Goal: Task Accomplishment & Management: Manage account settings

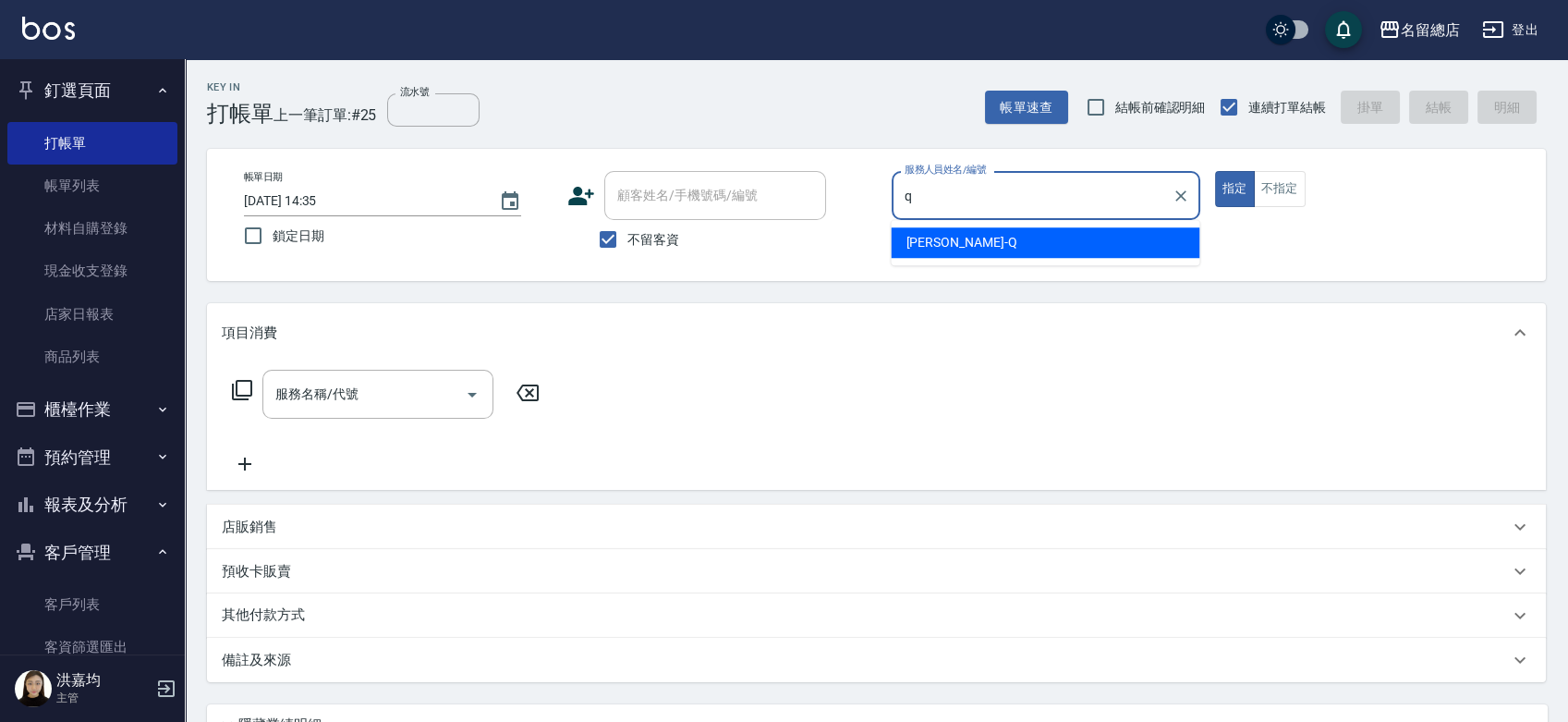
type input "[PERSON_NAME]"
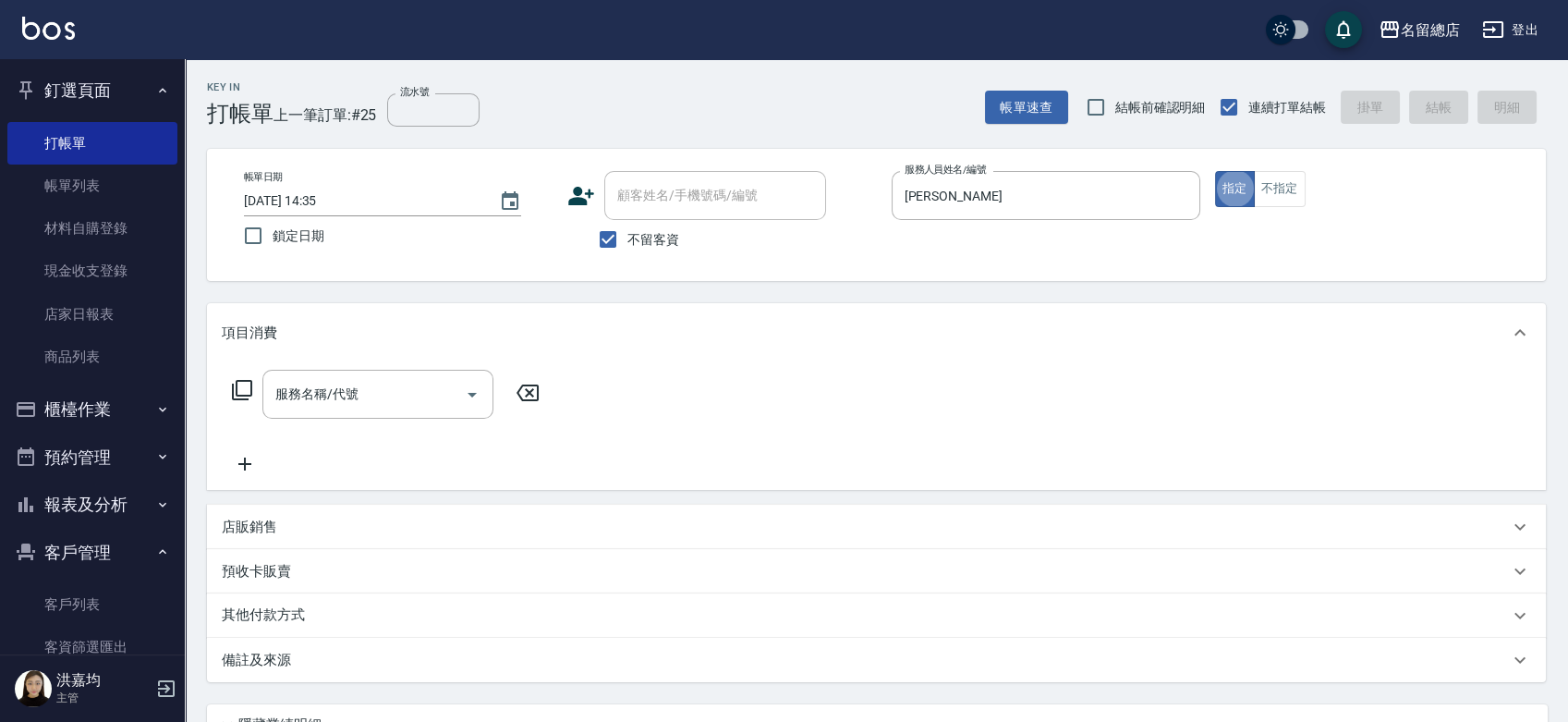
type button "true"
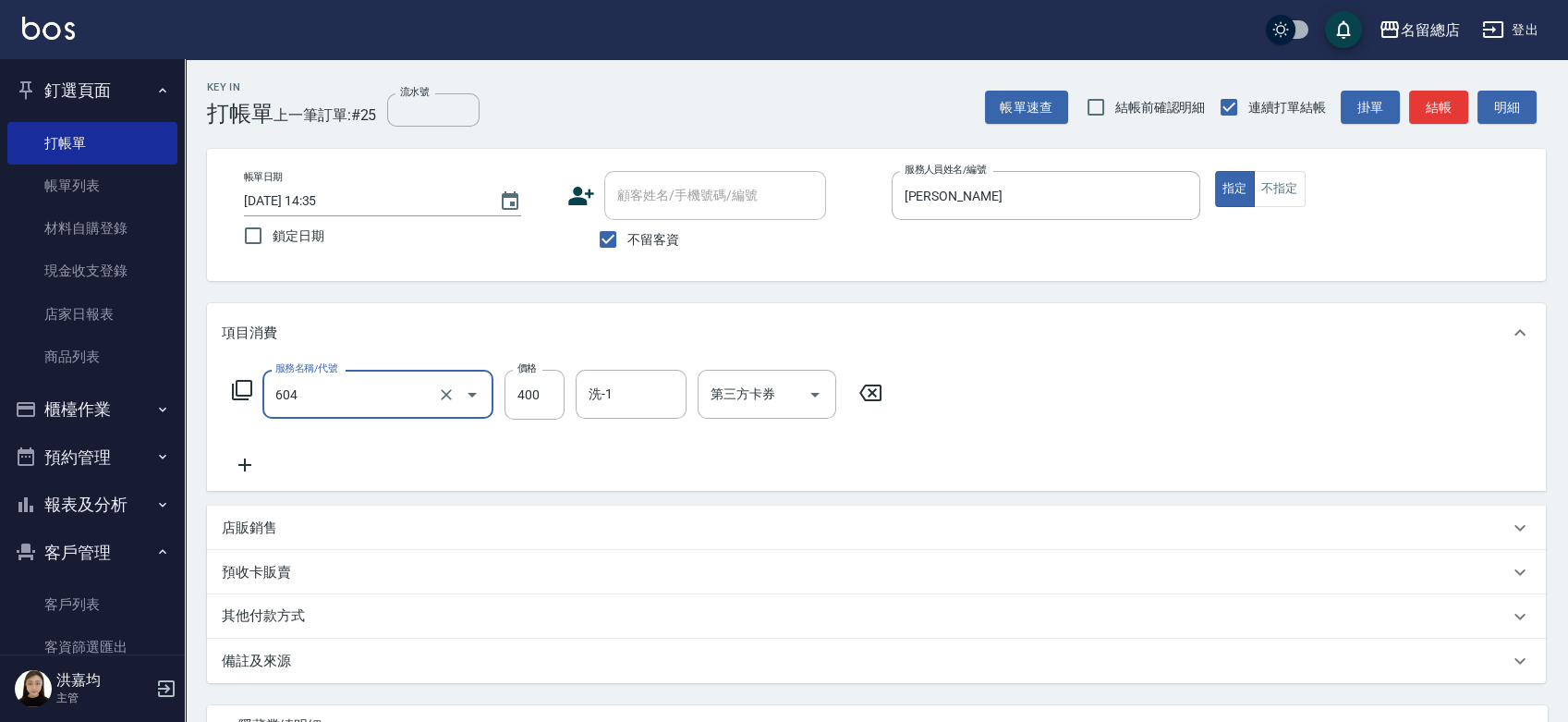
type input "健康洗髮(604)"
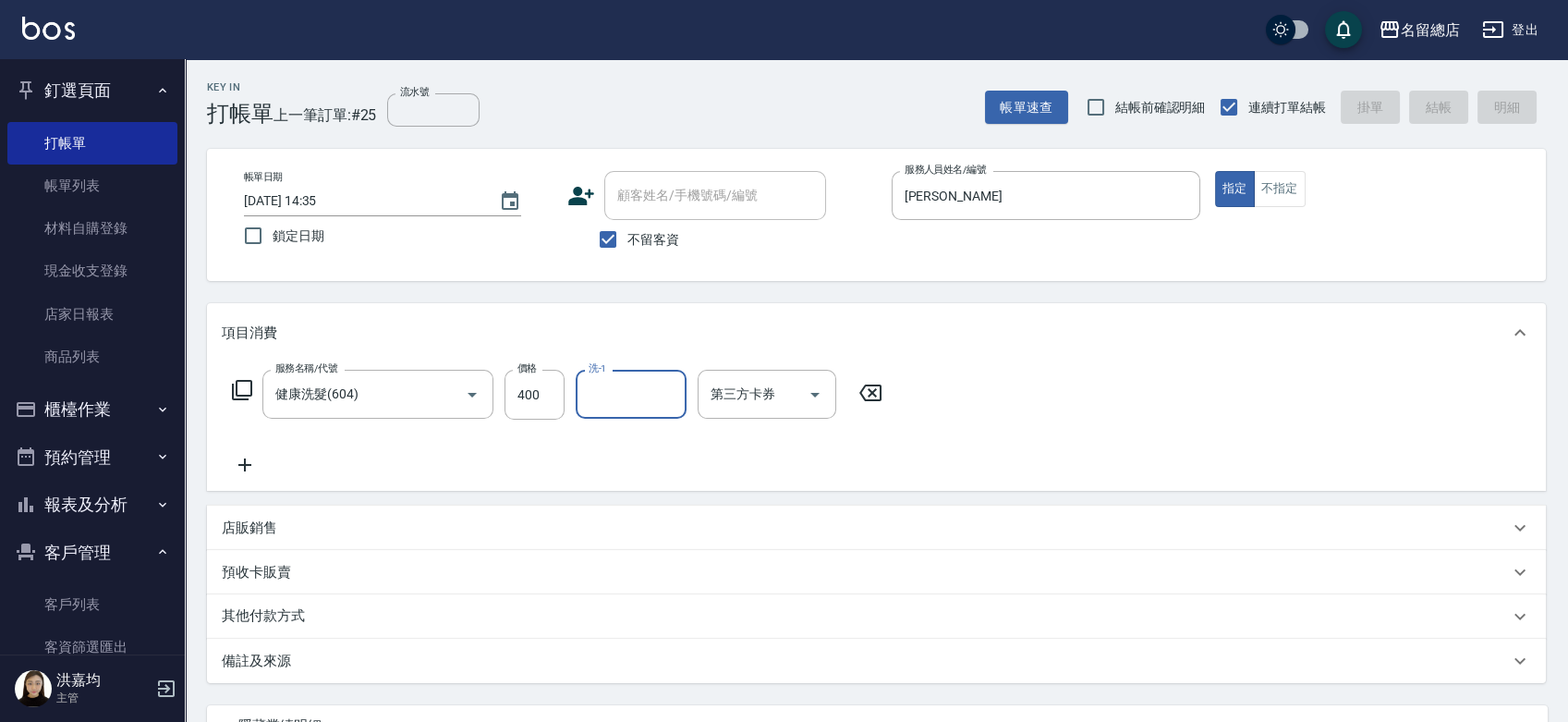
type input "[DATE] 15:43"
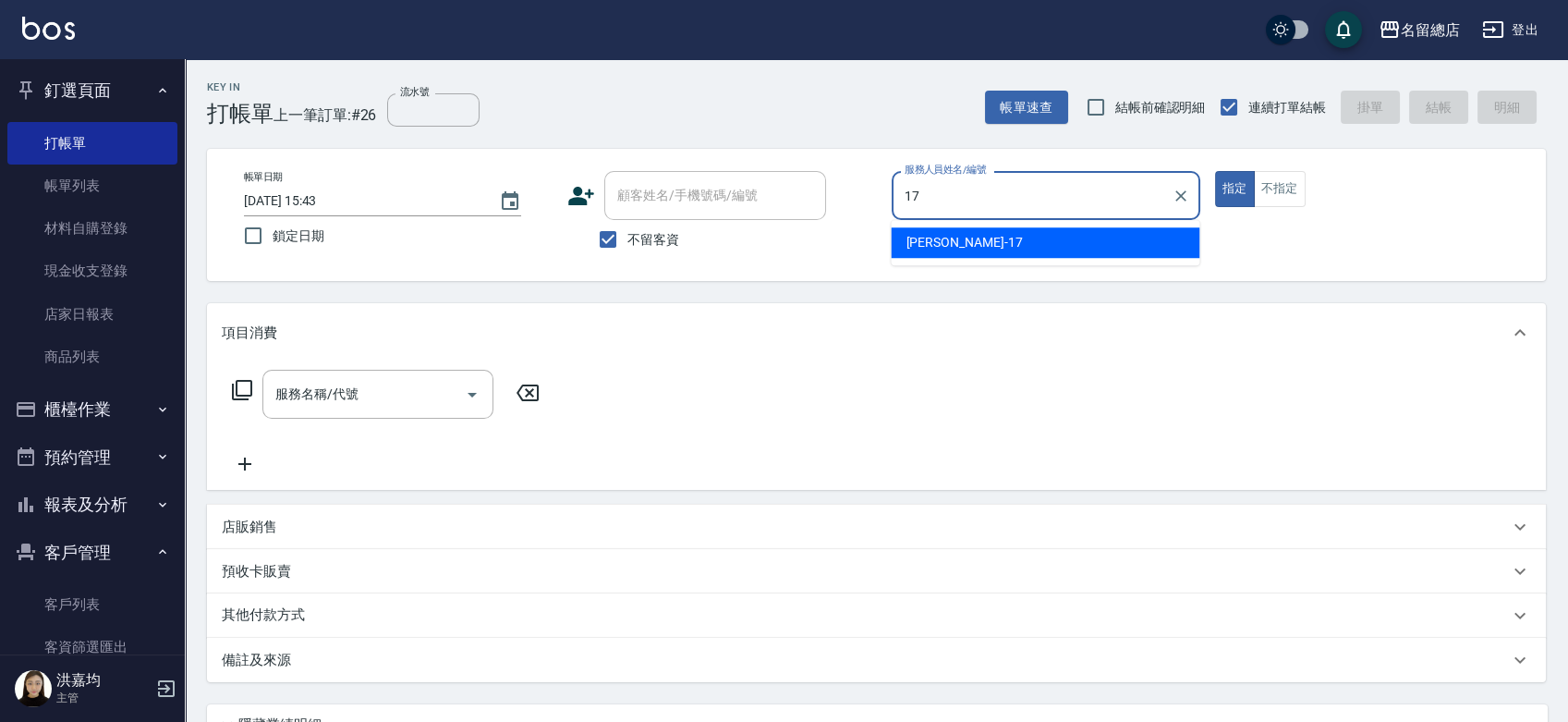
type input "[PERSON_NAME]-17"
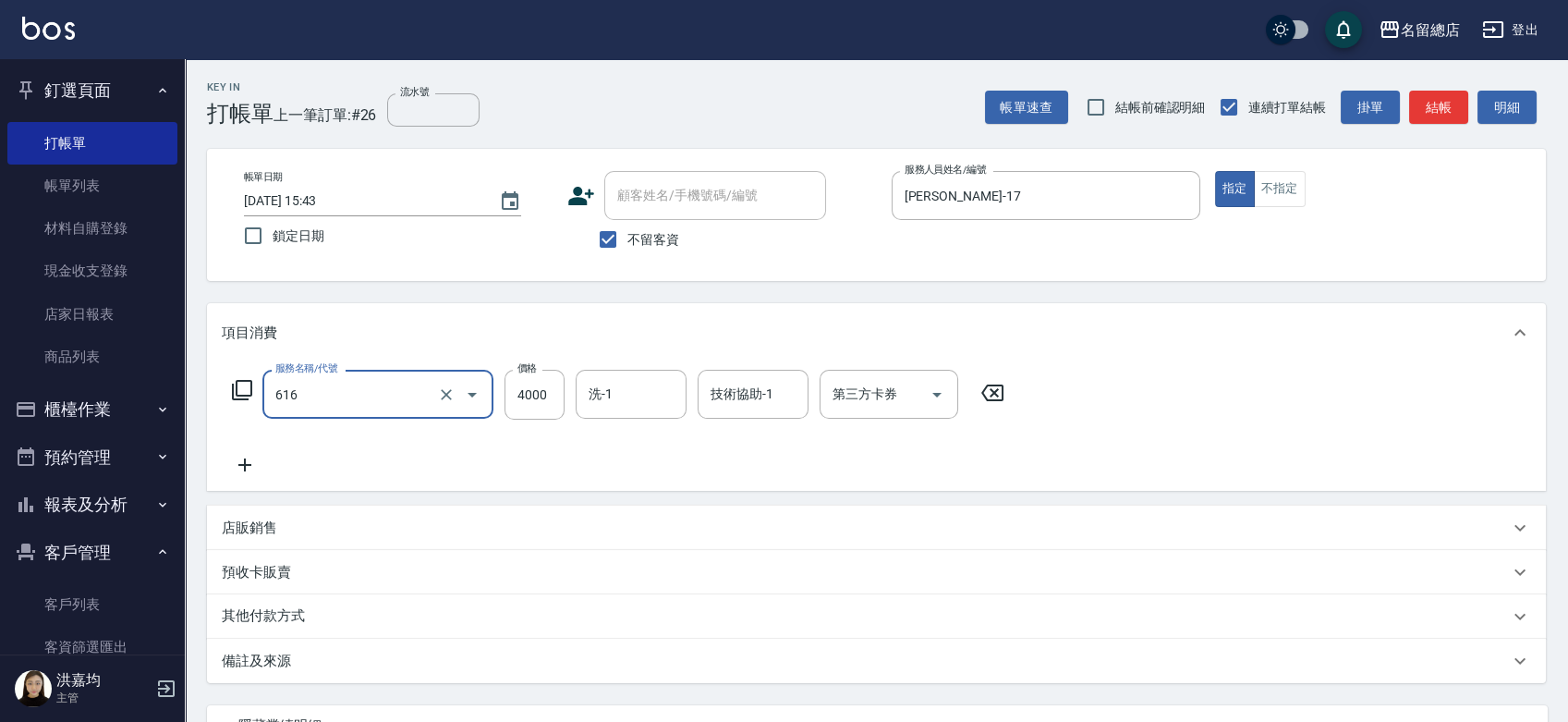
type input "自備接髮(616)"
type input "3000"
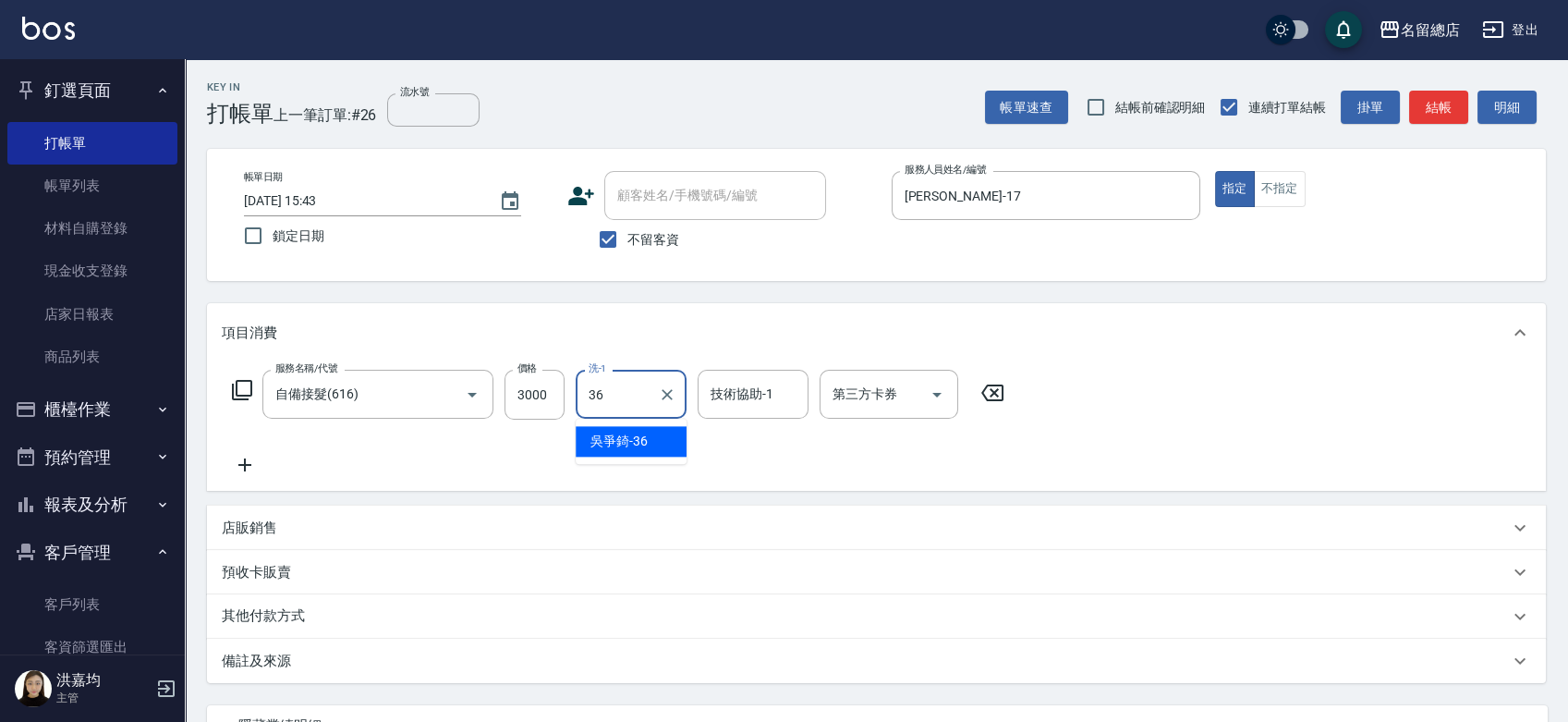
type input "[PERSON_NAME]-36"
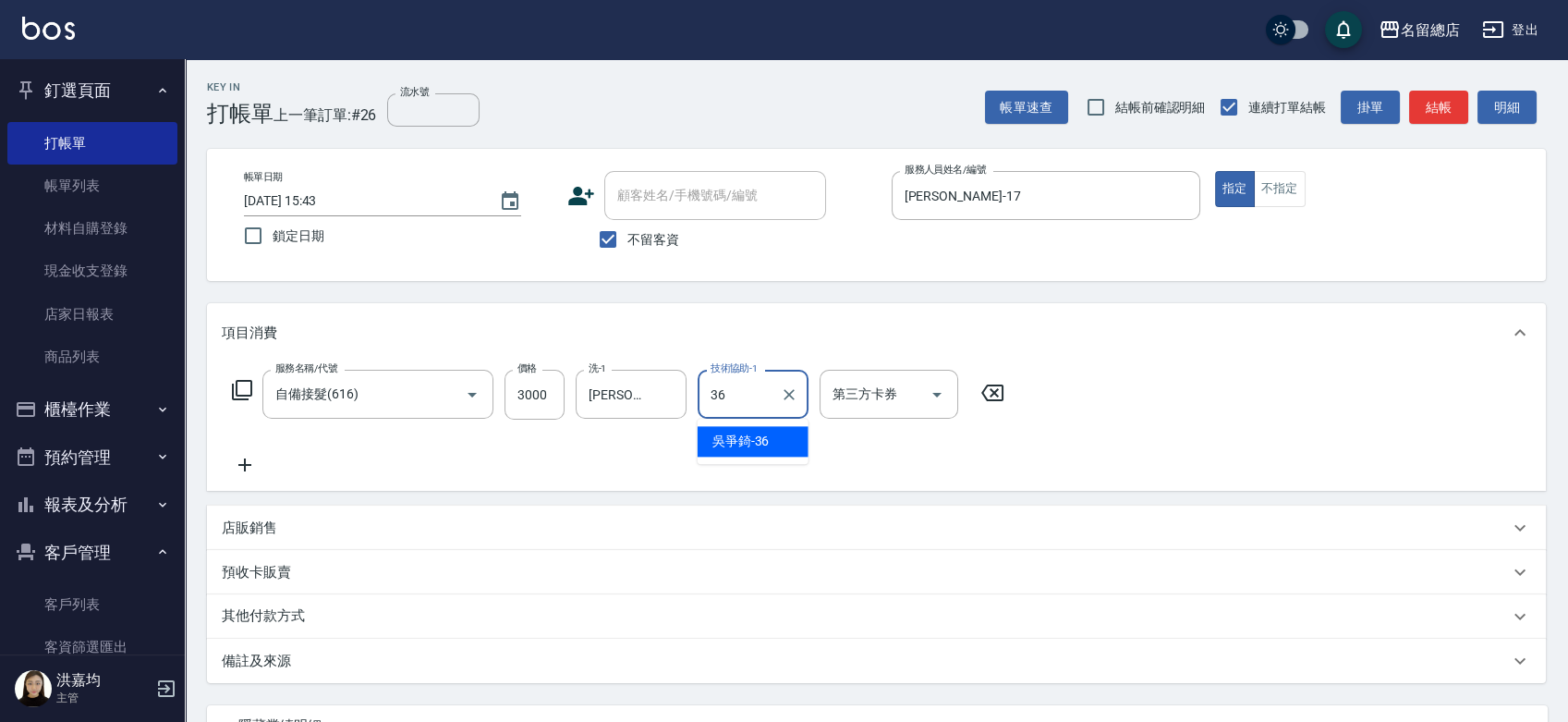
type input "[PERSON_NAME]-36"
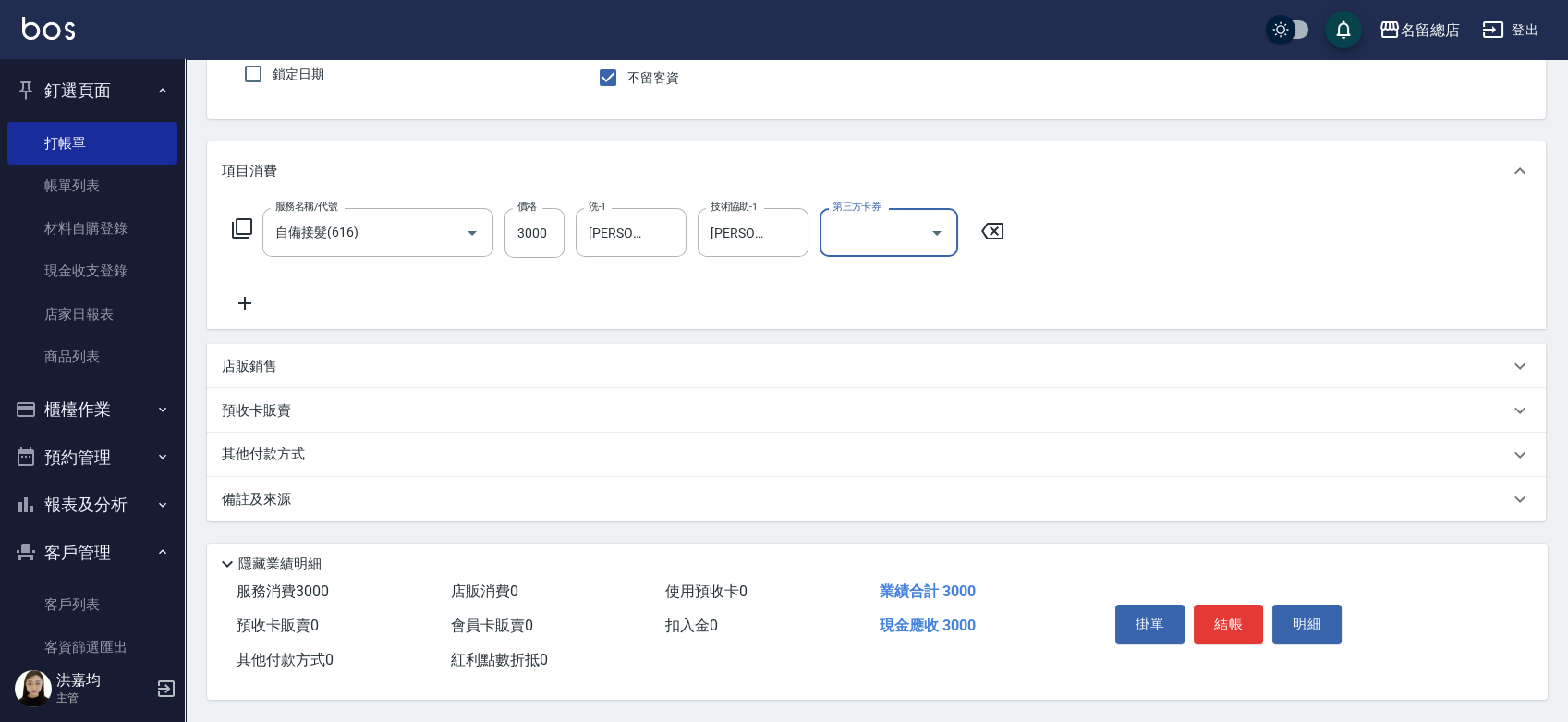
scroll to position [167, 0]
click at [250, 440] on div "其他付款方式" at bounding box center [877, 454] width 1339 height 44
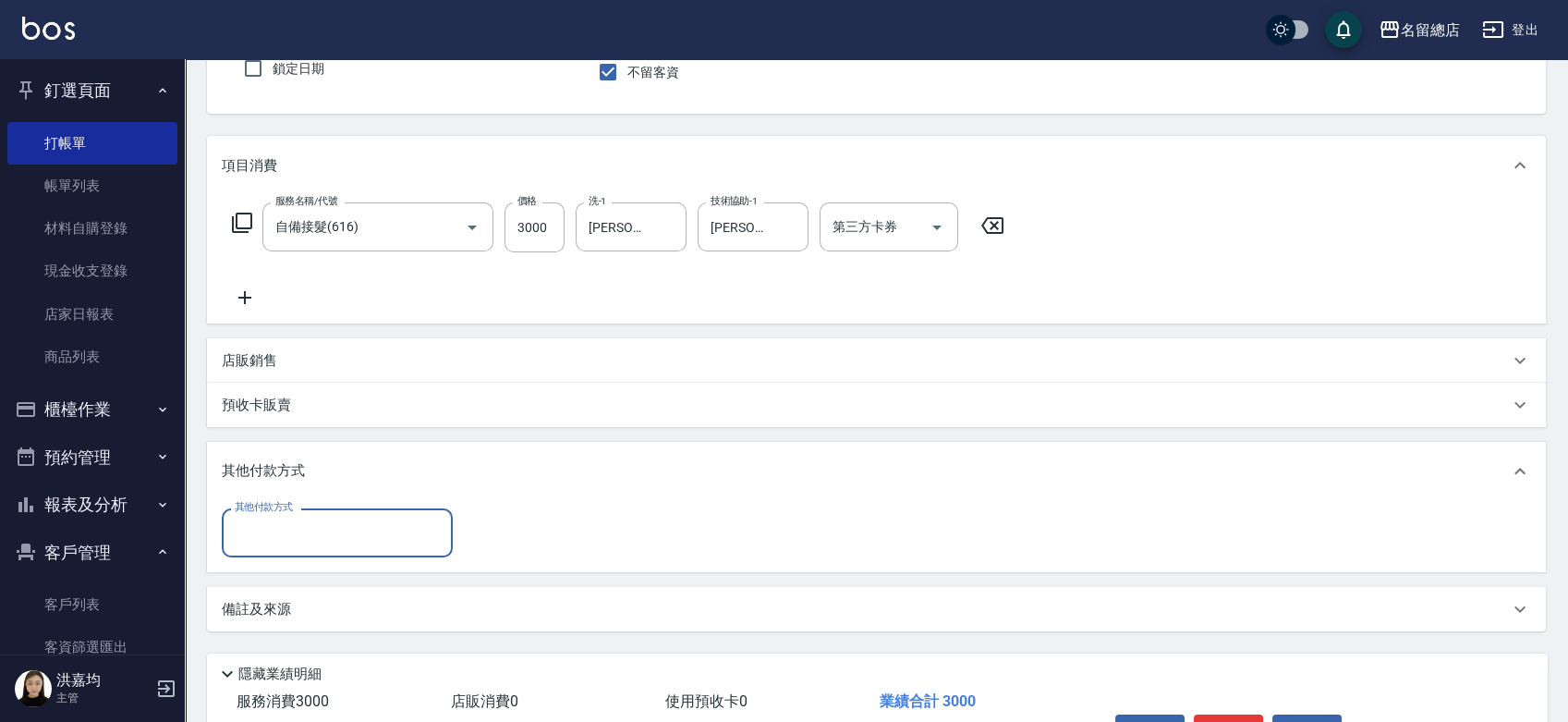
scroll to position [0, 0]
click at [264, 531] on input "其他付款方式" at bounding box center [337, 532] width 214 height 32
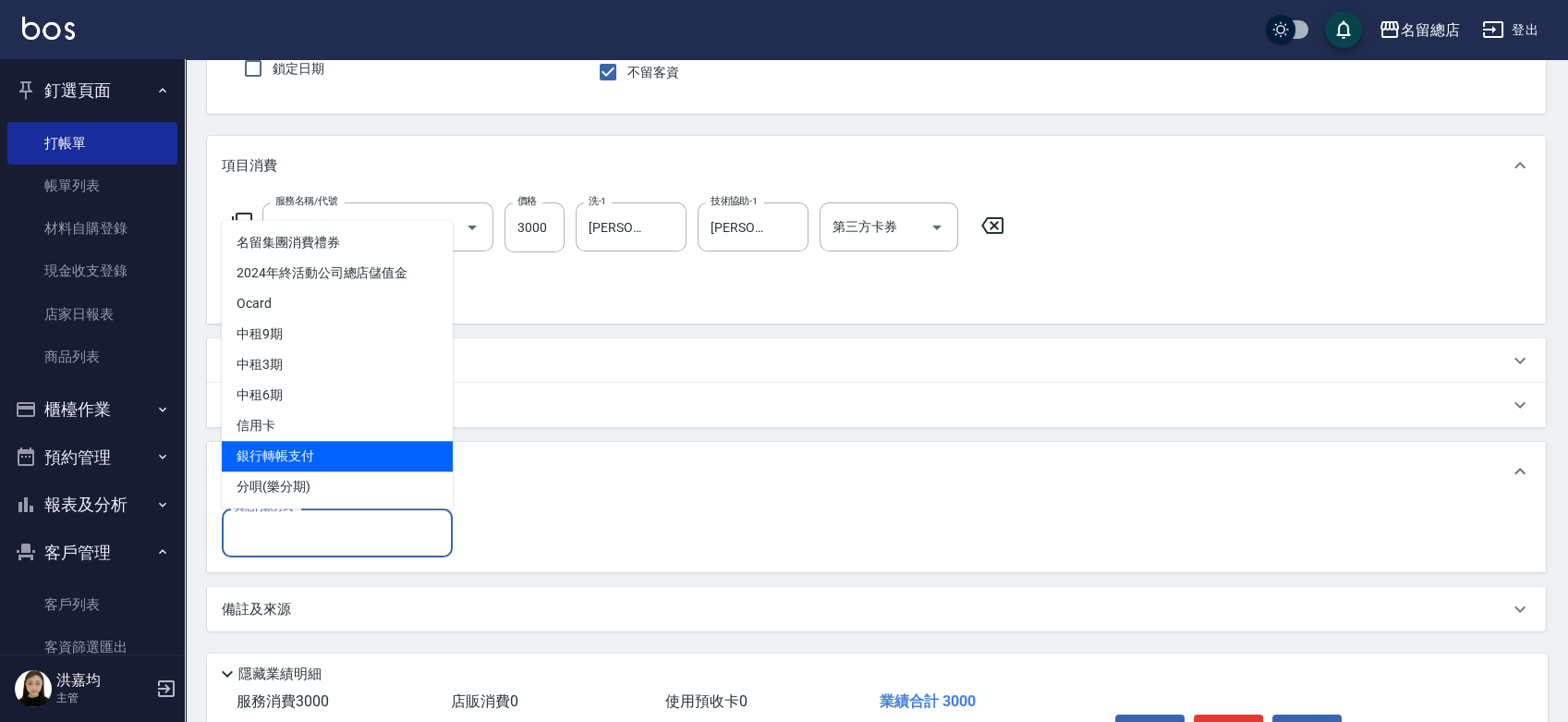
click at [268, 461] on span "銀行轉帳支付" at bounding box center [337, 455] width 231 height 30
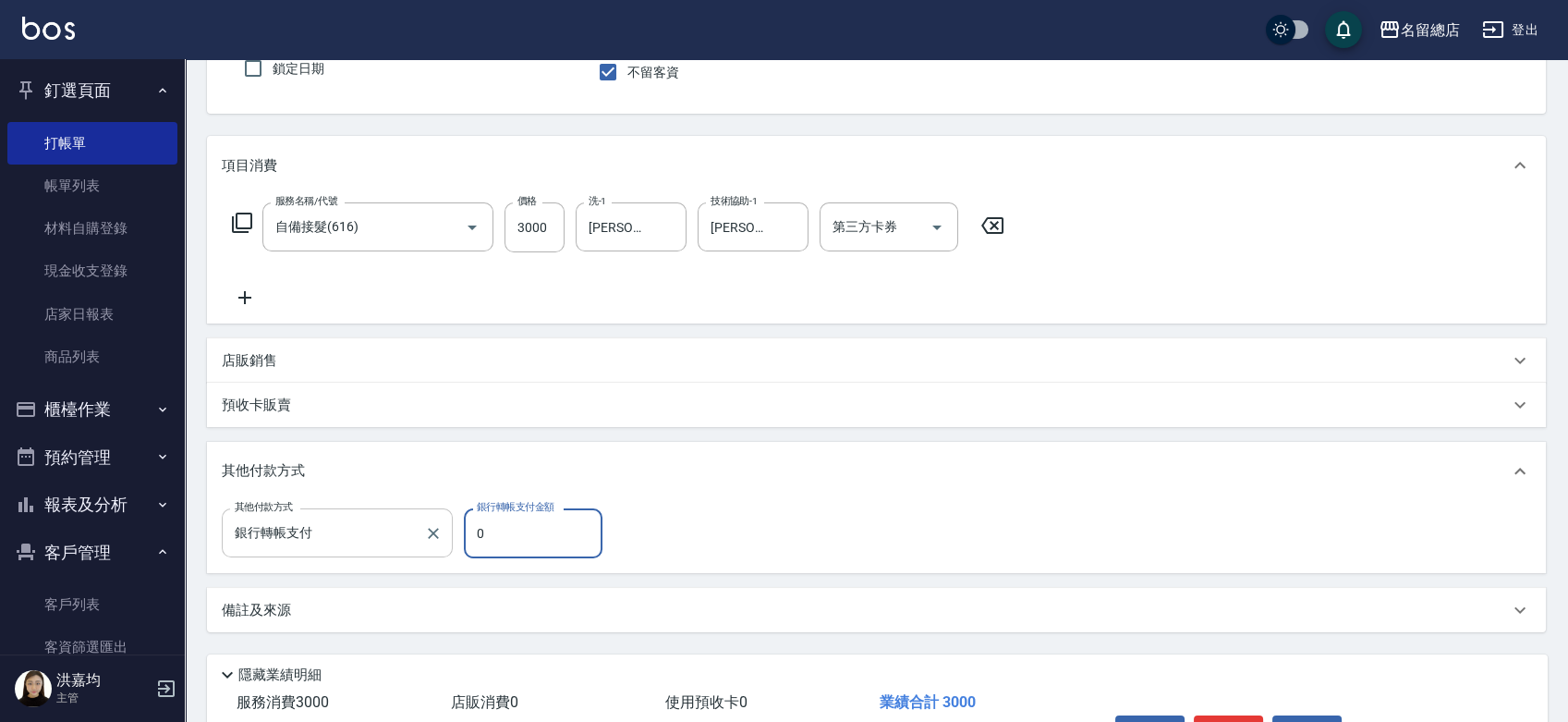
click at [310, 532] on input "銀行轉帳支付" at bounding box center [323, 532] width 187 height 32
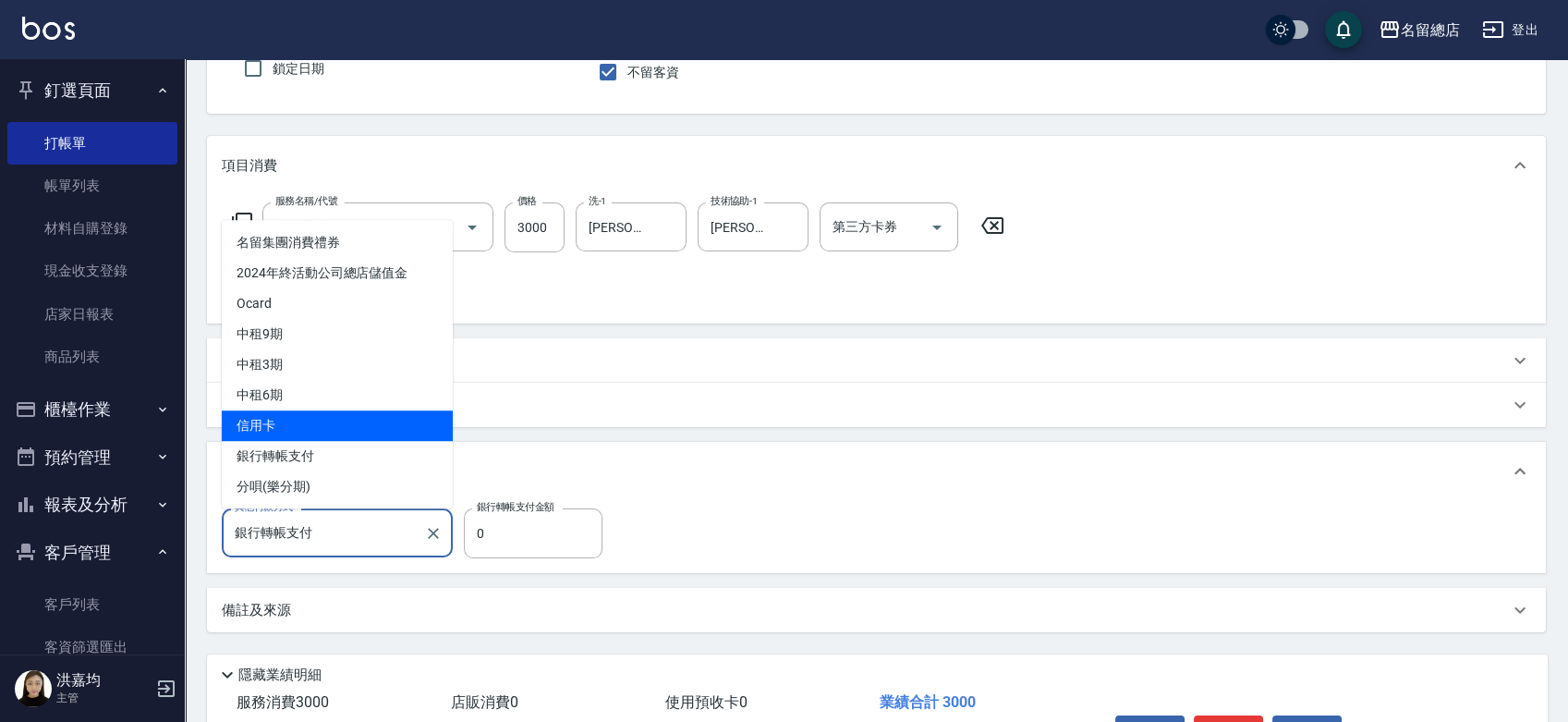
click at [297, 432] on span "信用卡" at bounding box center [337, 425] width 231 height 30
type input "信用卡"
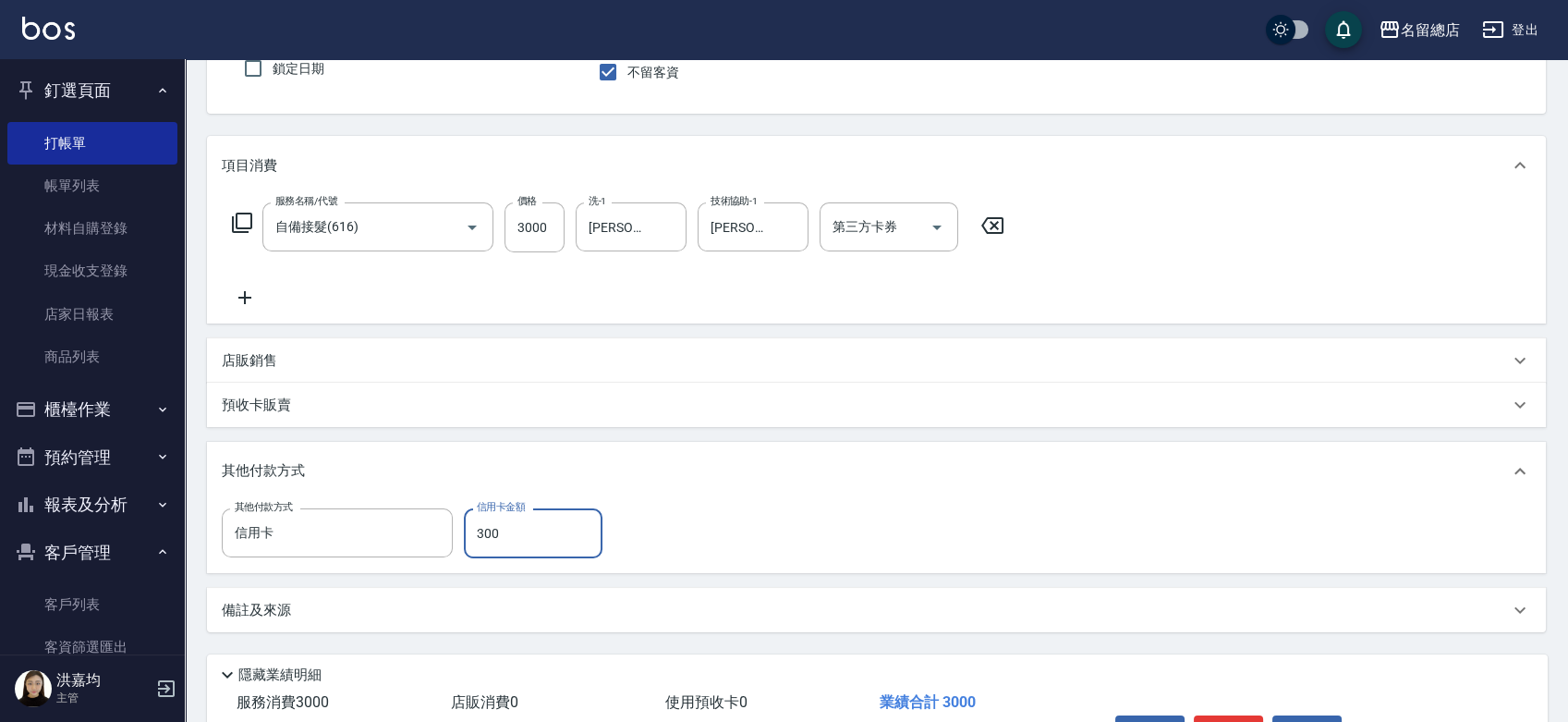
type input "3000"
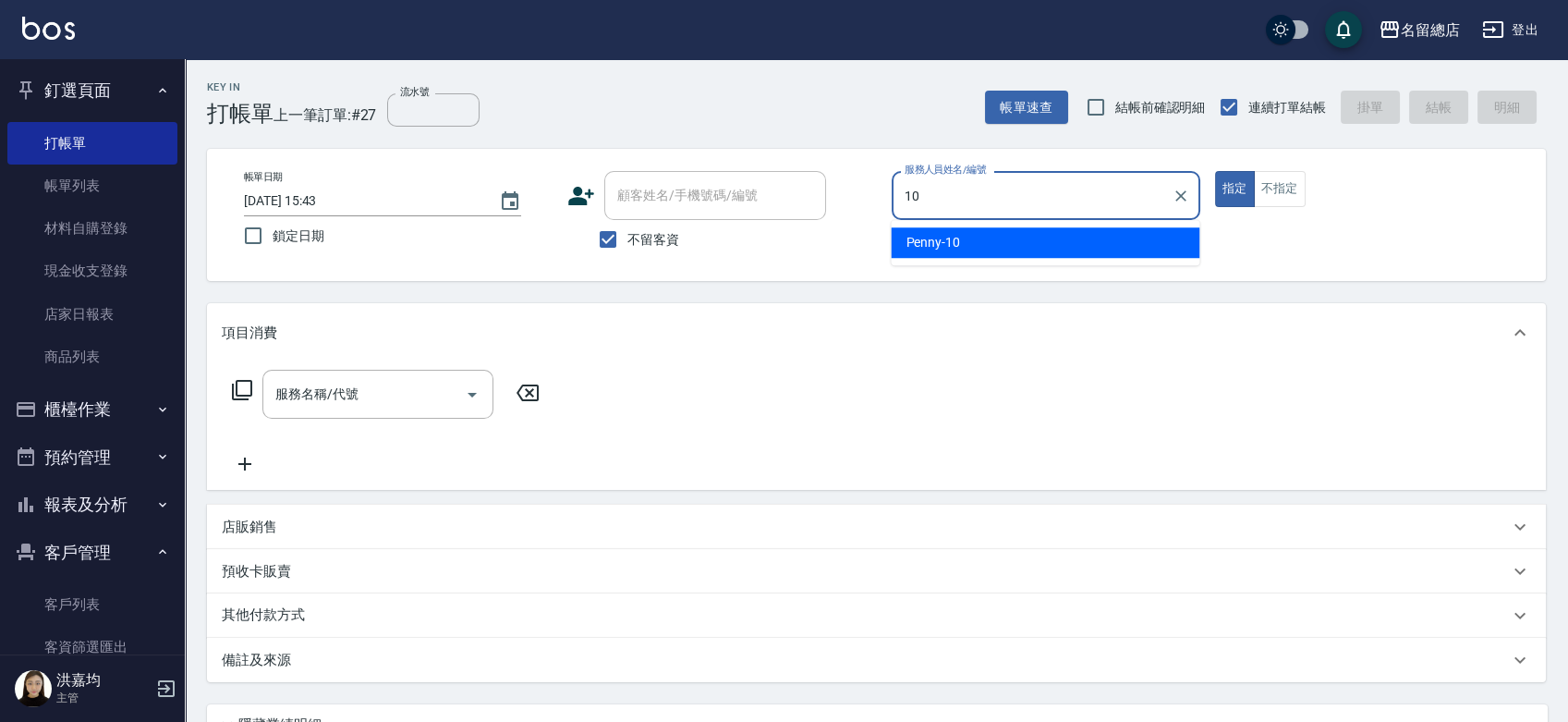
type input "Penny-10"
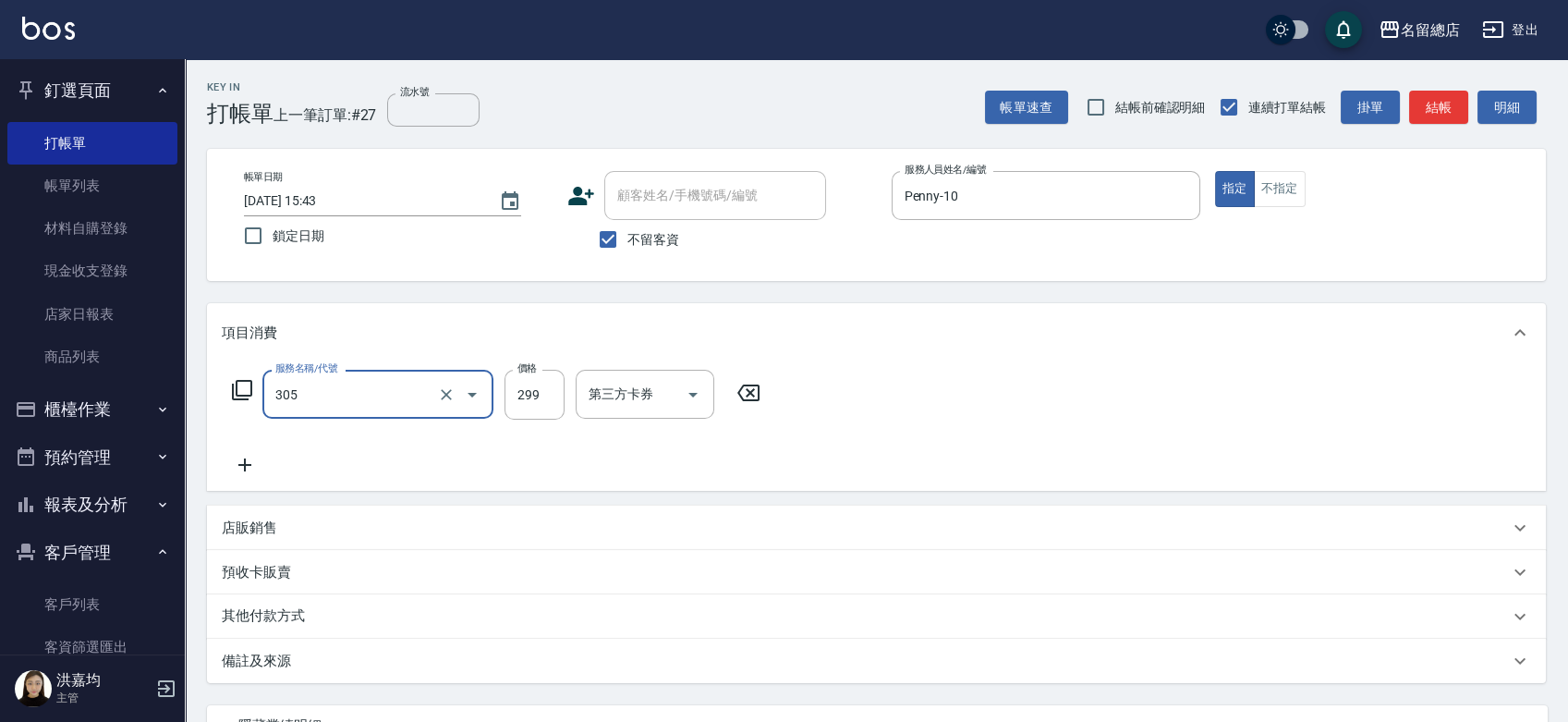
type input "剪髮(305)"
type input "750"
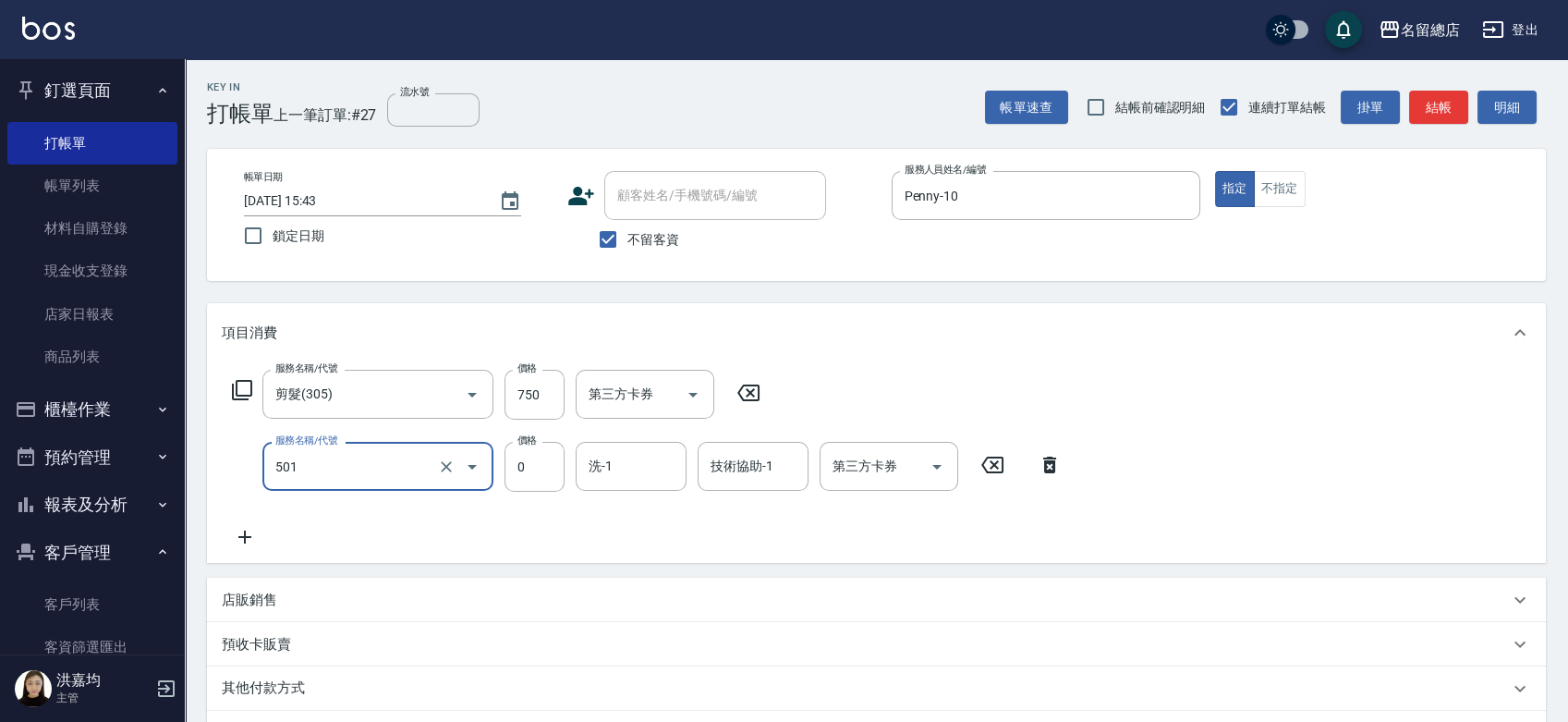
type input "2段蓋卡1300以上(501)"
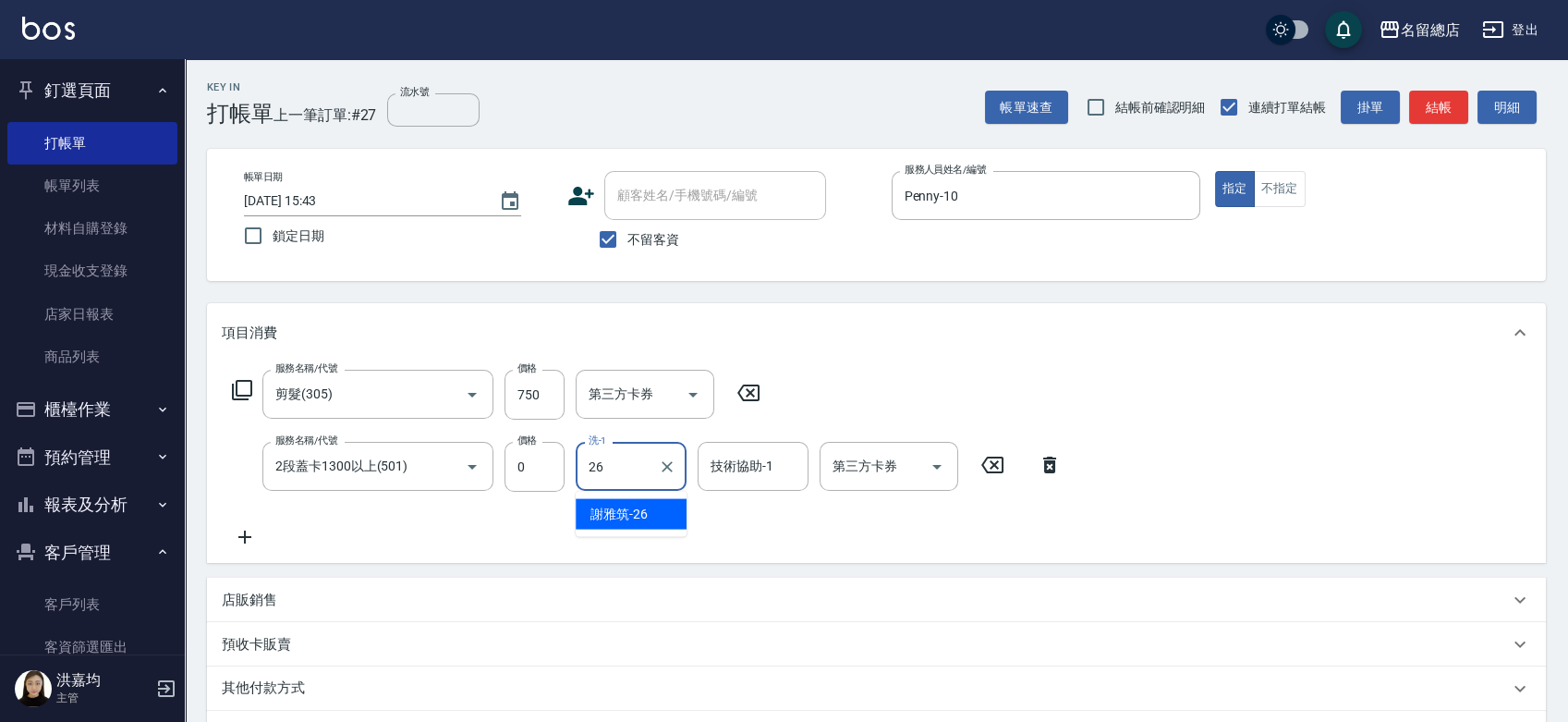
type input "[PERSON_NAME]-26"
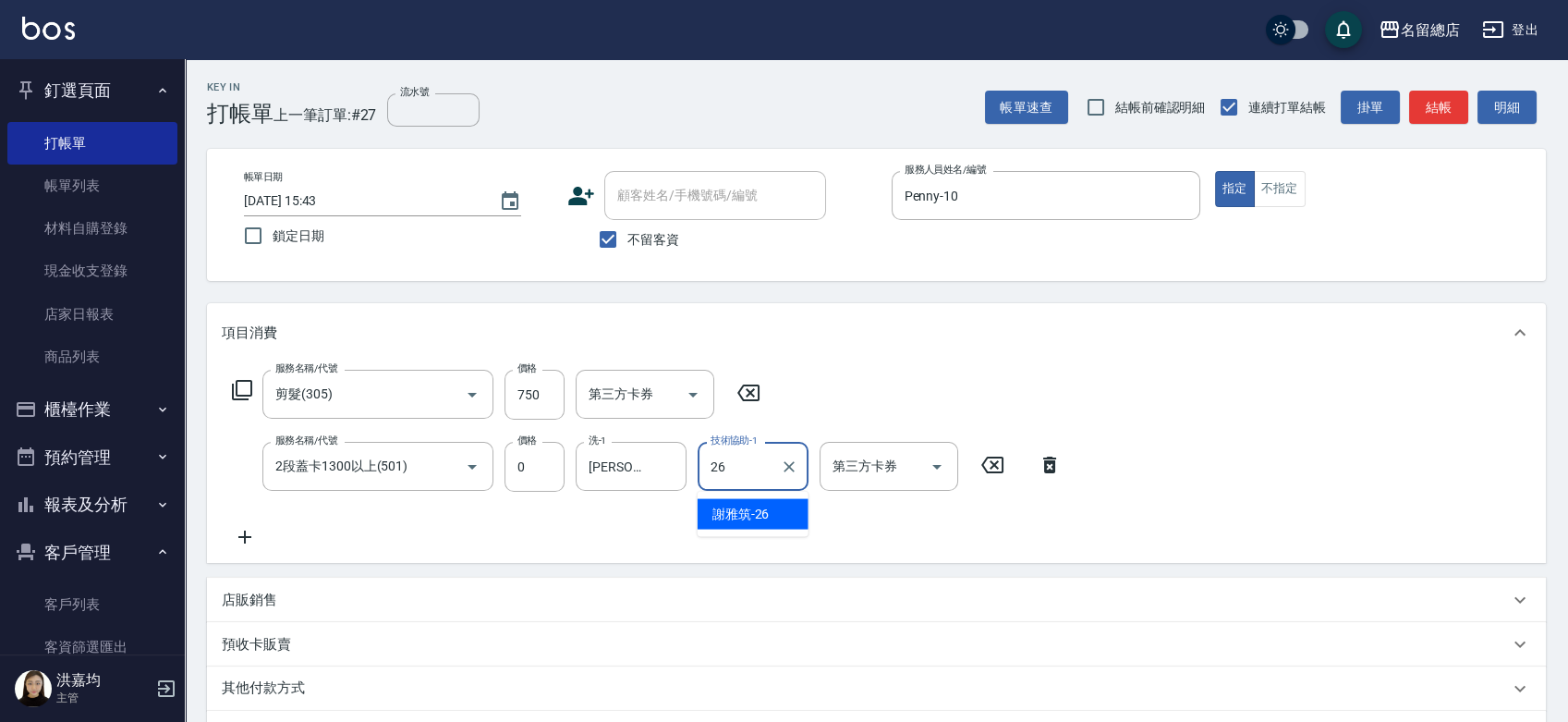
type input "[PERSON_NAME]-26"
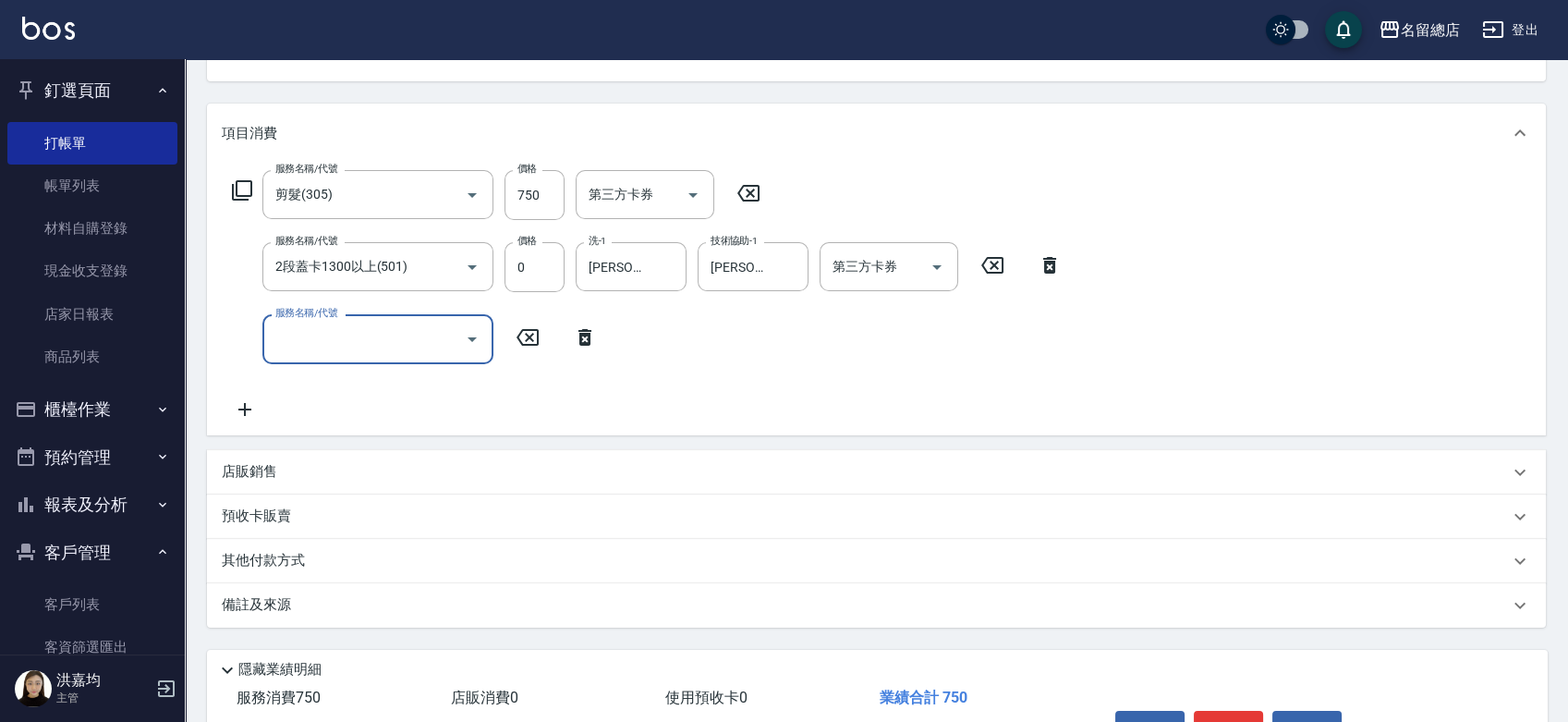
scroll to position [308, 0]
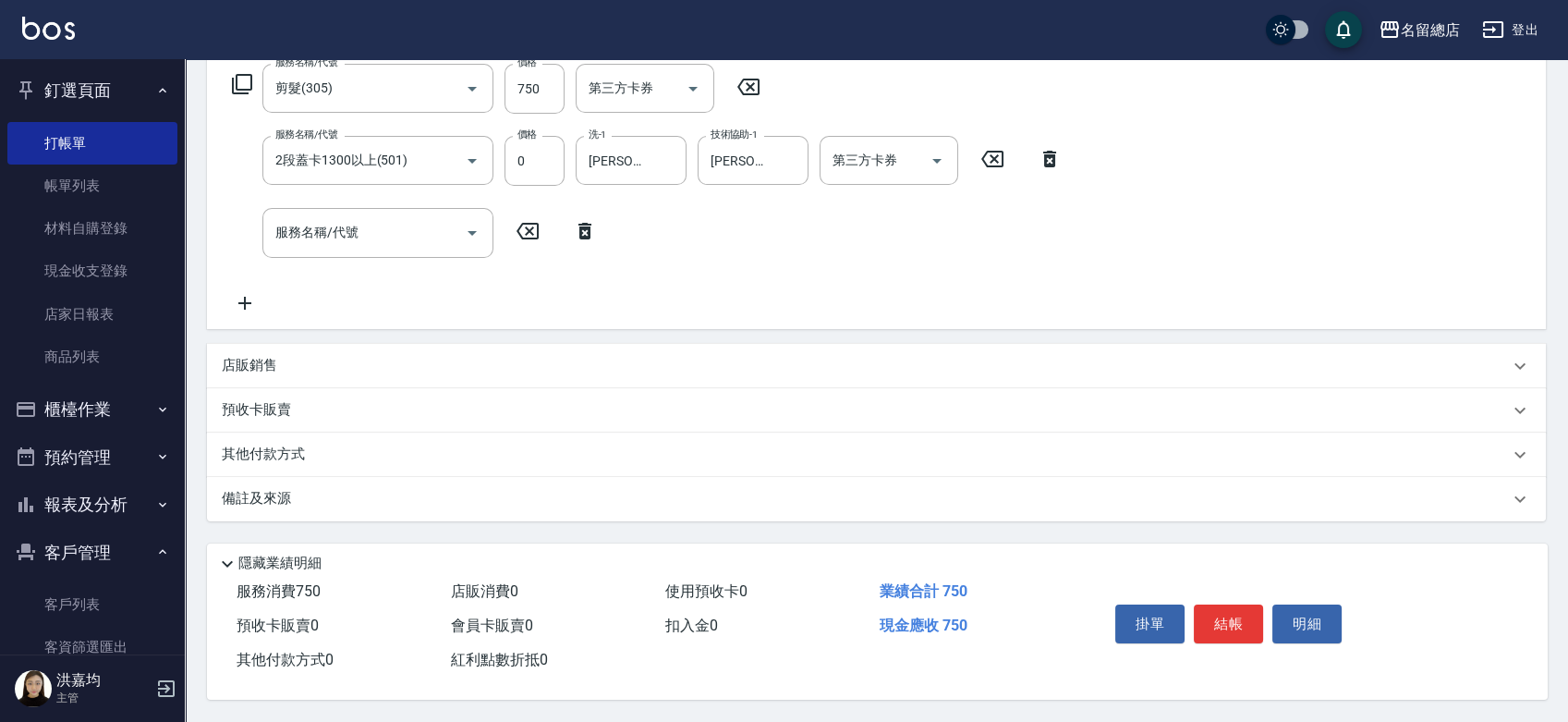
click at [218, 424] on div "預收卡販賣" at bounding box center [877, 410] width 1339 height 44
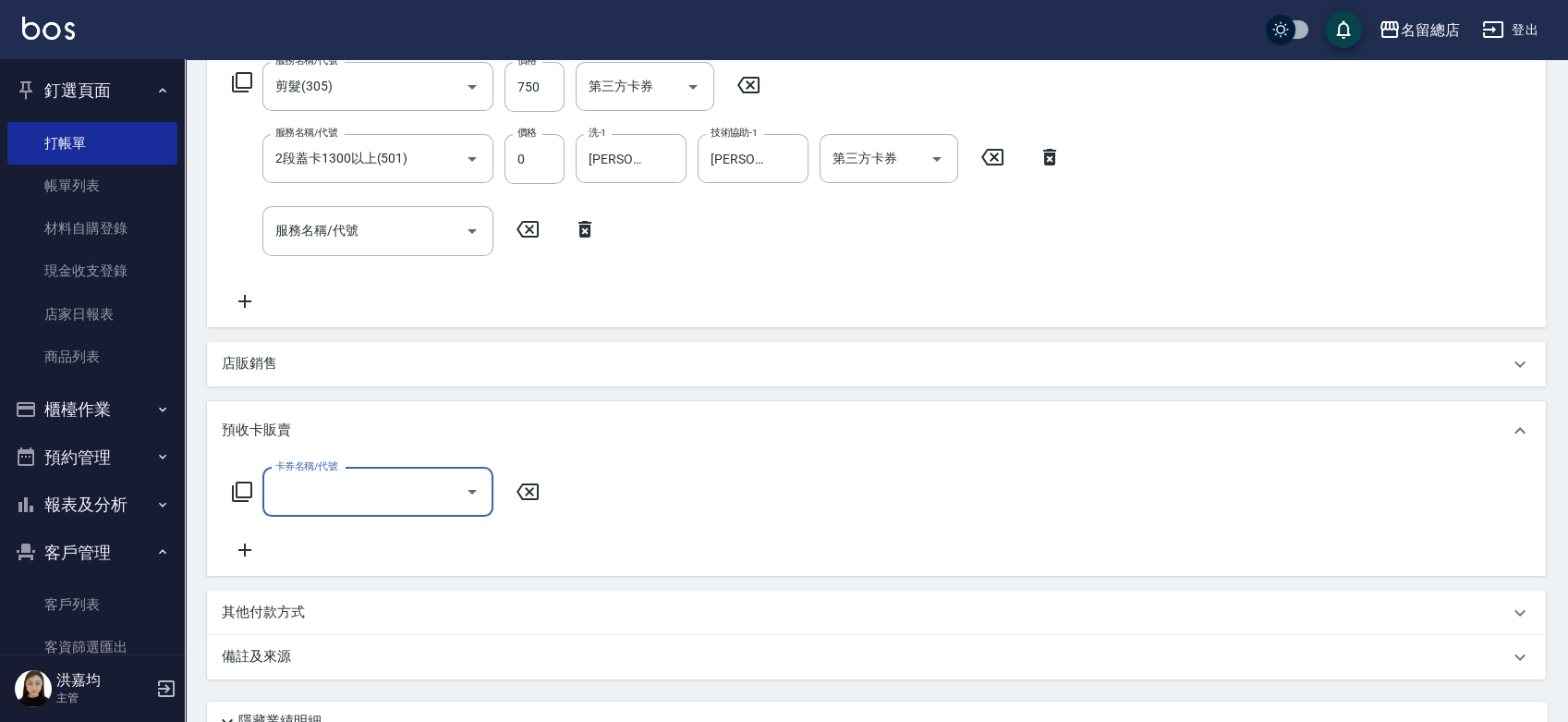
scroll to position [0, 0]
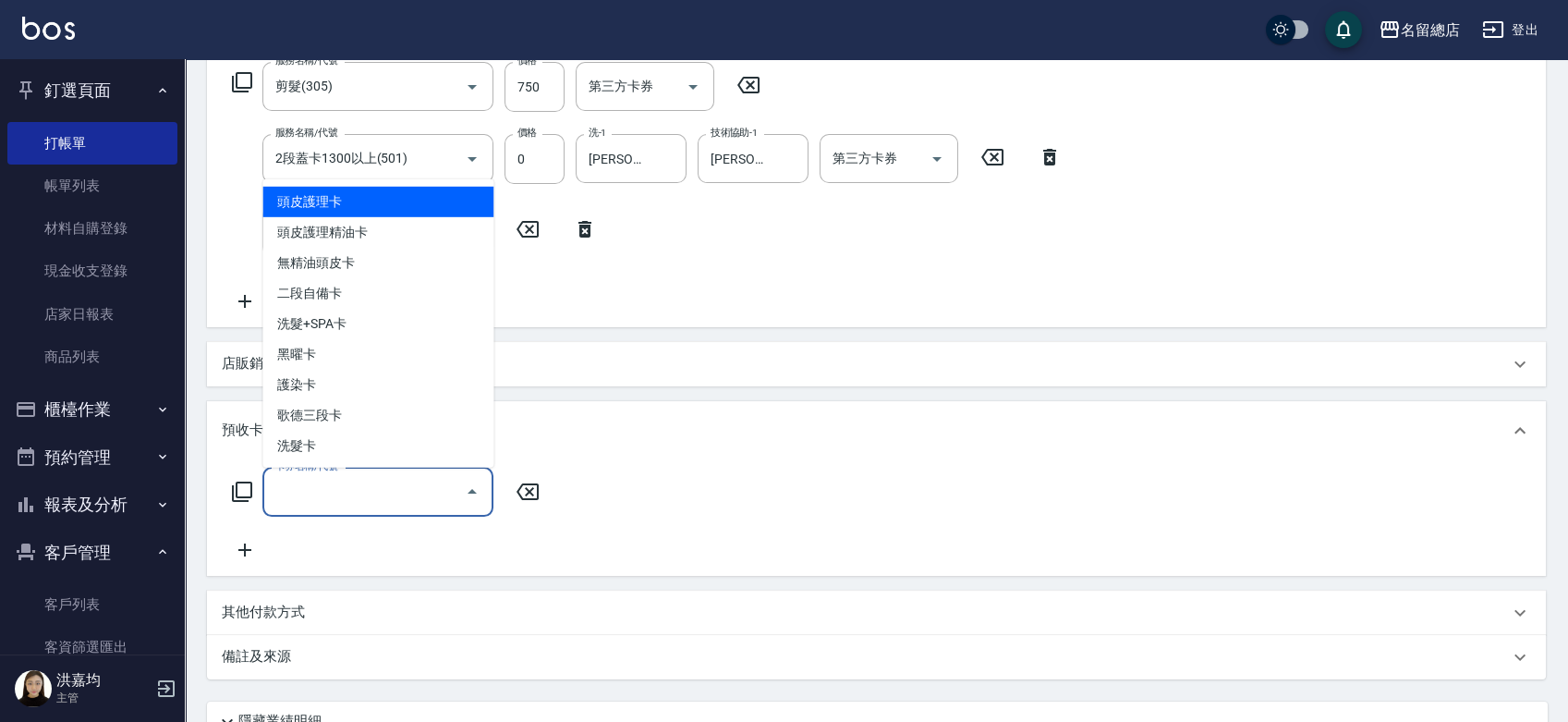
click at [303, 506] on input "卡券名稱/代號" at bounding box center [364, 492] width 187 height 32
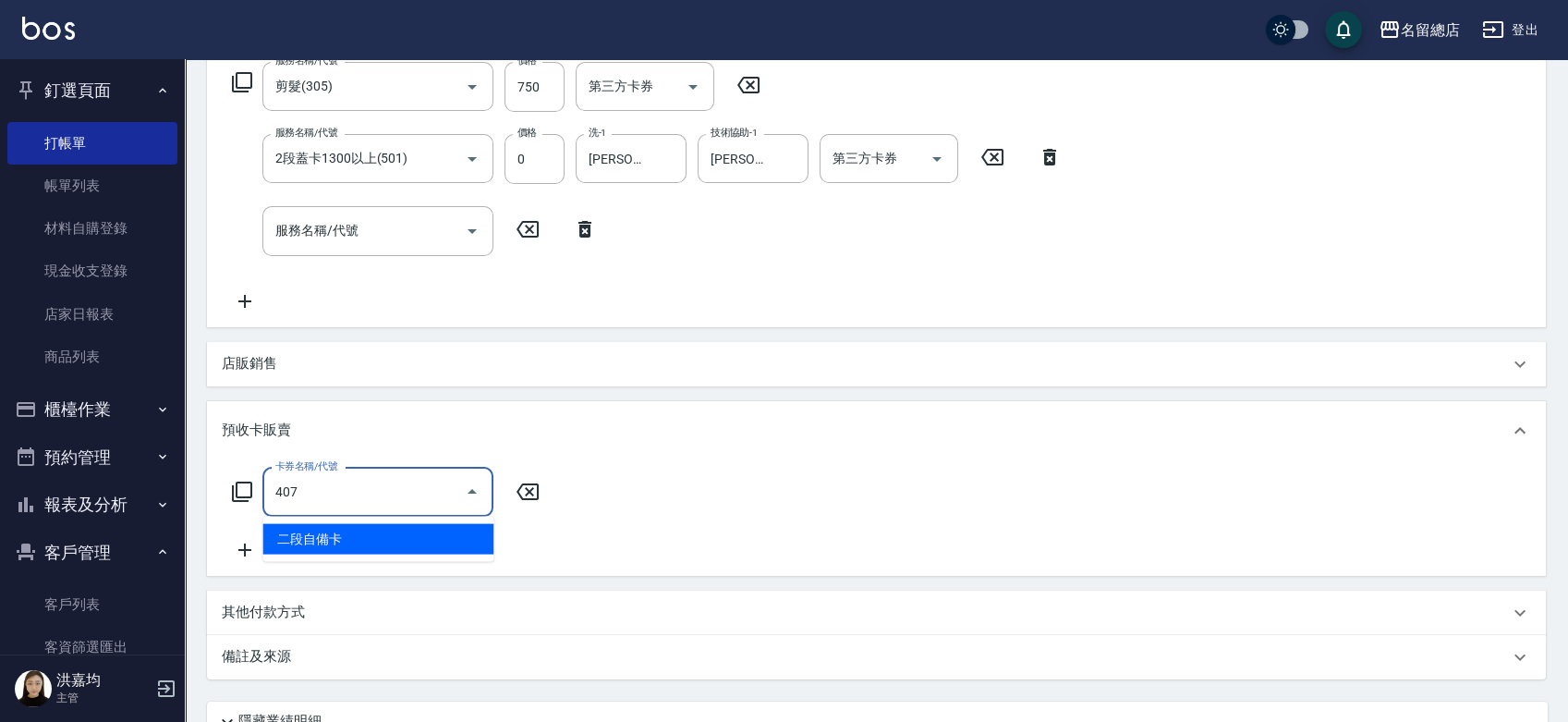
type input "二段自備卡(407)"
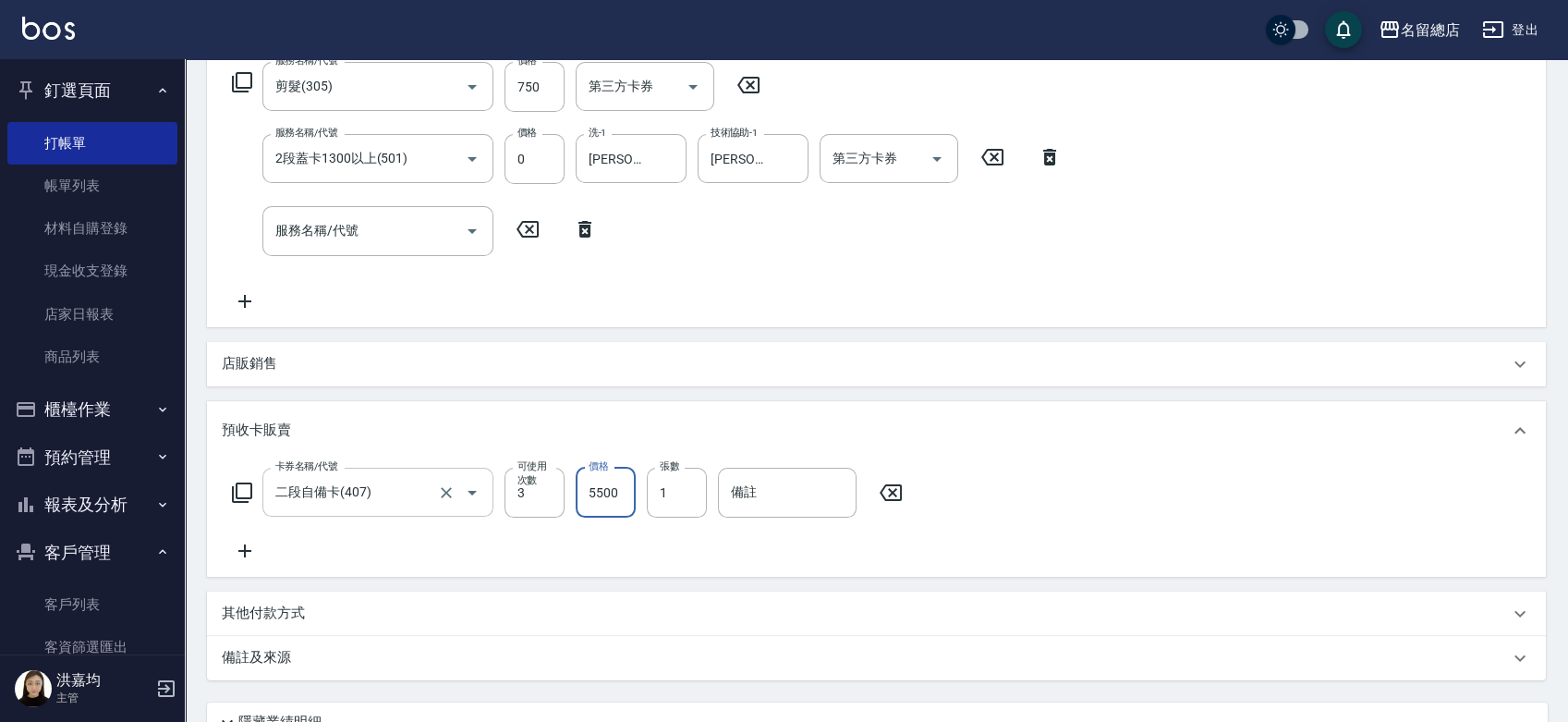
type input "5500"
type input "9143"
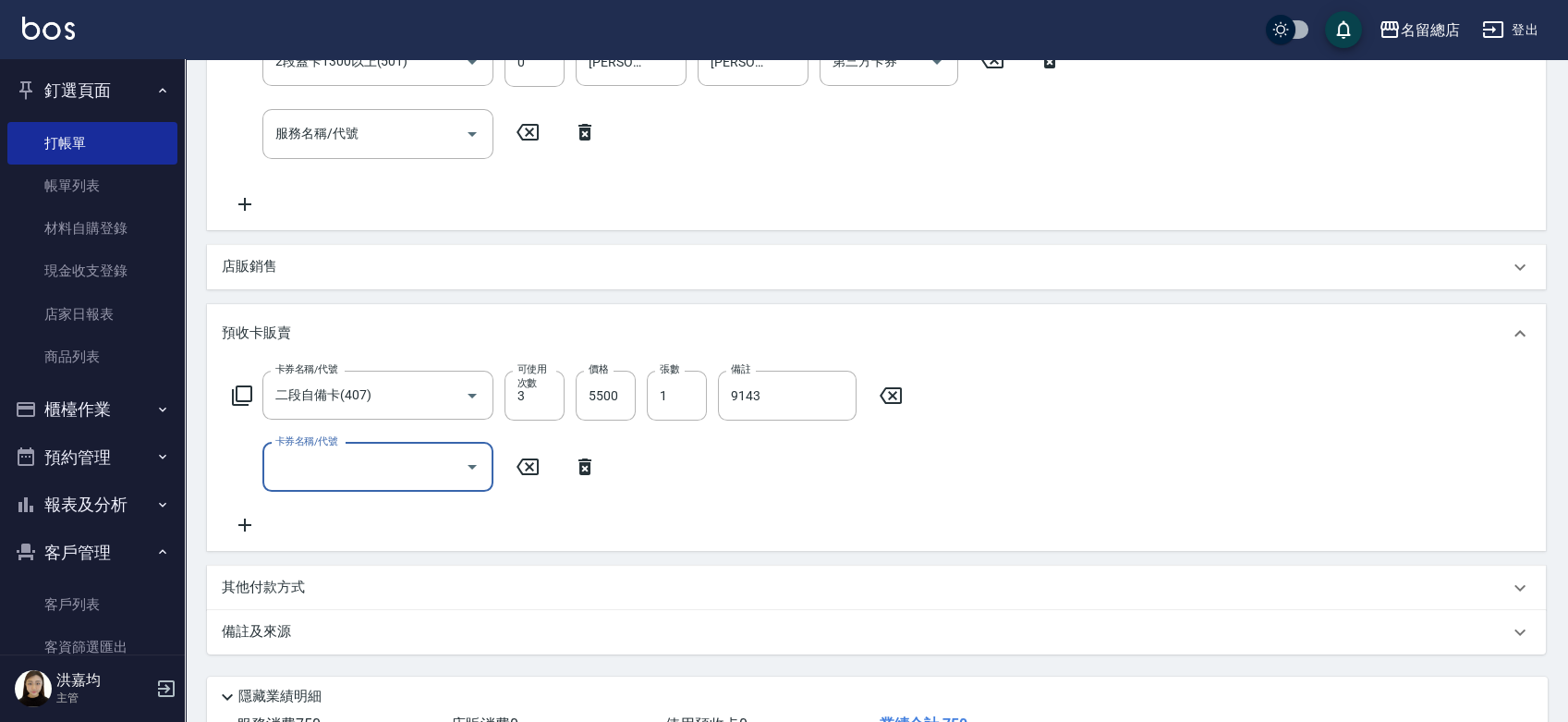
scroll to position [543, 0]
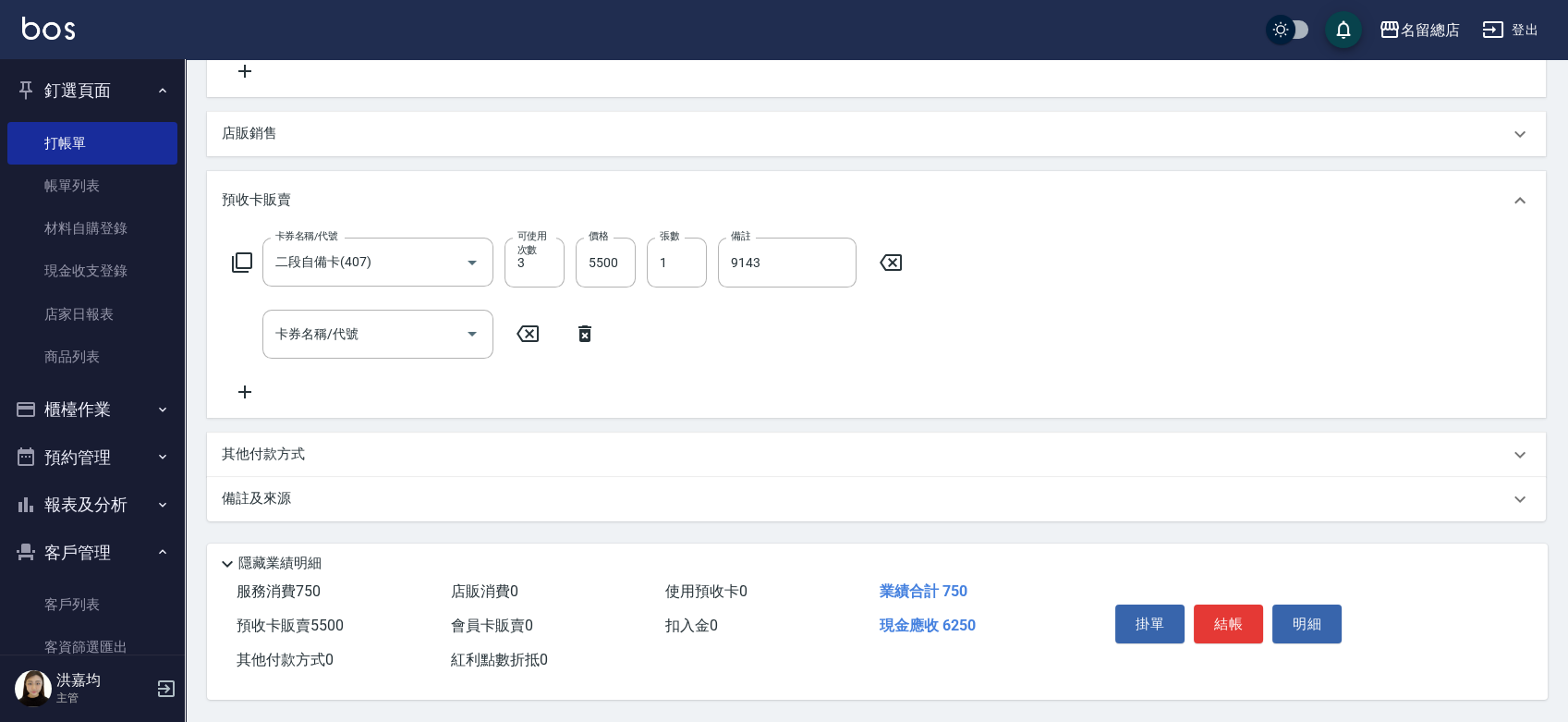
click at [280, 455] on p "其他付款方式" at bounding box center [268, 454] width 92 height 21
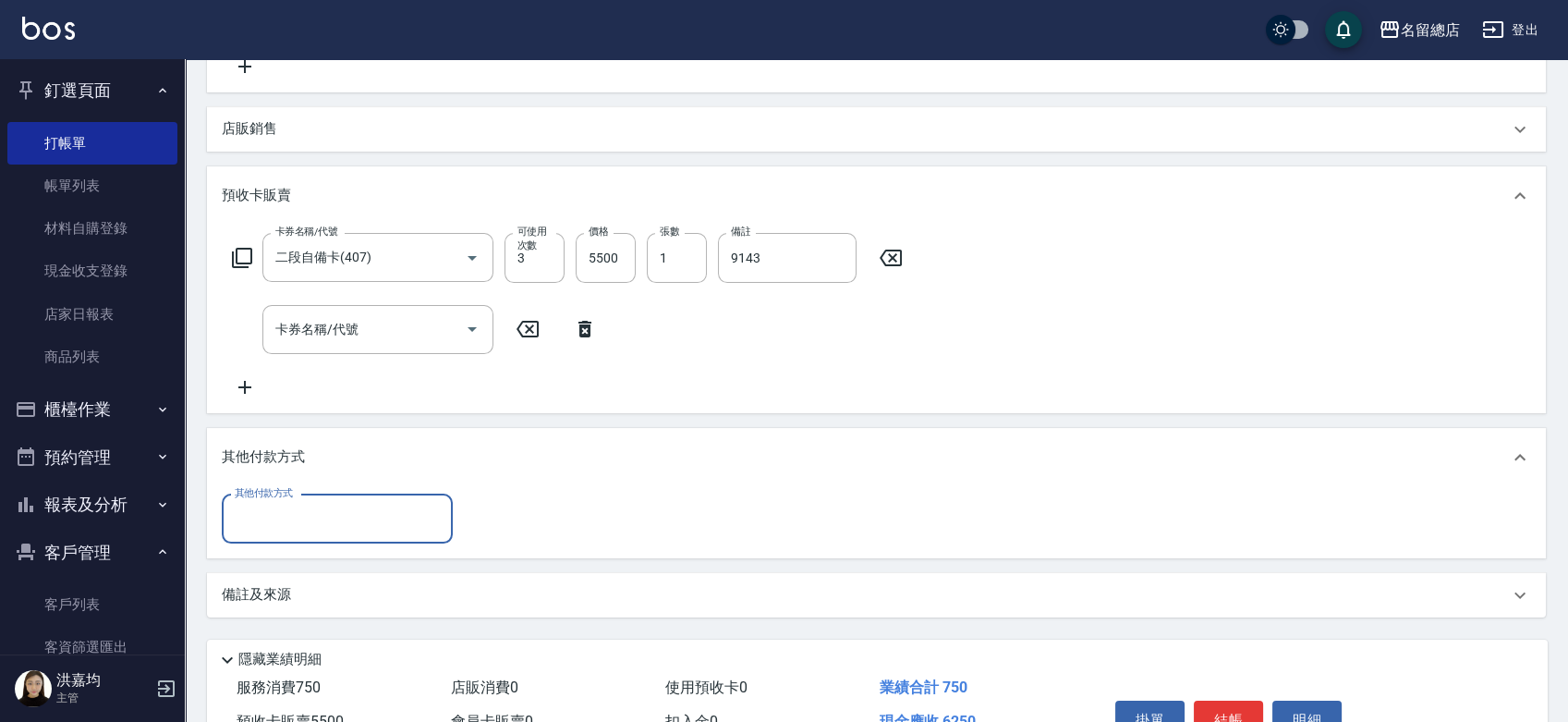
scroll to position [0, 0]
click at [273, 518] on input "其他付款方式" at bounding box center [337, 518] width 214 height 32
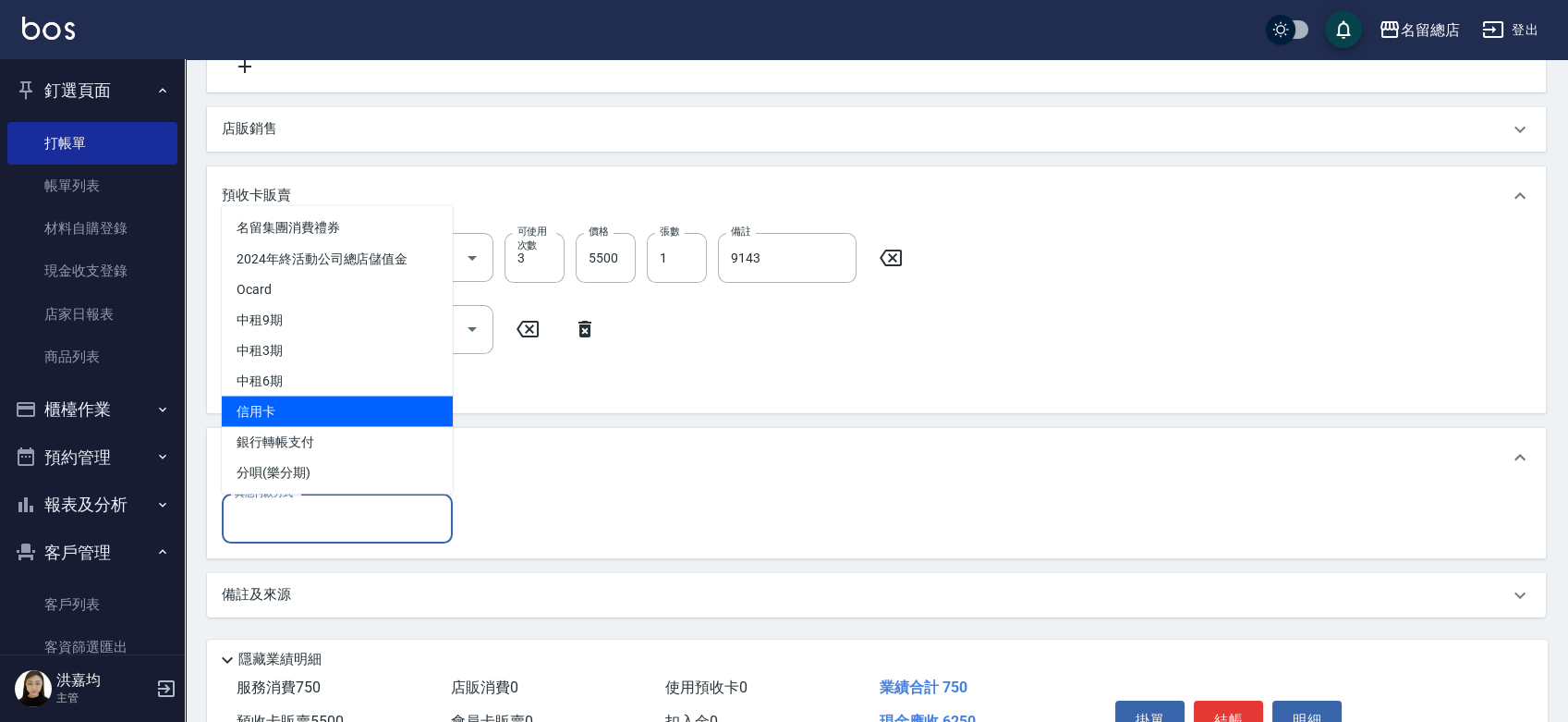
click at [273, 411] on span "信用卡" at bounding box center [337, 410] width 231 height 30
type input "信用卡"
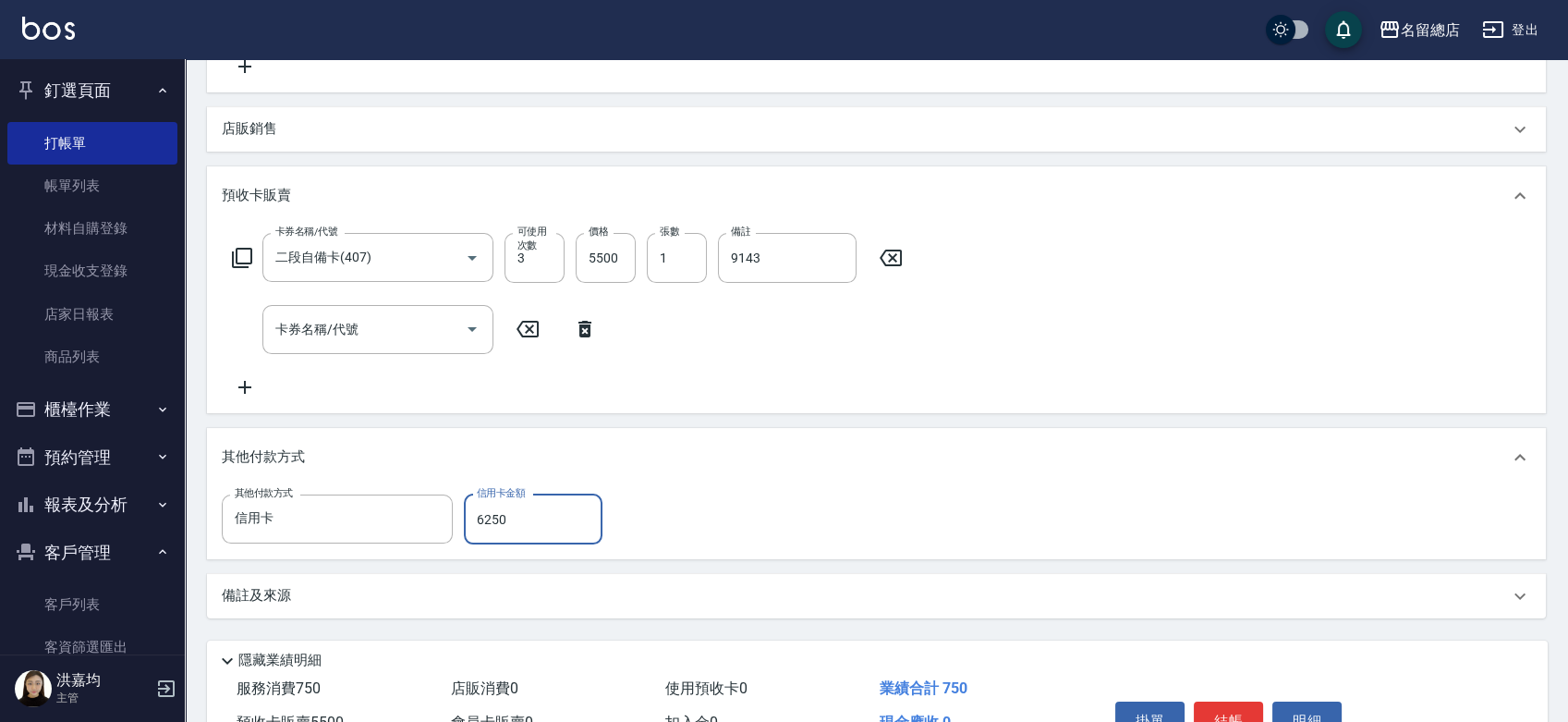
type input "6250"
type input "[DATE] 15:44"
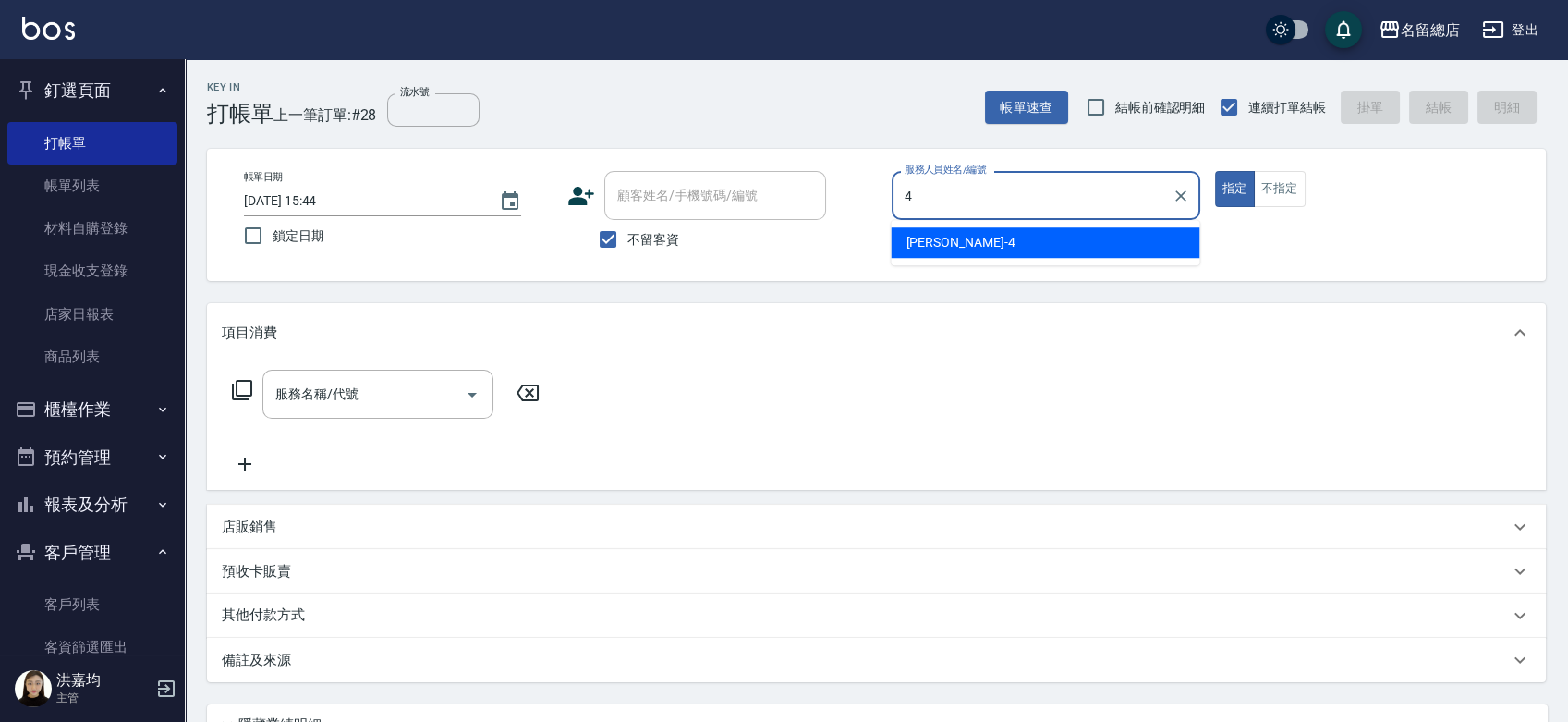
type input "[PERSON_NAME]-4"
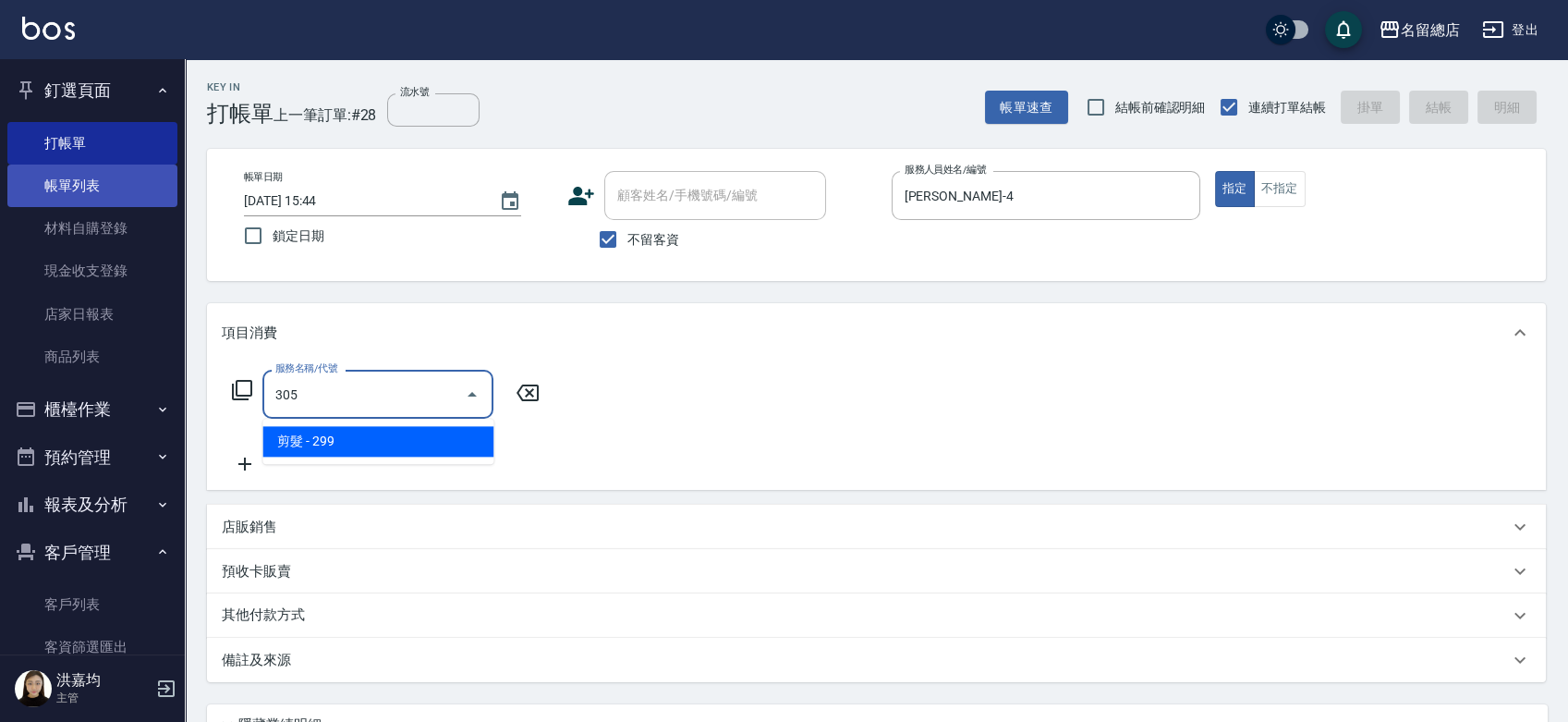
type input "305"
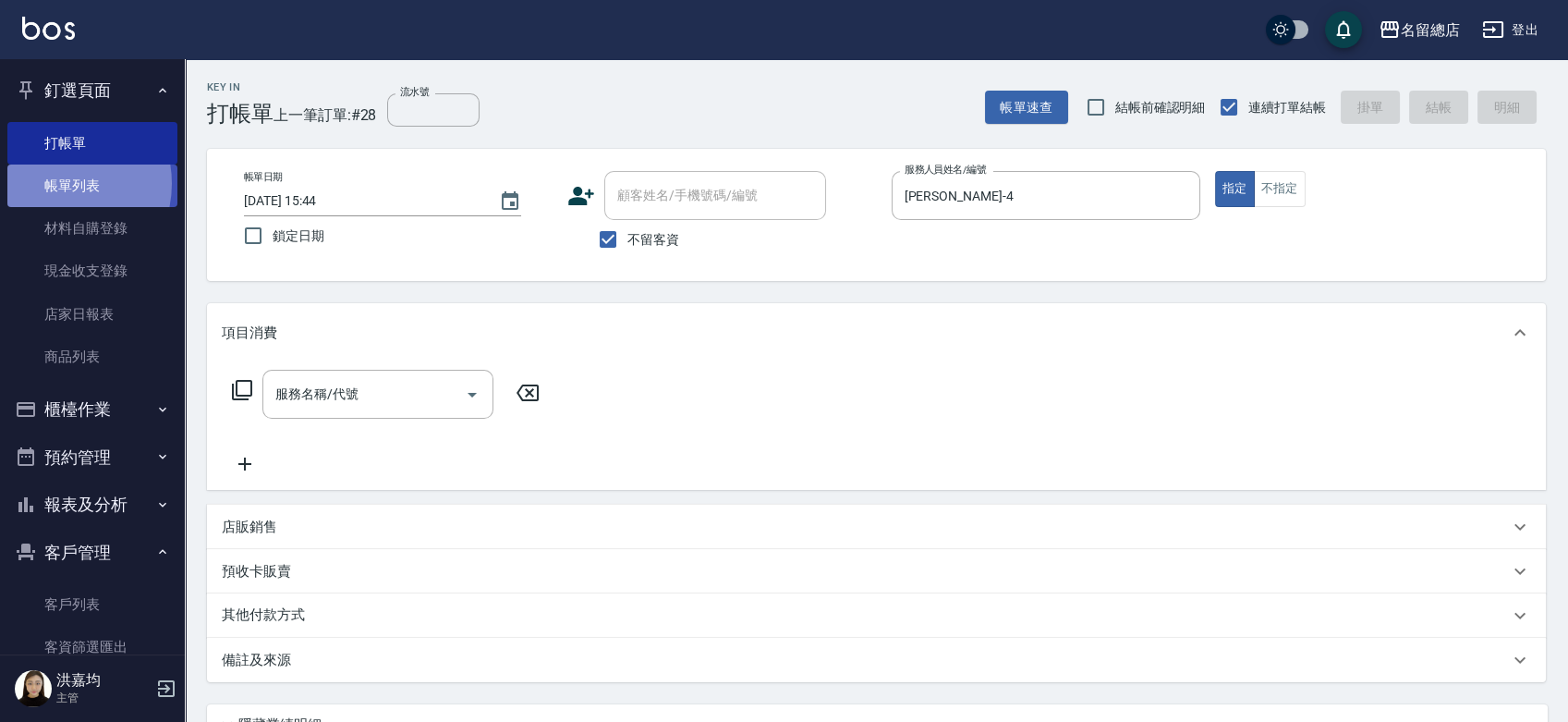
click at [54, 184] on link "帳單列表" at bounding box center [92, 185] width 170 height 42
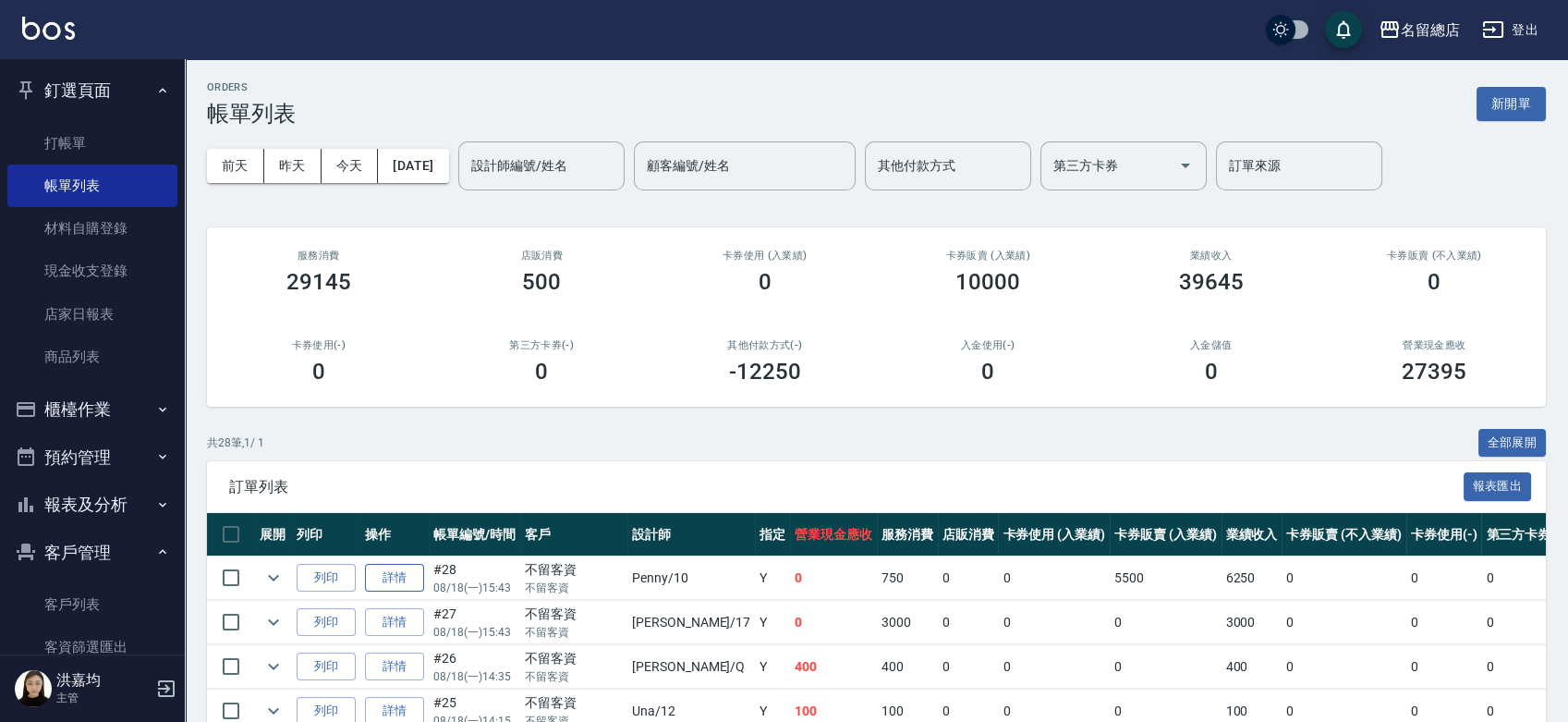
click at [399, 578] on link "詳情" at bounding box center [394, 577] width 59 height 29
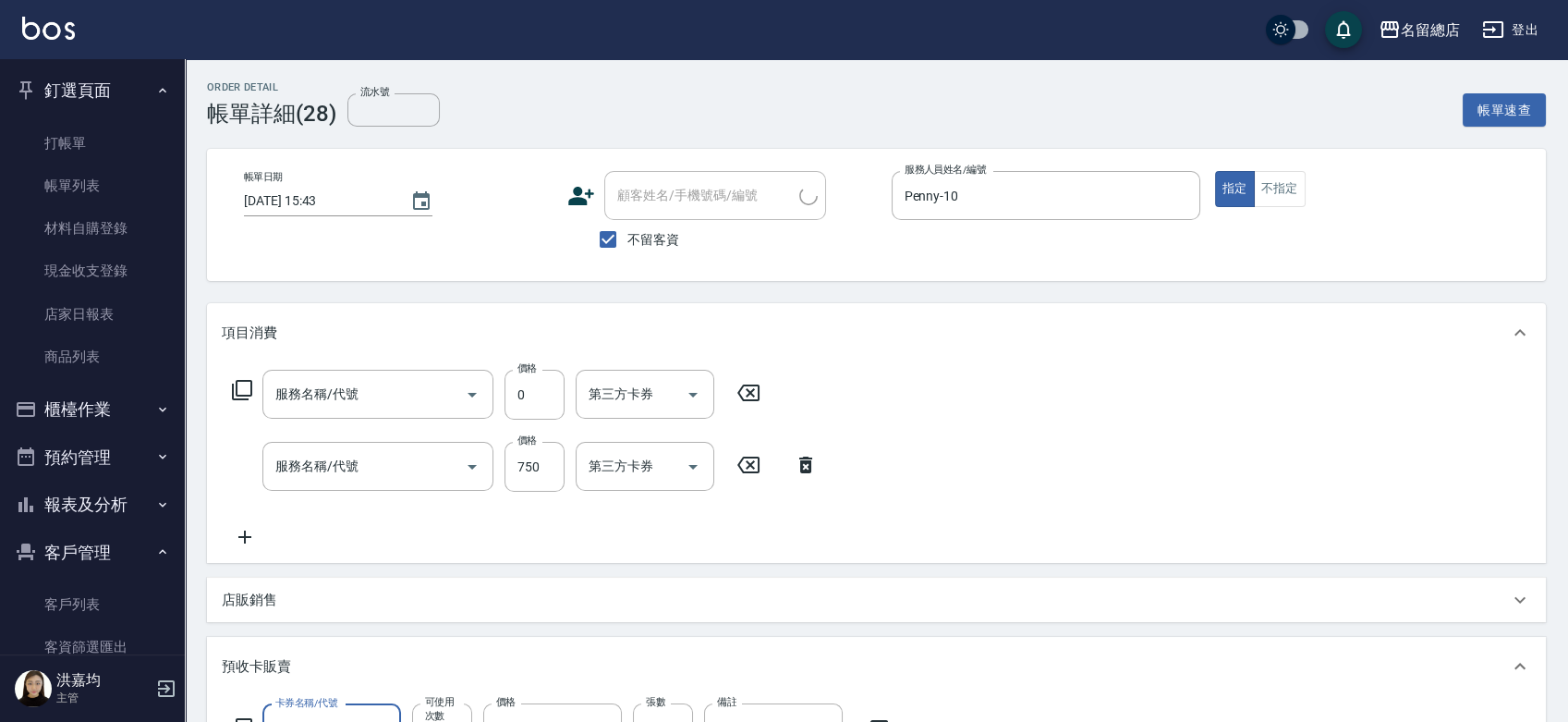
type input "[DATE] 15:43"
checkbox input "true"
type input "Penny-10"
type input "2段蓋卡1300以上(501)"
type input "剪髮(305)"
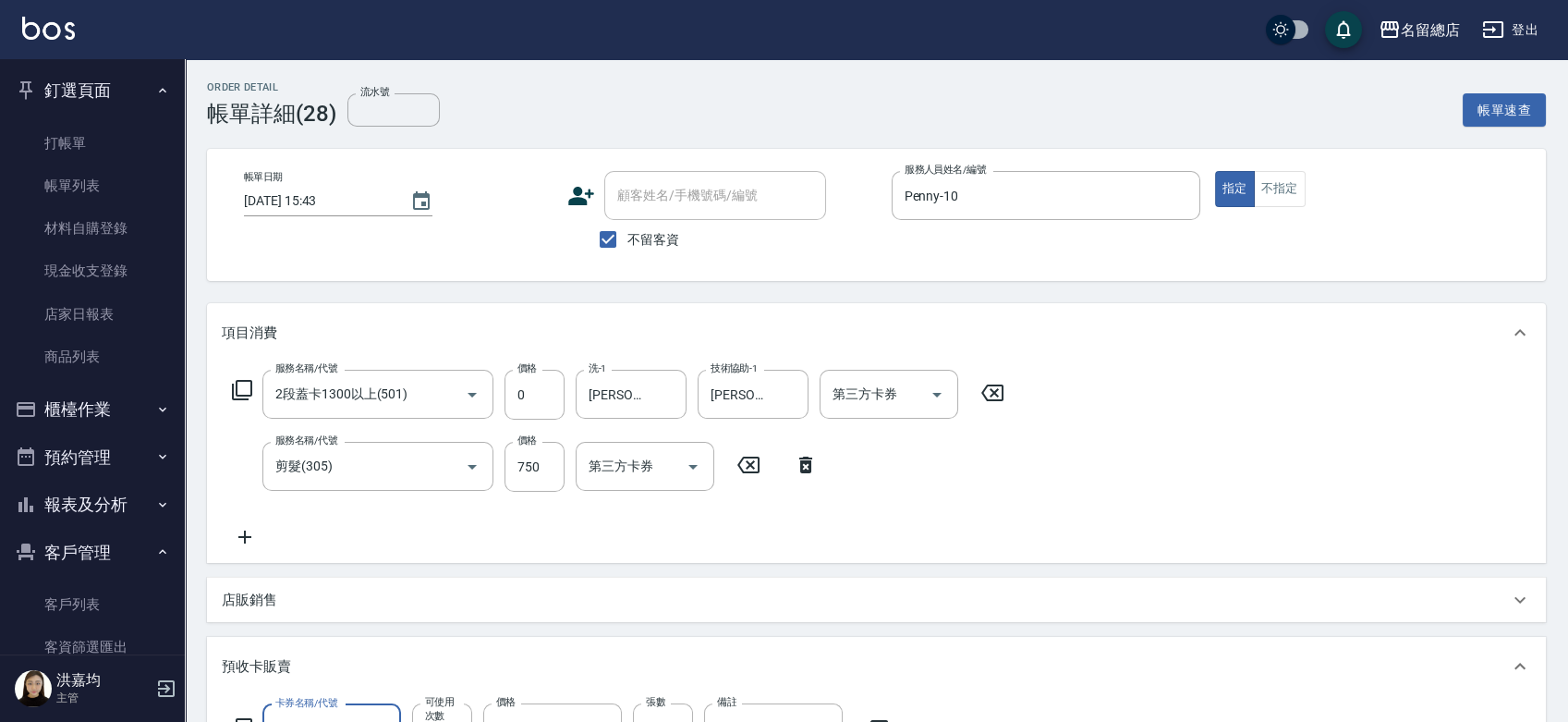
type input "二段自備卡(407)"
click at [609, 241] on input "不留客資" at bounding box center [608, 239] width 38 height 38
checkbox input "false"
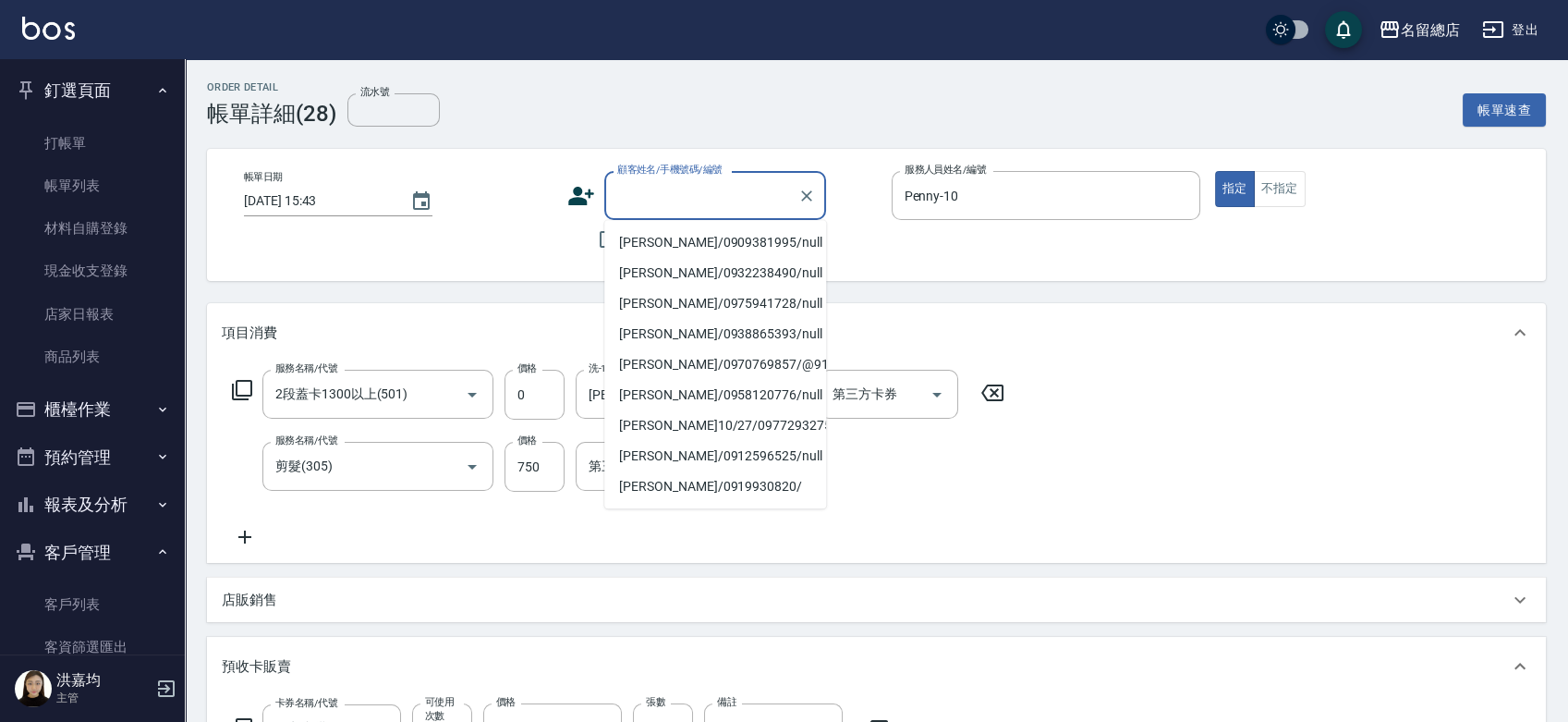
click at [631, 207] on input "顧客姓名/手機號碼/編號" at bounding box center [701, 195] width 177 height 32
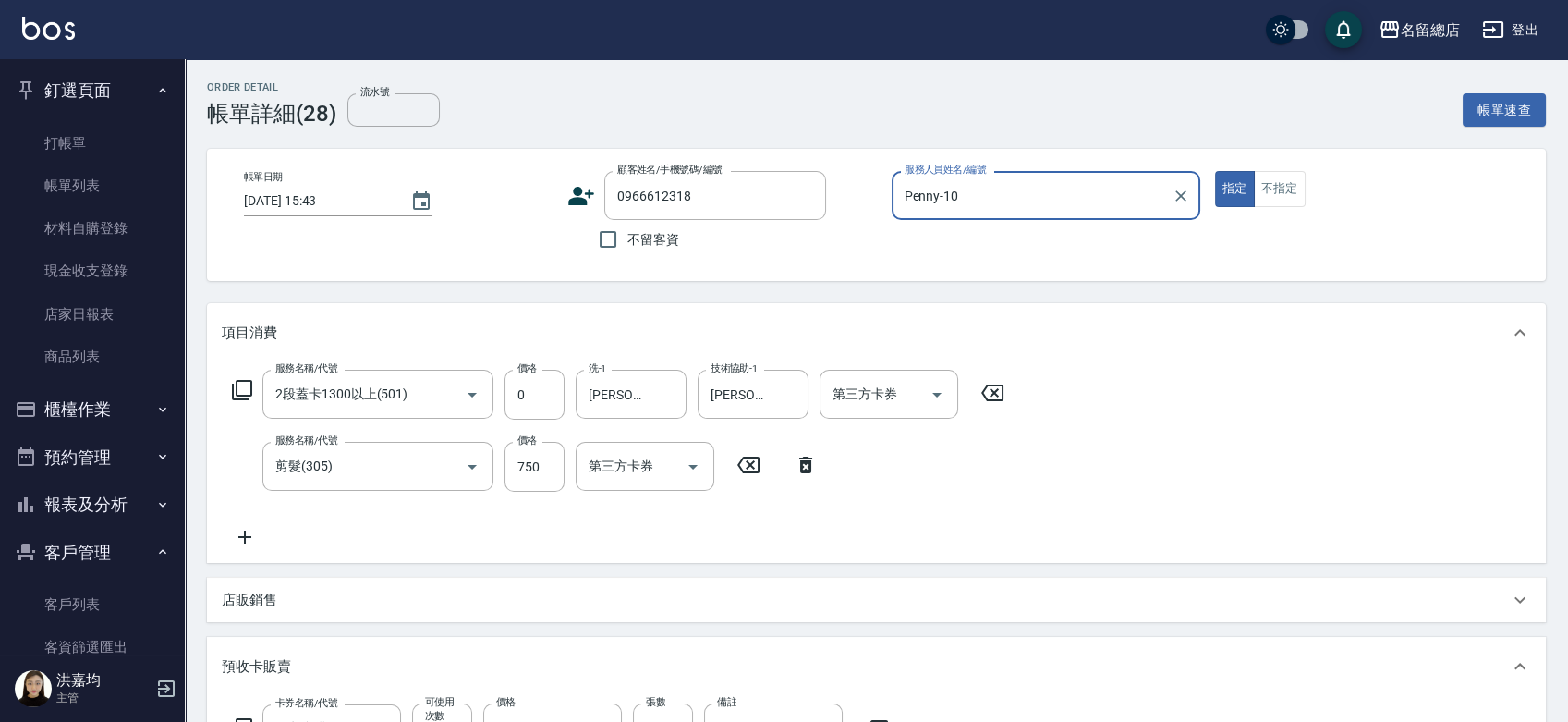
type input "[PERSON_NAME]/0966612318/null"
click at [1215, 171] on button "指定" at bounding box center [1235, 189] width 39 height 36
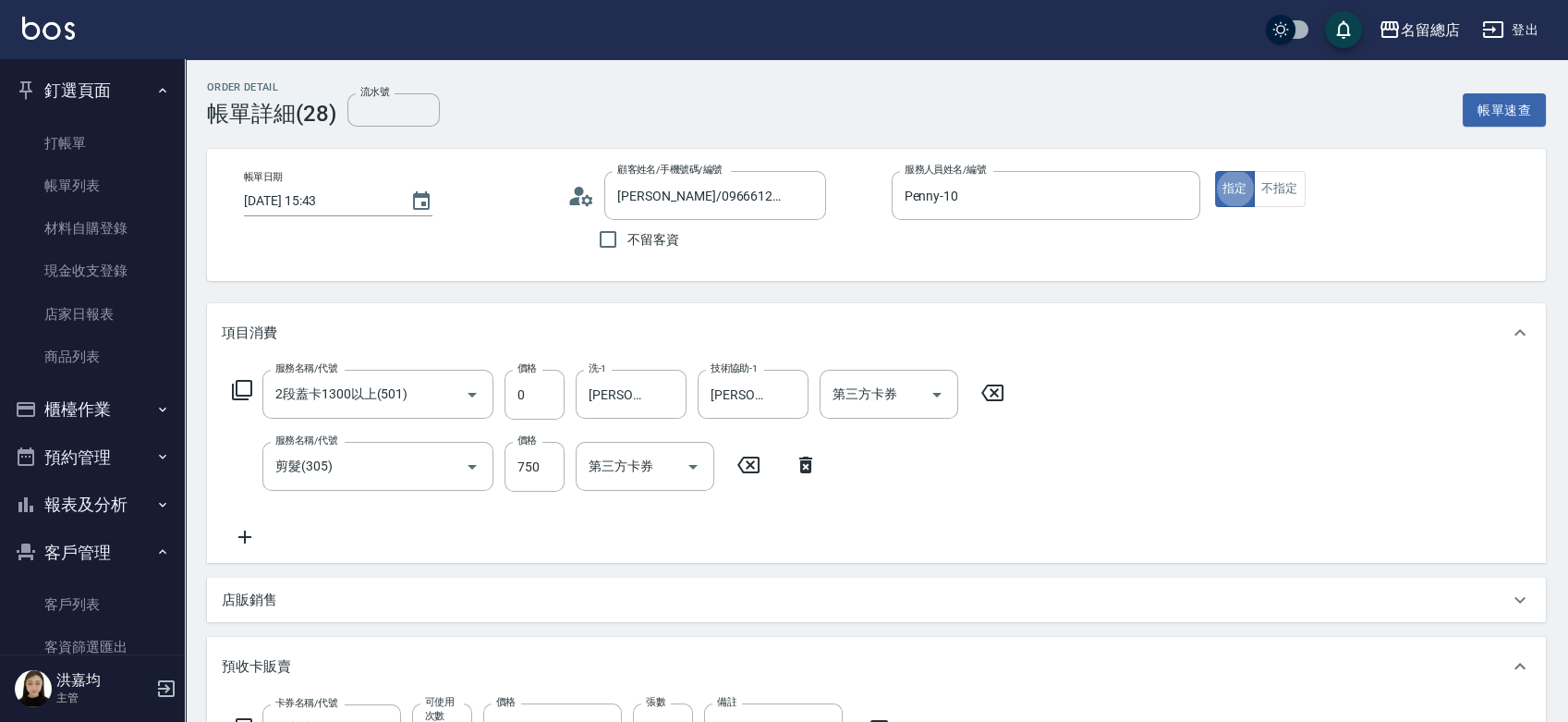
type button "true"
click at [410, 103] on input "流水號" at bounding box center [393, 110] width 92 height 33
type input "9143"
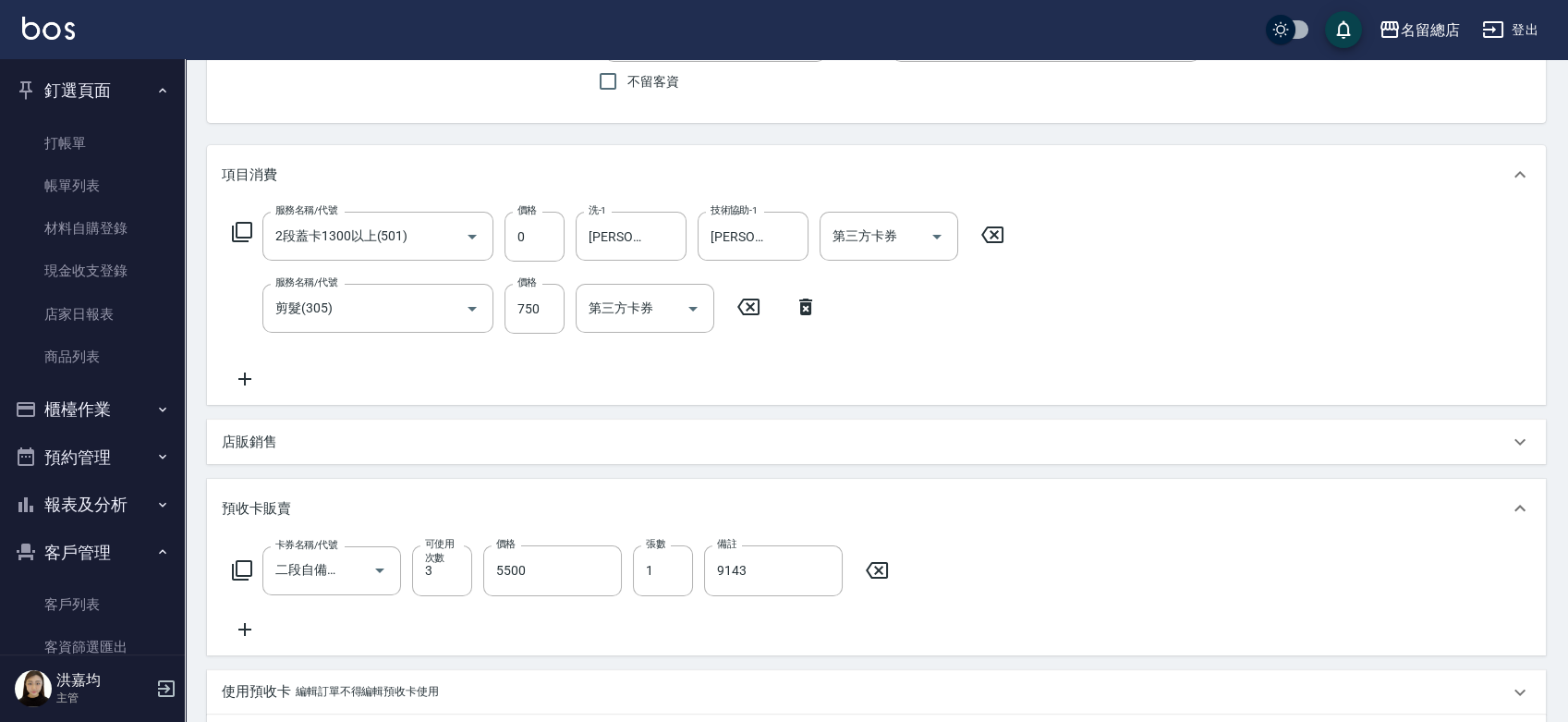
scroll to position [652, 0]
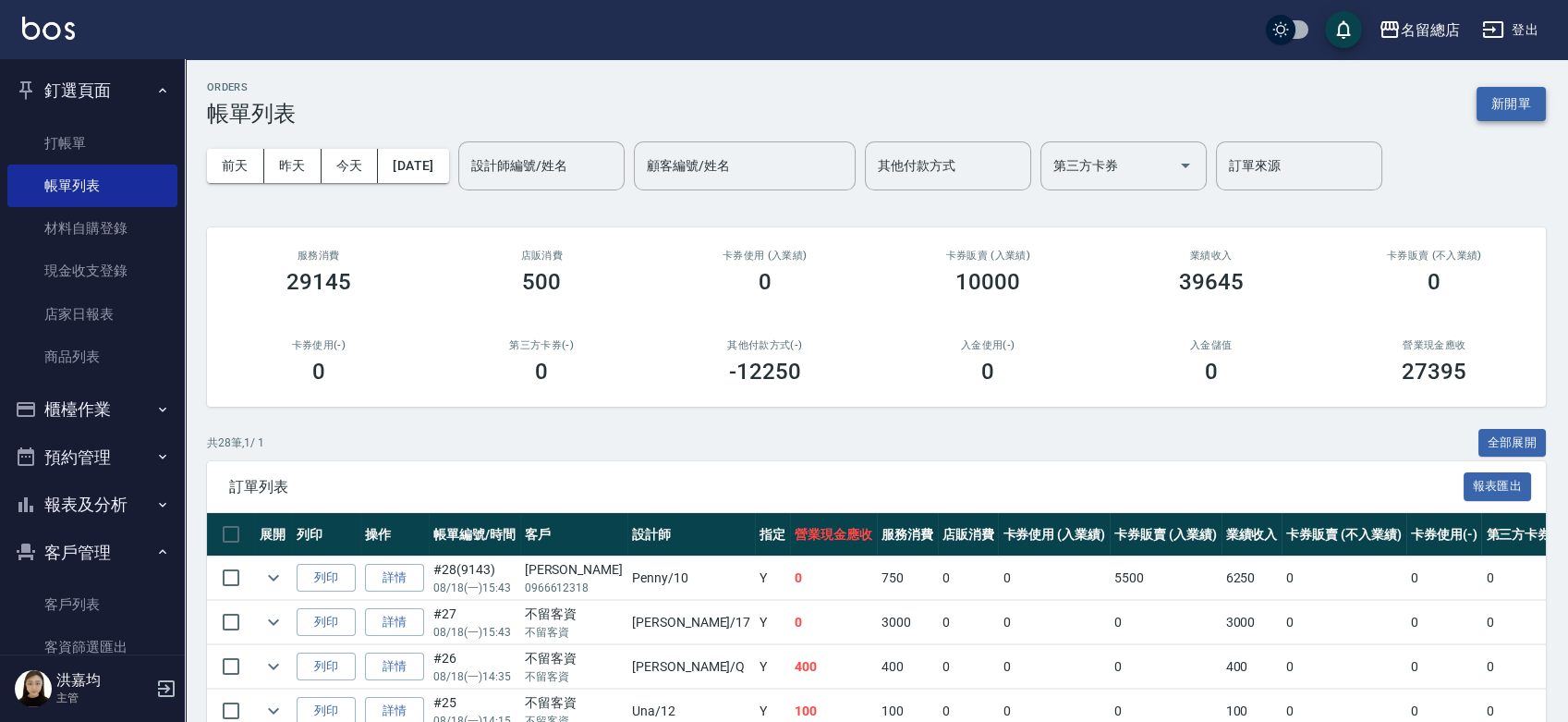
click at [1520, 94] on button "新開單" at bounding box center [1511, 103] width 70 height 34
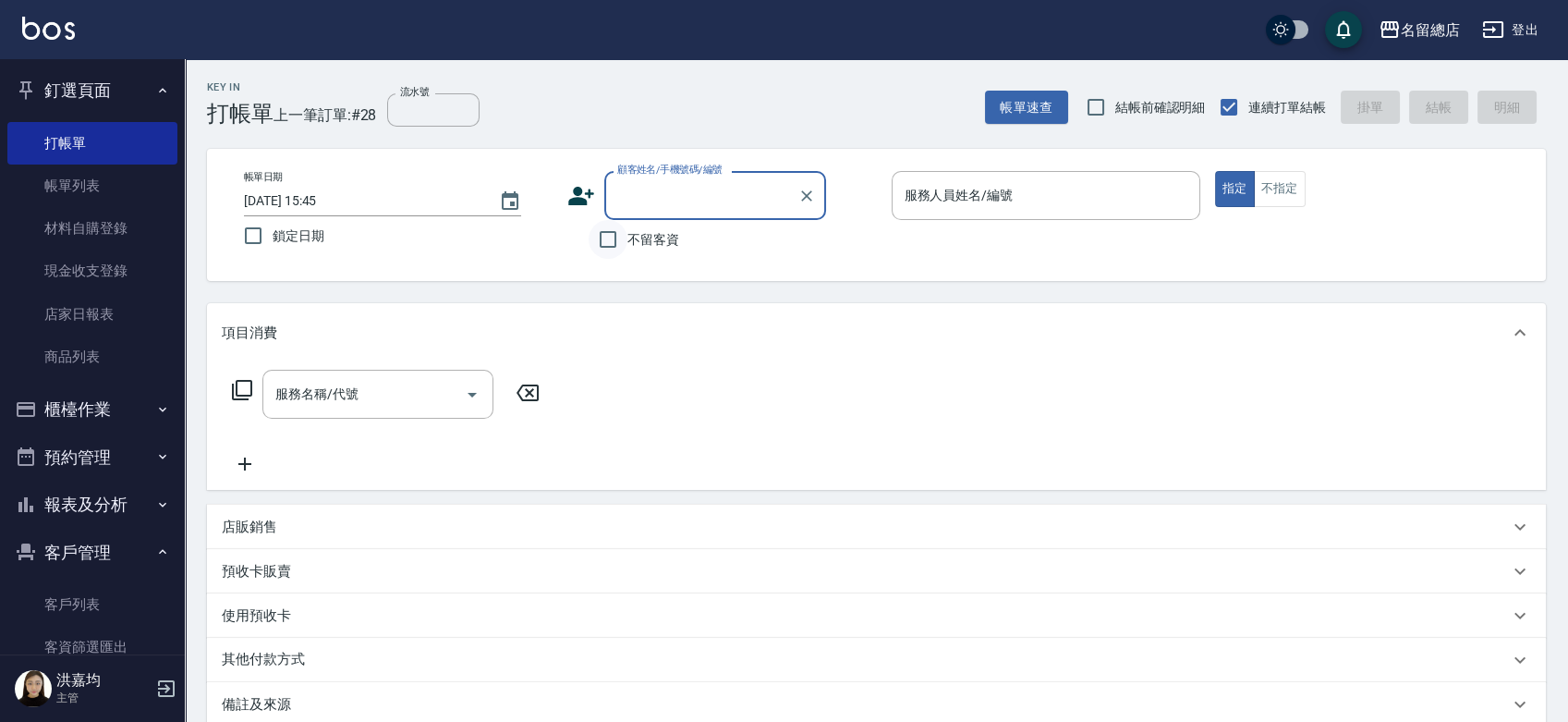
click at [602, 242] on input "不留客資" at bounding box center [608, 239] width 38 height 38
checkbox input "true"
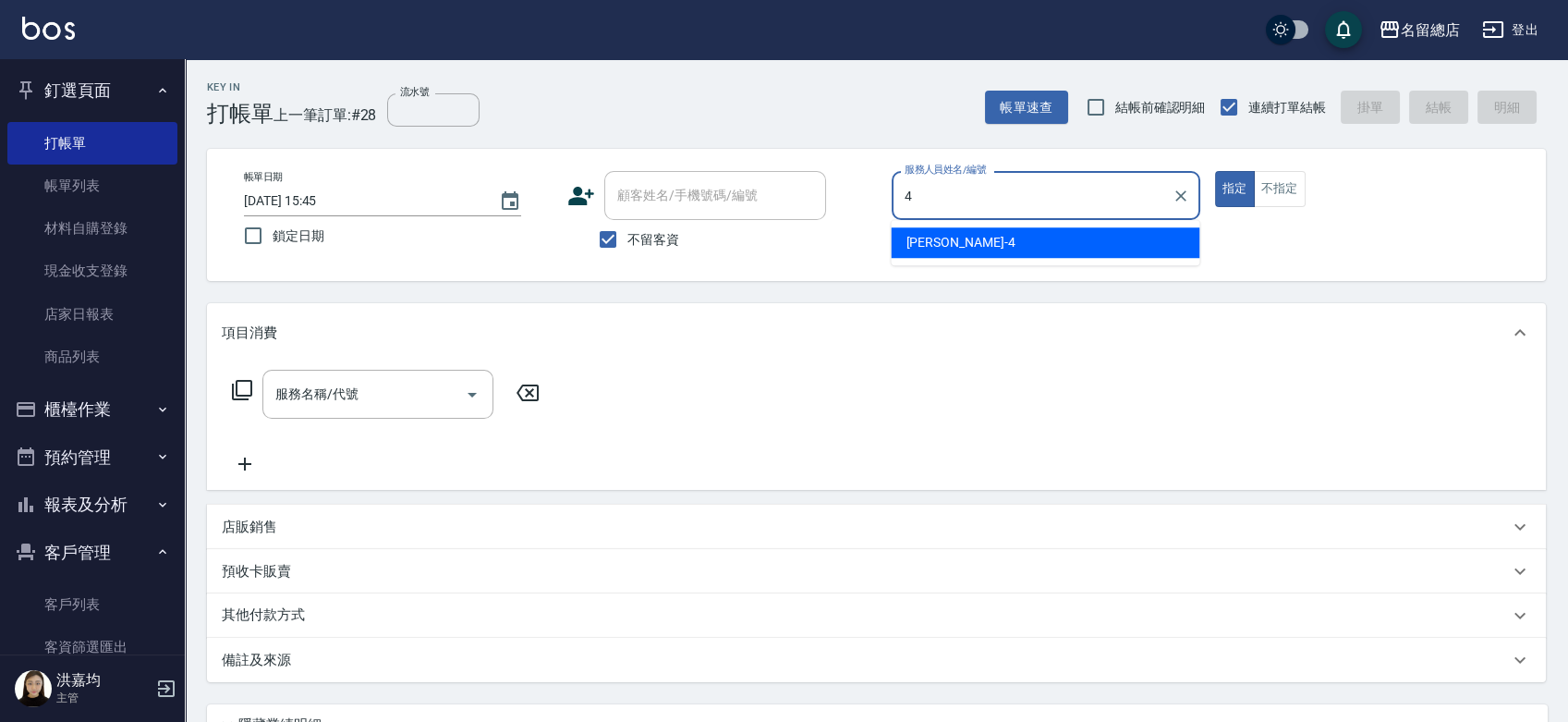
type input "[PERSON_NAME]-4"
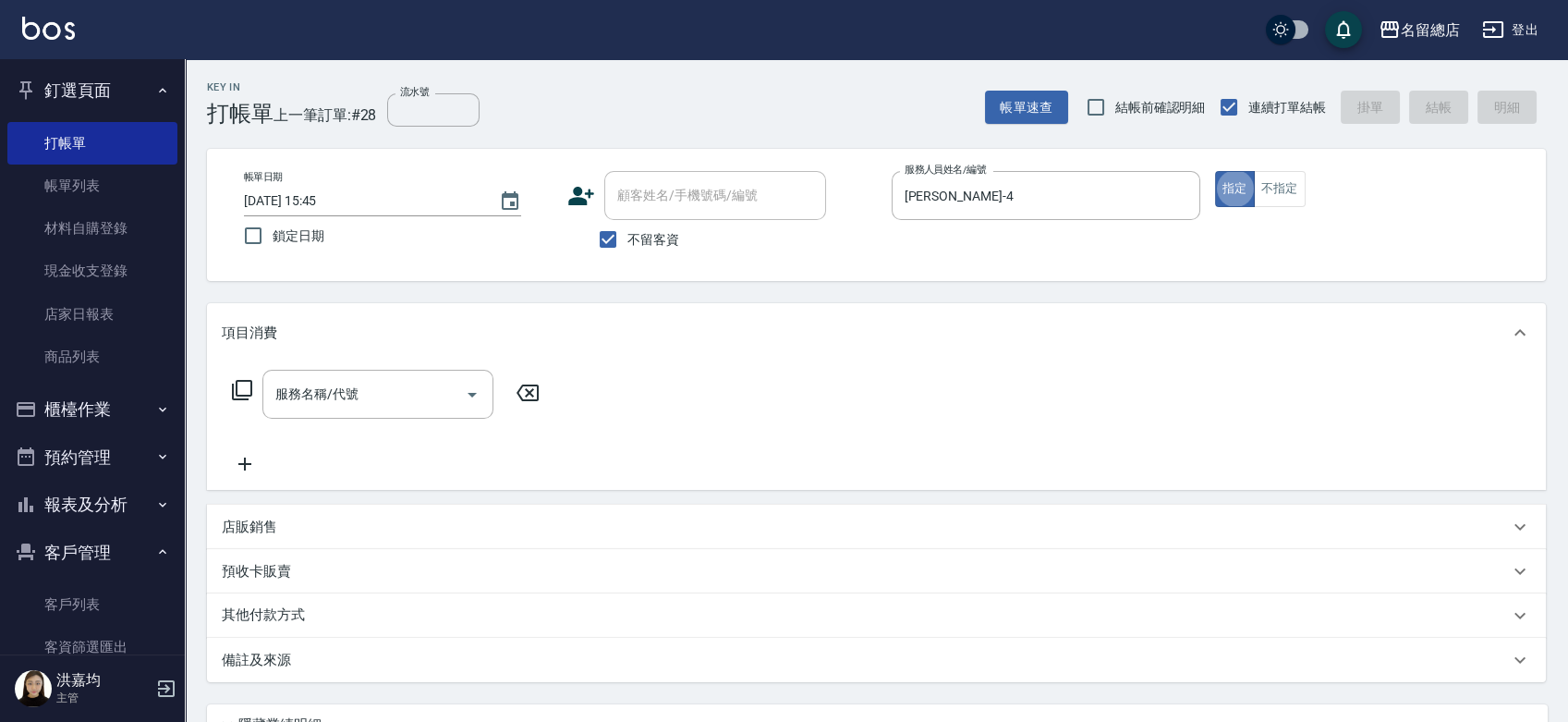
type button "true"
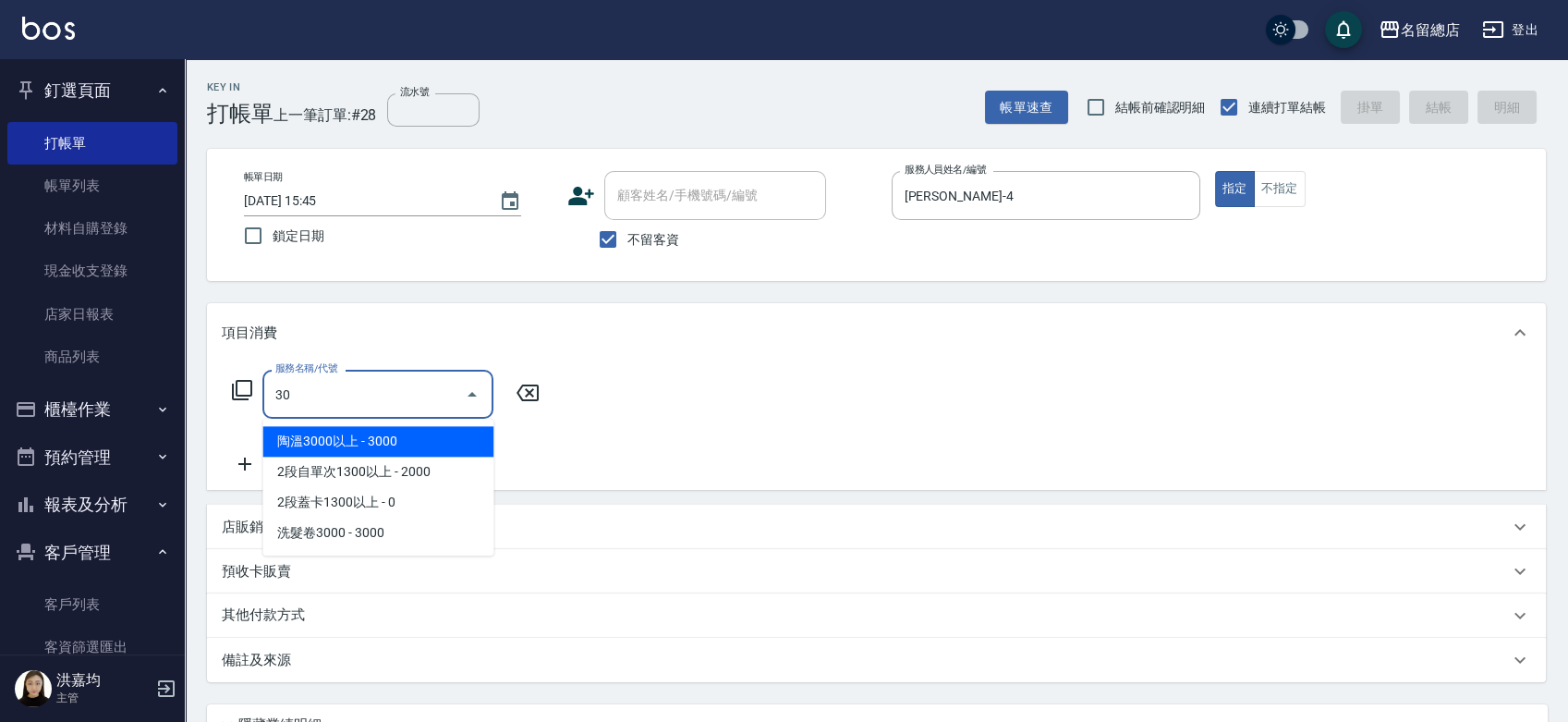
type input "305"
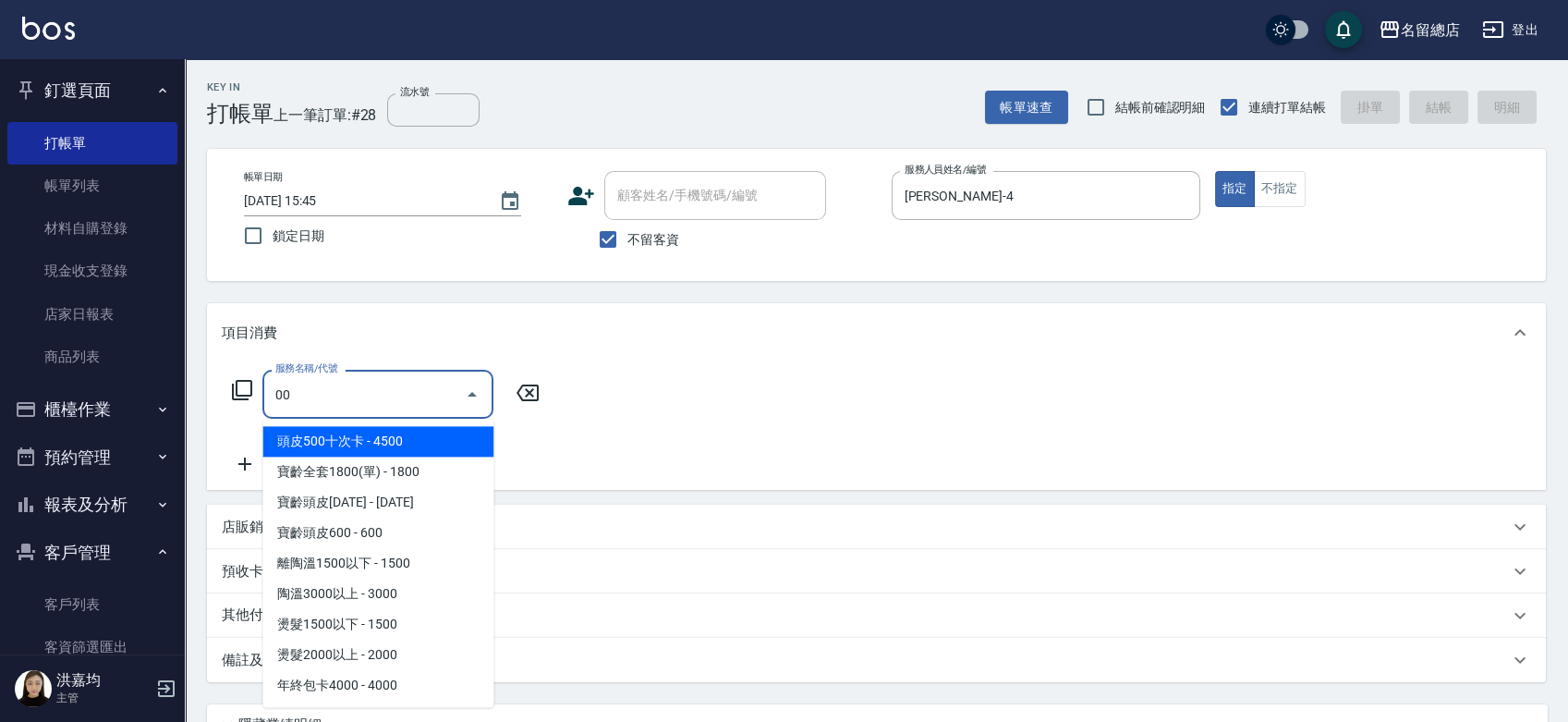
type input "0"
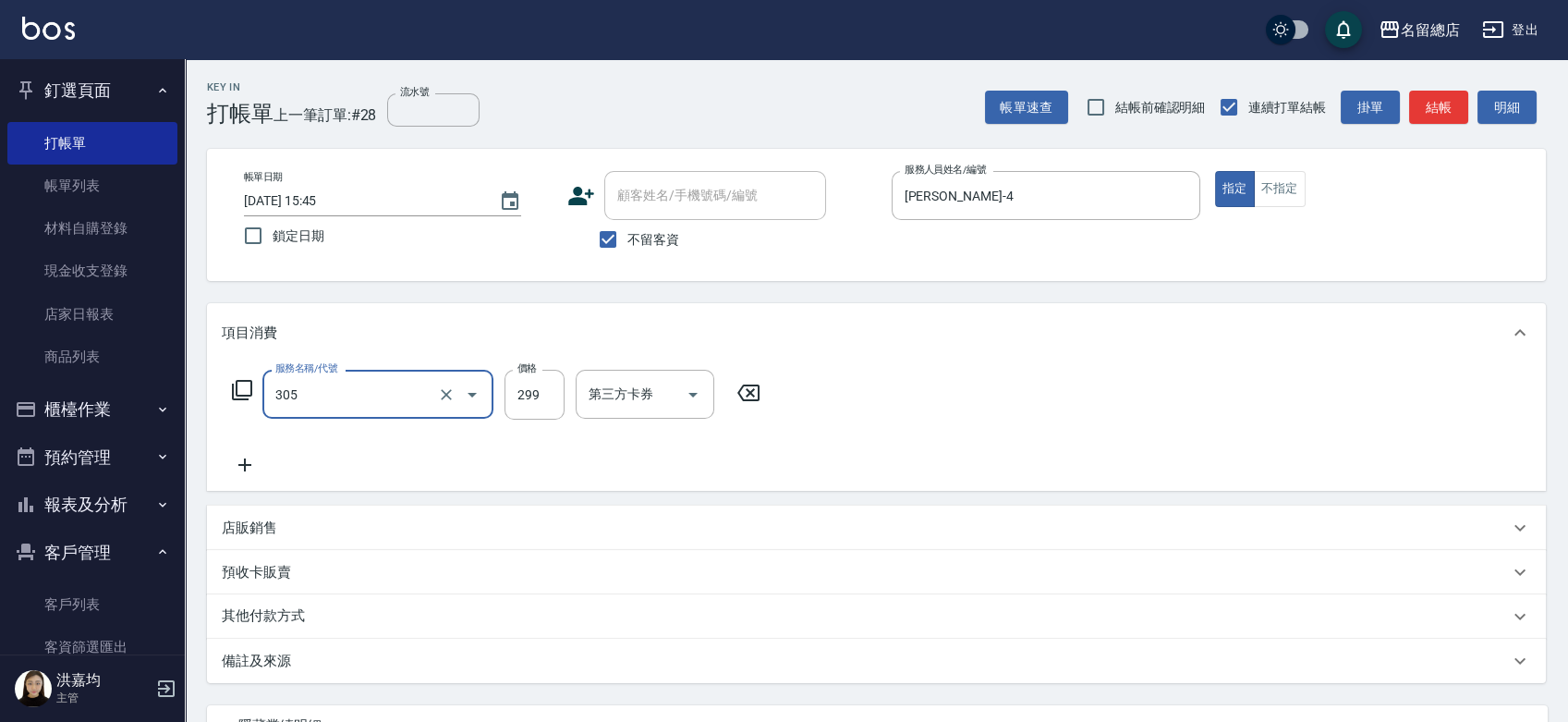
type input "剪髮(305)"
type input "500"
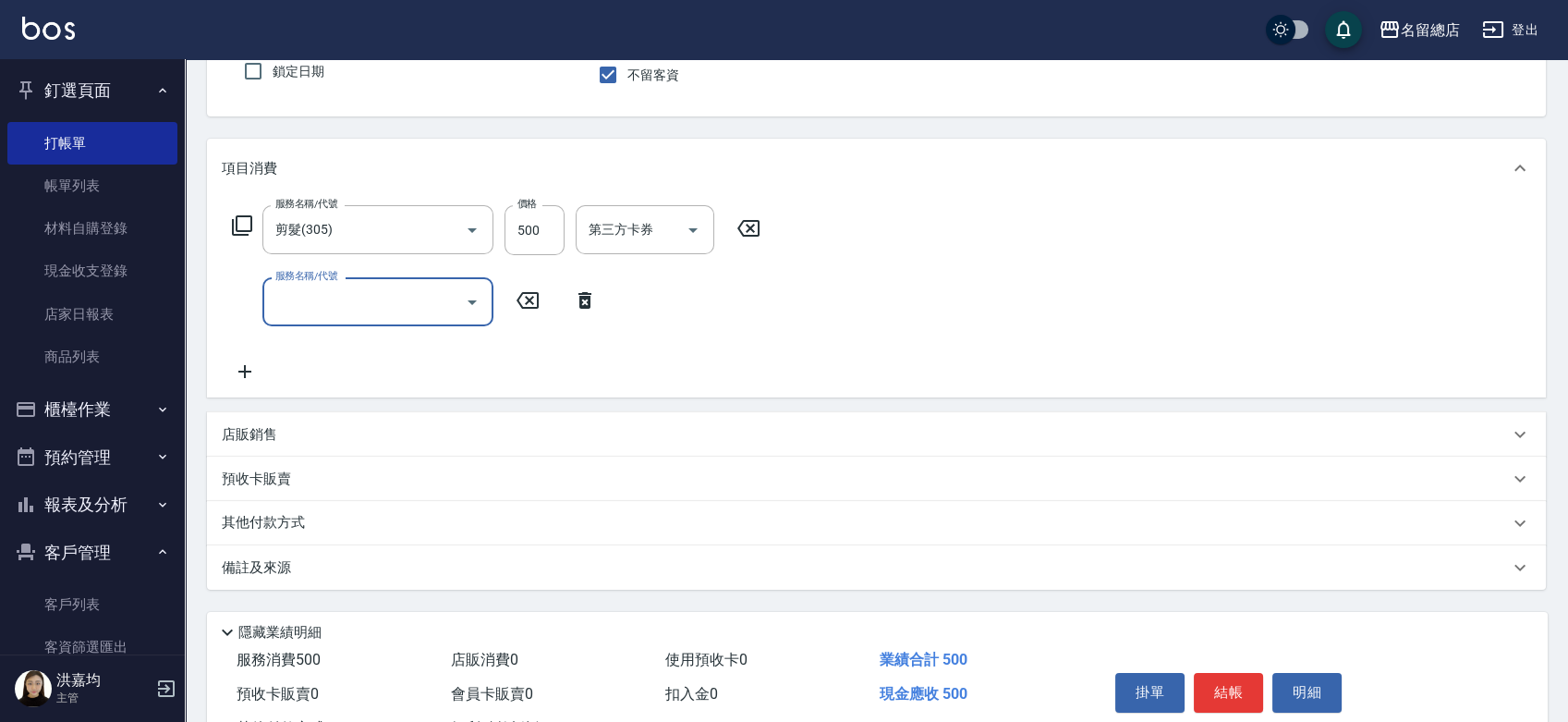
scroll to position [239, 0]
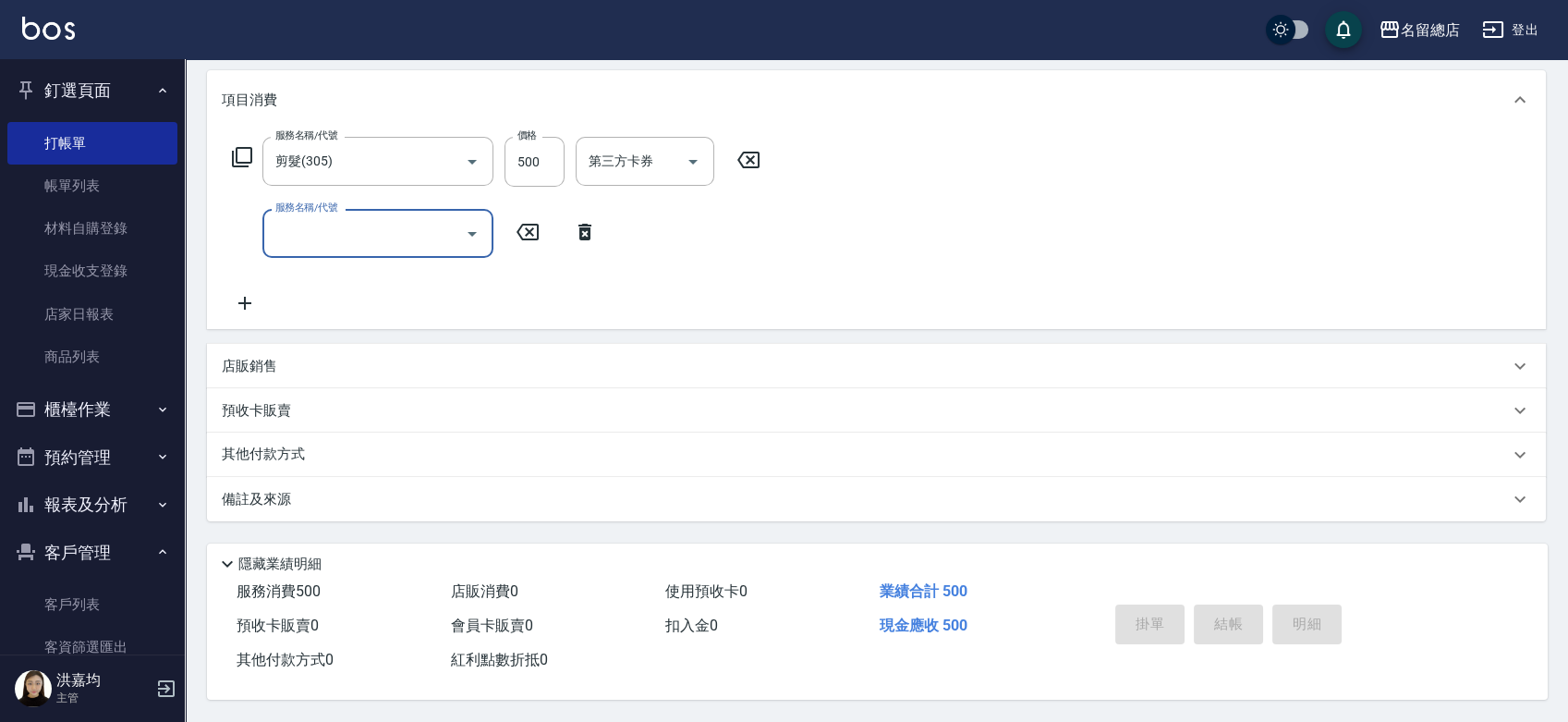
type input "[DATE] 15:46"
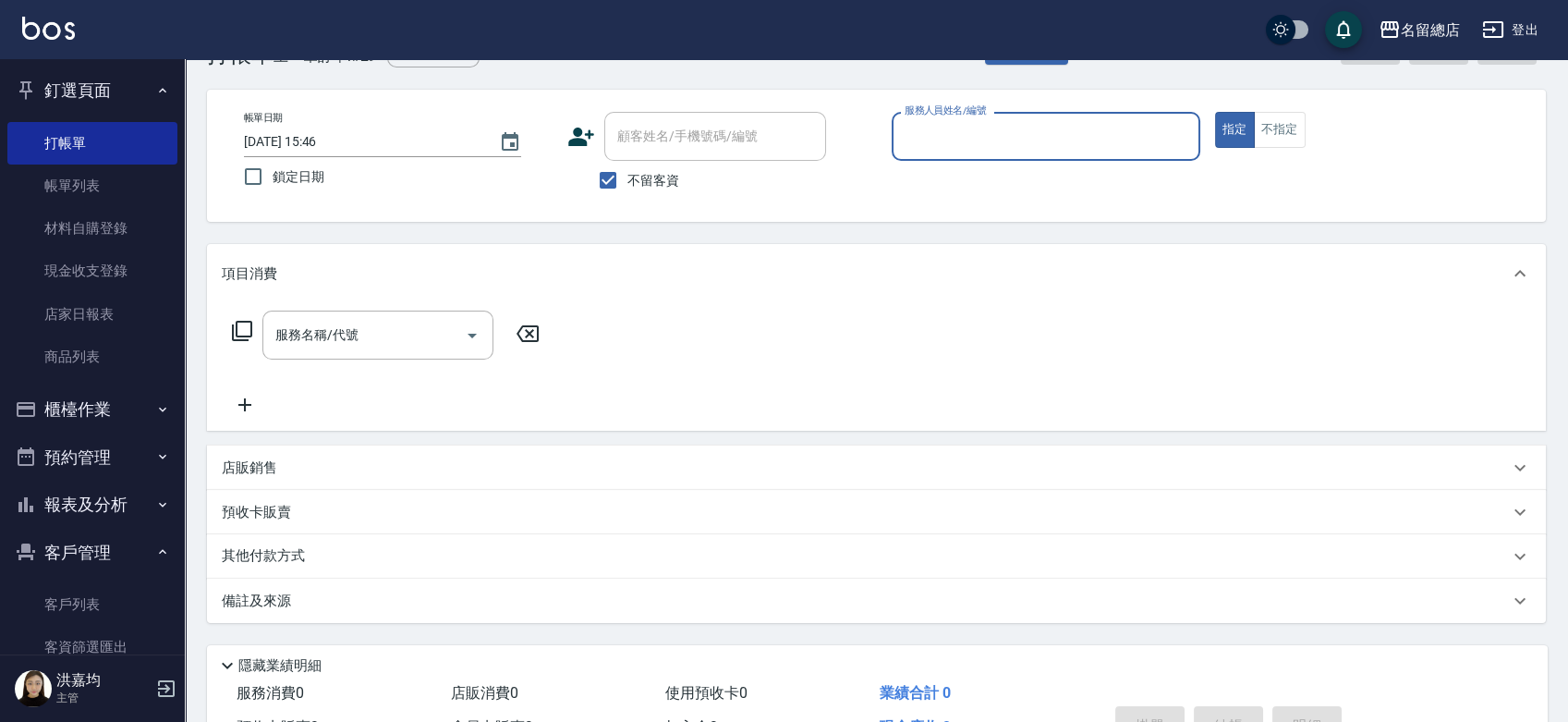
scroll to position [0, 0]
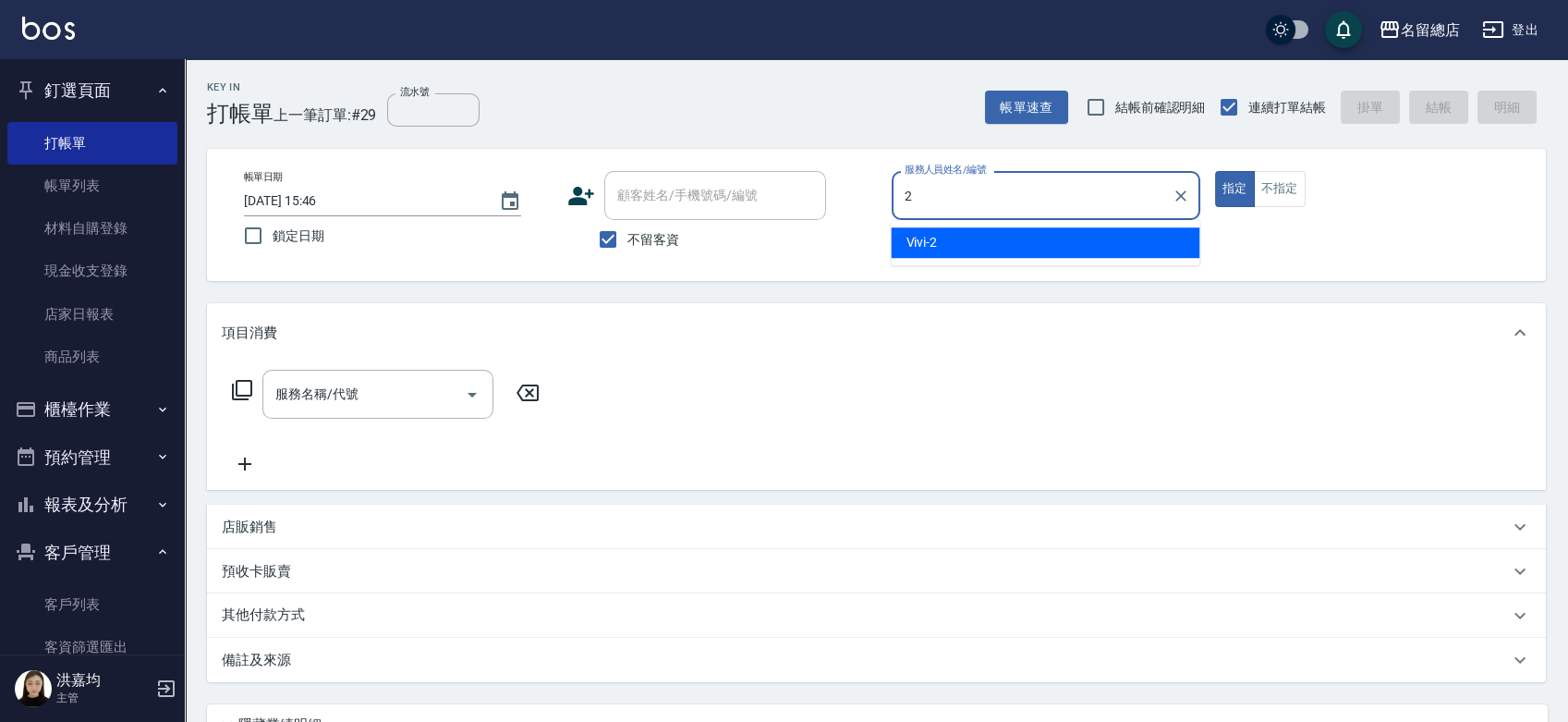
type input "Vivi-2"
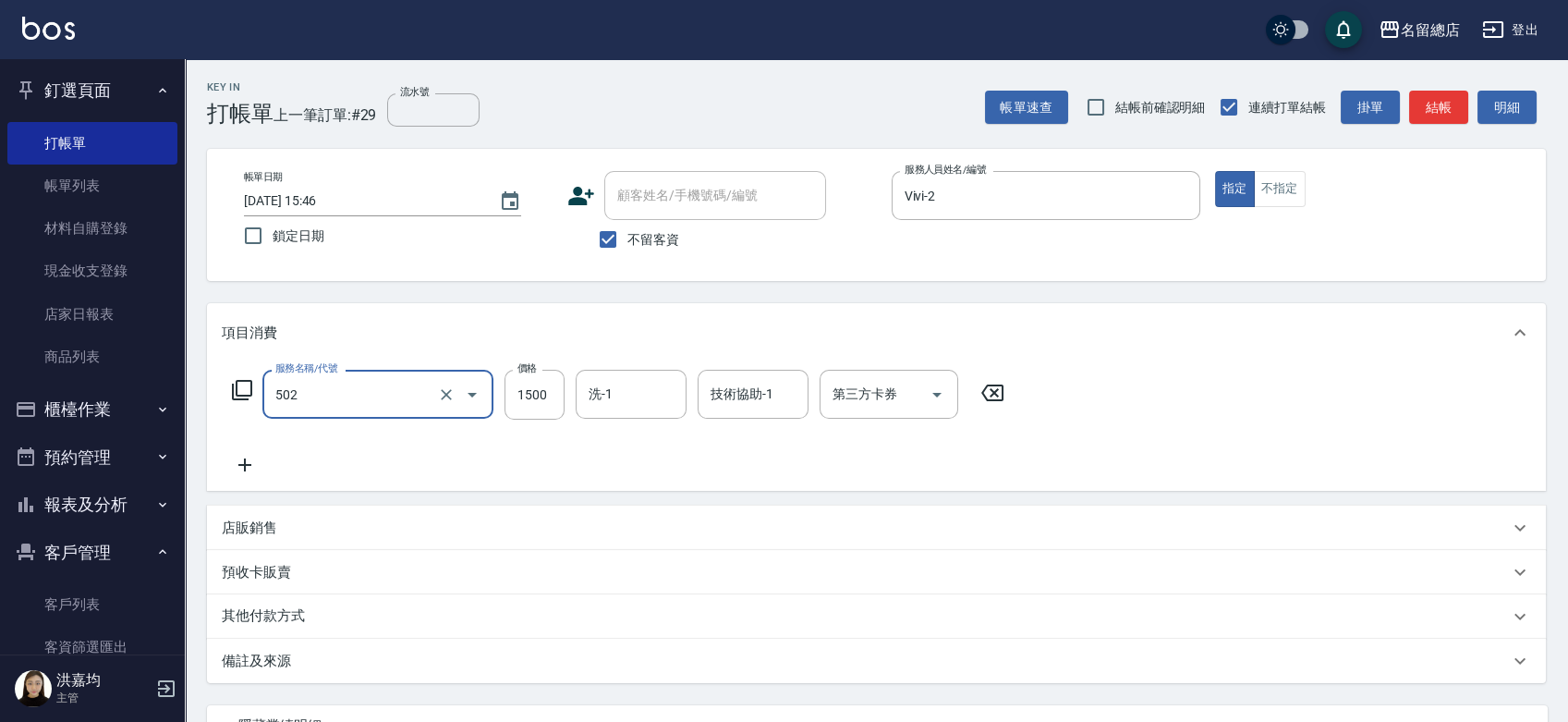
type input "染髮1500以上(502)"
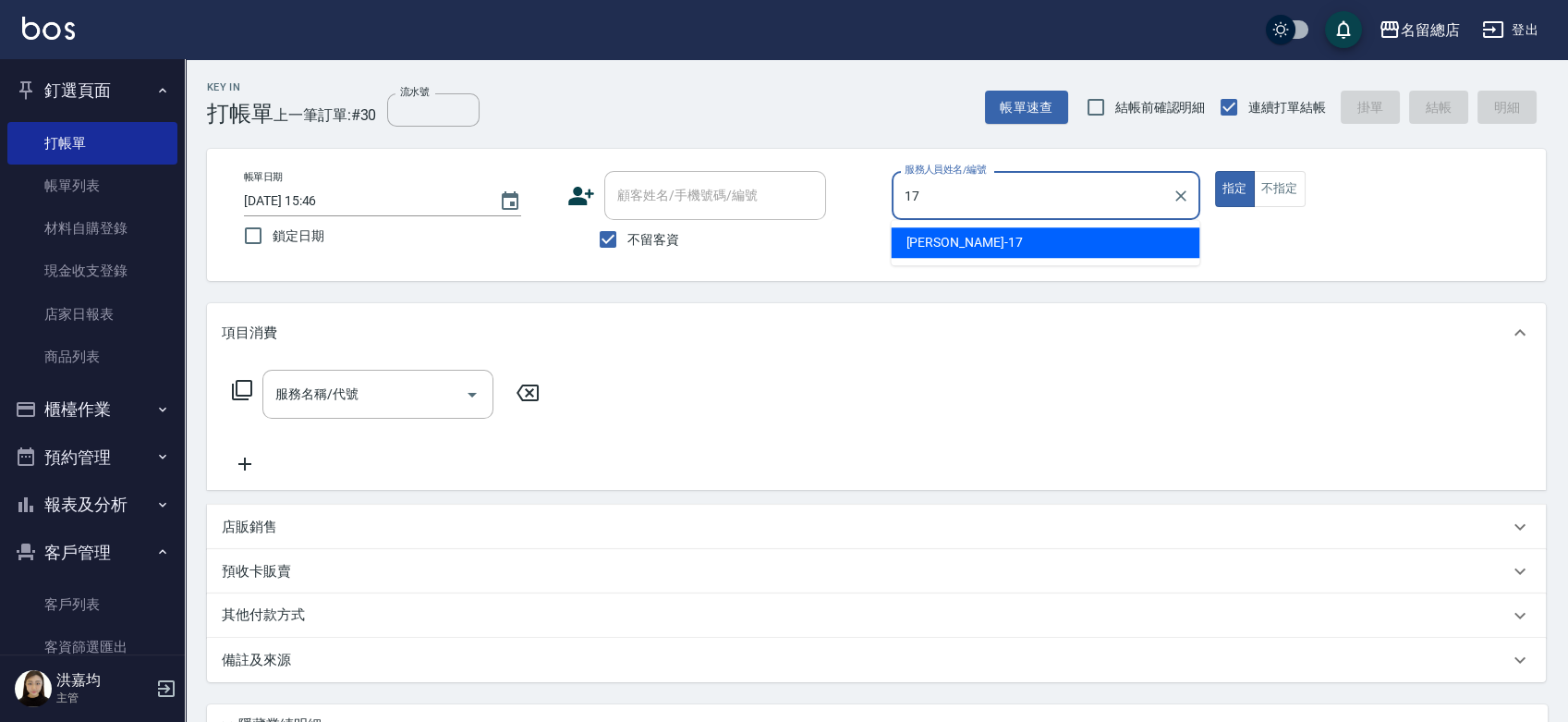
type input "[PERSON_NAME]-17"
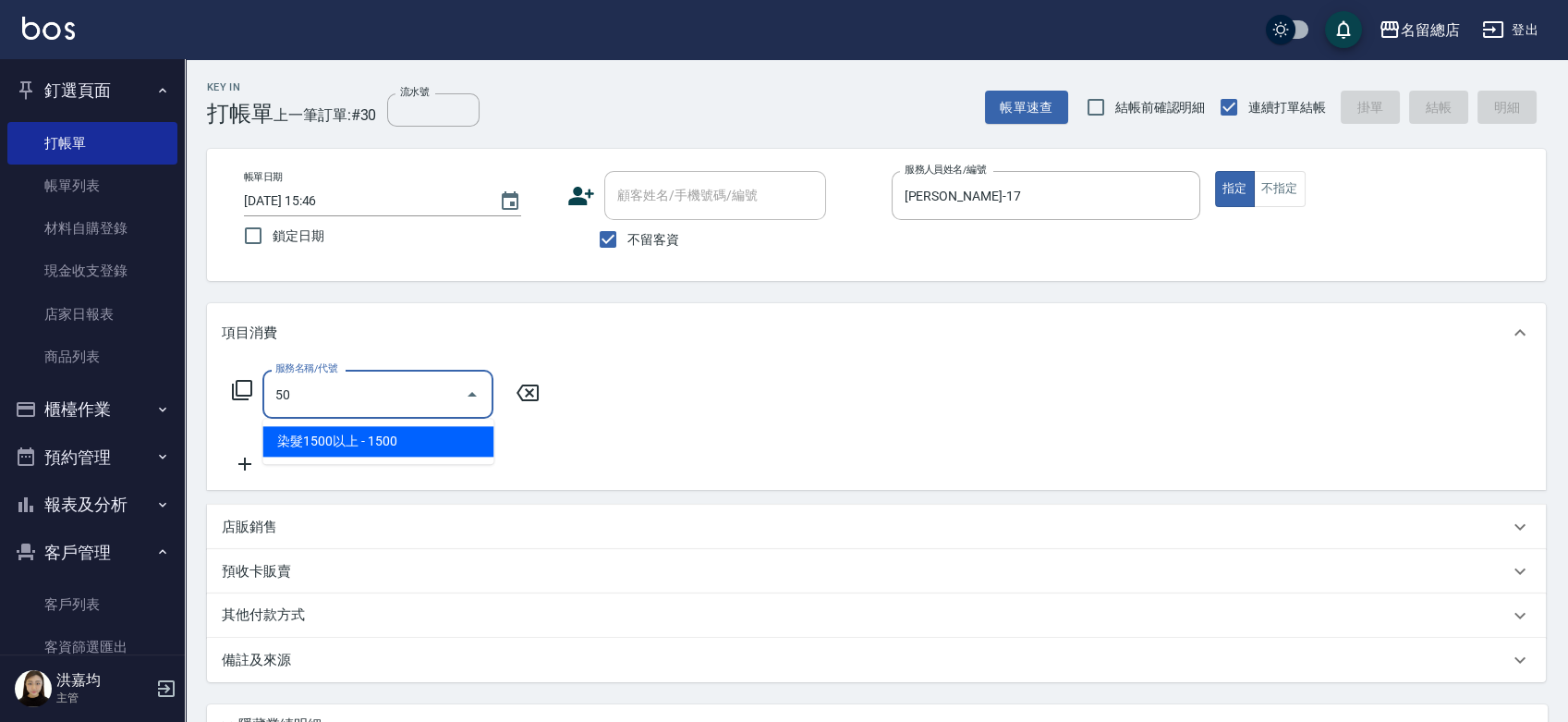
type input "5"
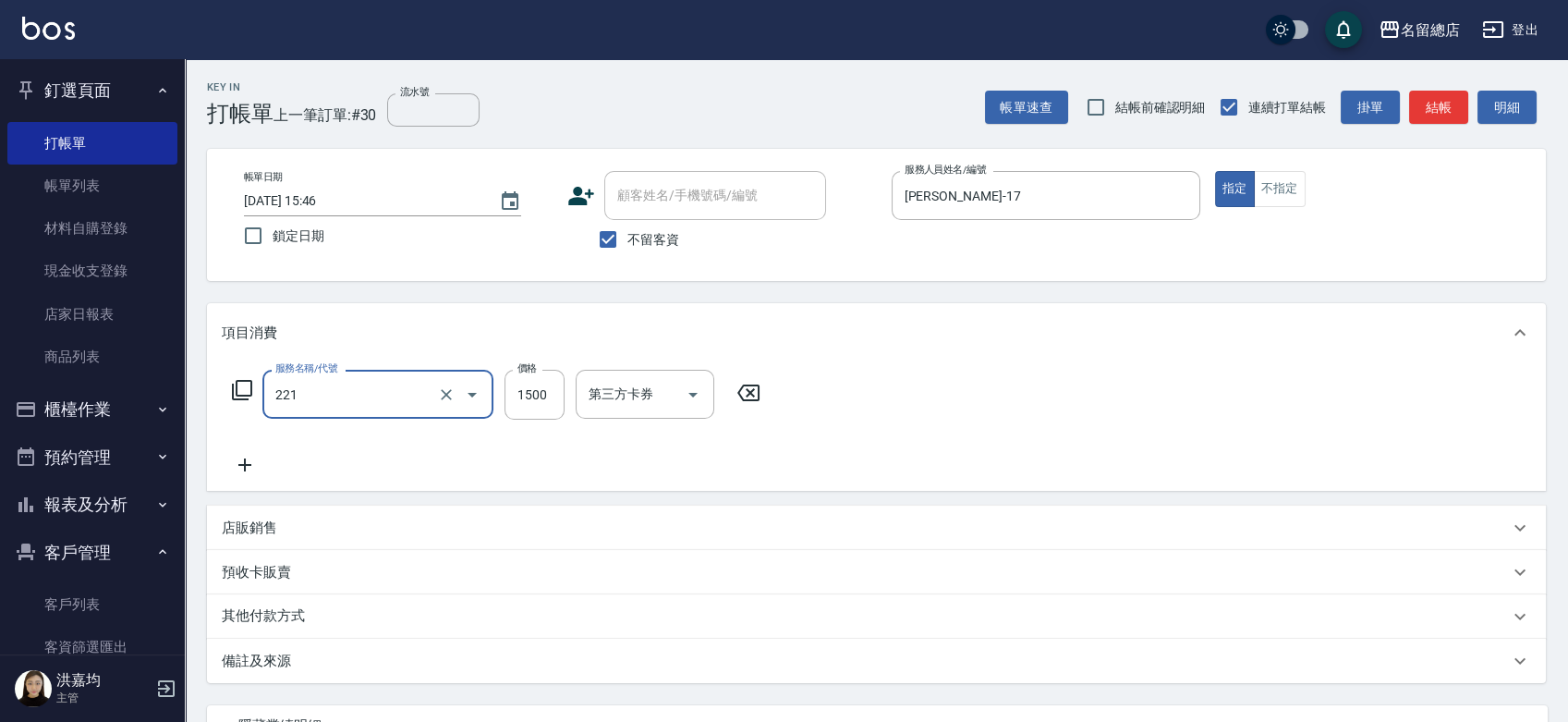
type input "燙髮1500以下(221)"
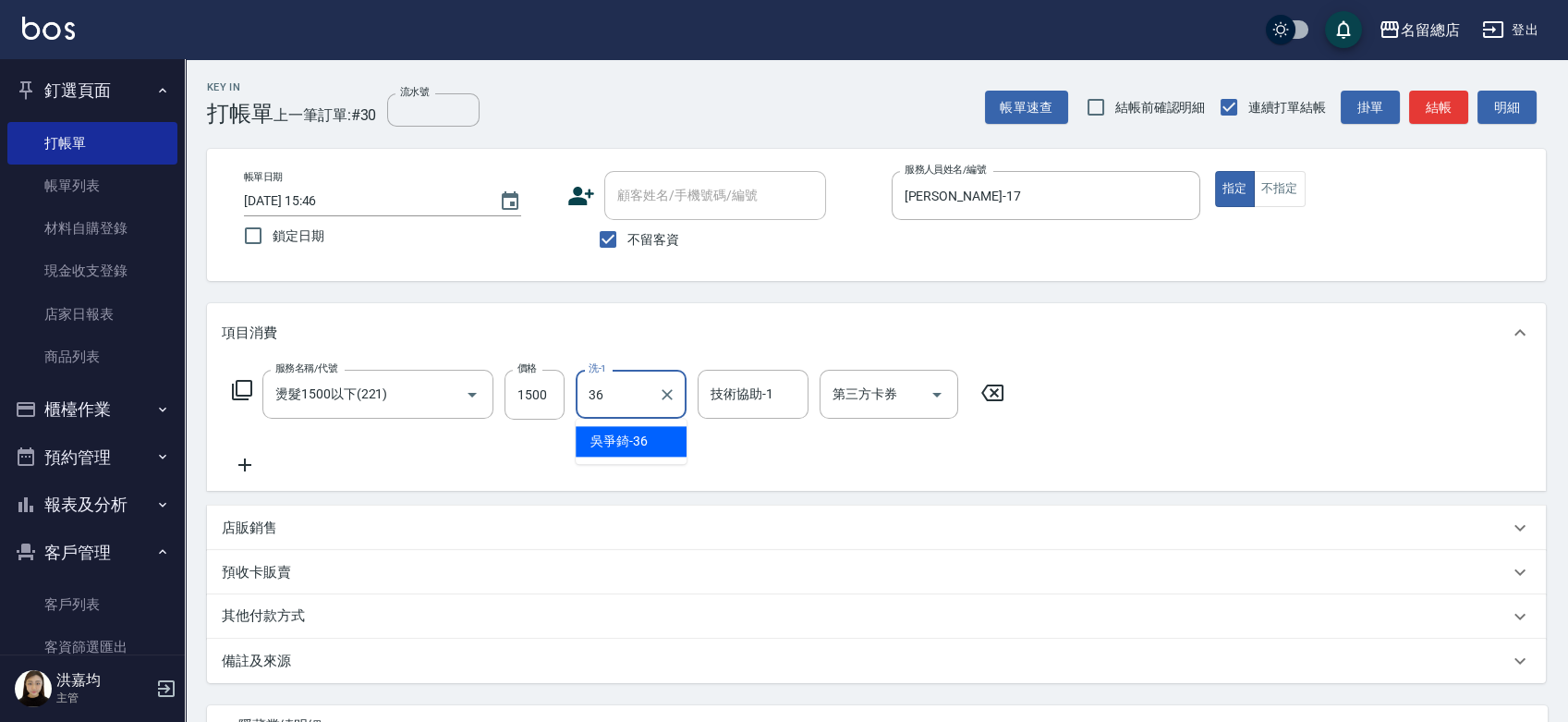
type input "[PERSON_NAME]-36"
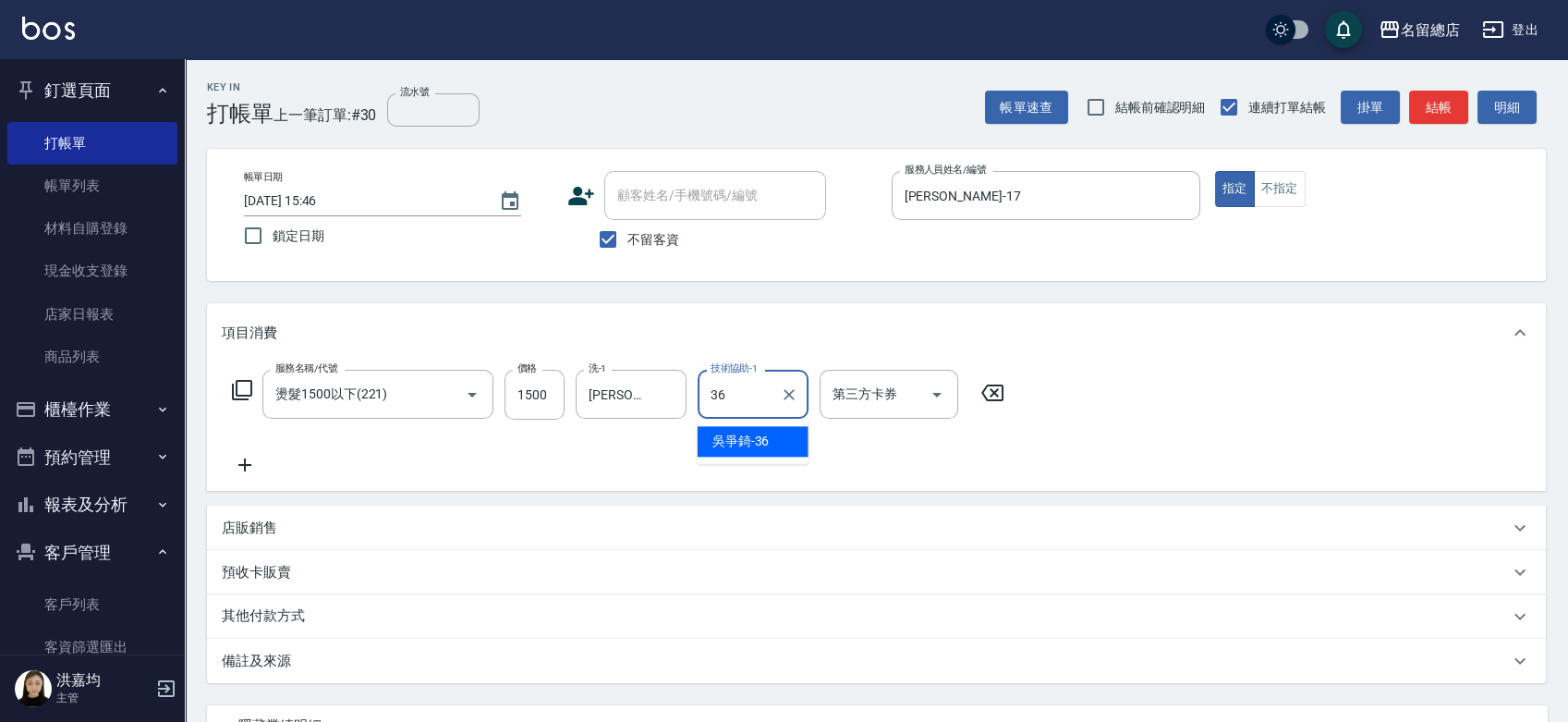
type input "[PERSON_NAME]-36"
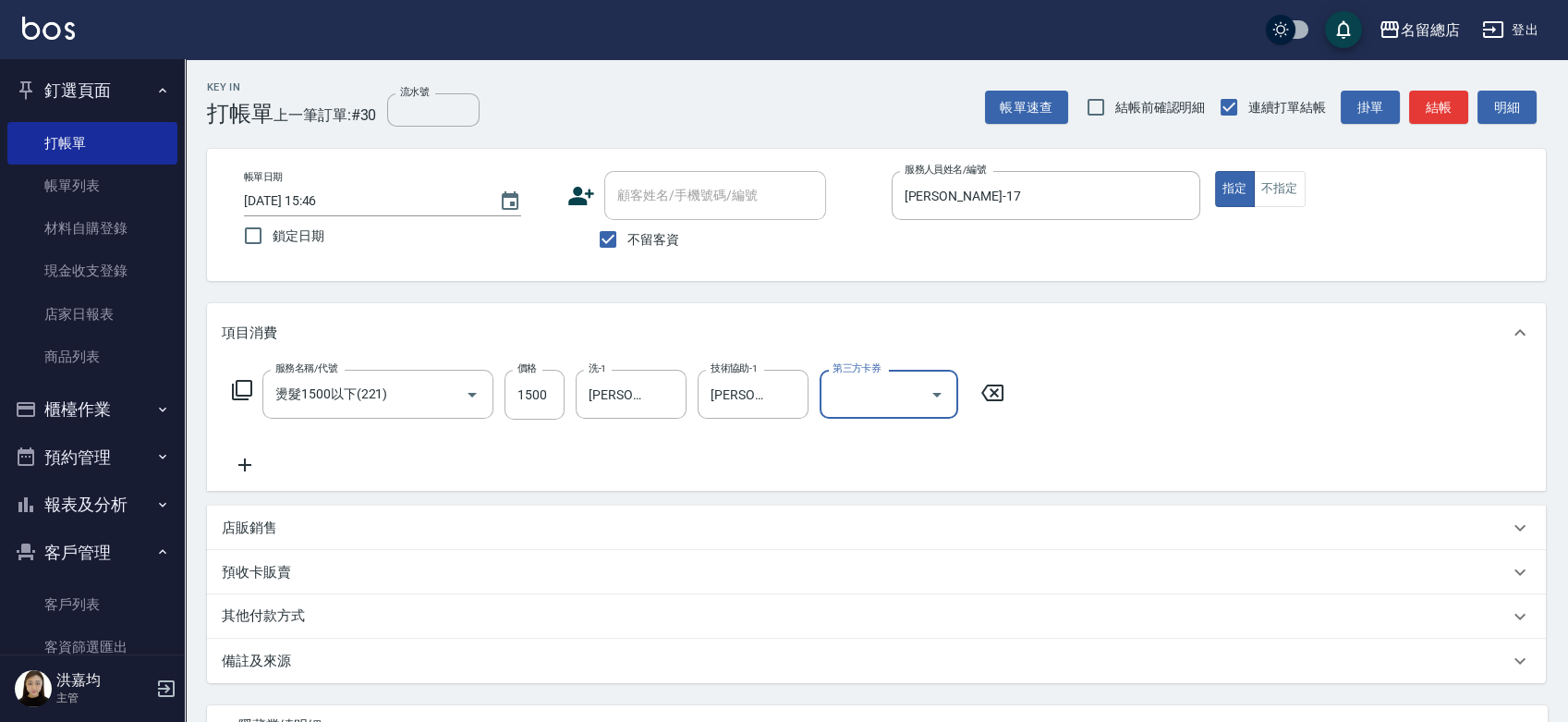
scroll to position [167, 0]
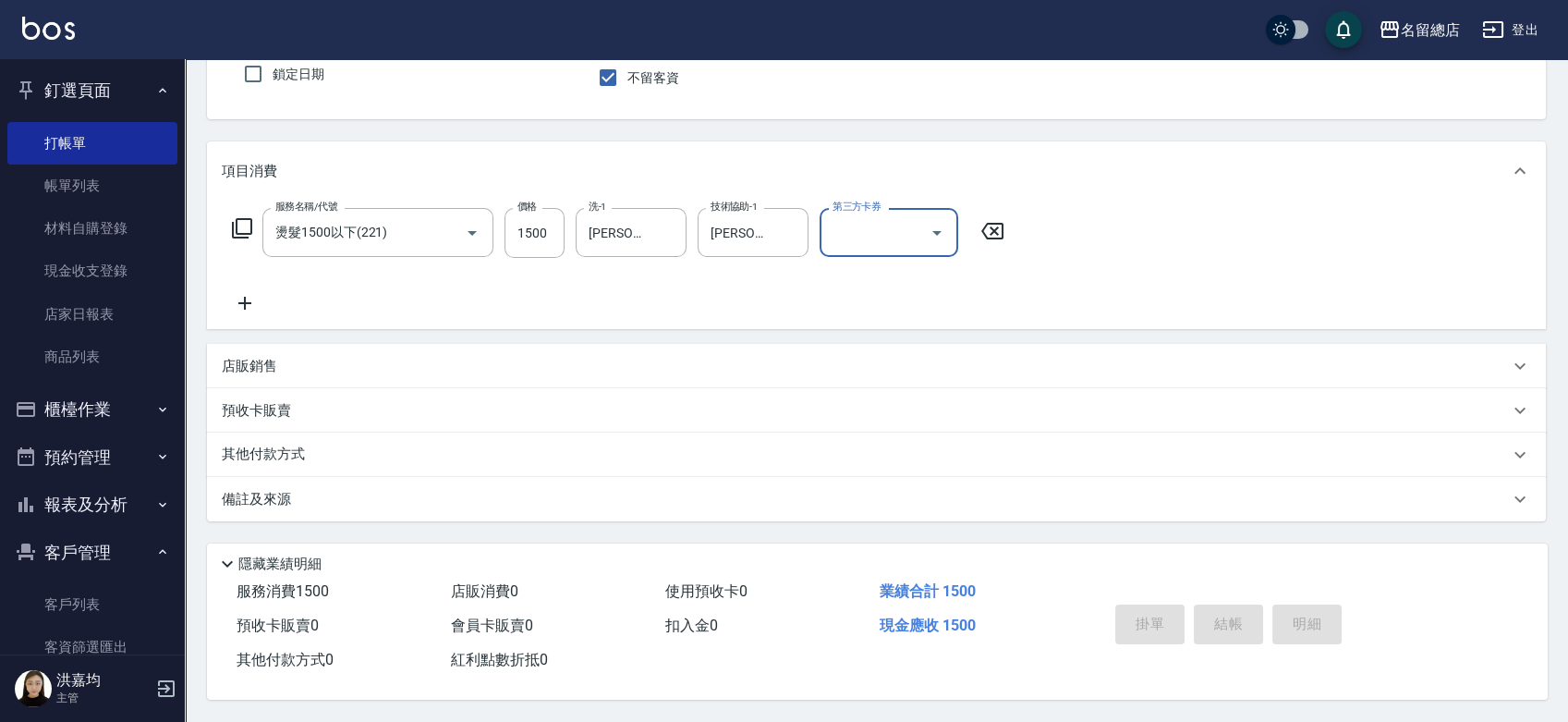
type input "[DATE] 15:56"
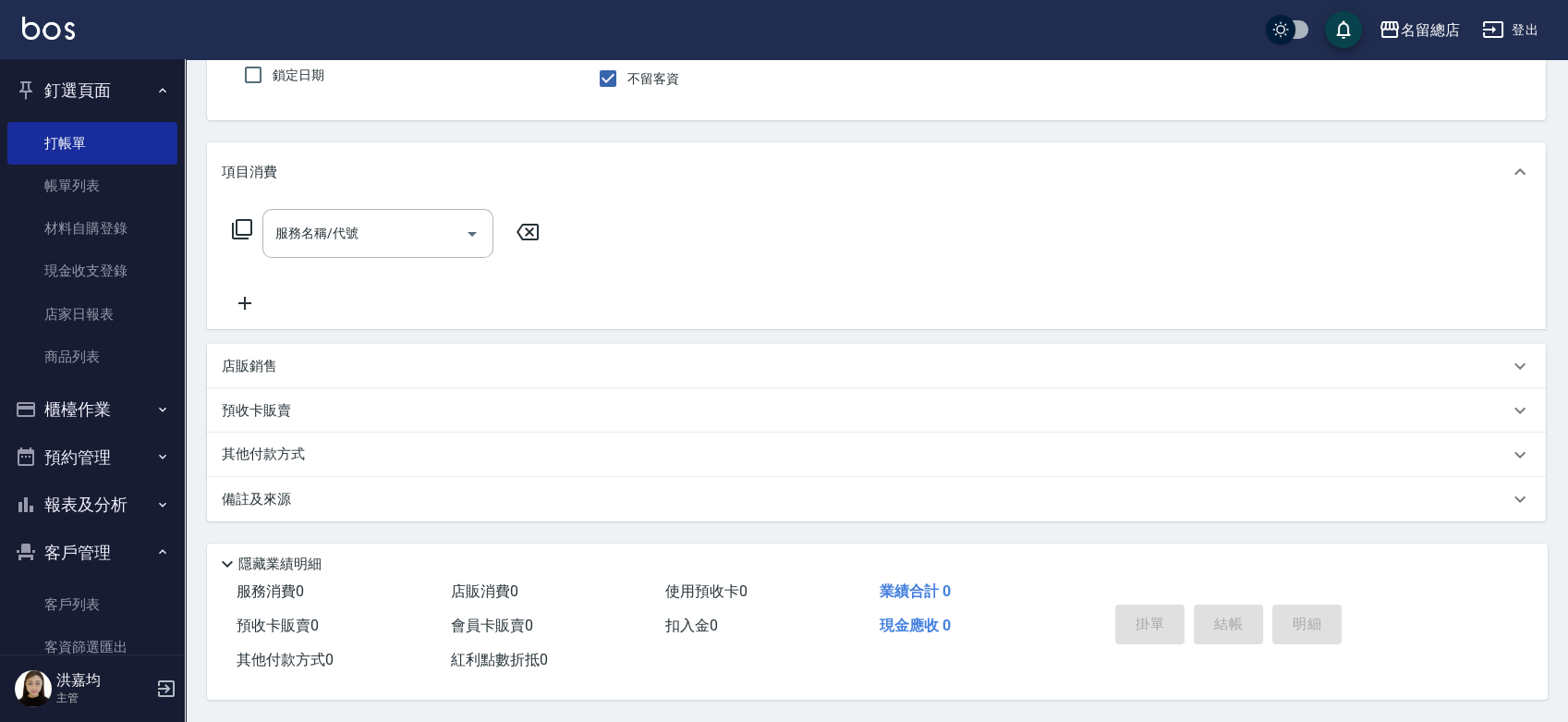
scroll to position [0, 0]
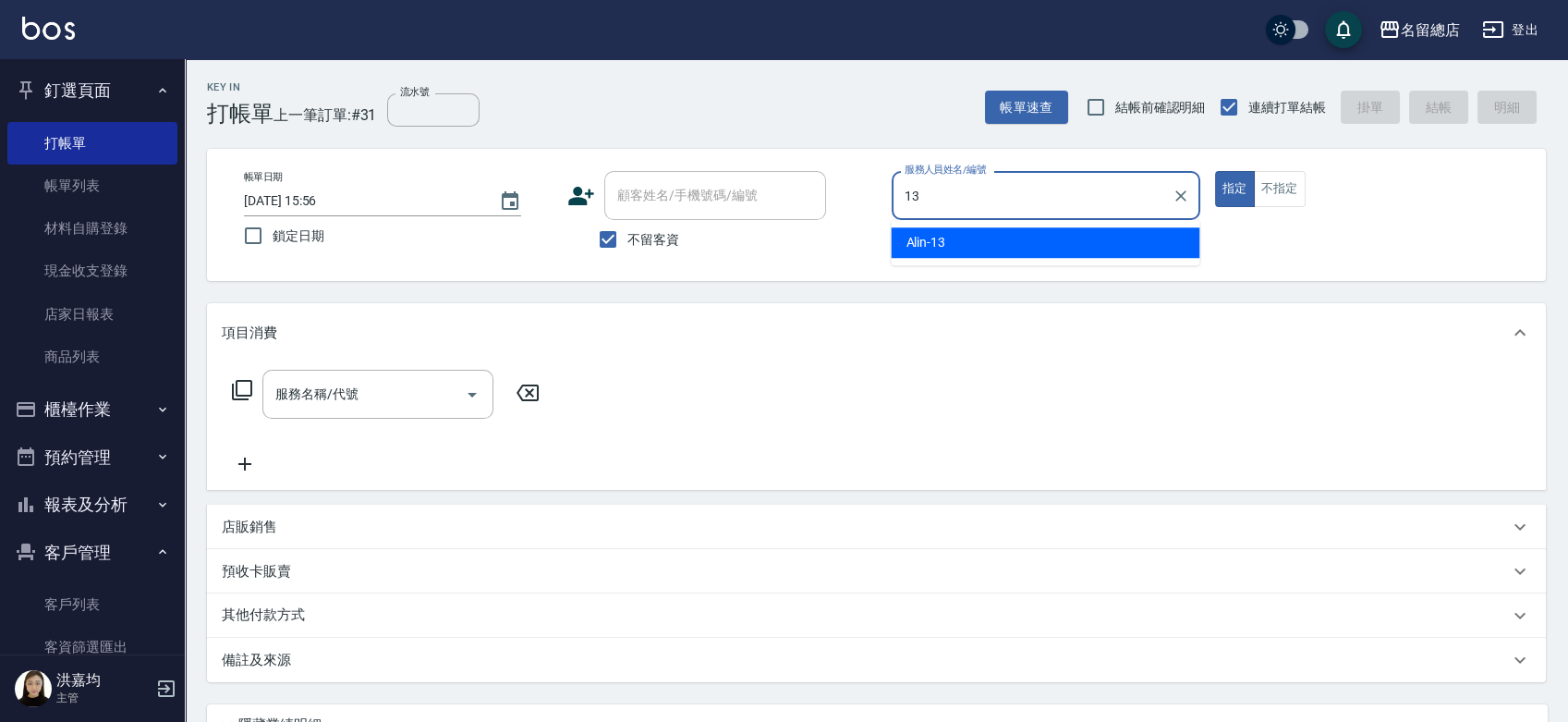
type input "Alin-13"
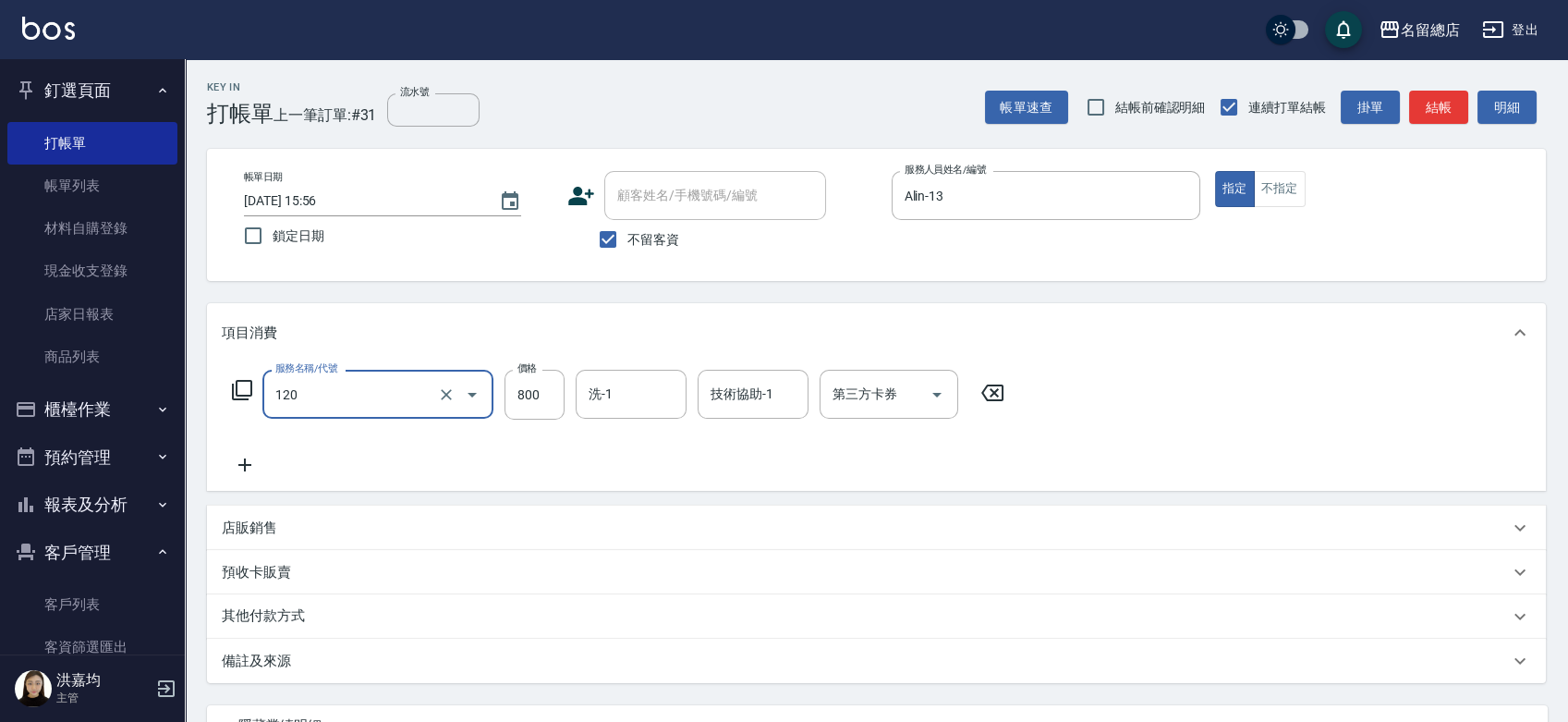
type input "自備頭皮(120)"
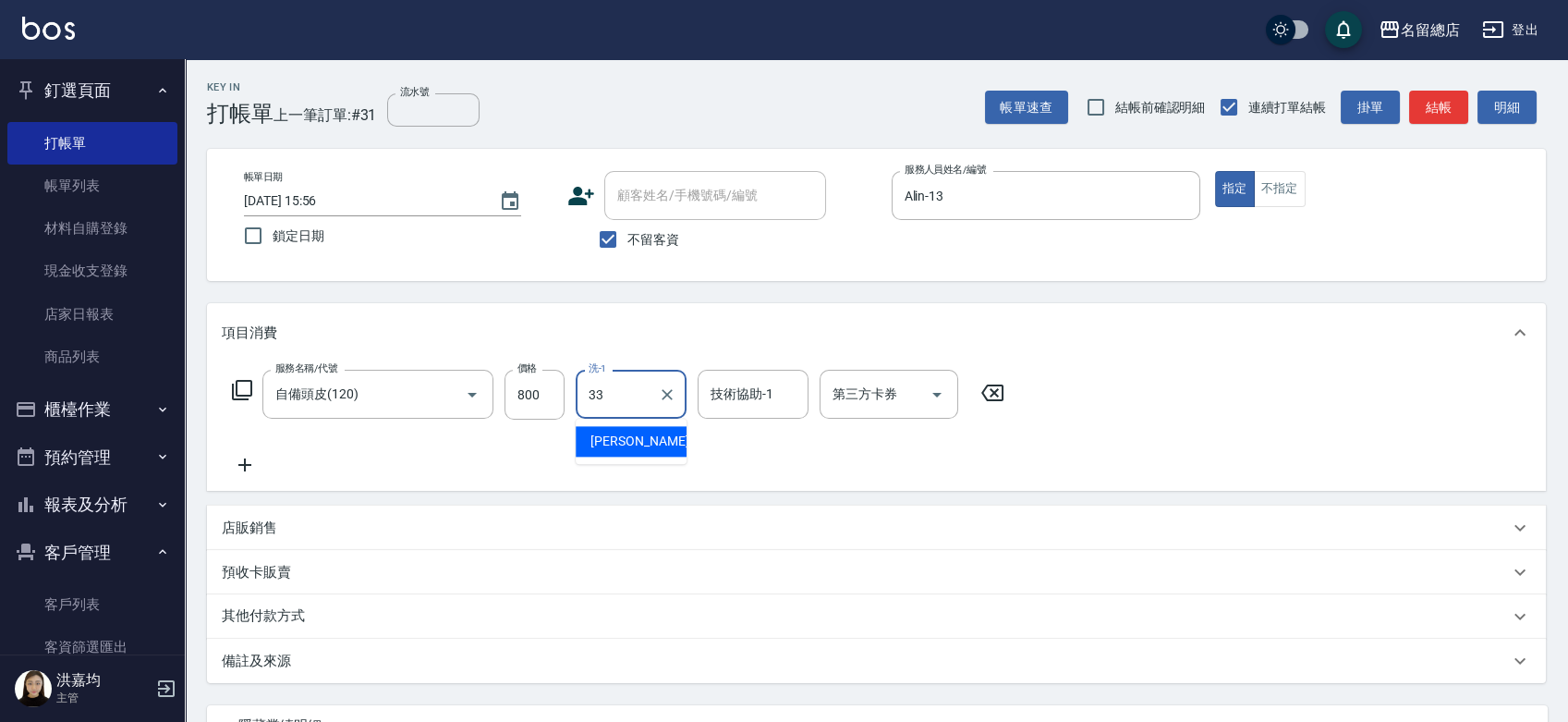
type input "[PERSON_NAME]-33"
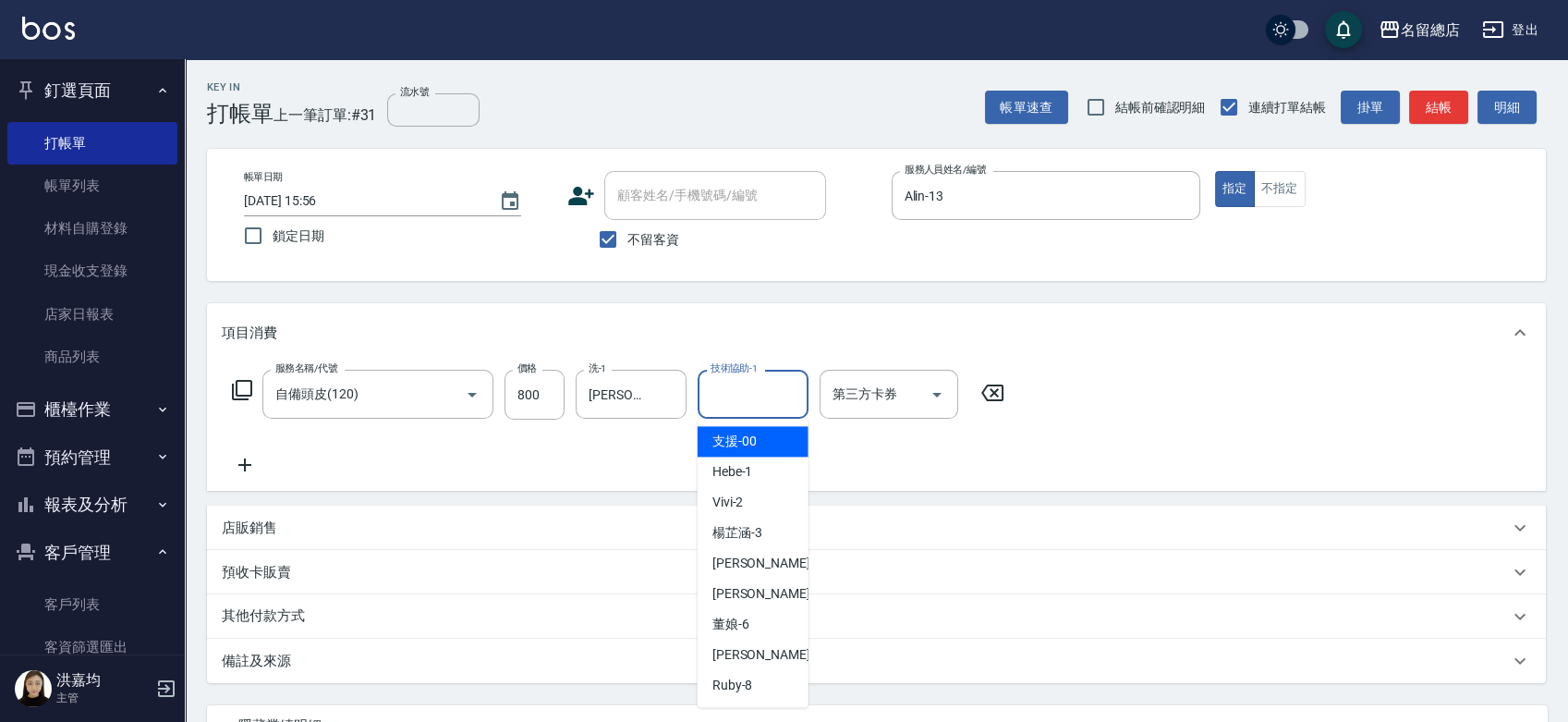
drag, startPoint x: 747, startPoint y: 406, endPoint x: 763, endPoint y: 393, distance: 20.6
click at [747, 405] on input "技術協助-1" at bounding box center [753, 393] width 94 height 32
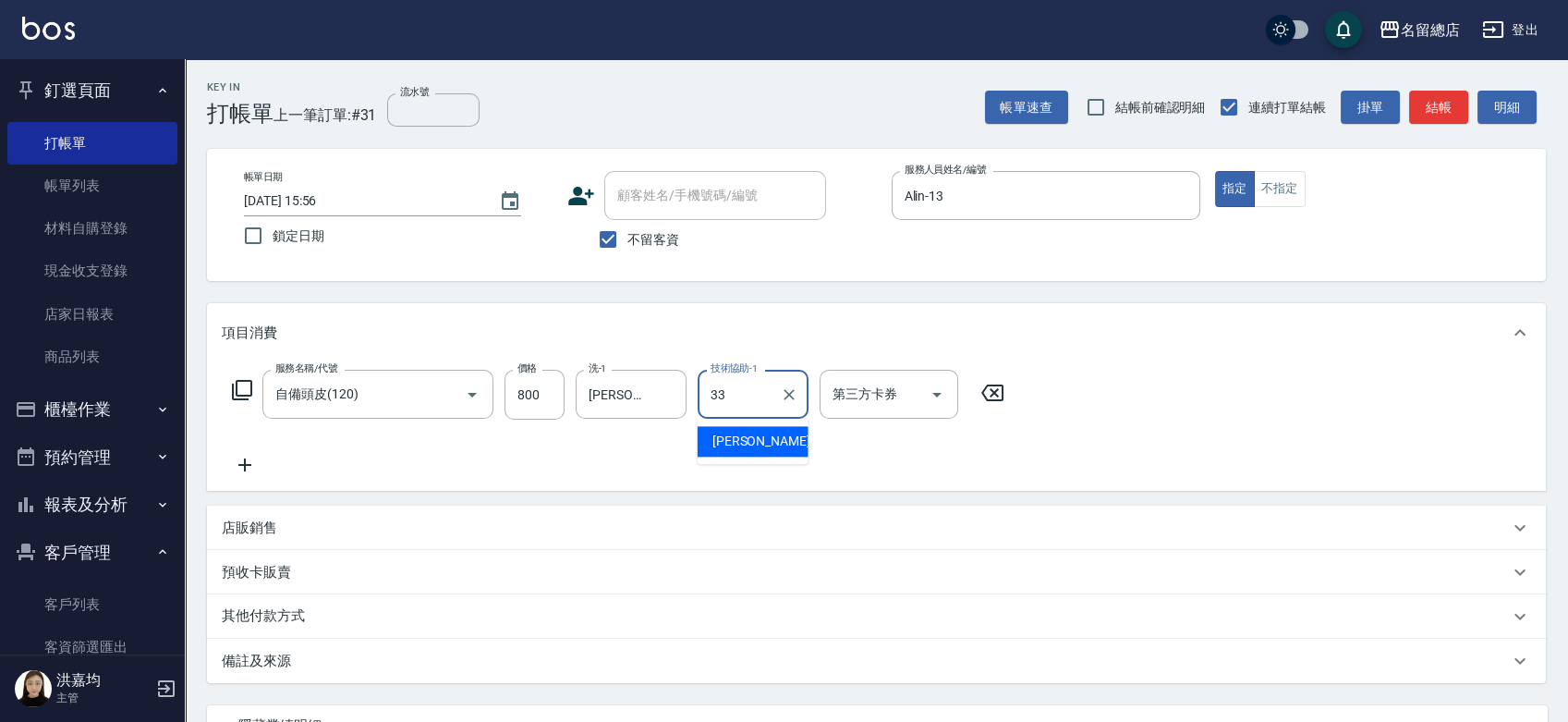
type input "[PERSON_NAME]-33"
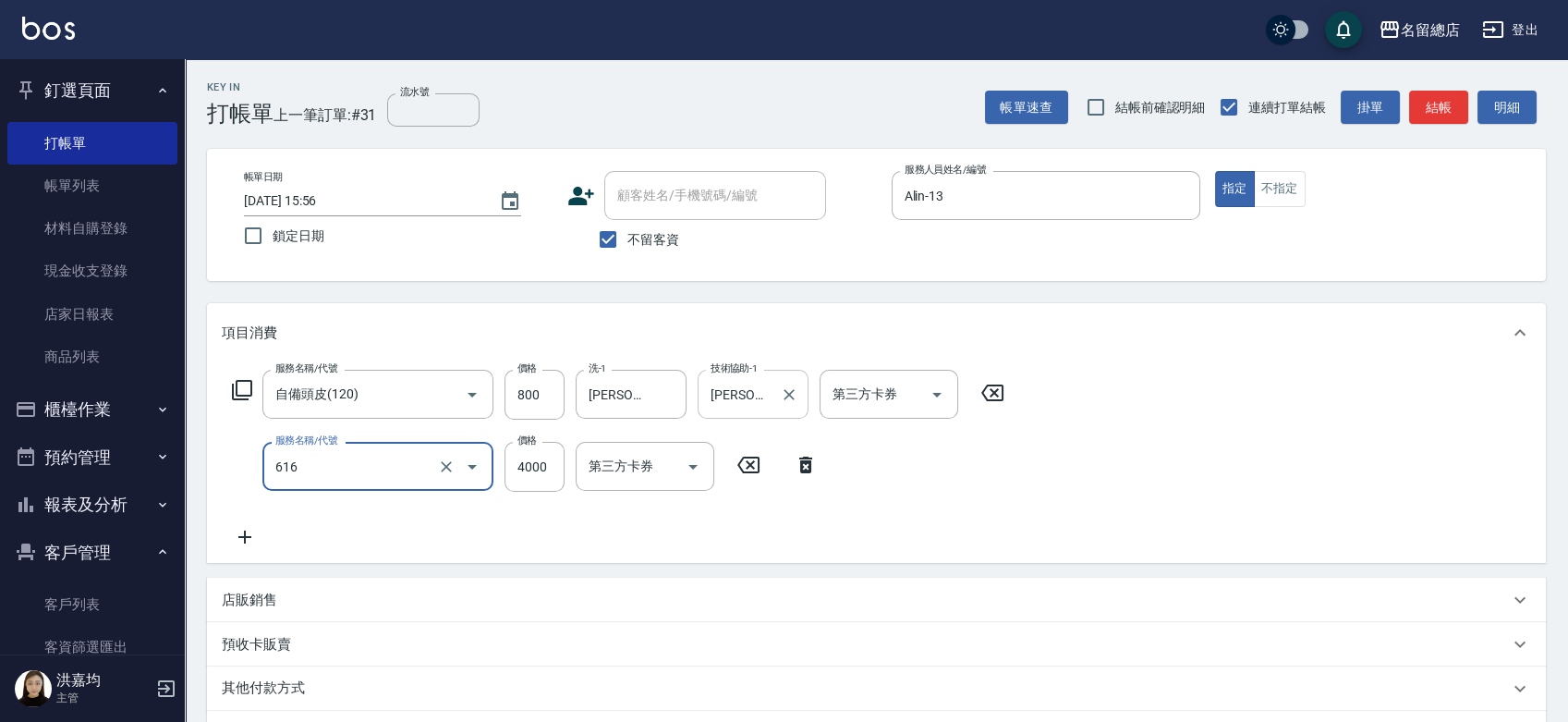
type input "自備接髮(616)"
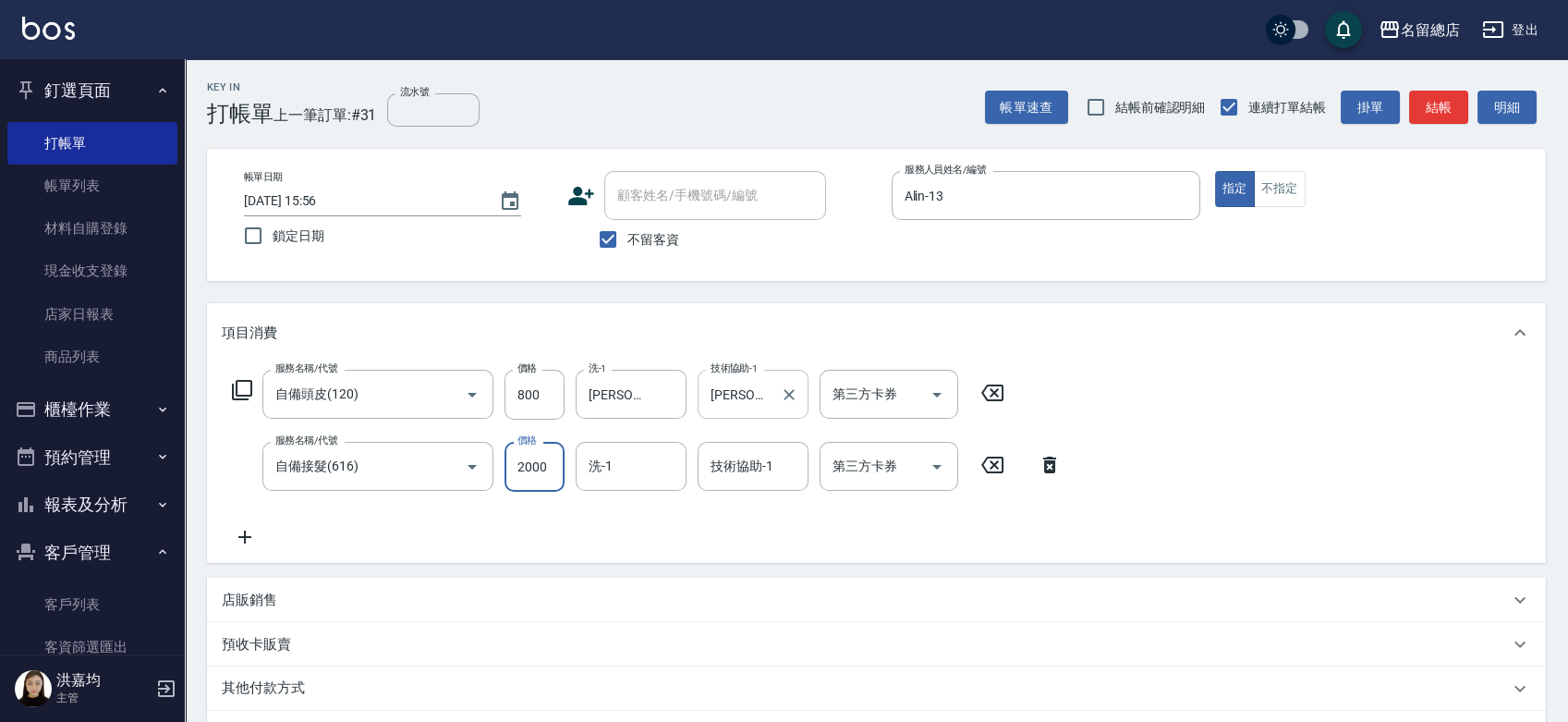
type input "2000"
type input "[PERSON_NAME]-33"
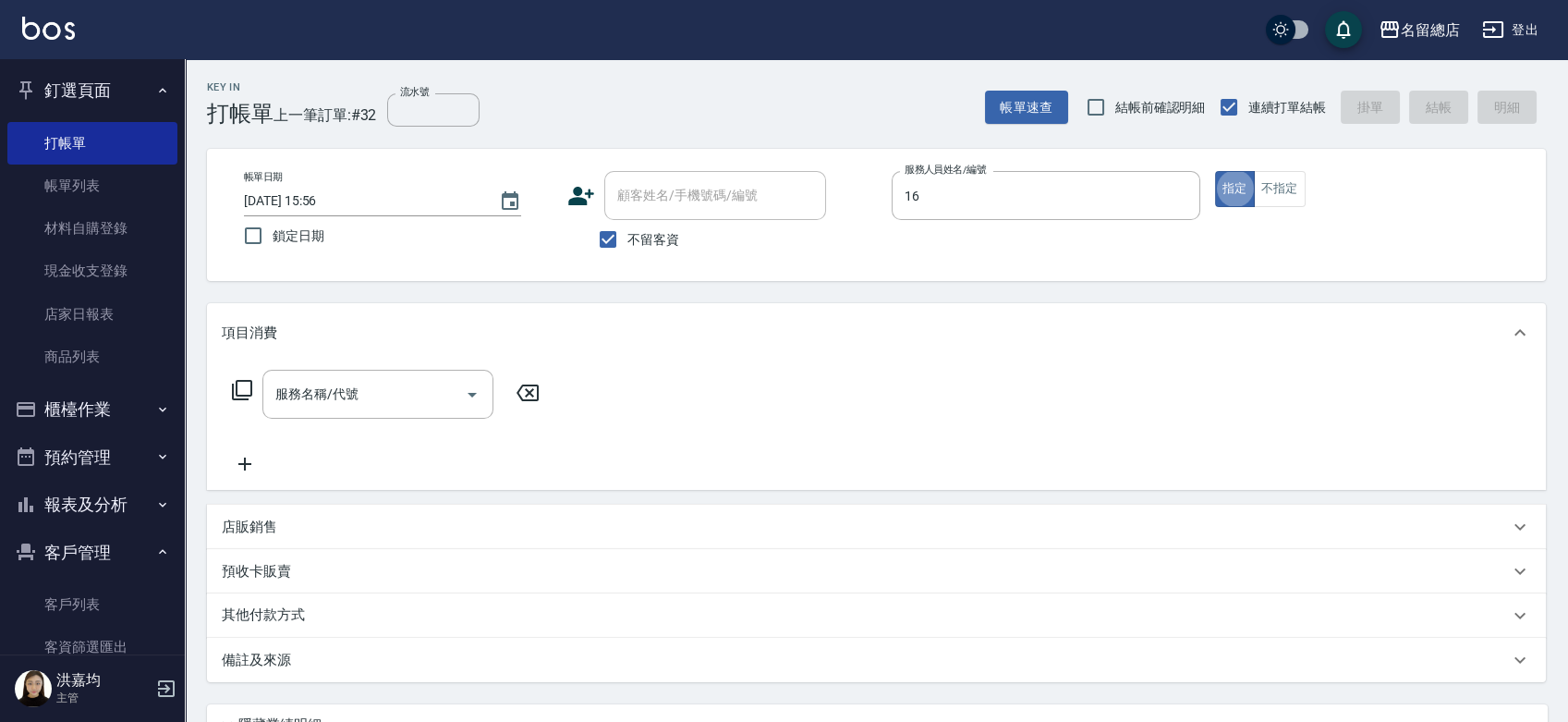
type input "Bella-16"
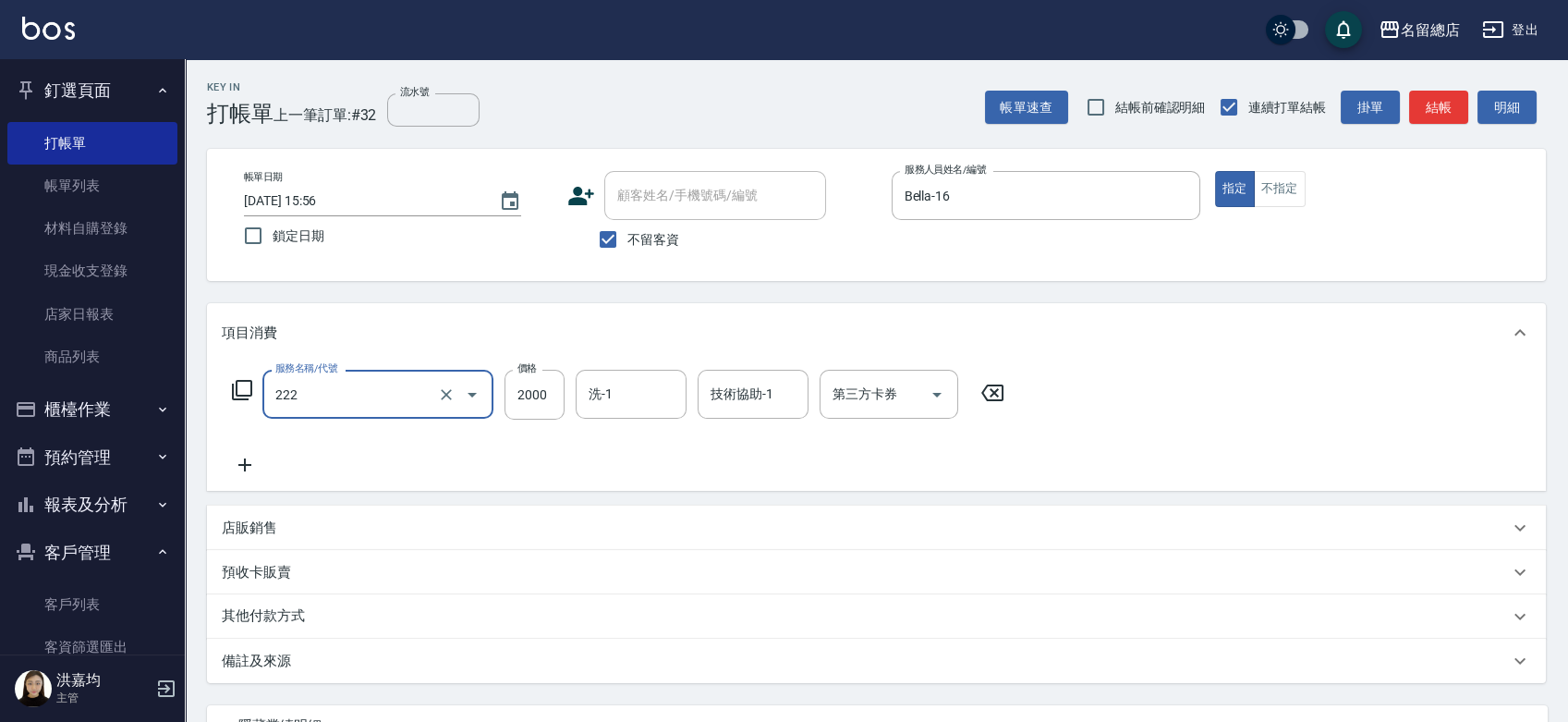
type input "燙髮2000以上(222)"
type input "1999"
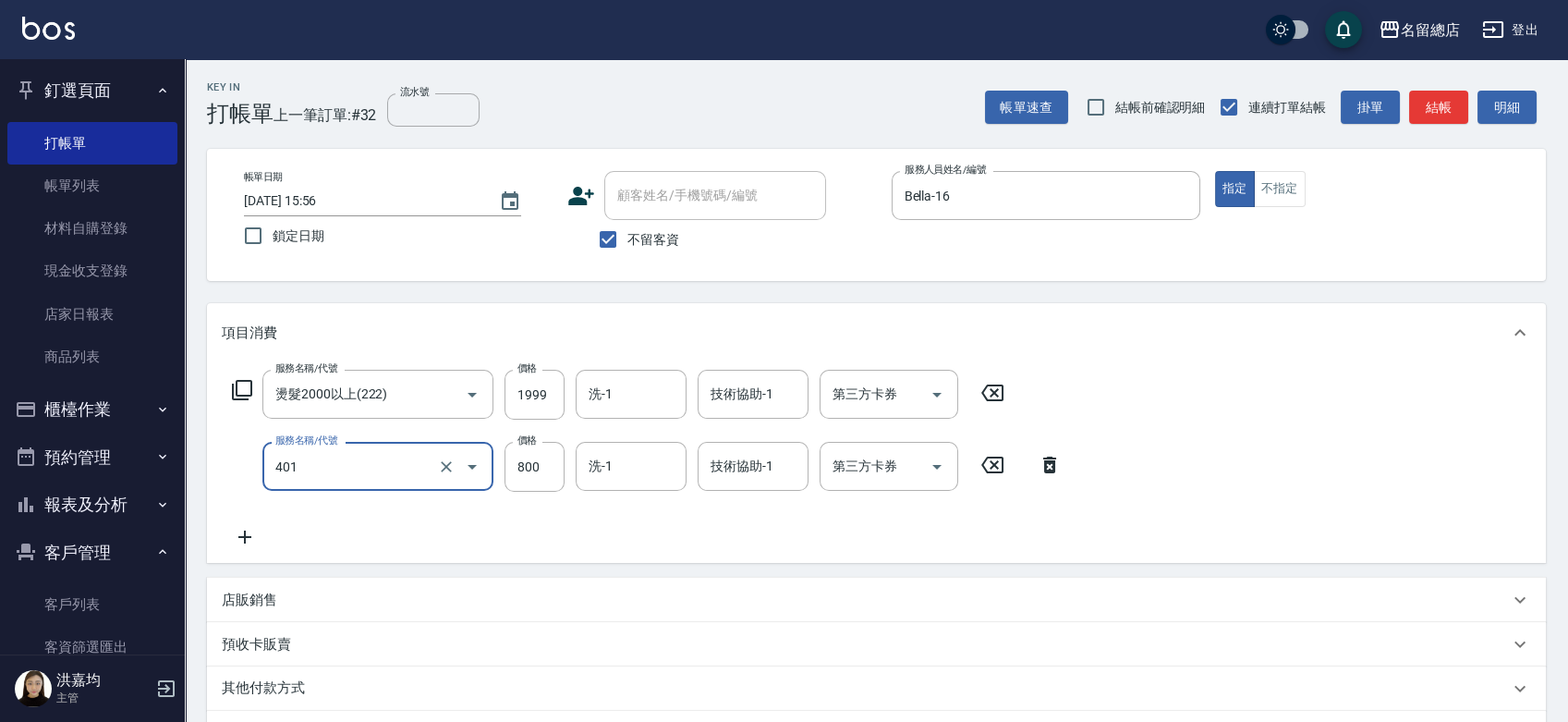
type input "自備護髮(401)"
type input "1200"
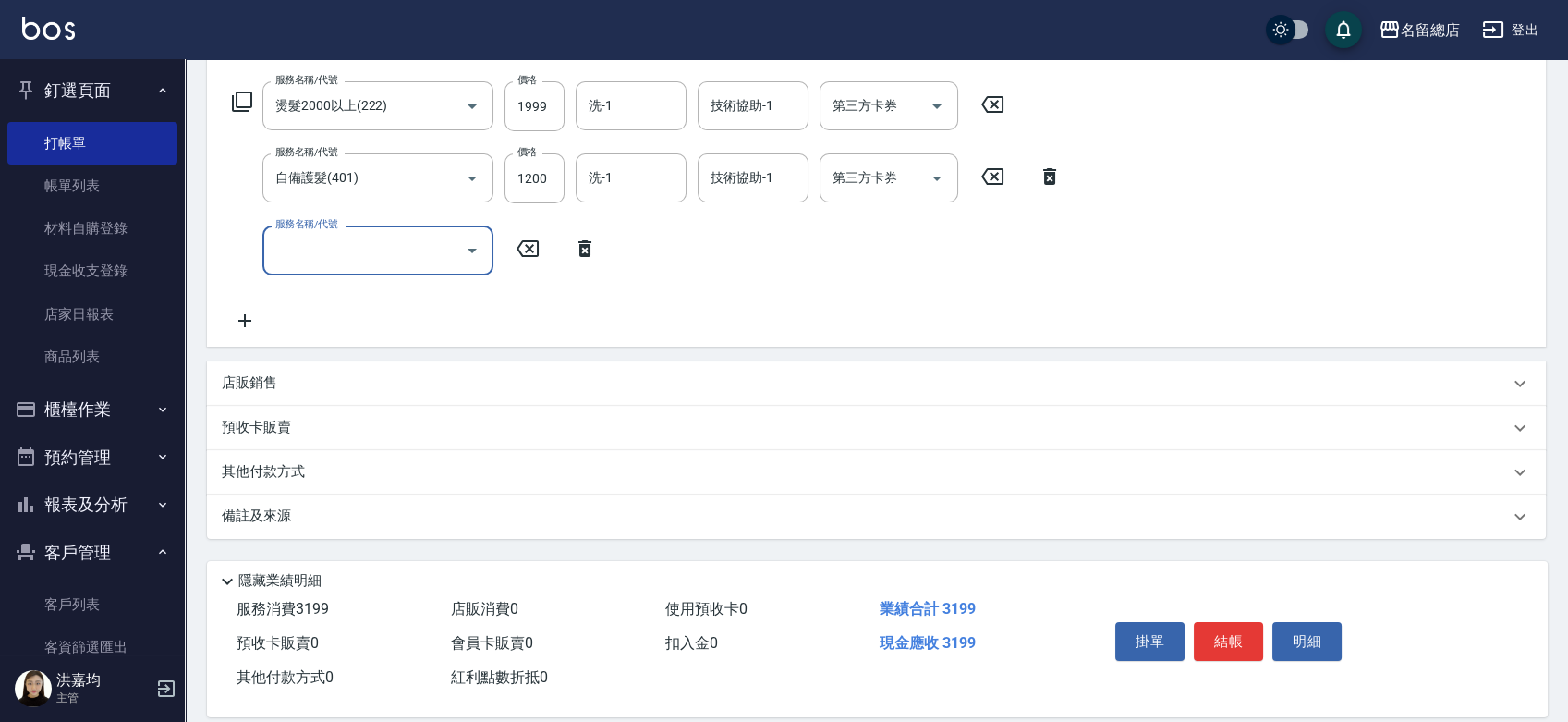
scroll to position [311, 0]
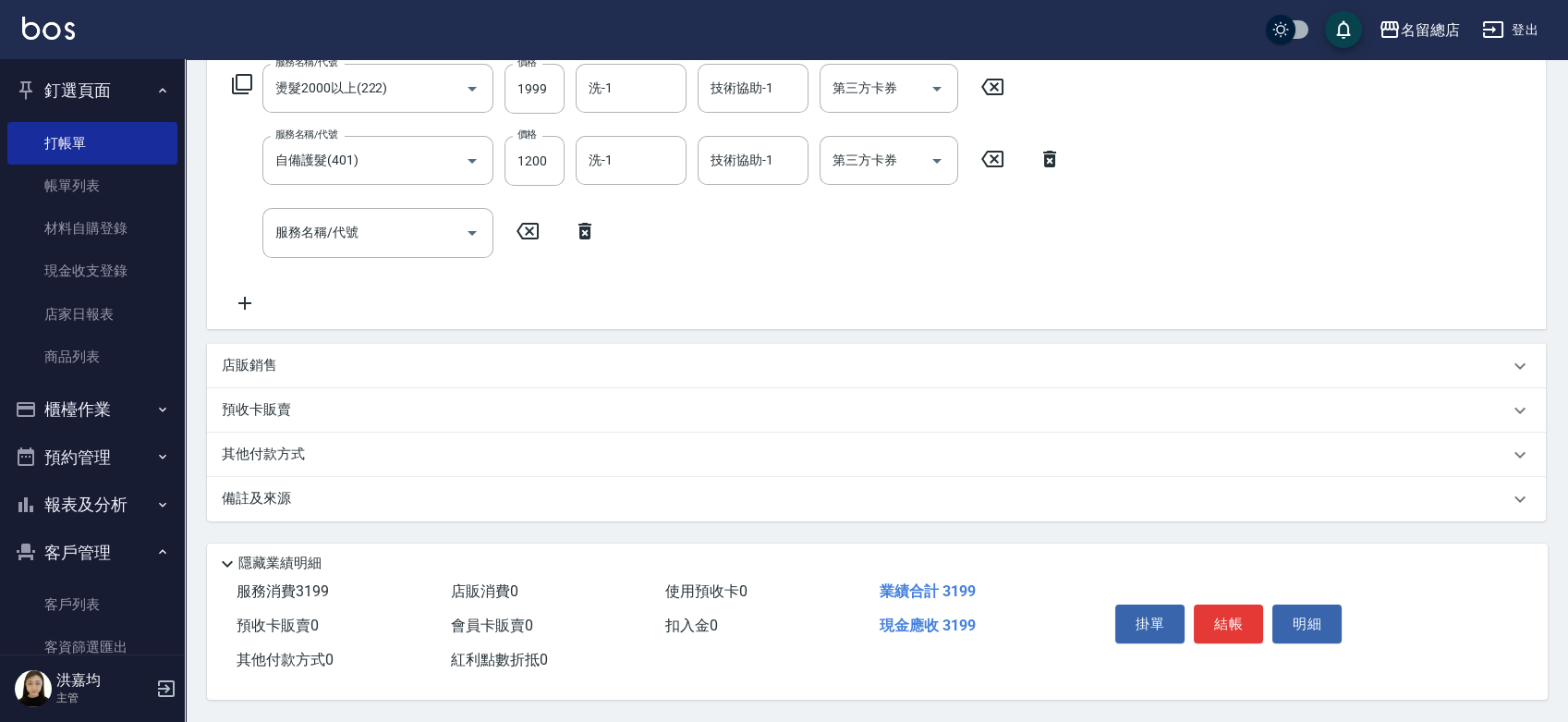
click at [240, 452] on p "其他付款方式" at bounding box center [268, 454] width 92 height 21
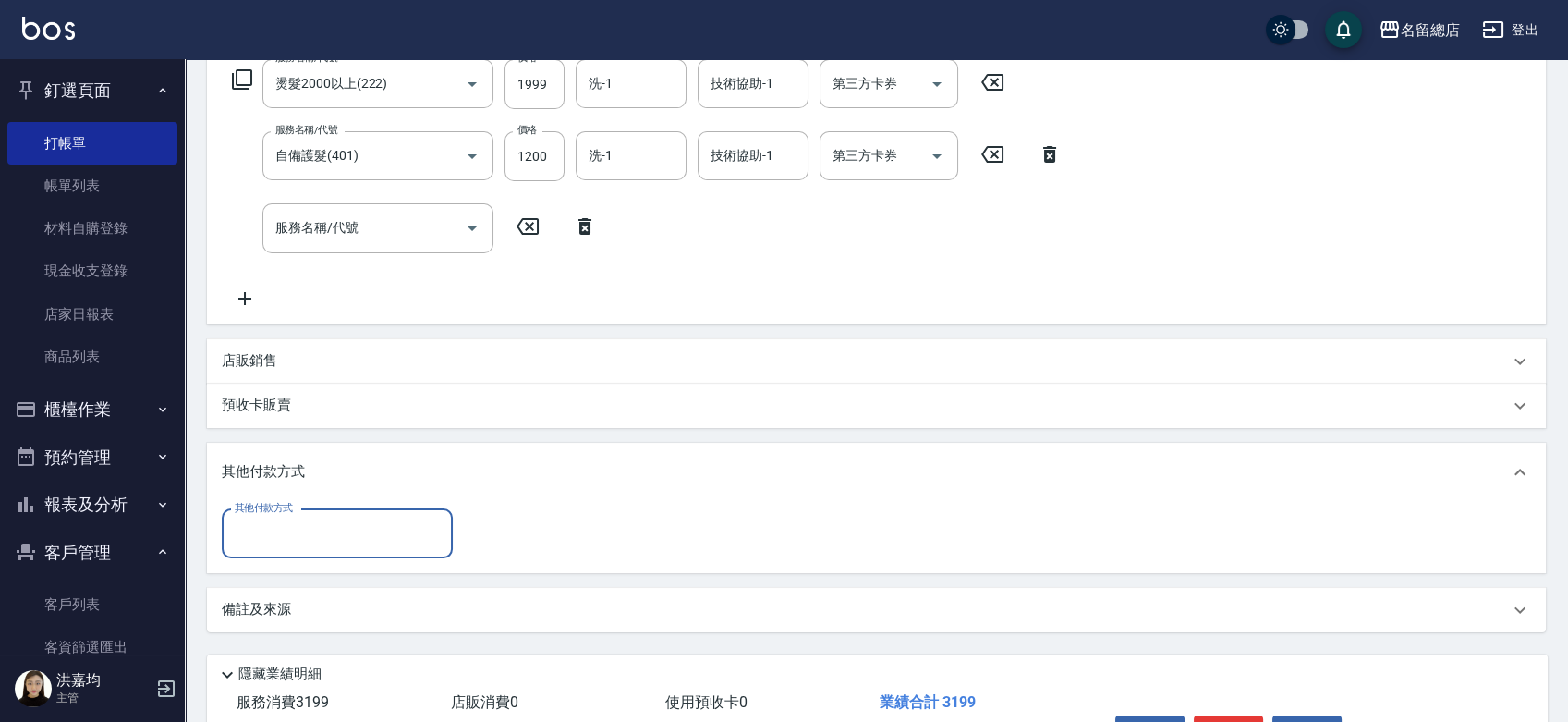
scroll to position [0, 0]
click at [283, 540] on input "其他付款方式" at bounding box center [337, 533] width 214 height 32
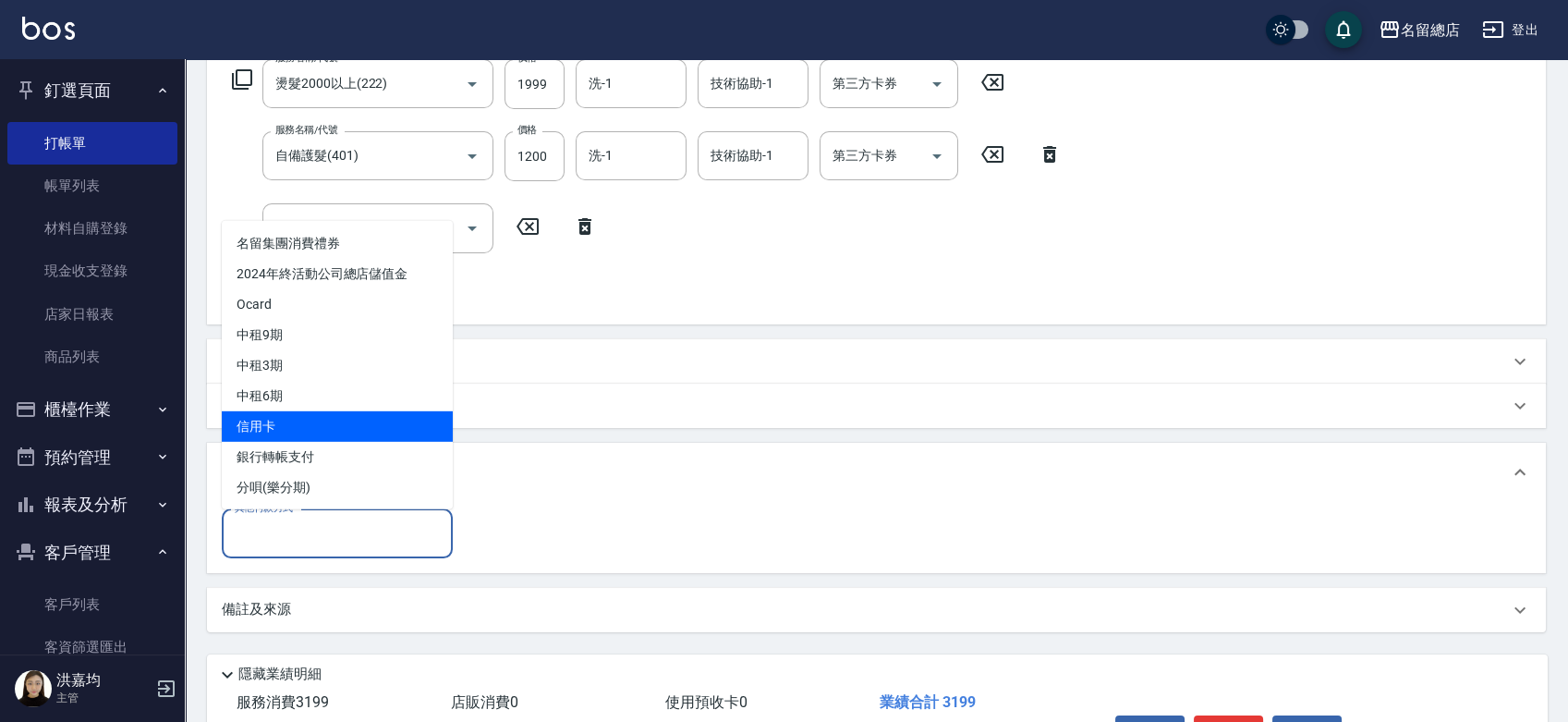
click at [313, 424] on span "信用卡" at bounding box center [337, 425] width 231 height 30
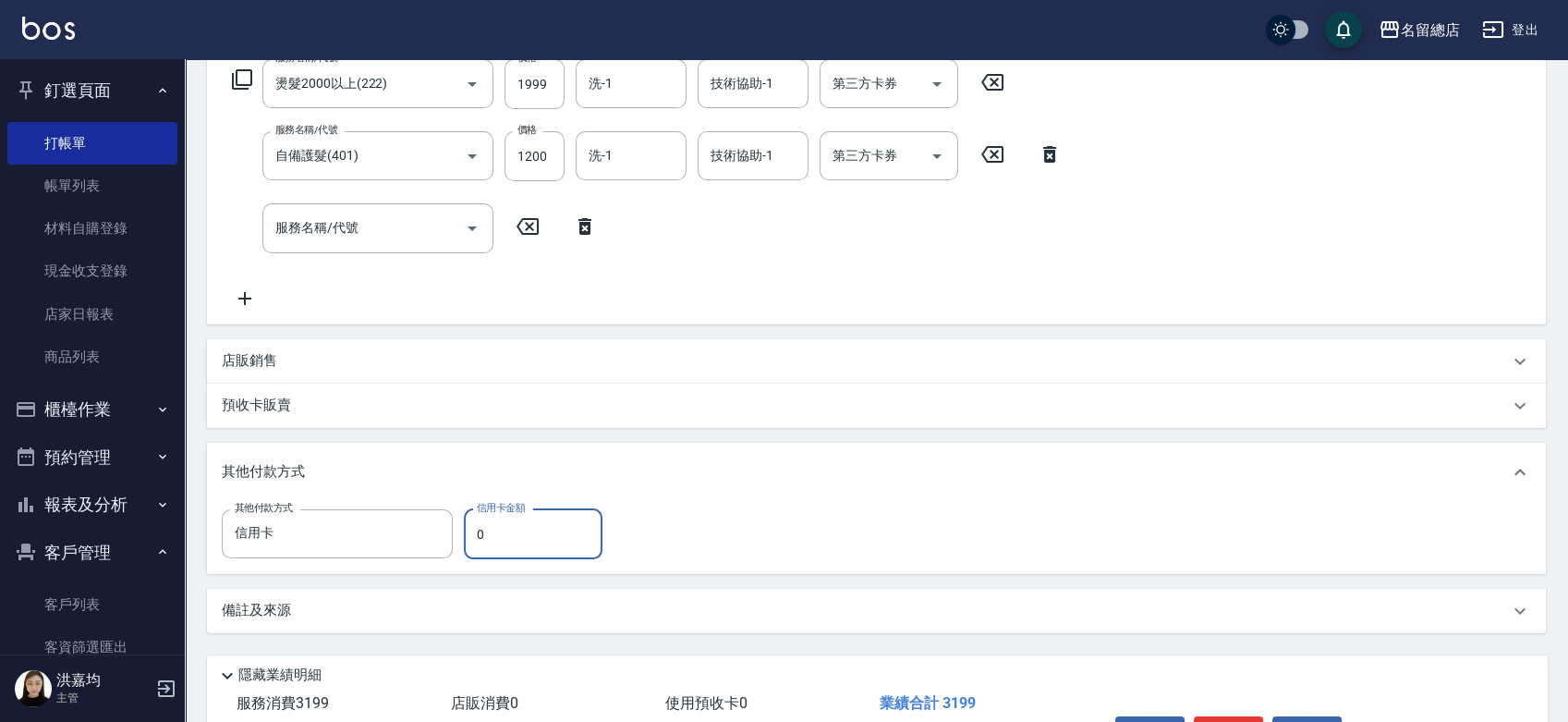
click at [516, 544] on input "0" at bounding box center [533, 534] width 139 height 50
click at [316, 534] on input "信用卡" at bounding box center [323, 533] width 187 height 32
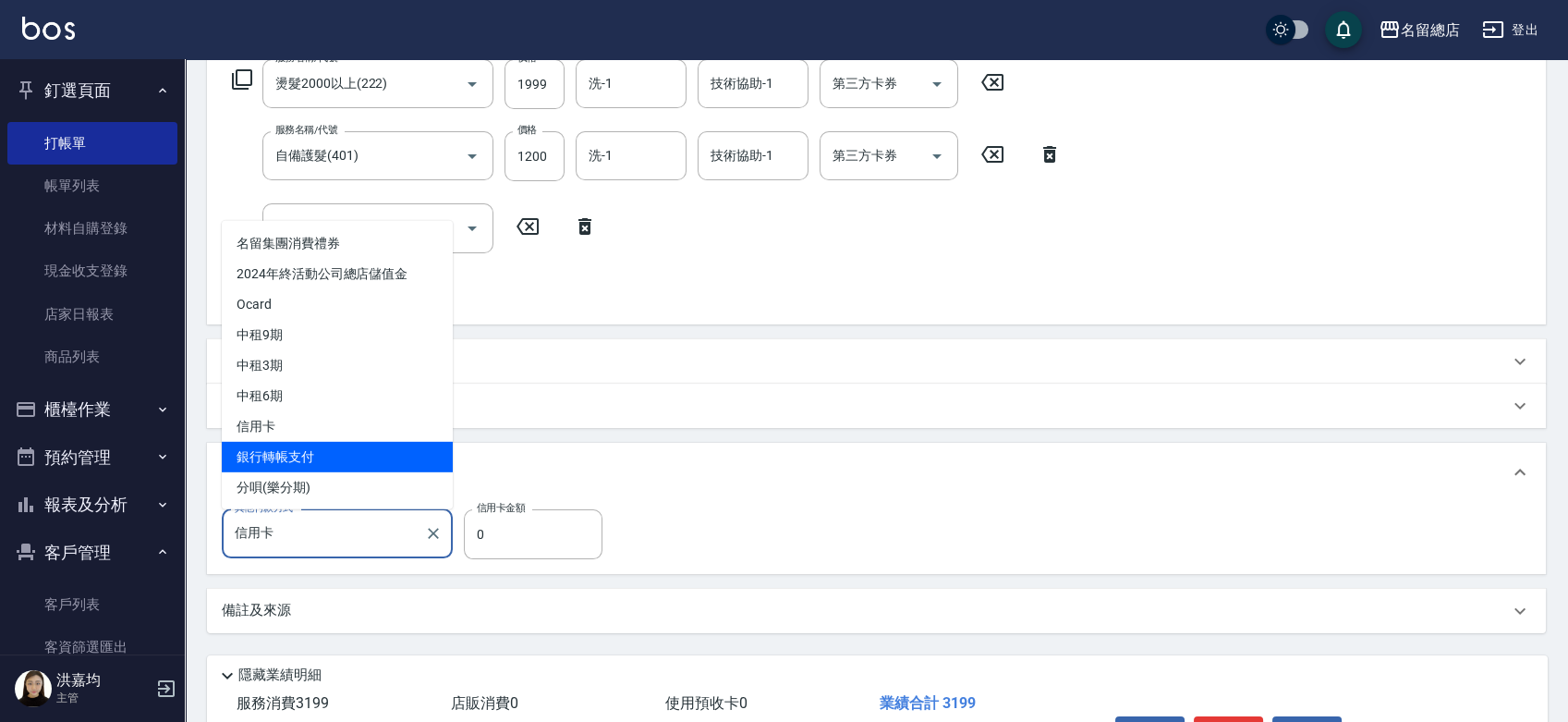
click at [335, 443] on span "銀行轉帳支付" at bounding box center [337, 455] width 231 height 30
type input "銀行轉帳支付"
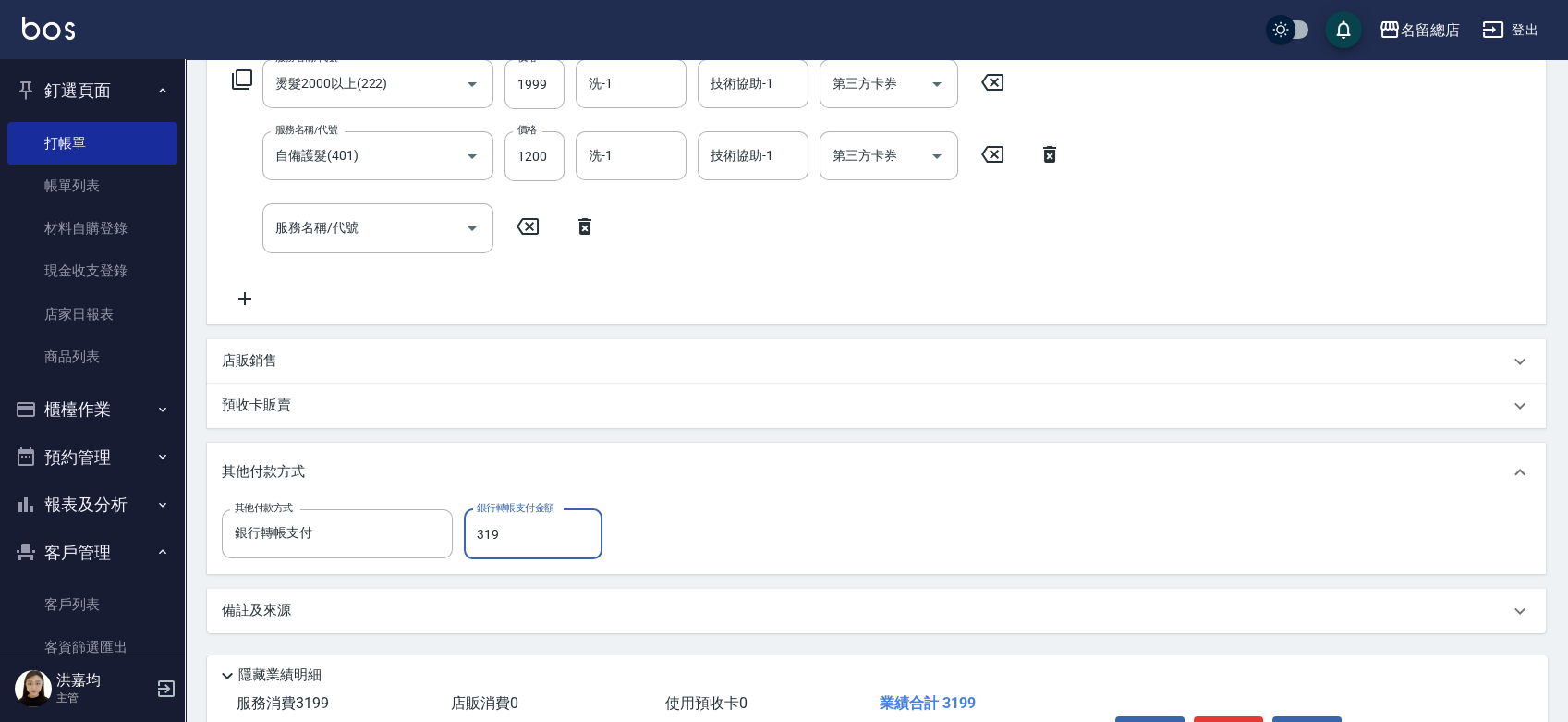
type input "3199"
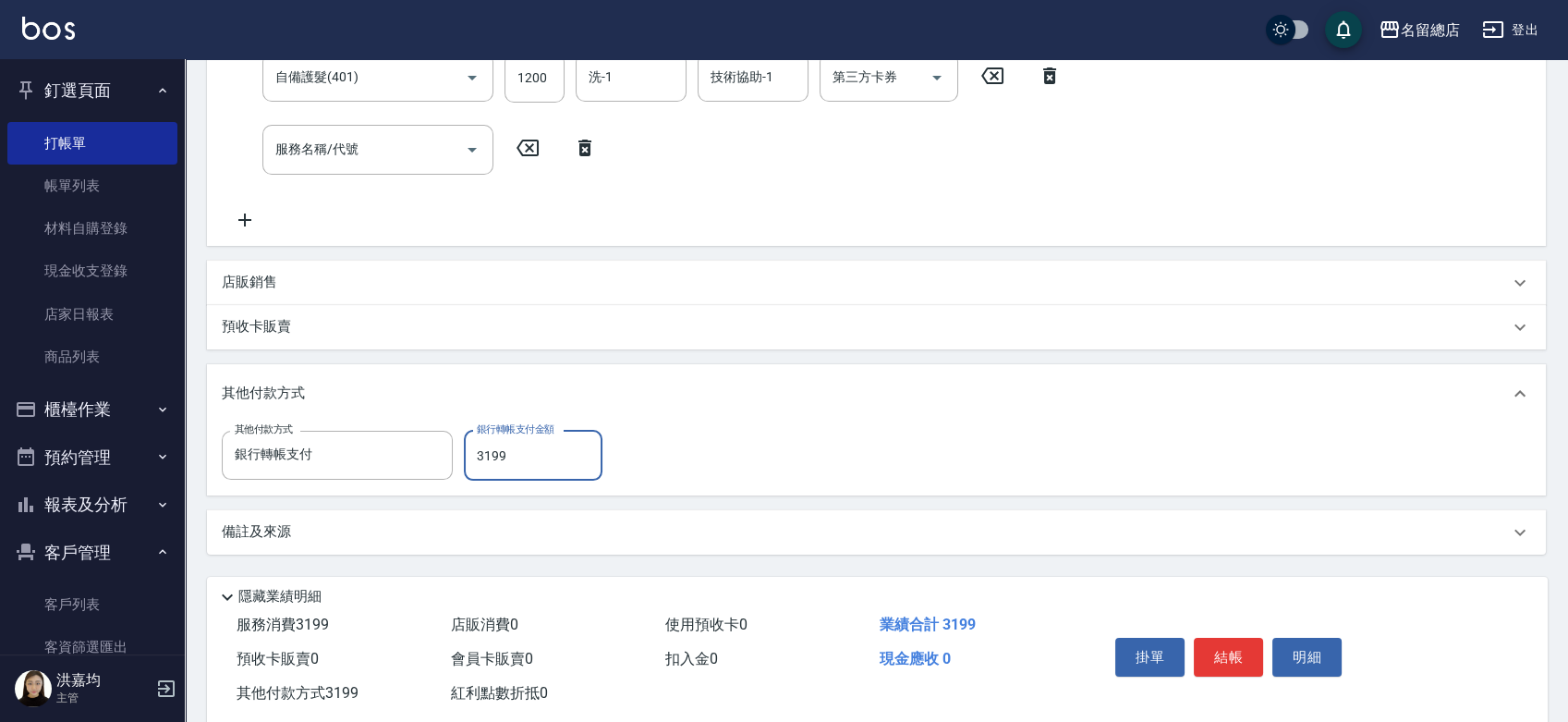
scroll to position [427, 0]
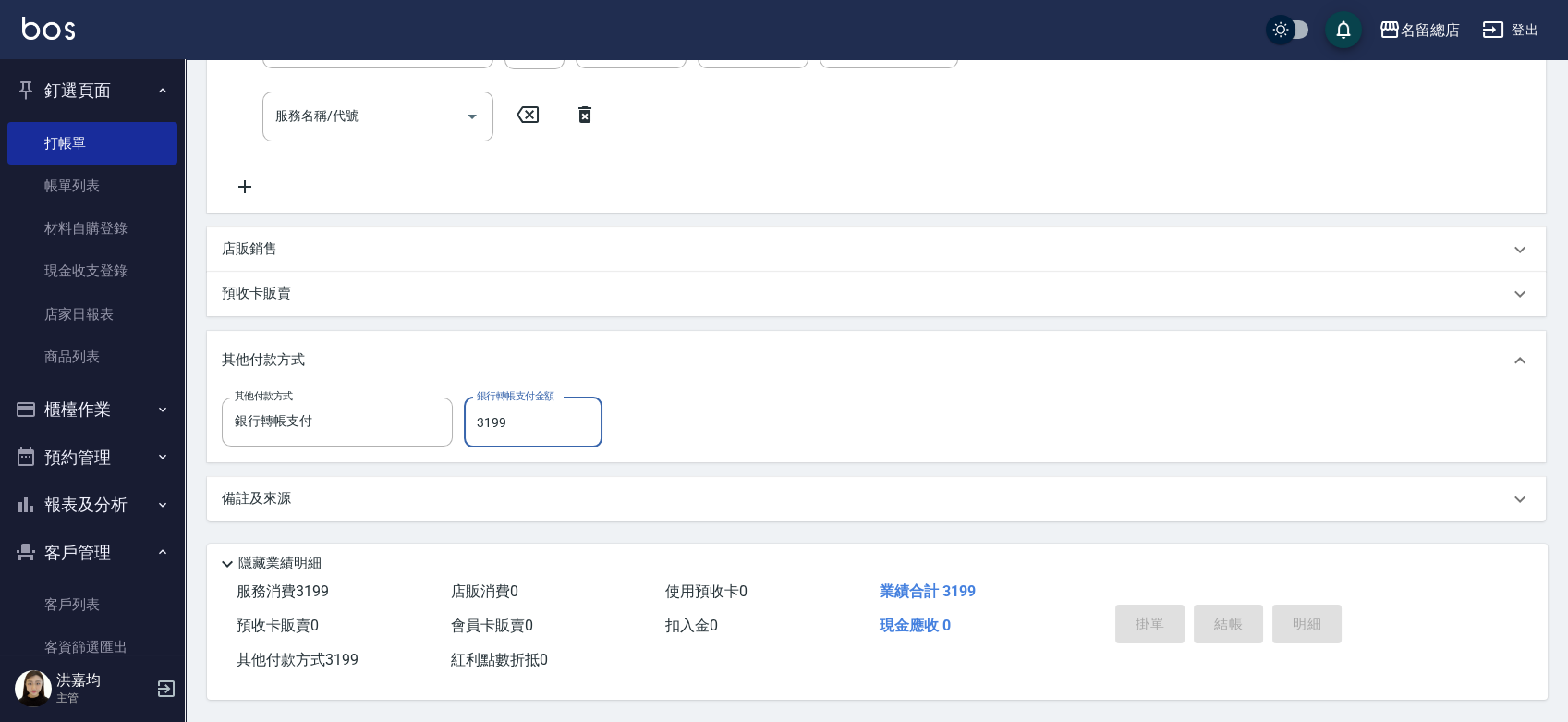
type input "[DATE] 15:58"
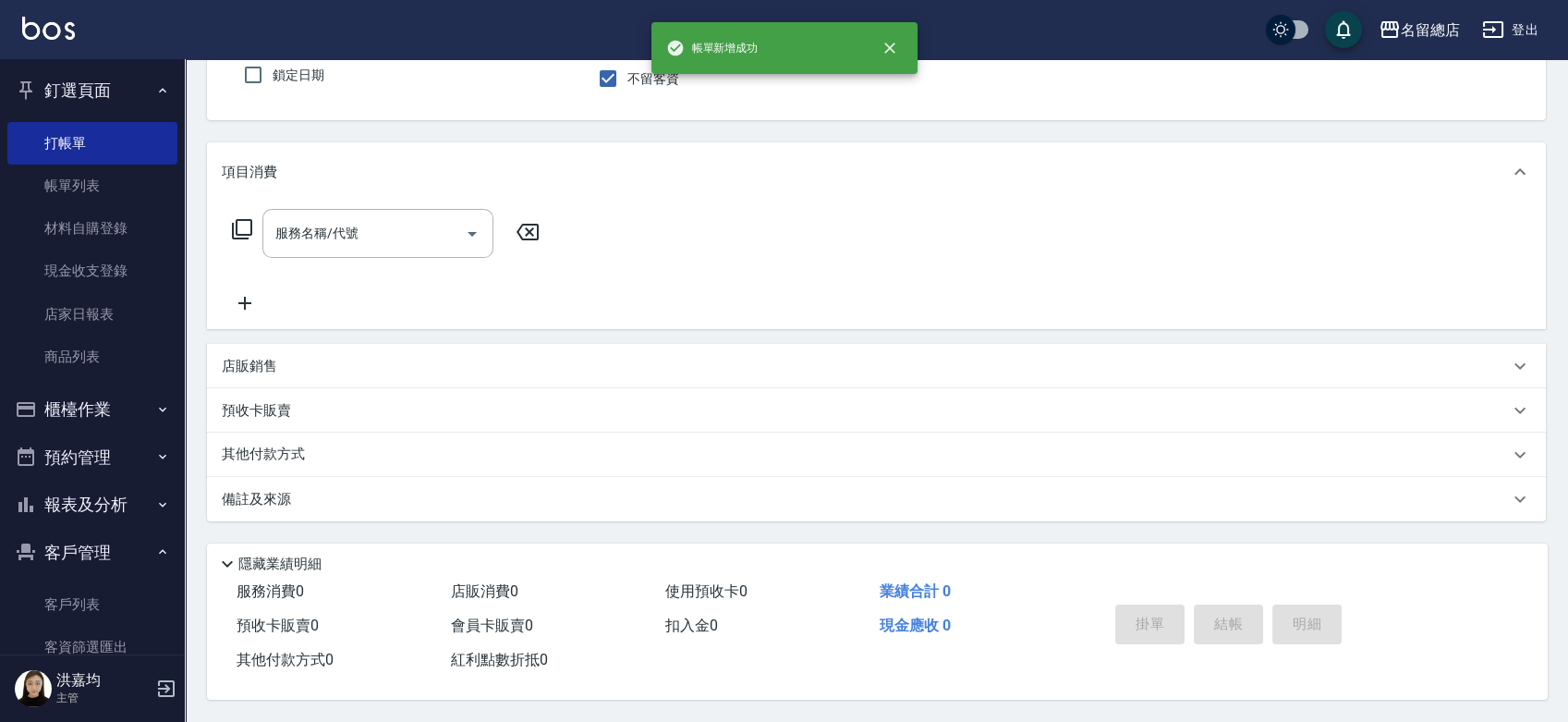
scroll to position [0, 0]
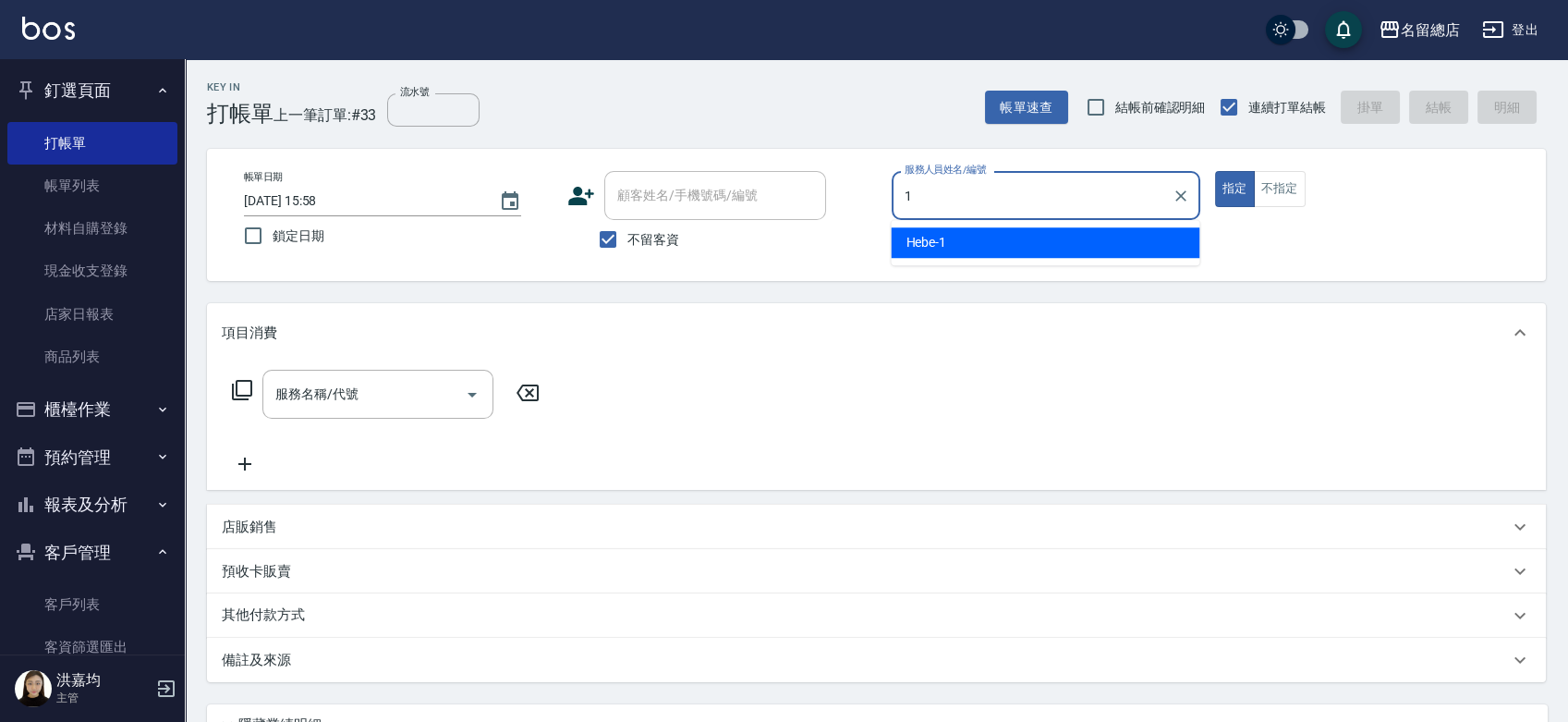
type input "Hebe-1"
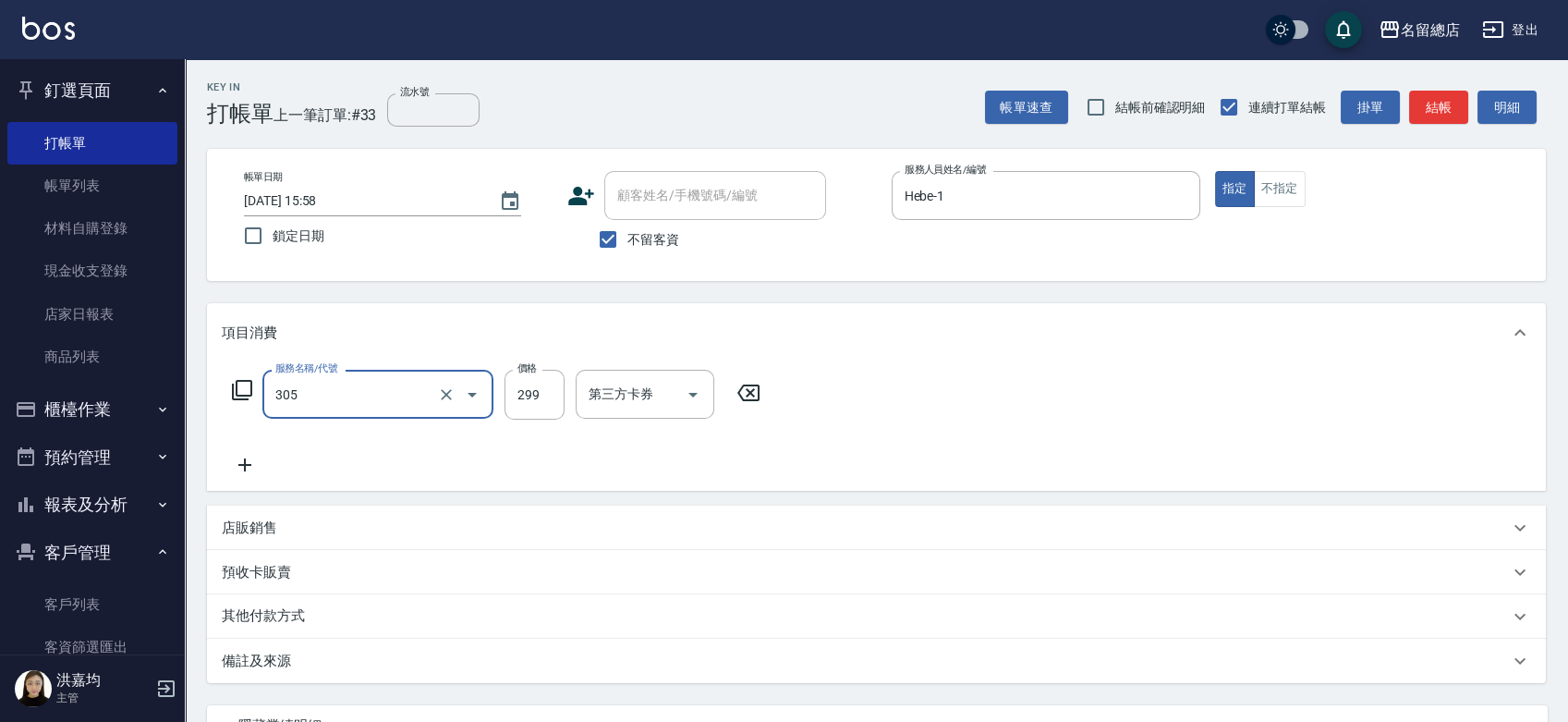
type input "剪髮(305)"
type input "500"
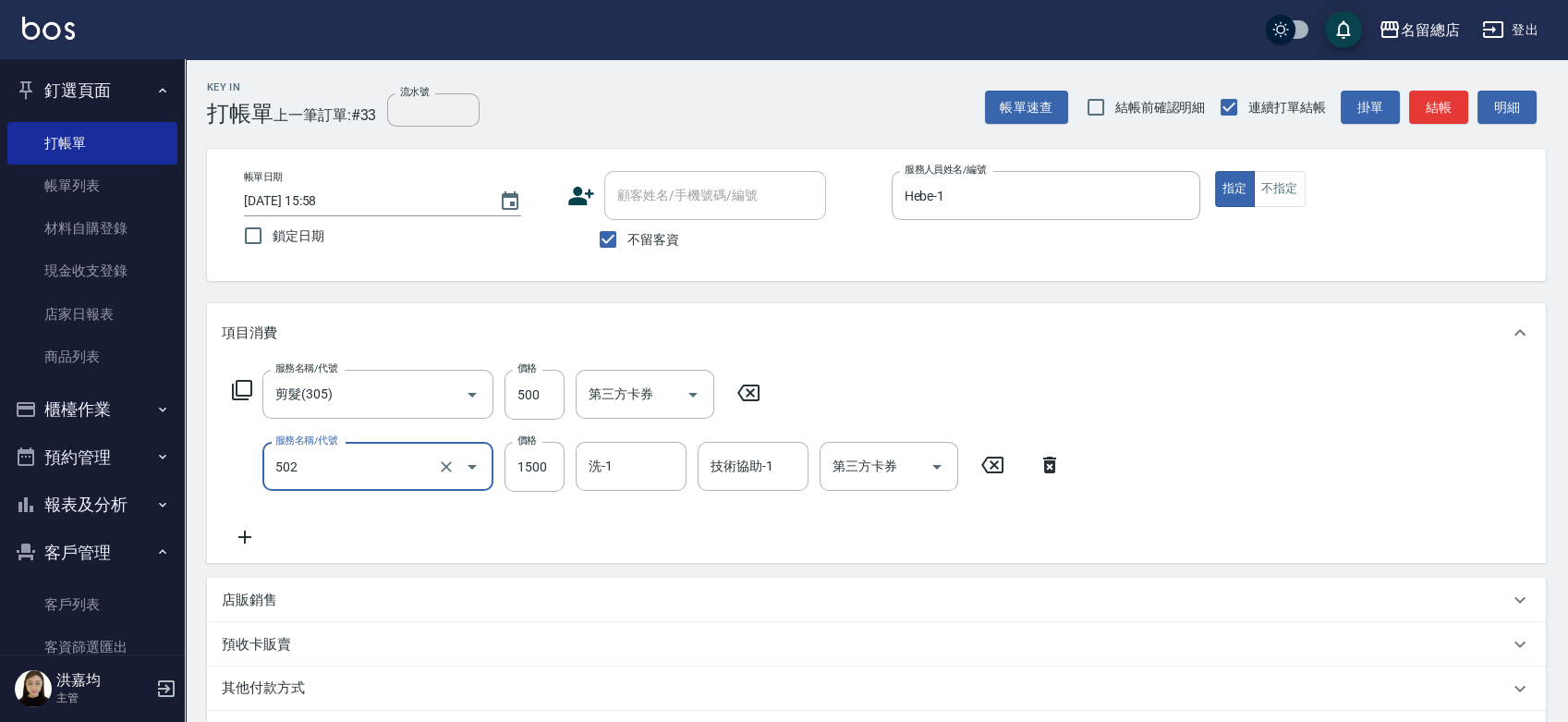
type input "染髮1500以上(502)"
type input "1499"
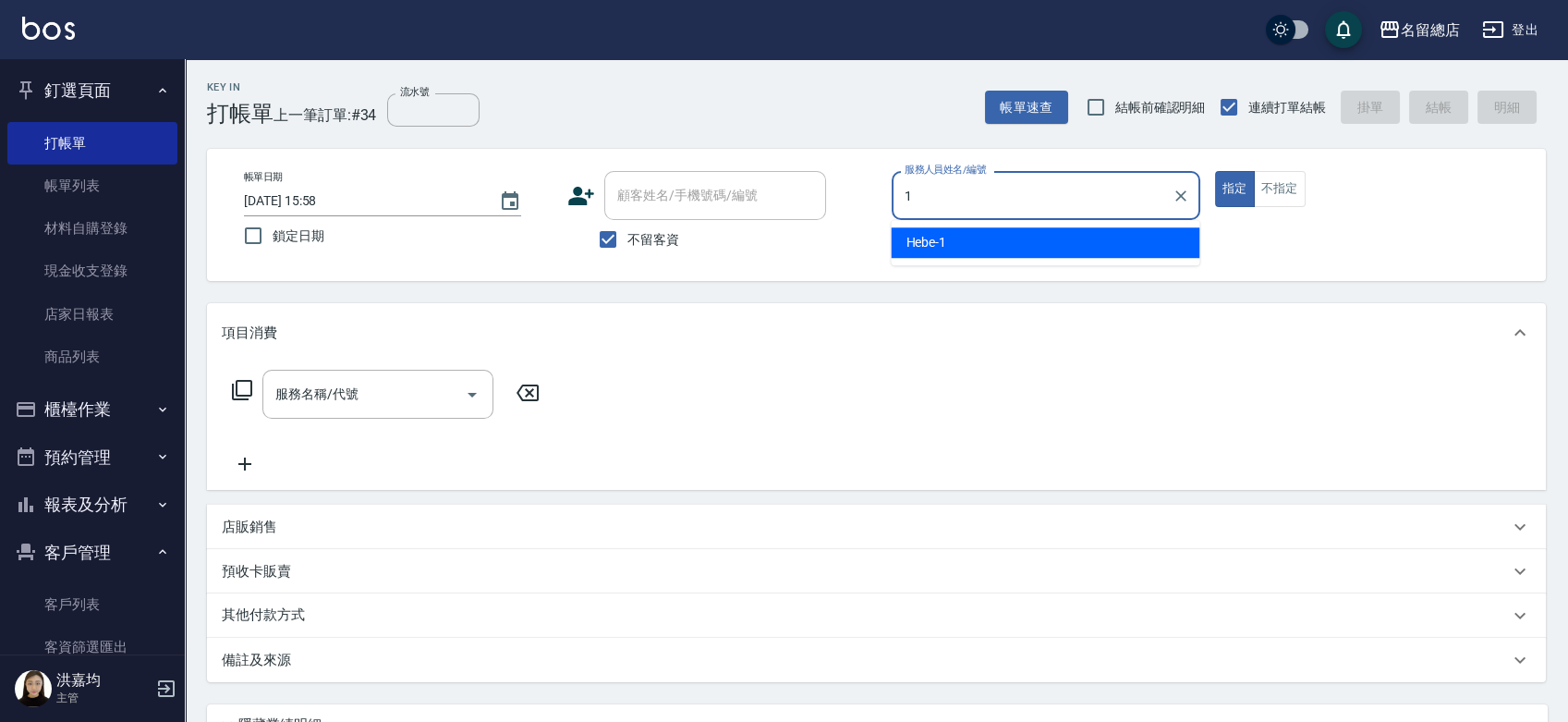
type input "Hebe-1"
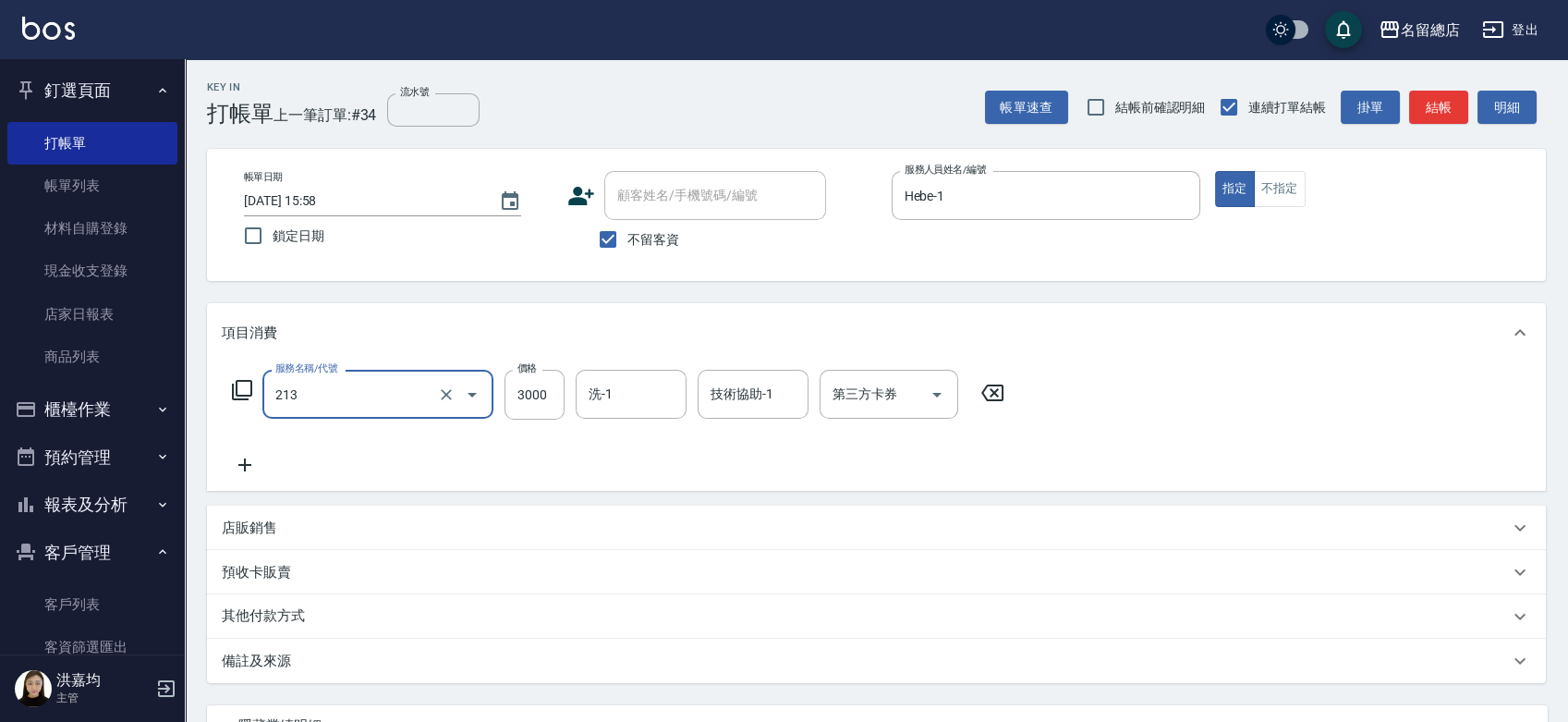
type input "陶溫3000以上(213)"
type input "3500"
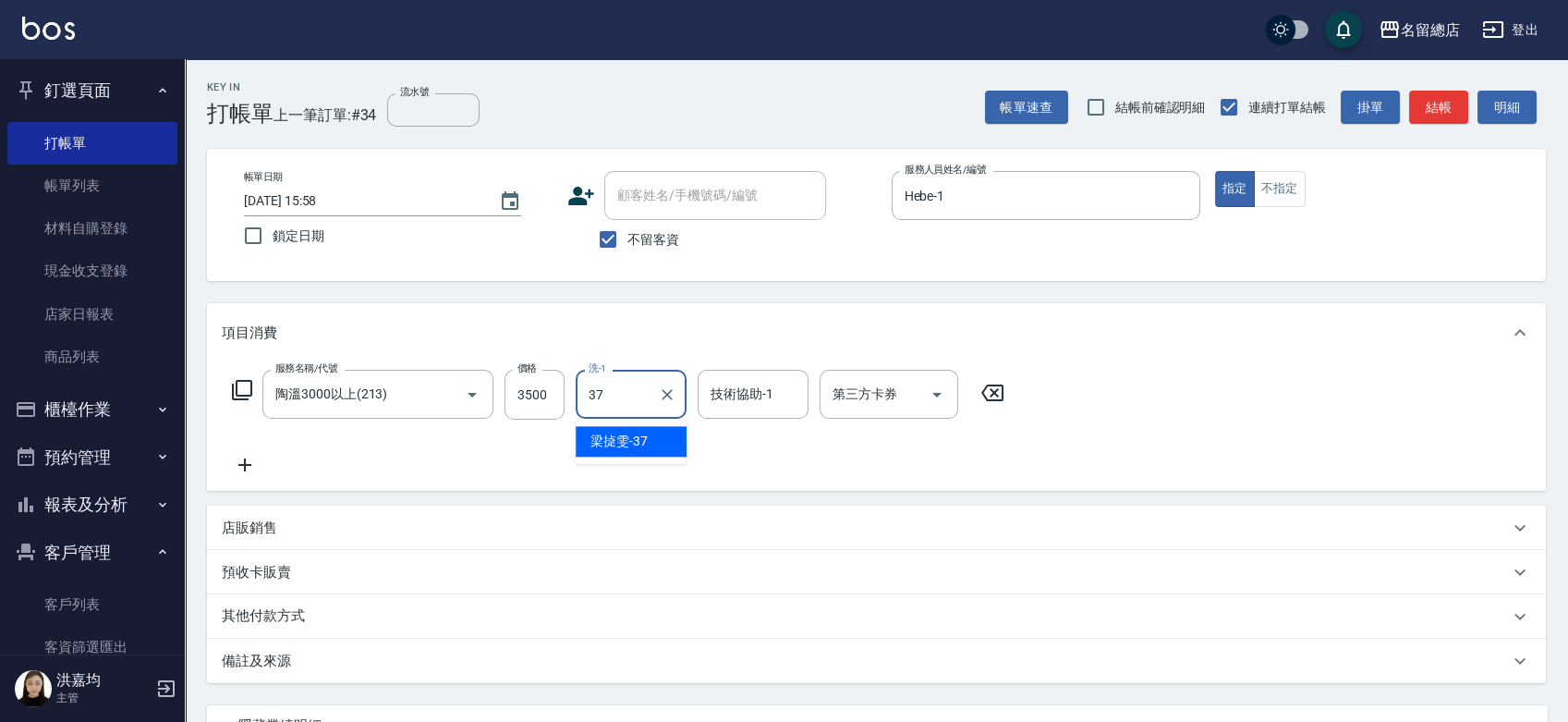
type input "[PERSON_NAME]-37"
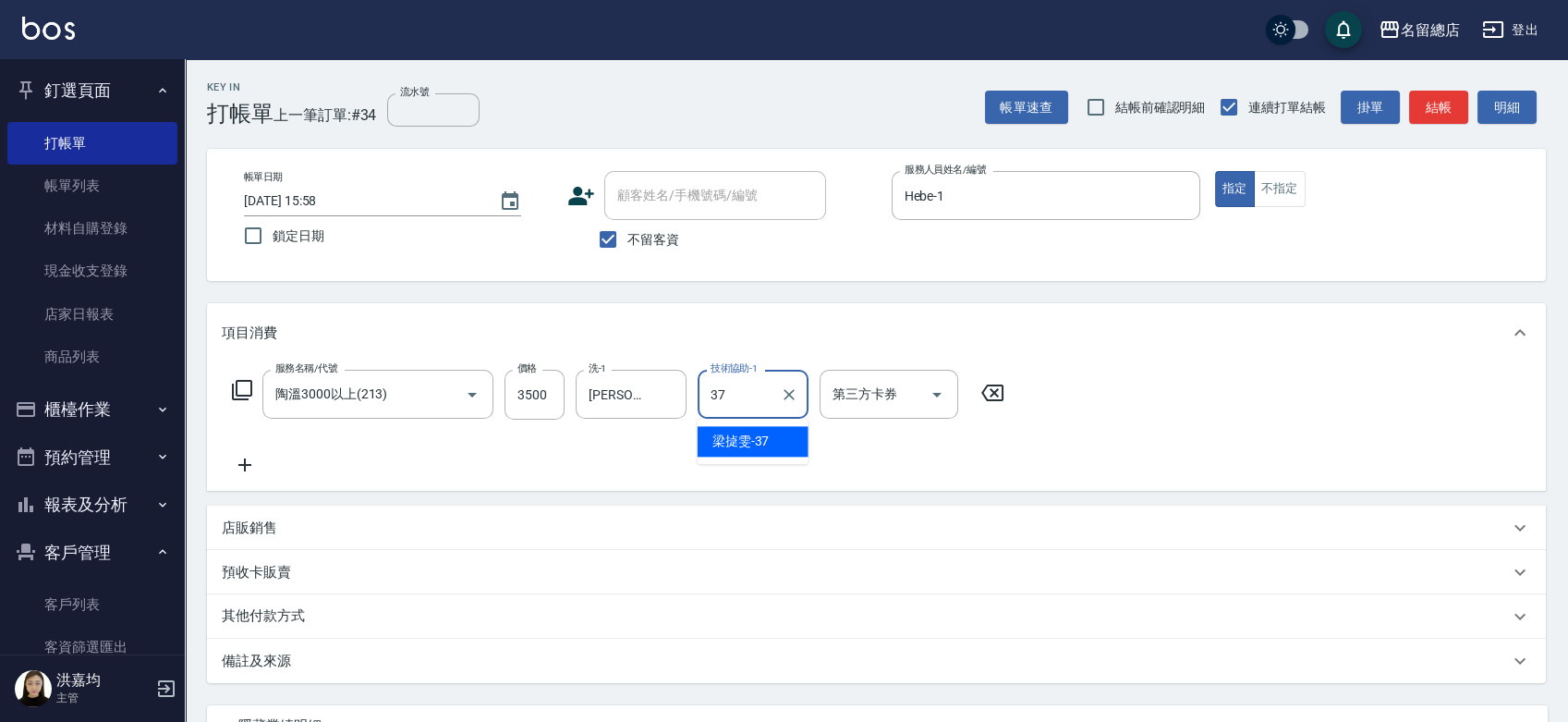
type input "[PERSON_NAME]-37"
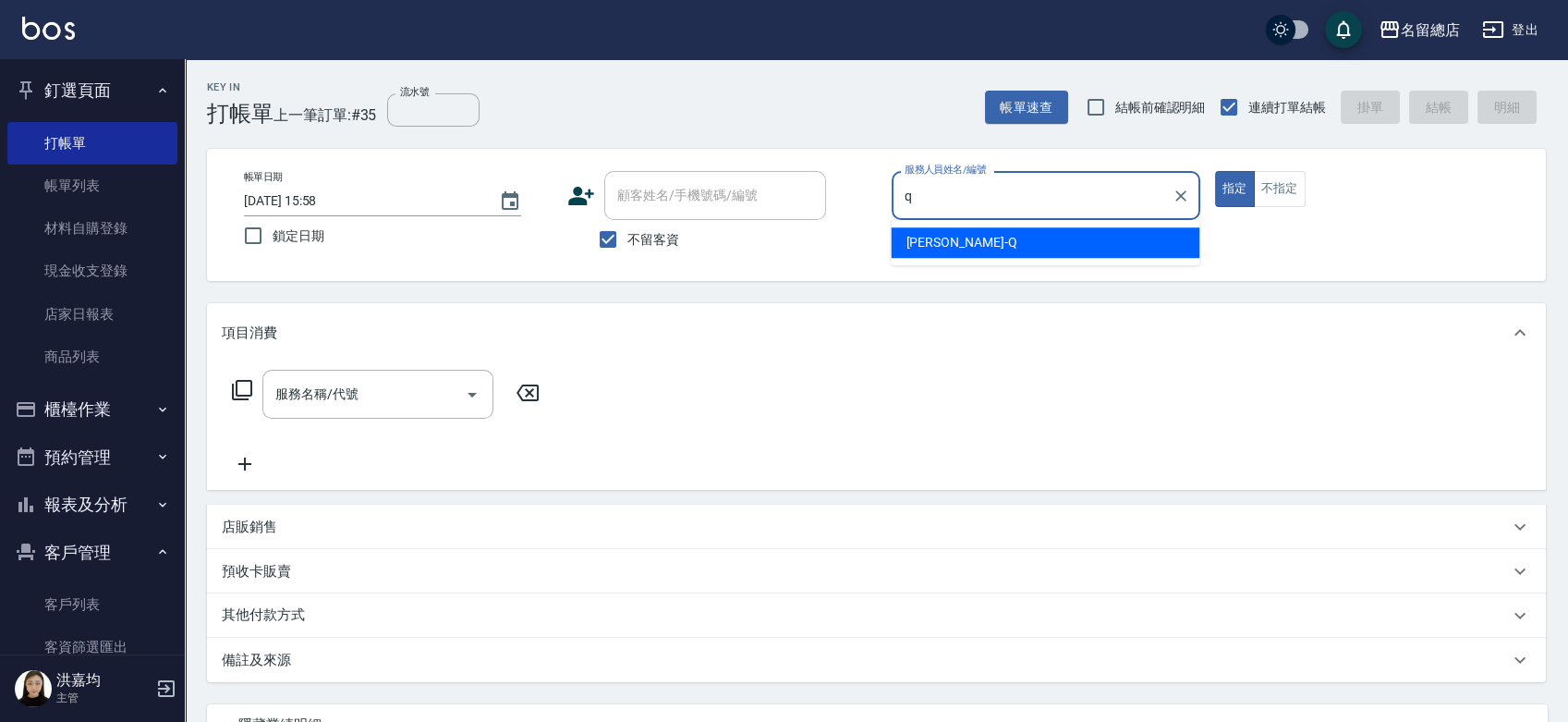
type input "[PERSON_NAME]"
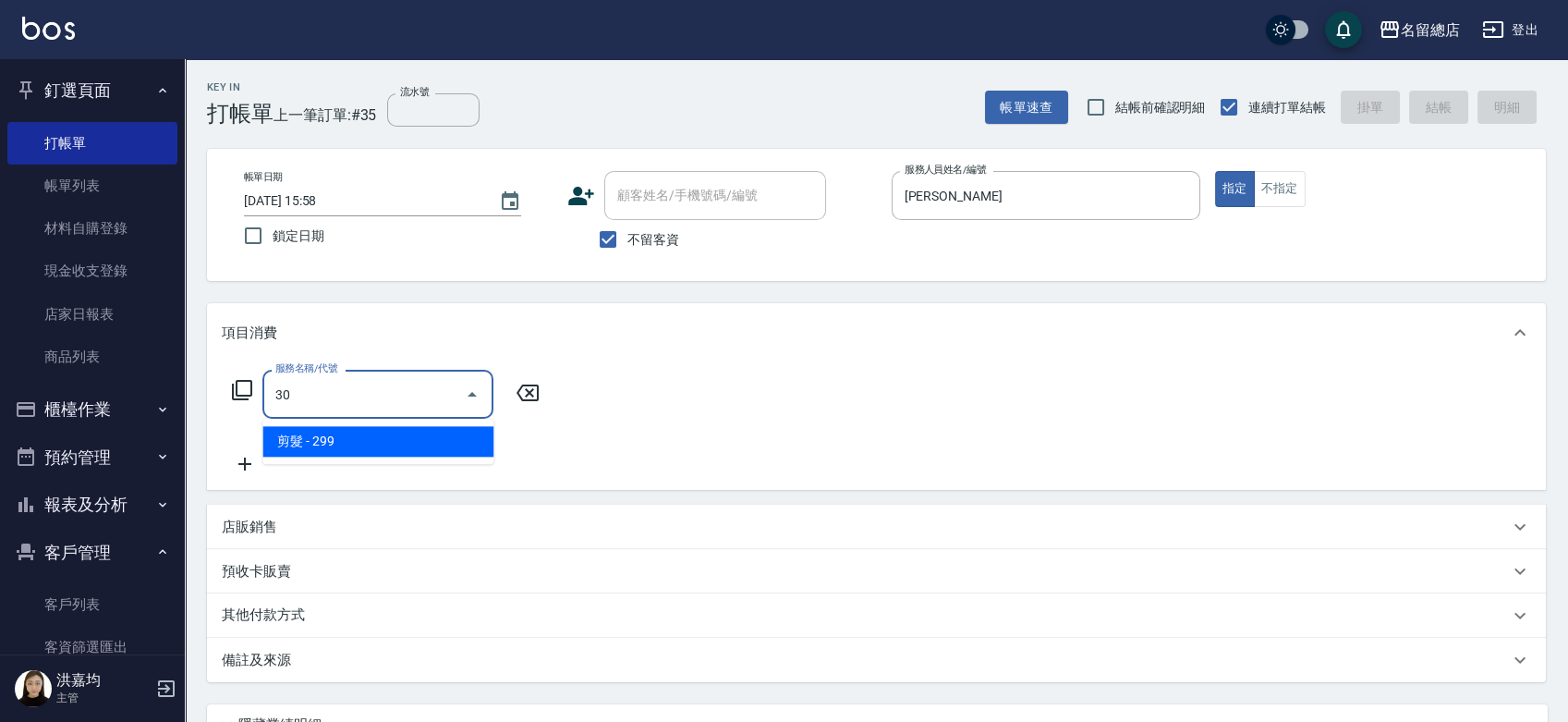
type input "305"
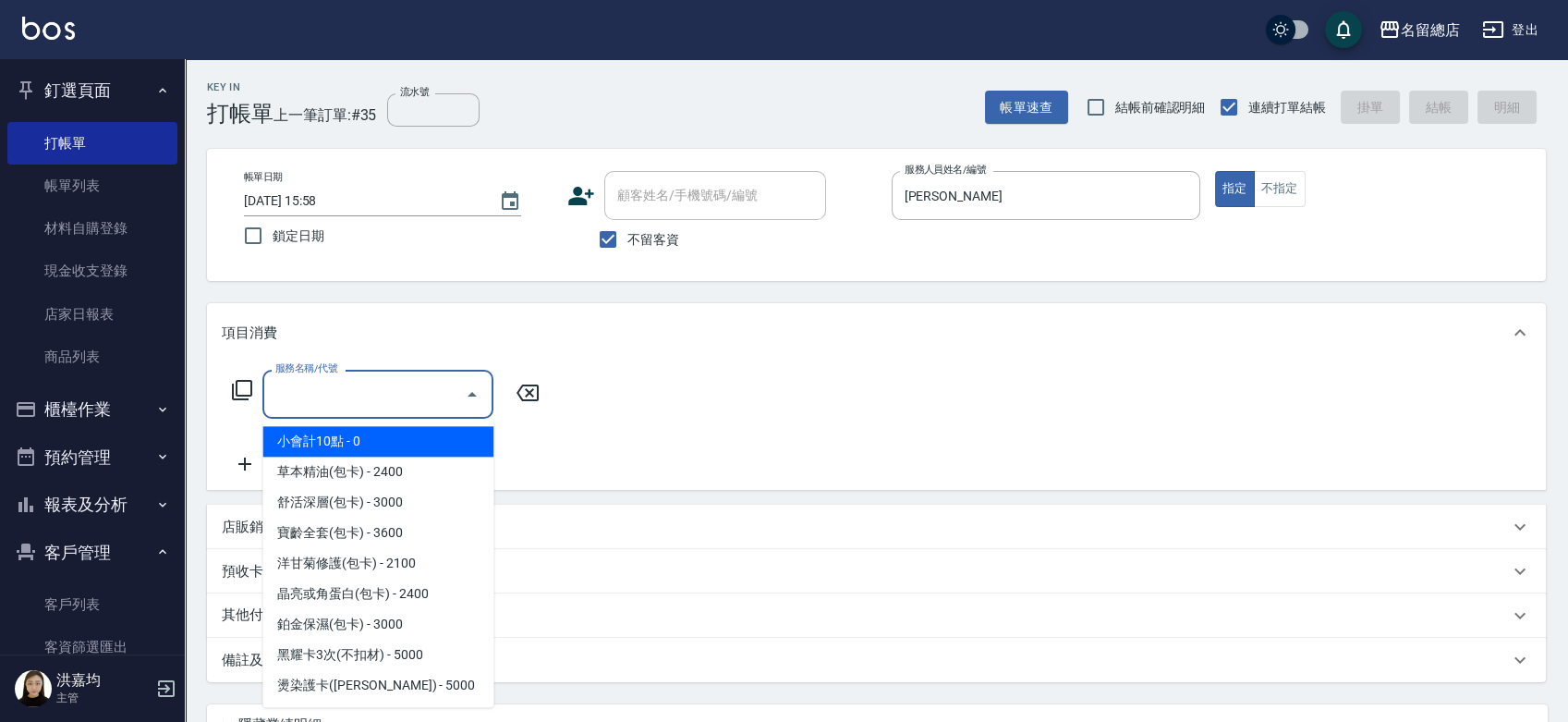
type input "0"
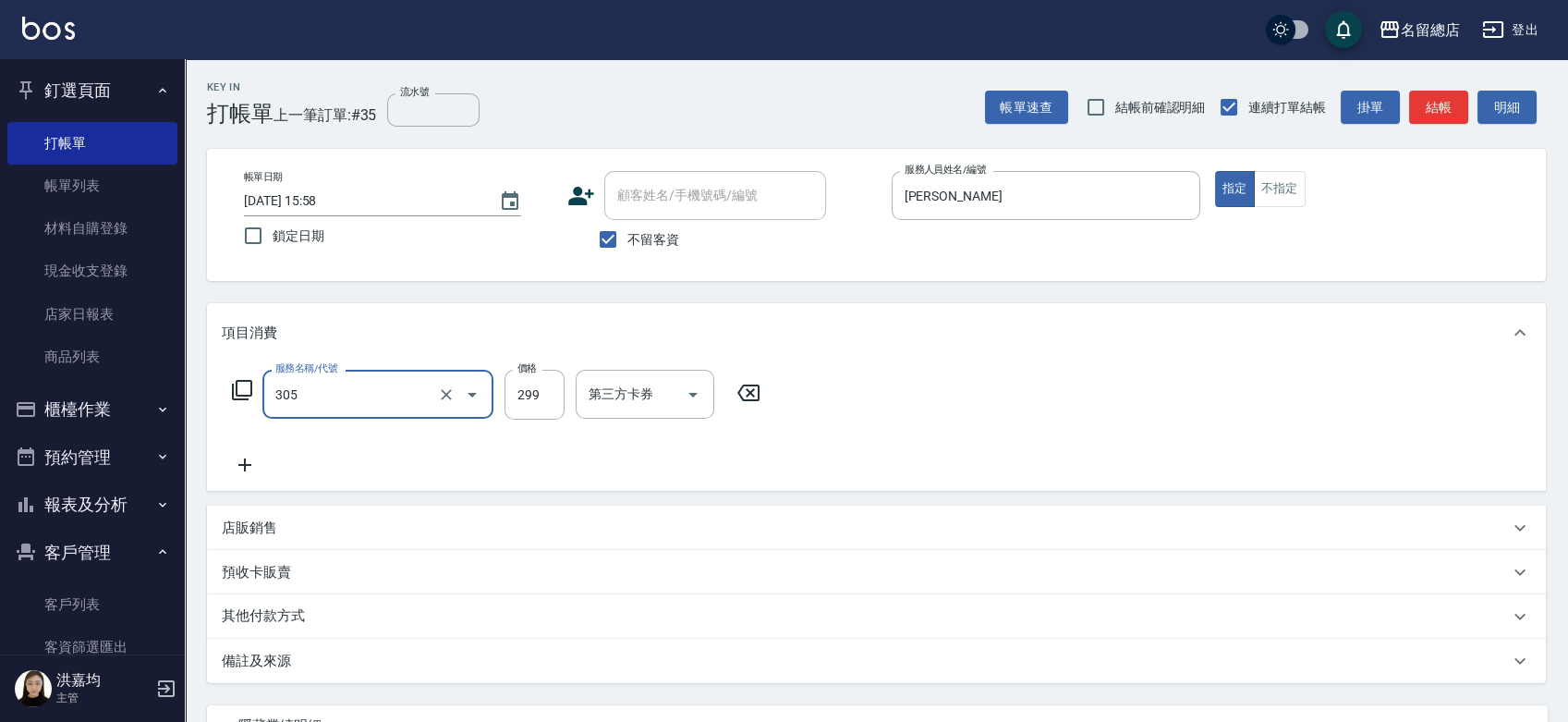
type input "剪髮(305)"
type input "400"
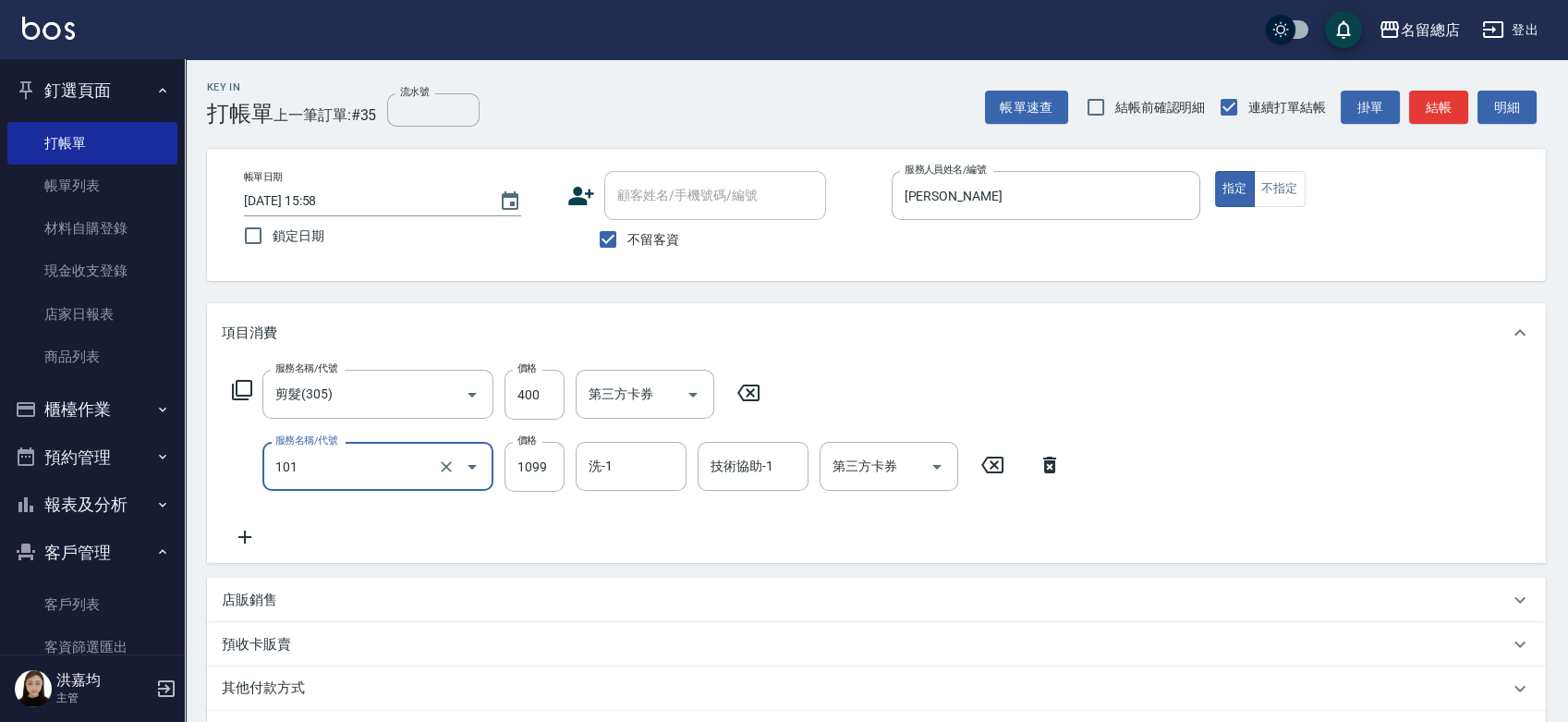
type input "蘊活頭皮1099(101)"
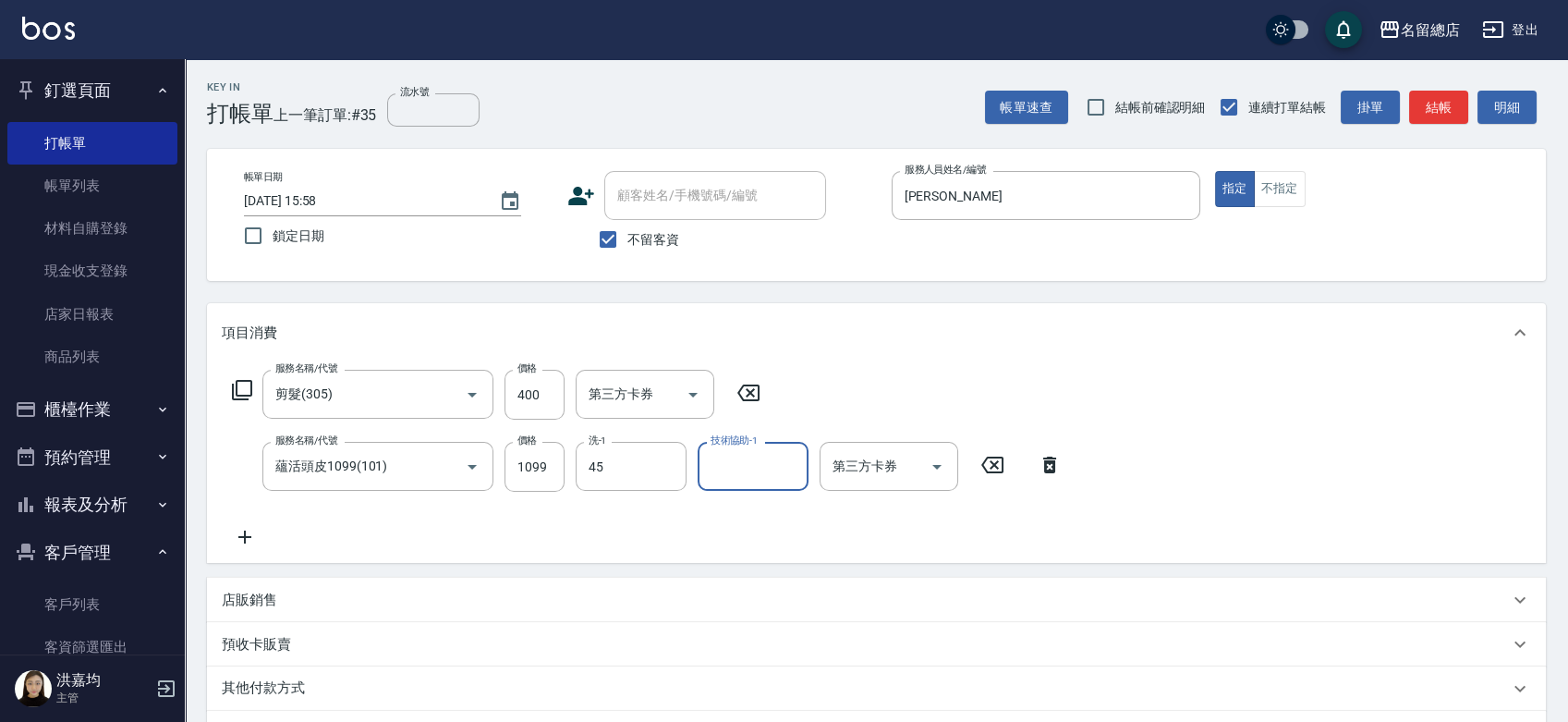
type input "YY-45"
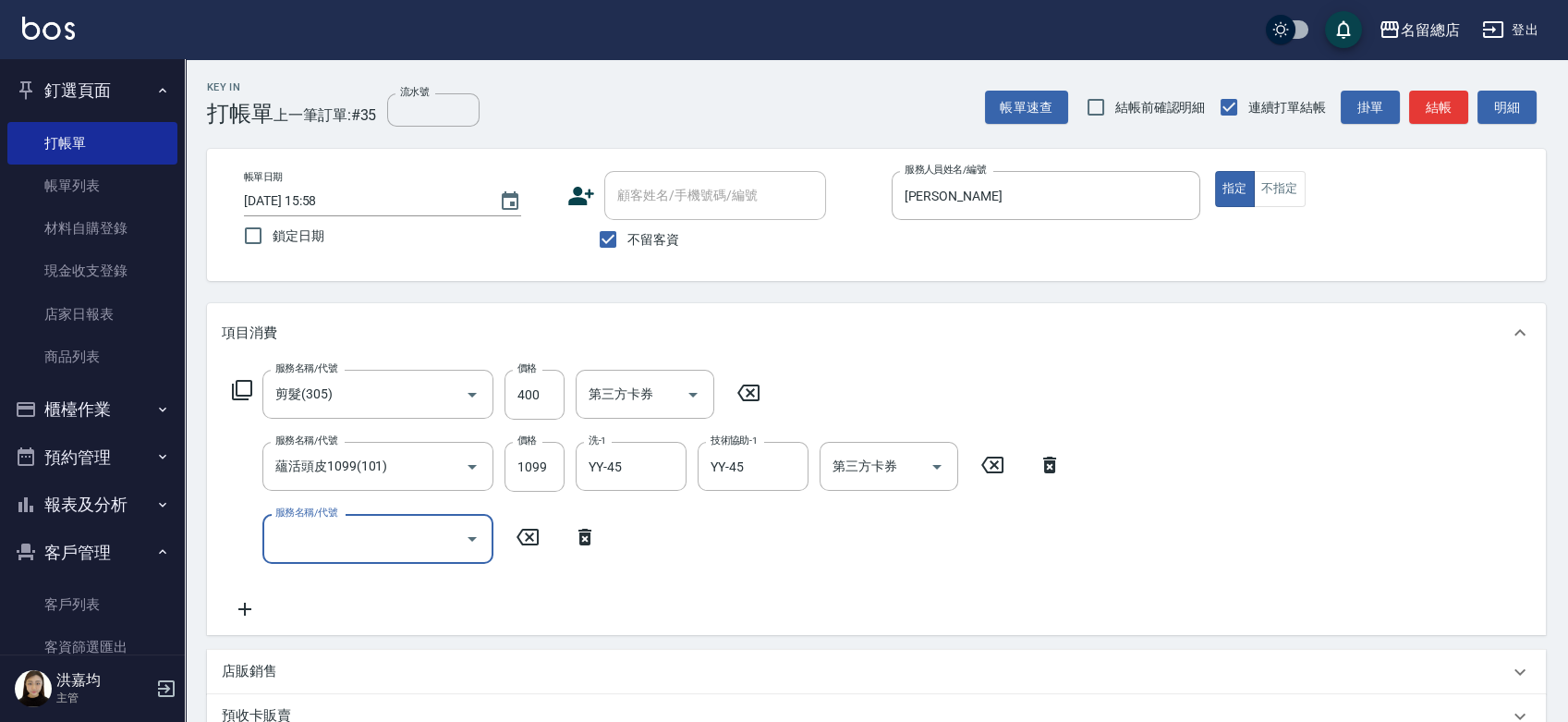
scroll to position [311, 0]
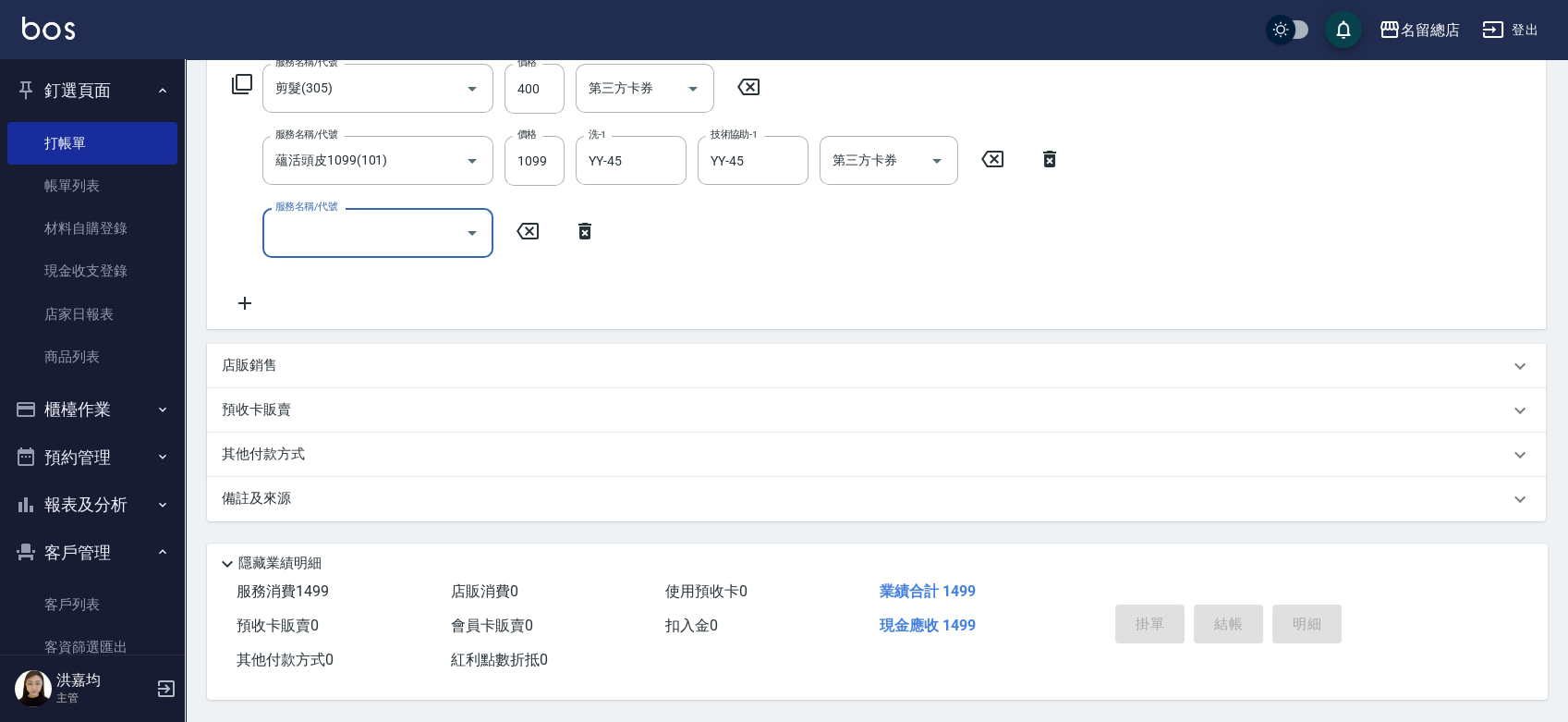
type input "[DATE] 15:59"
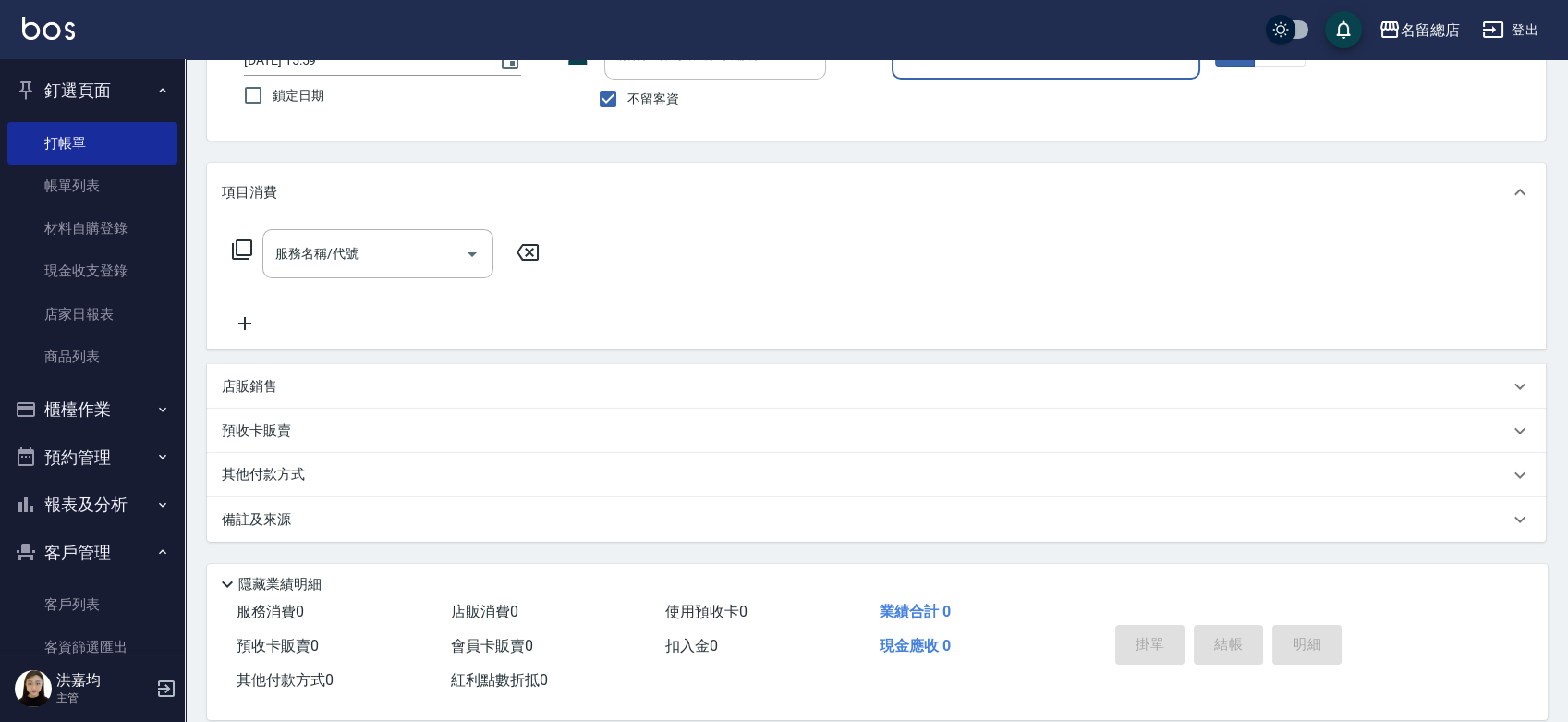
scroll to position [0, 0]
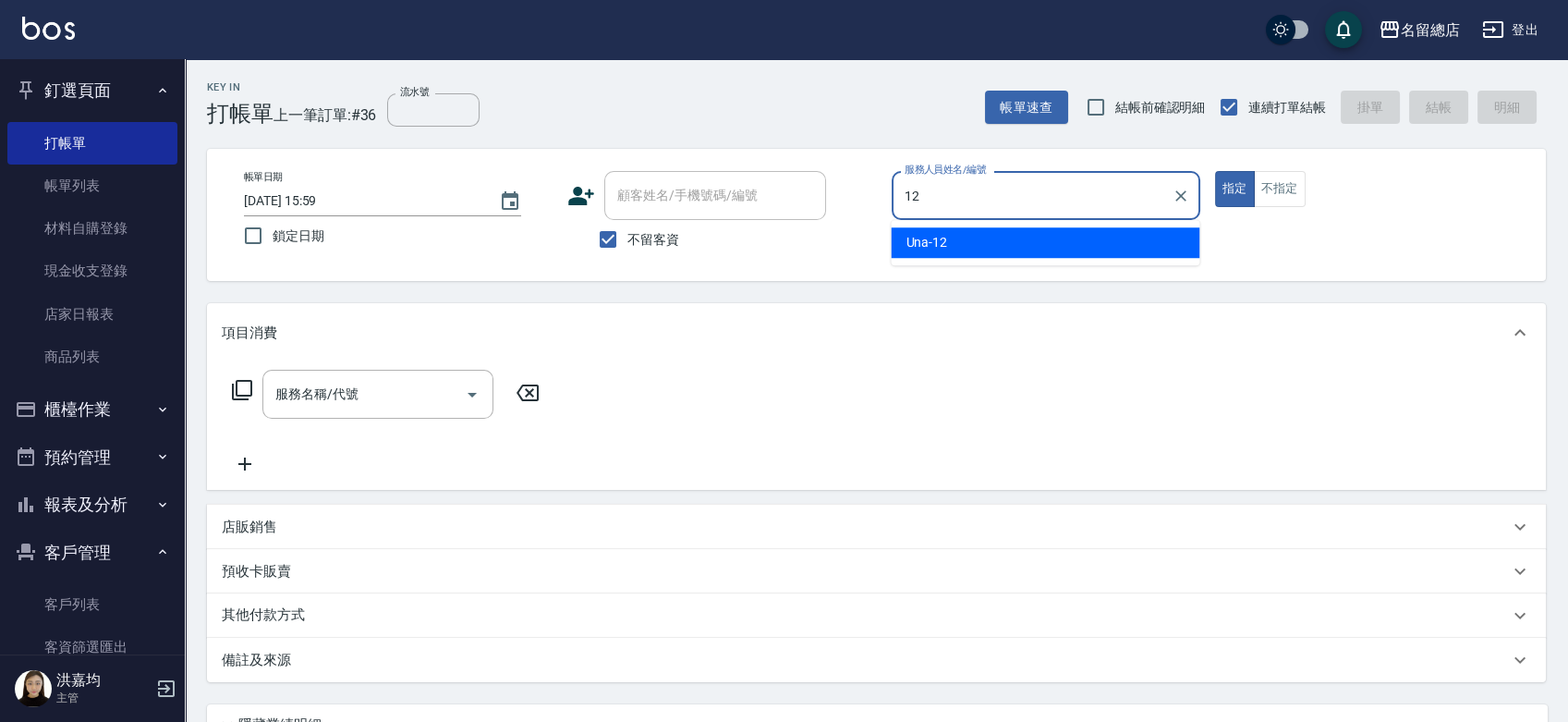
type input "Una-12"
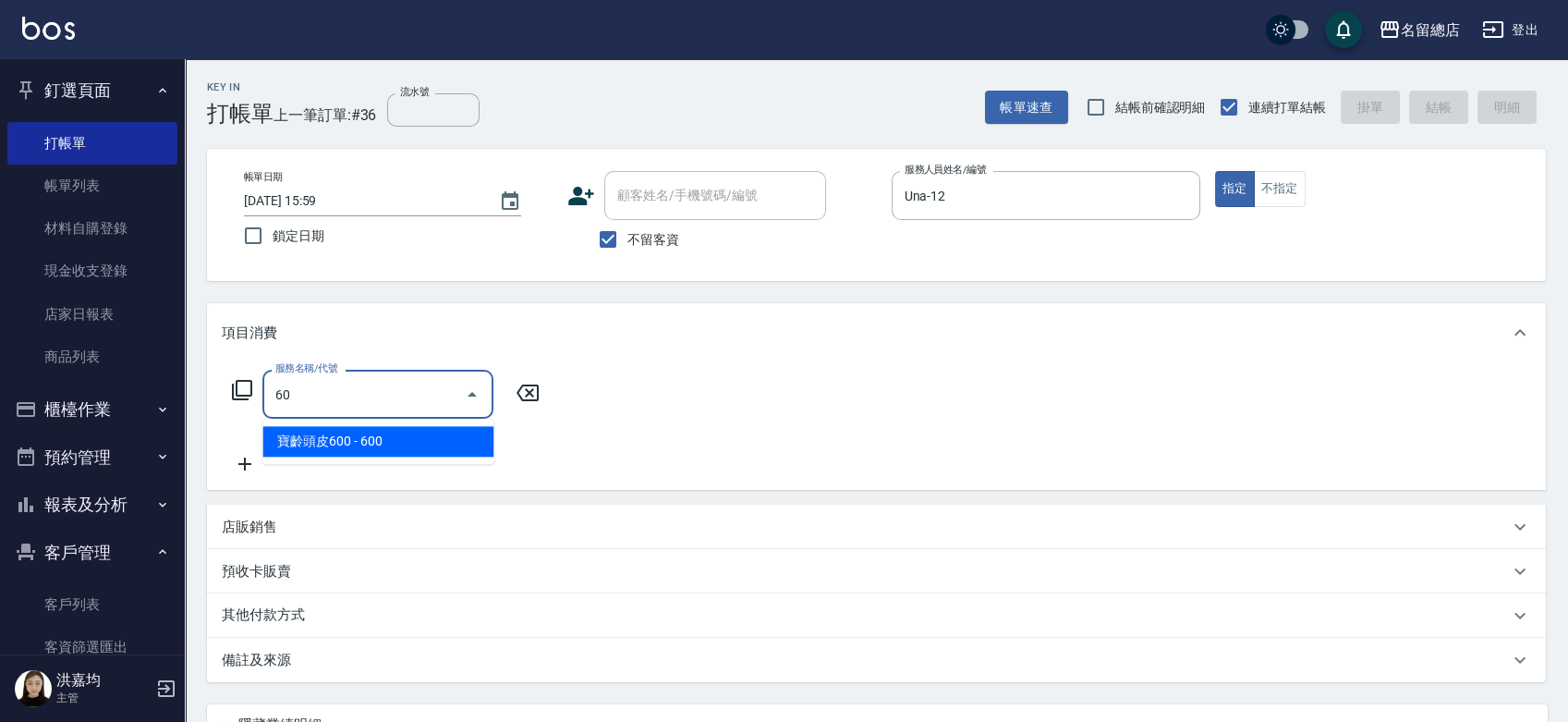
type input "604"
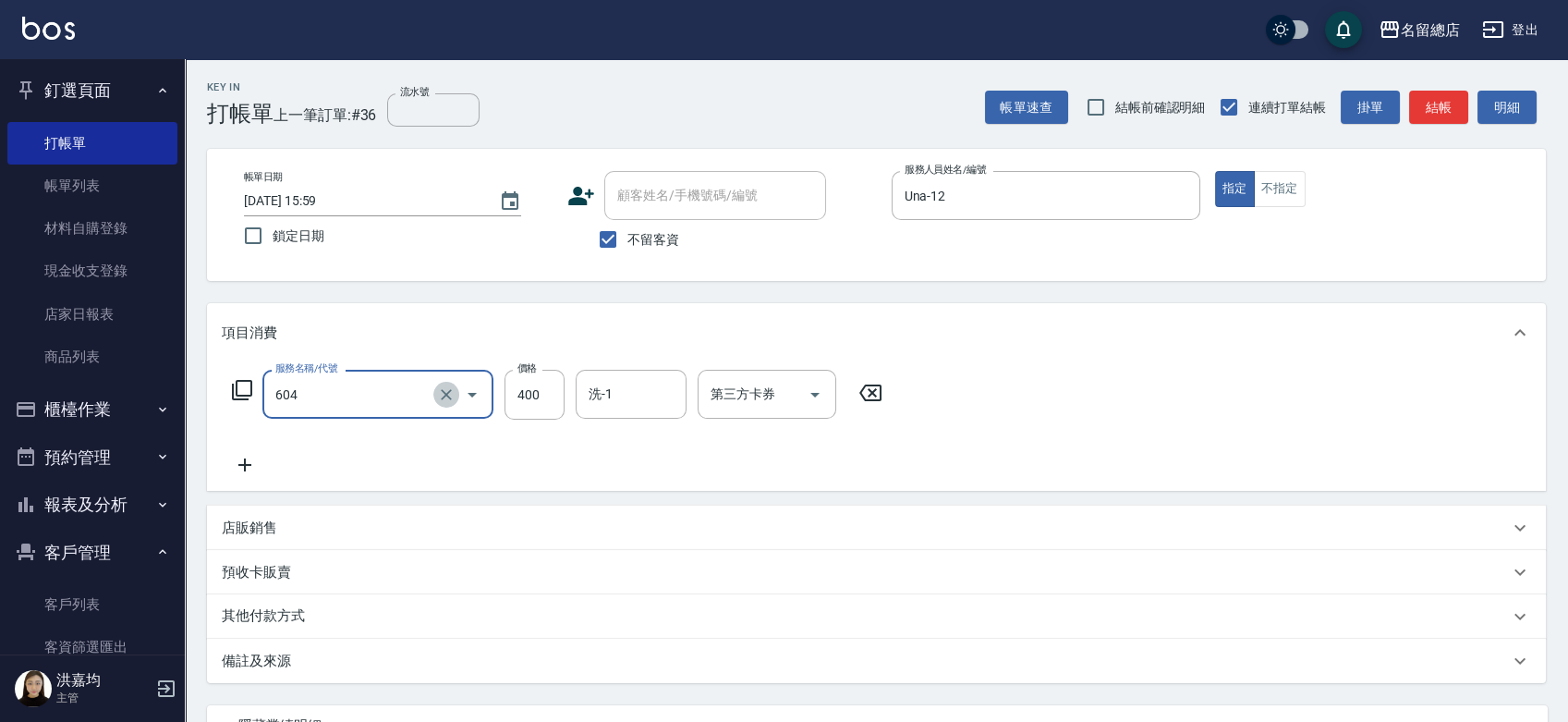
click at [440, 393] on icon "Clear" at bounding box center [446, 394] width 19 height 19
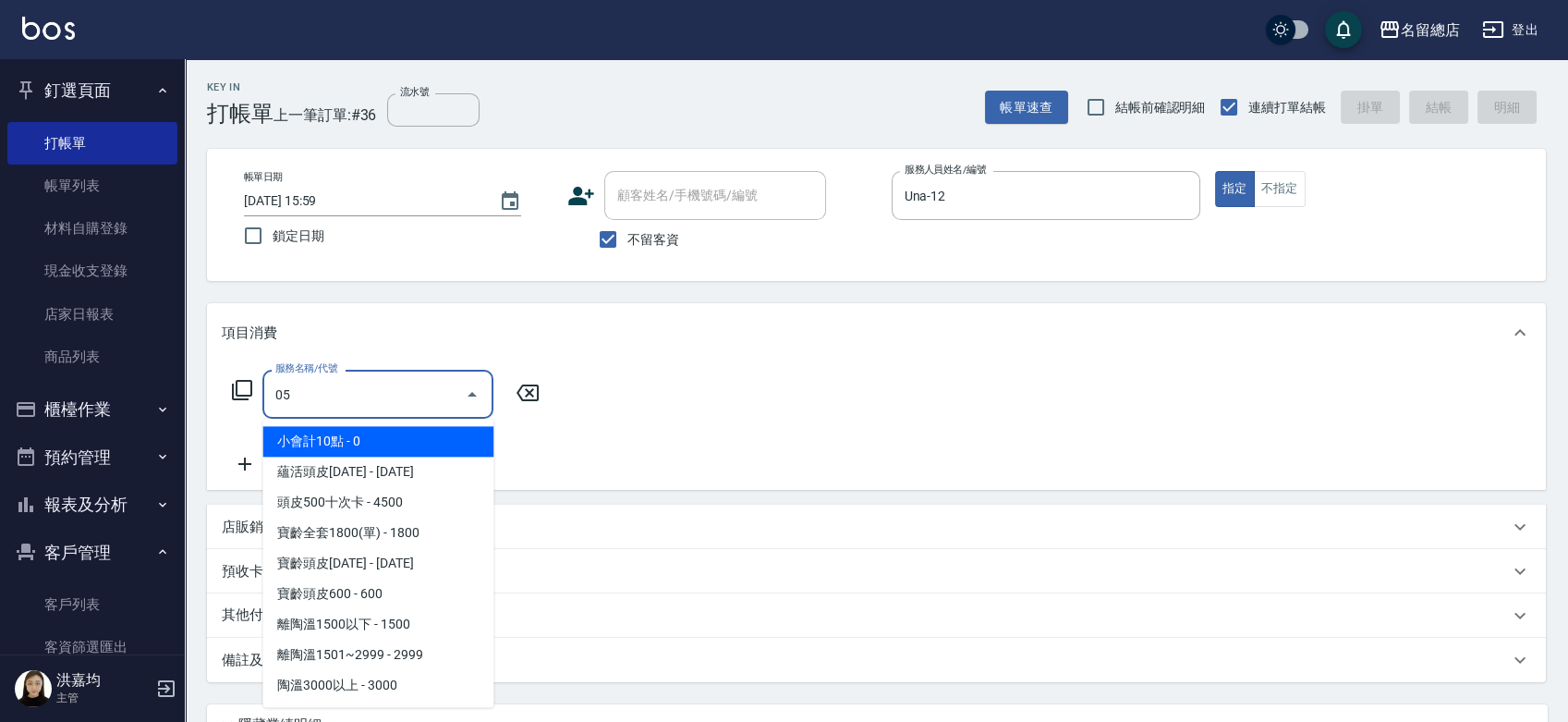
type input "0"
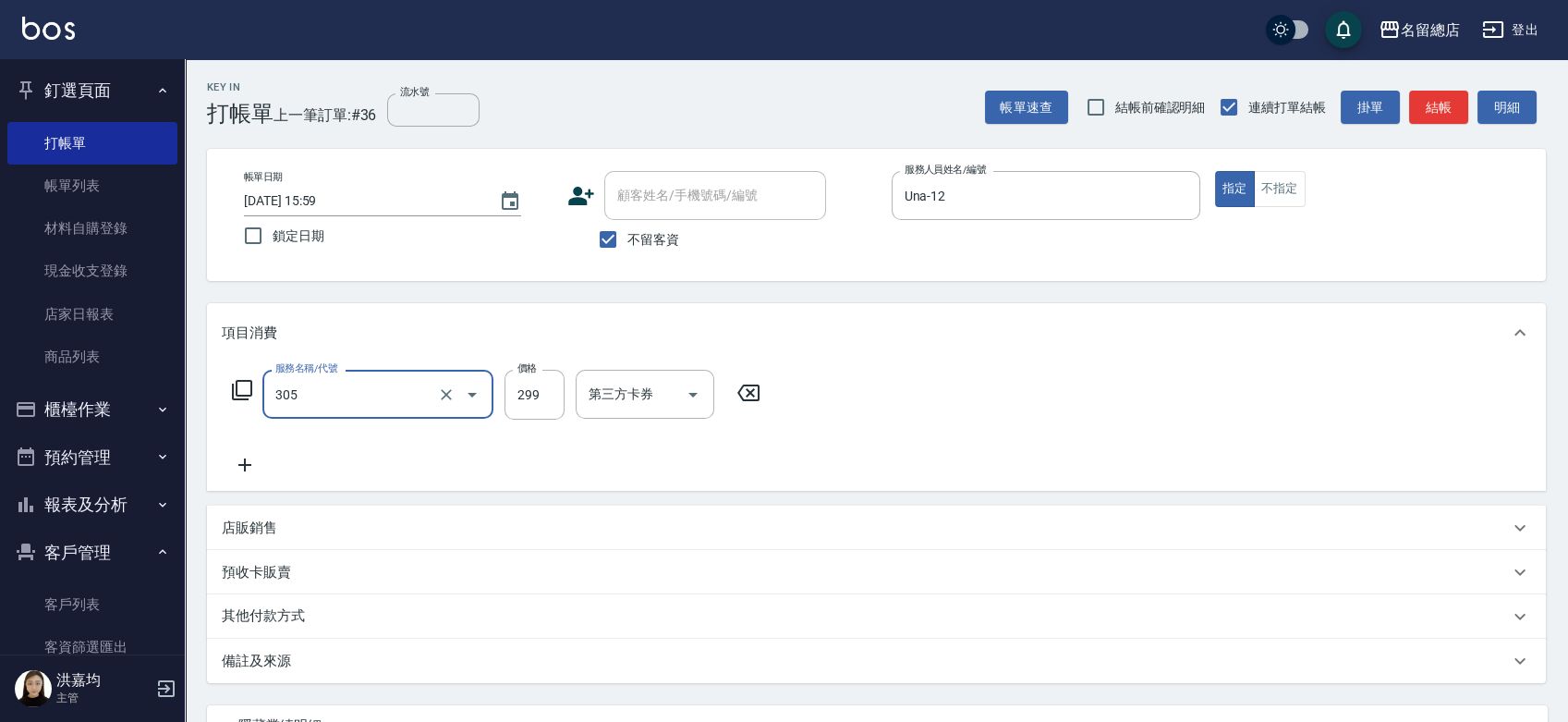
type input "剪髮(305)"
type input "400"
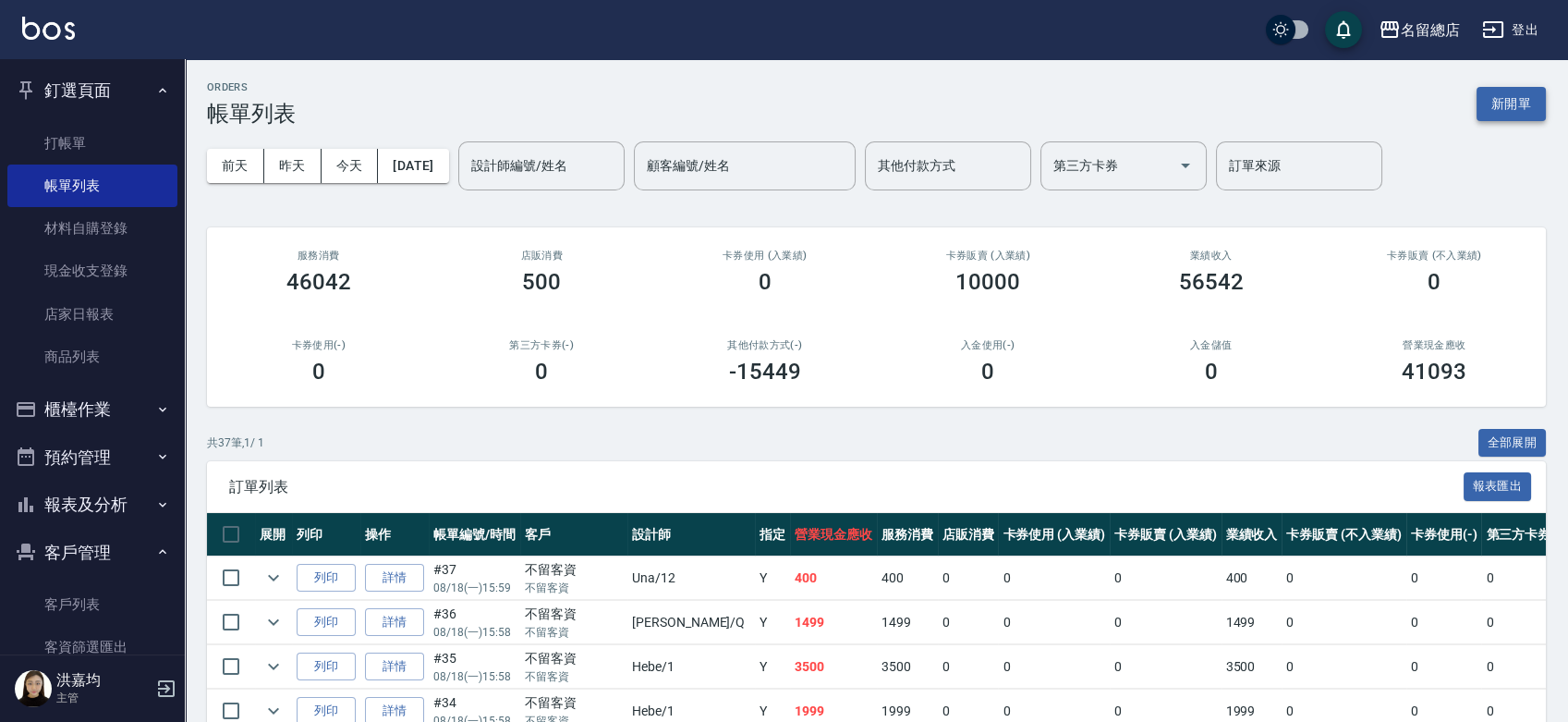
click at [1533, 100] on button "新開單" at bounding box center [1511, 103] width 70 height 34
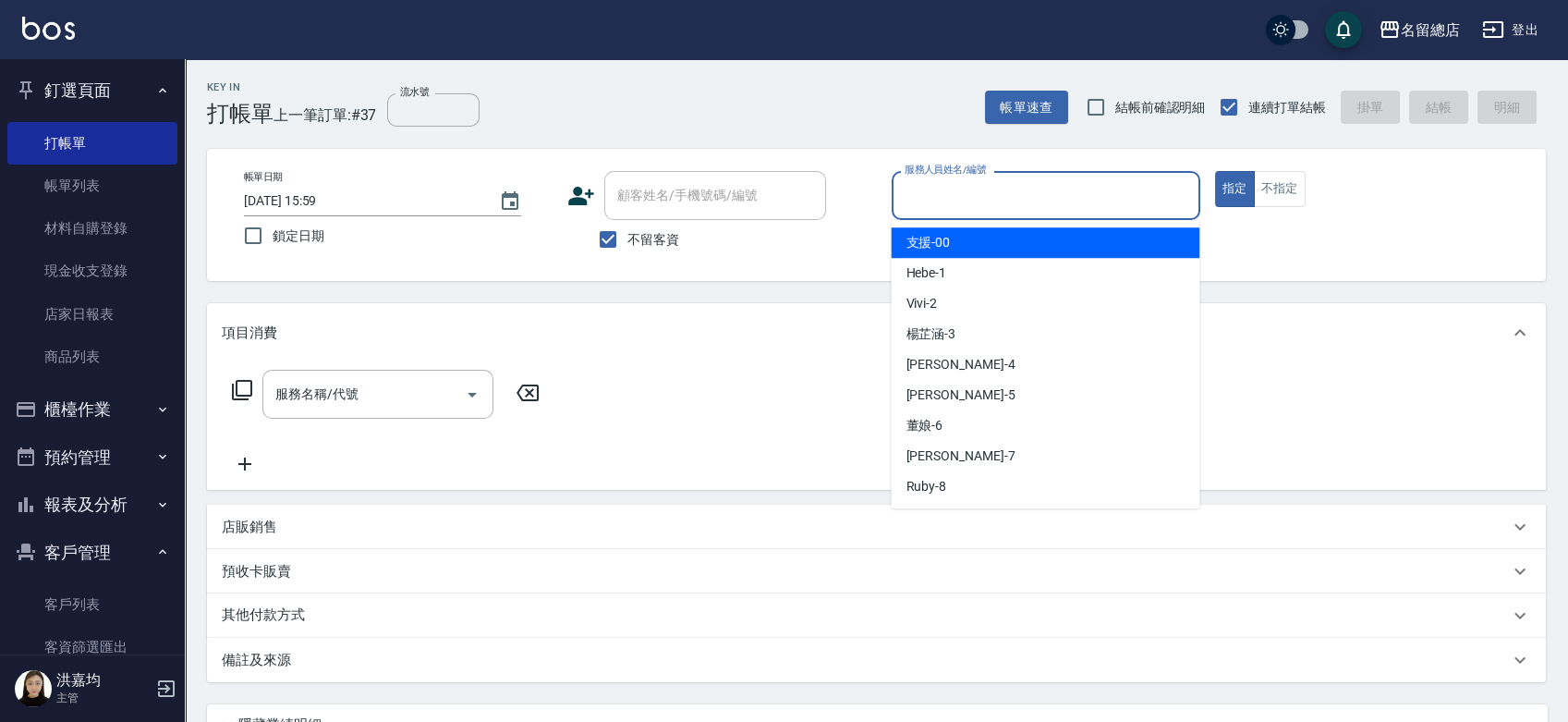
click at [1037, 196] on input "服務人員姓名/編號" at bounding box center [1046, 195] width 292 height 32
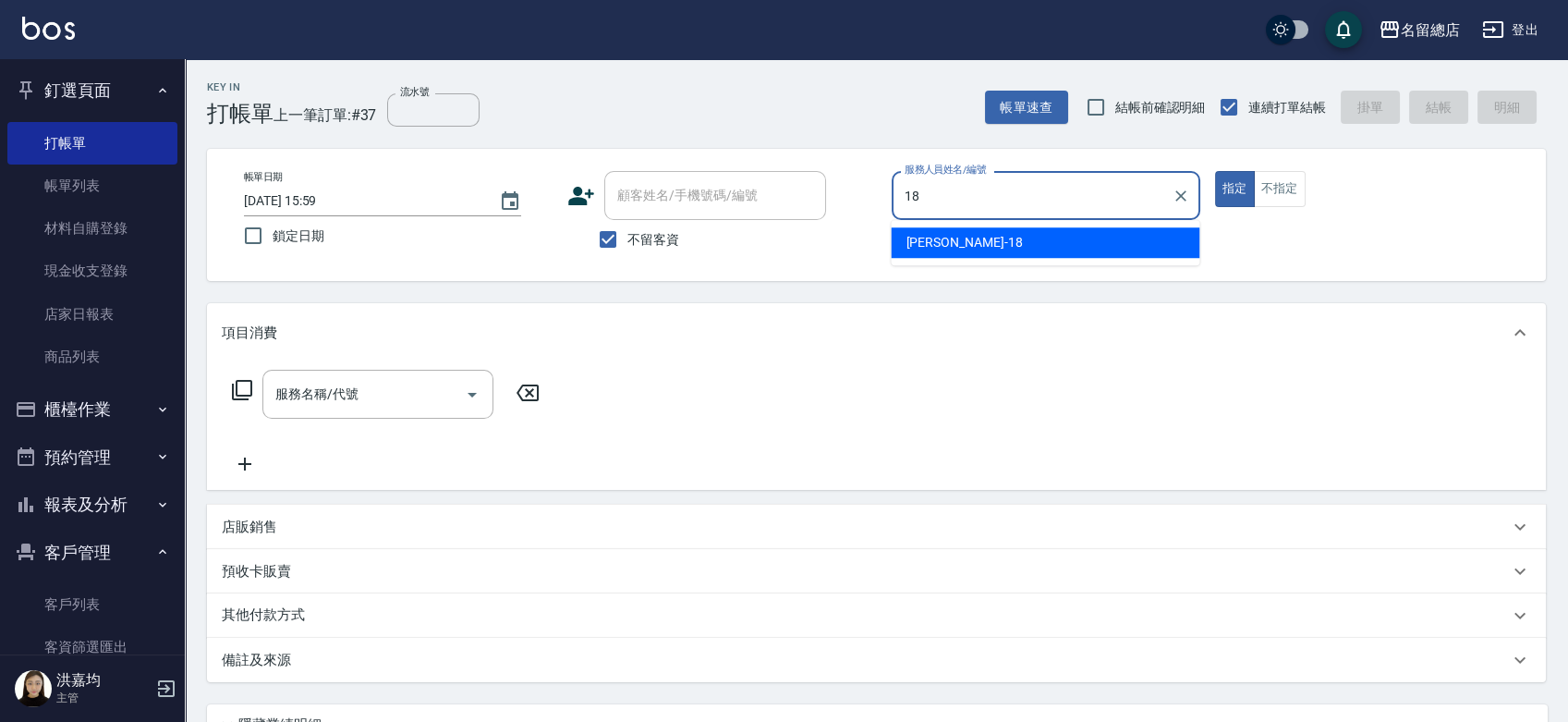
type input "18"
type button "true"
type input "[PERSON_NAME]-18"
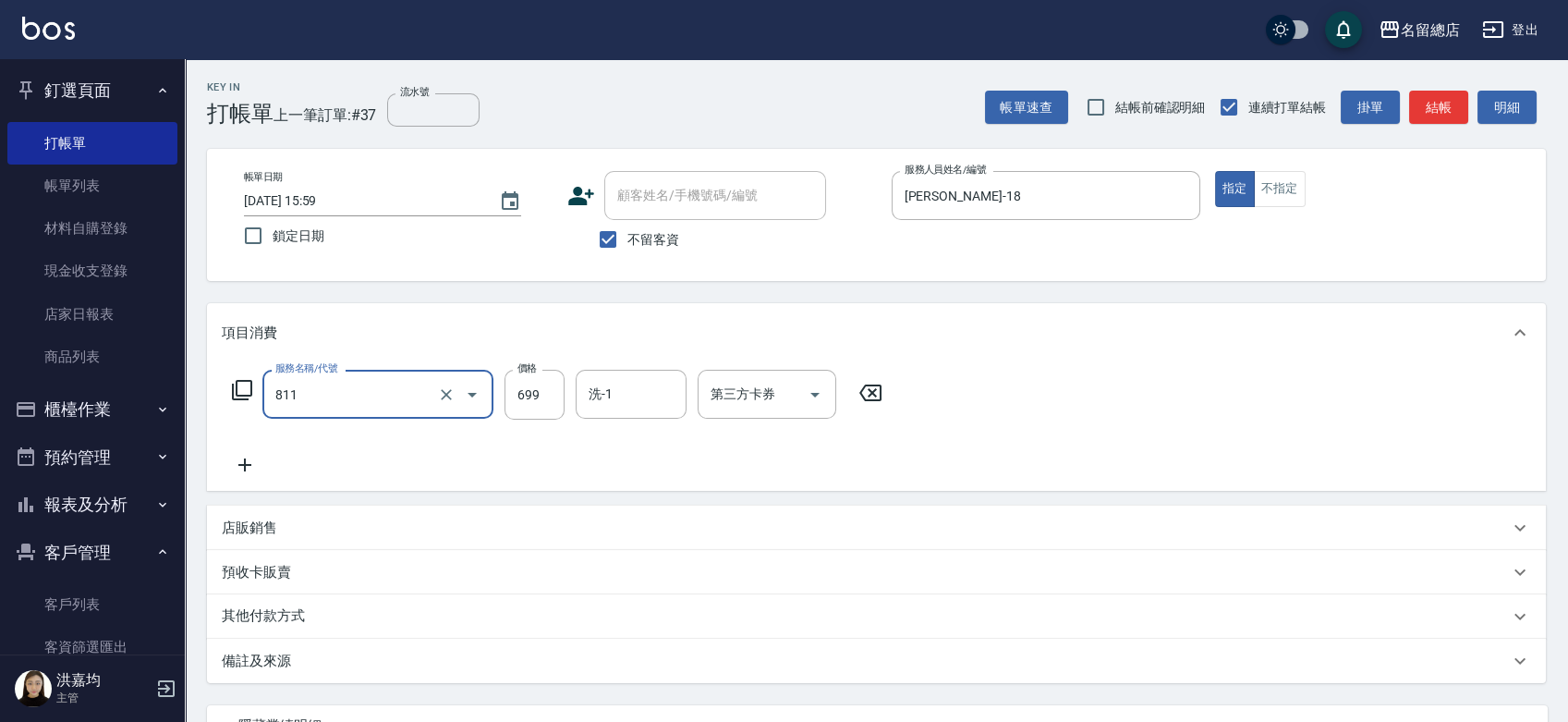
type input "洗+剪(811)"
type input "900"
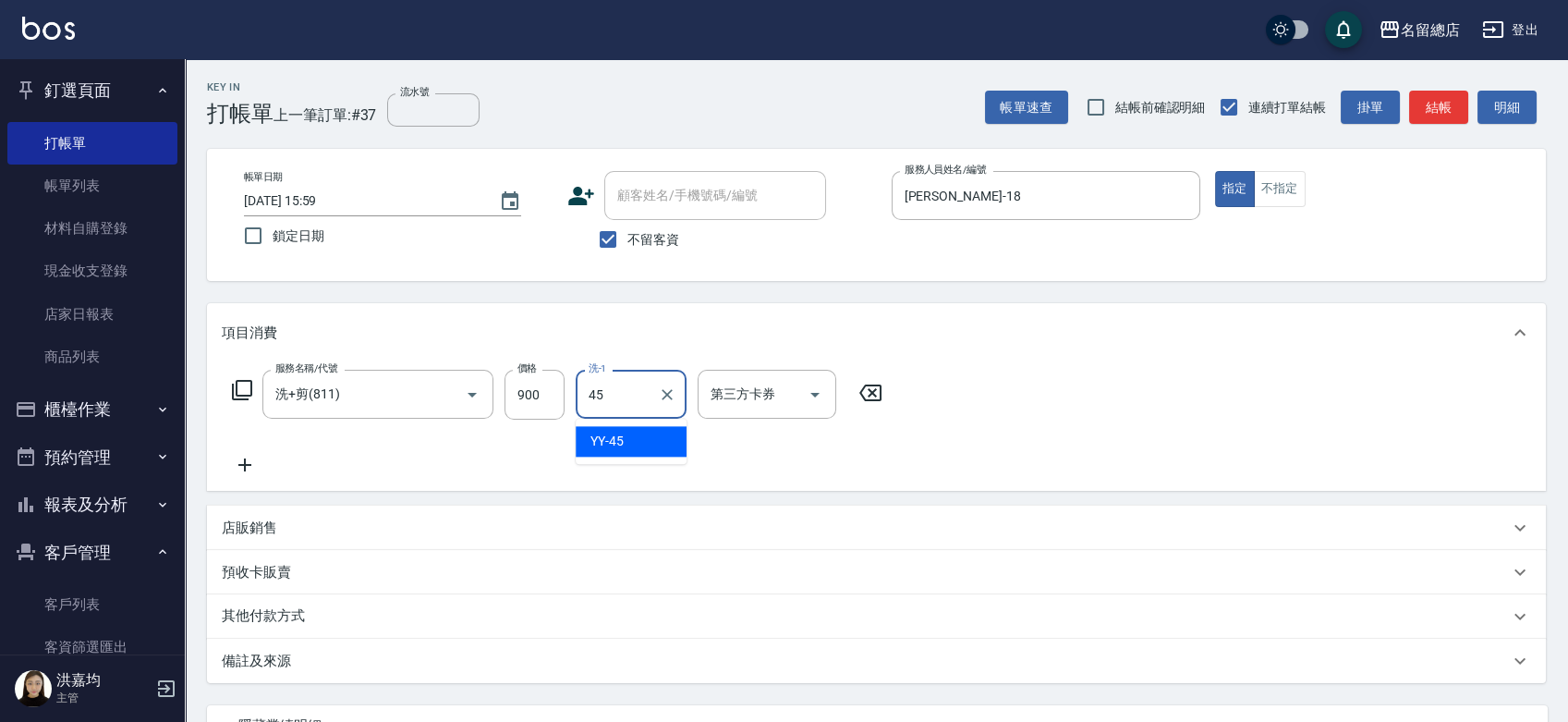
type input "YY-45"
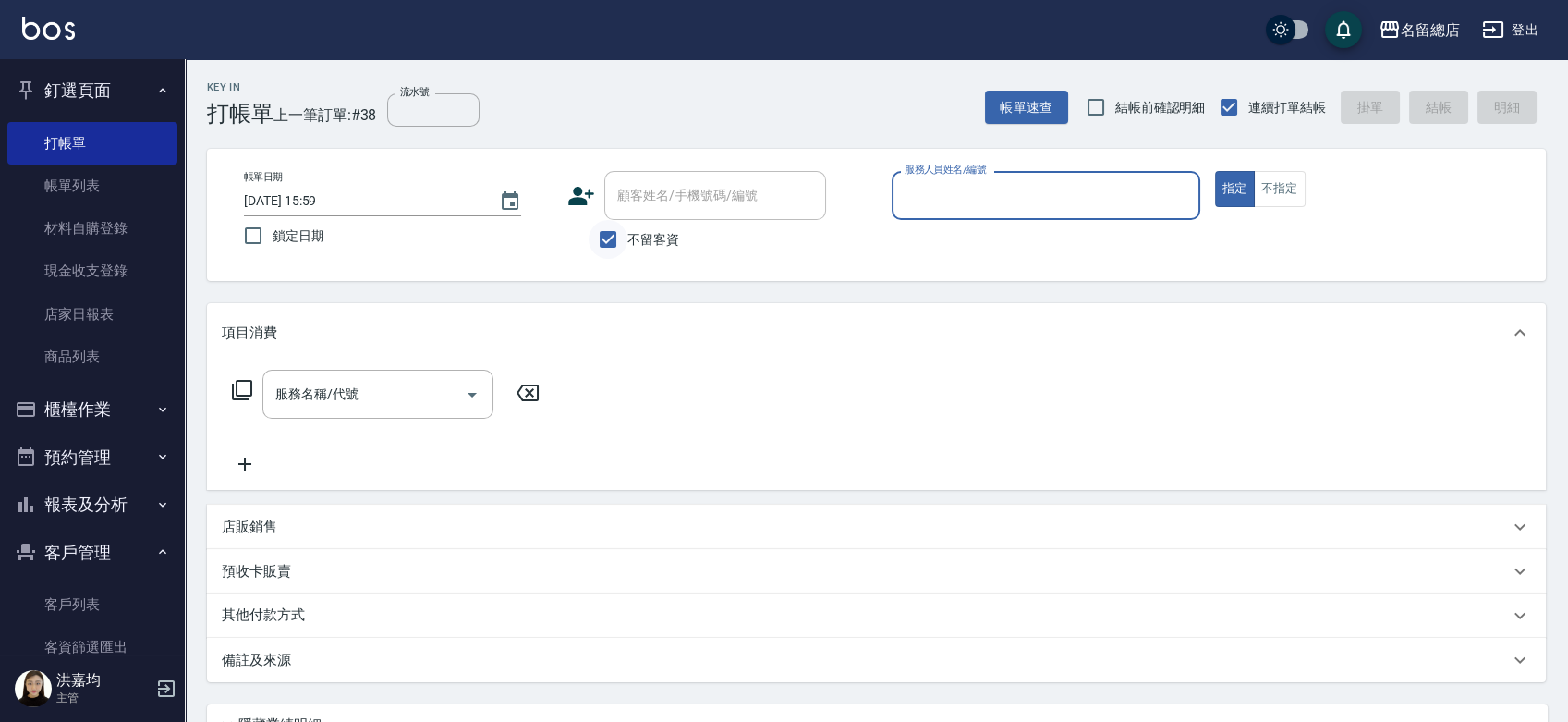
click at [608, 239] on input "不留客資" at bounding box center [608, 239] width 38 height 38
checkbox input "false"
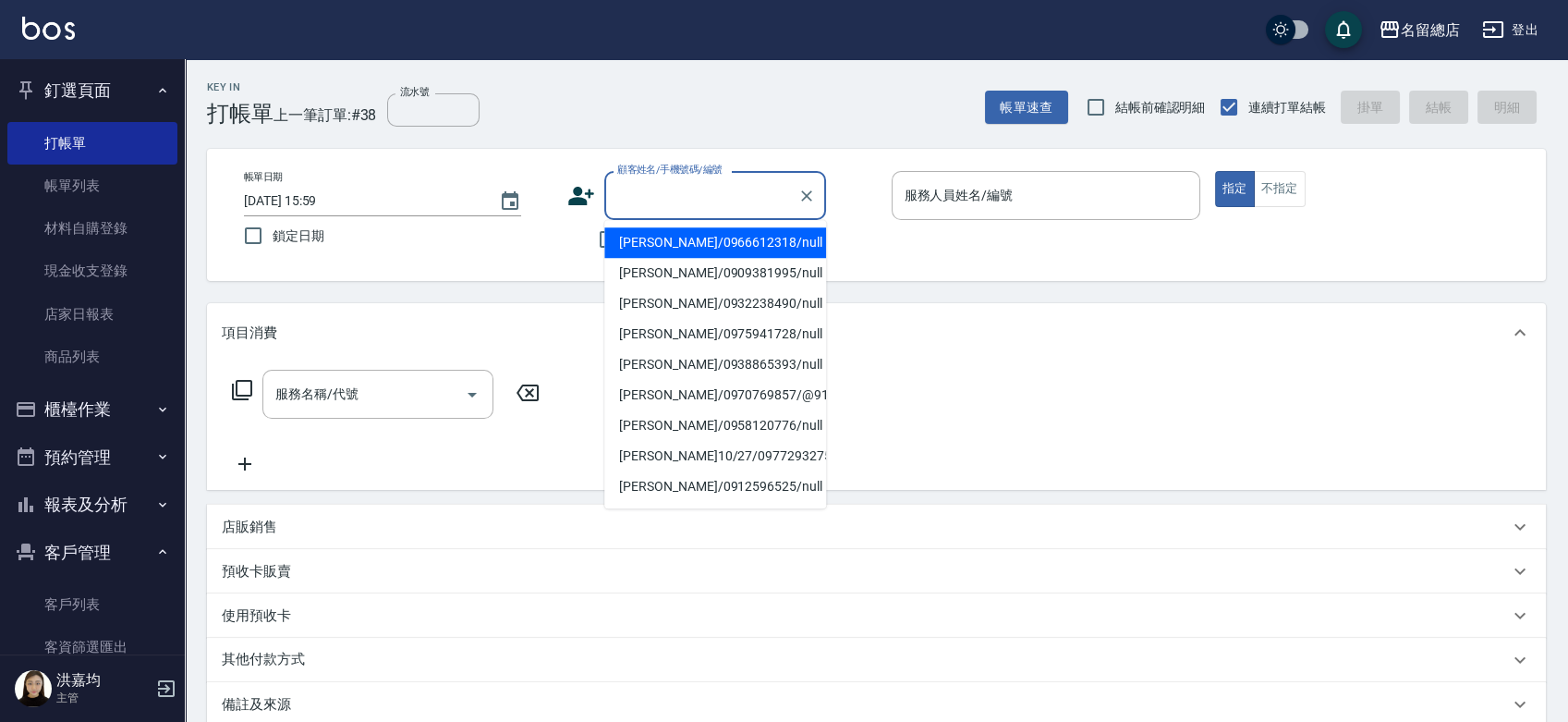
click at [648, 205] on input "顧客姓名/手機號碼/編號" at bounding box center [701, 195] width 177 height 32
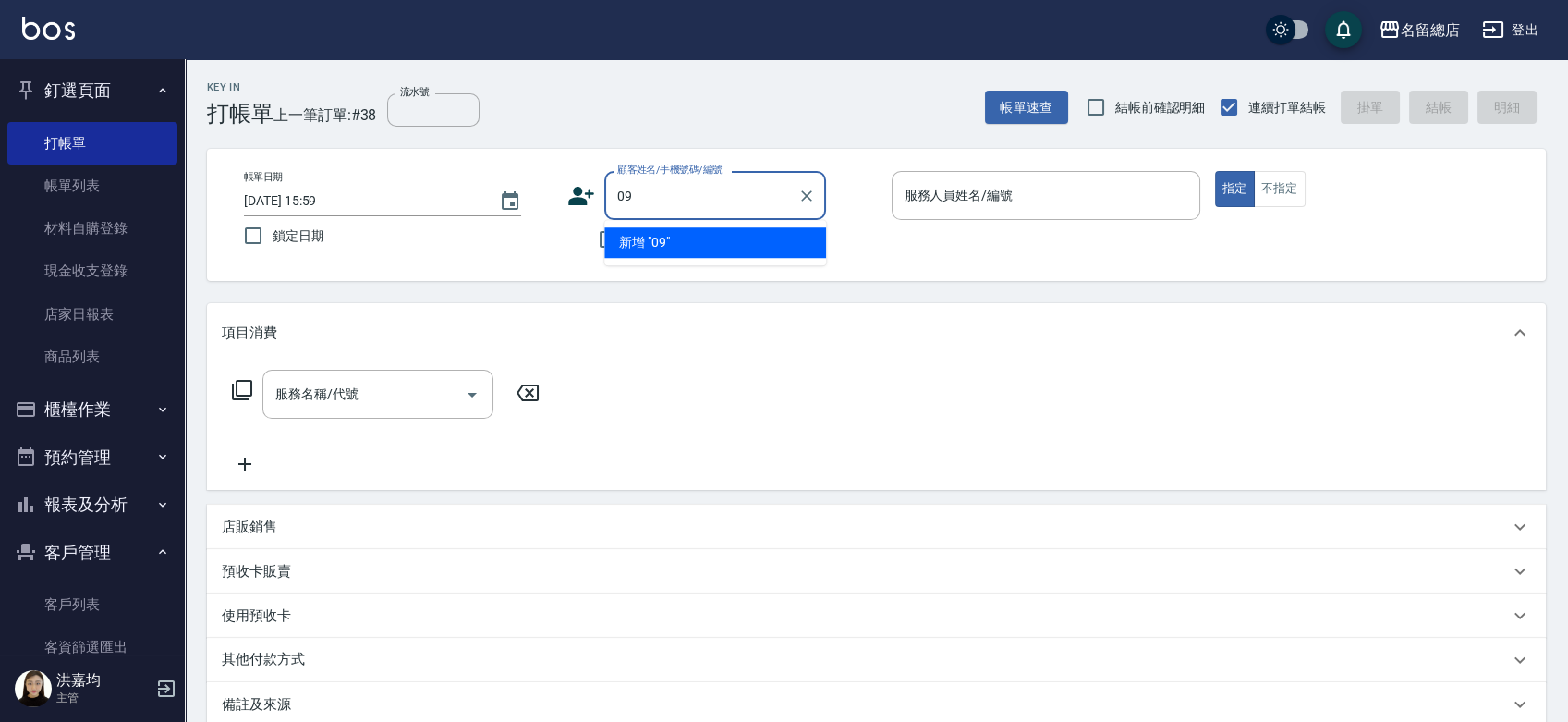
type input "0"
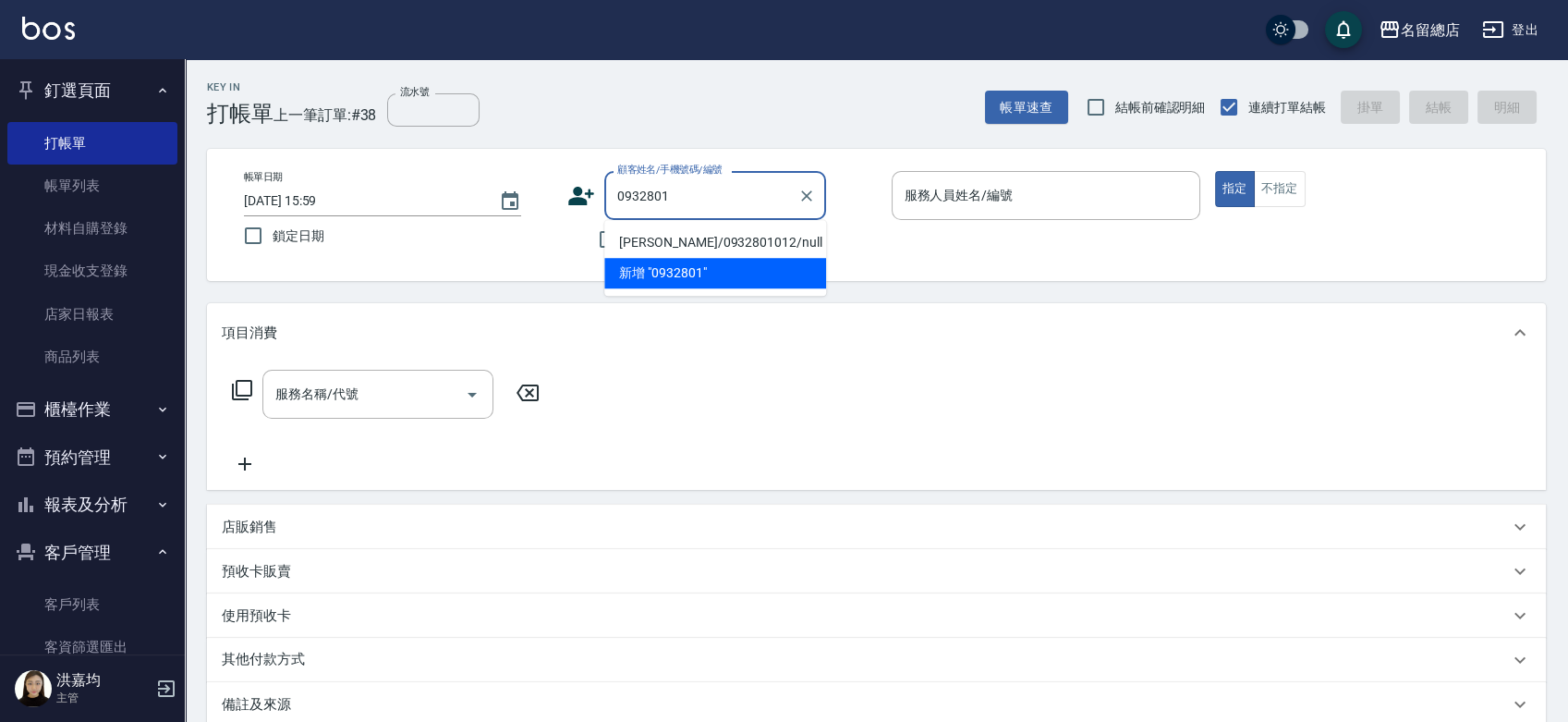
click at [691, 238] on li "[PERSON_NAME]/0932801012/null" at bounding box center [716, 242] width 222 height 30
type input "[PERSON_NAME]/0932801012/null"
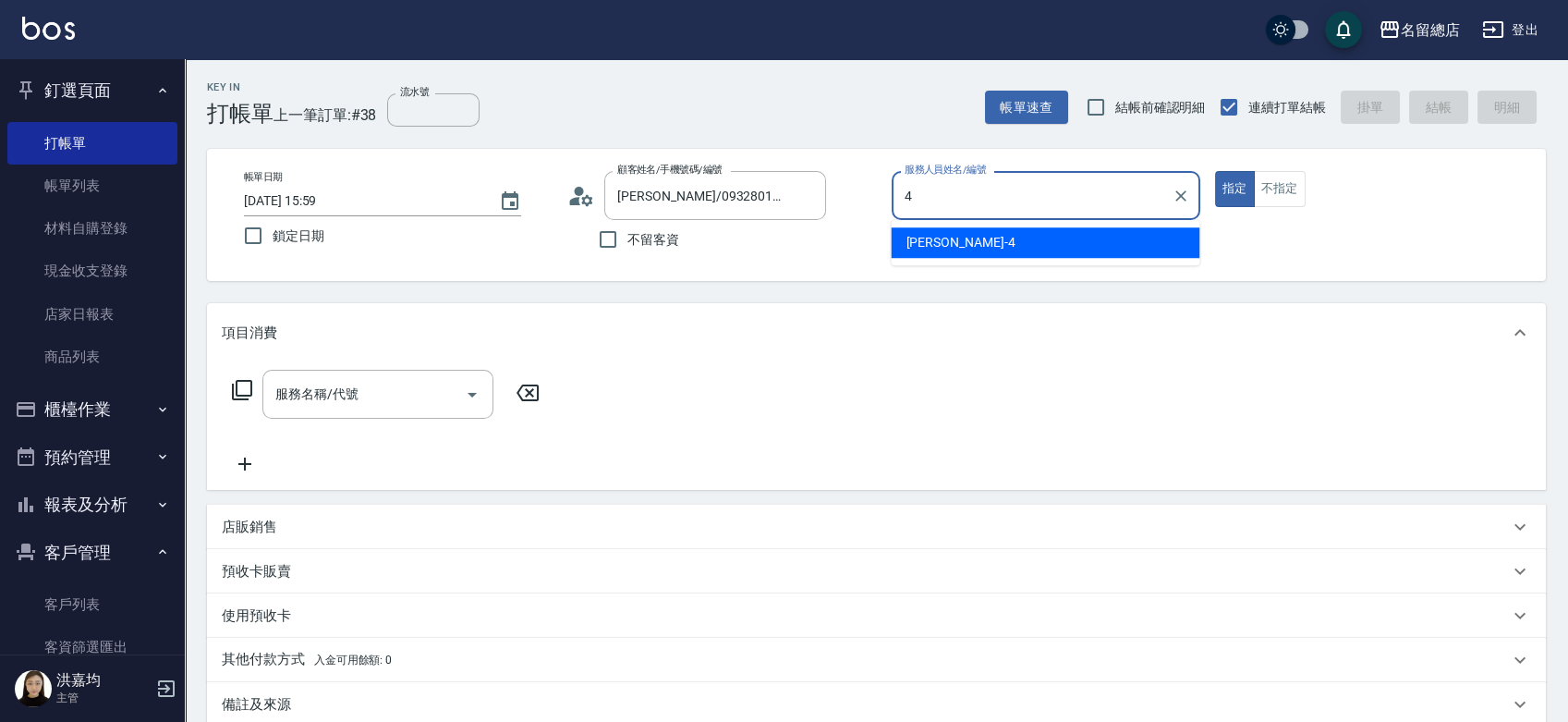
type input "[PERSON_NAME]-4"
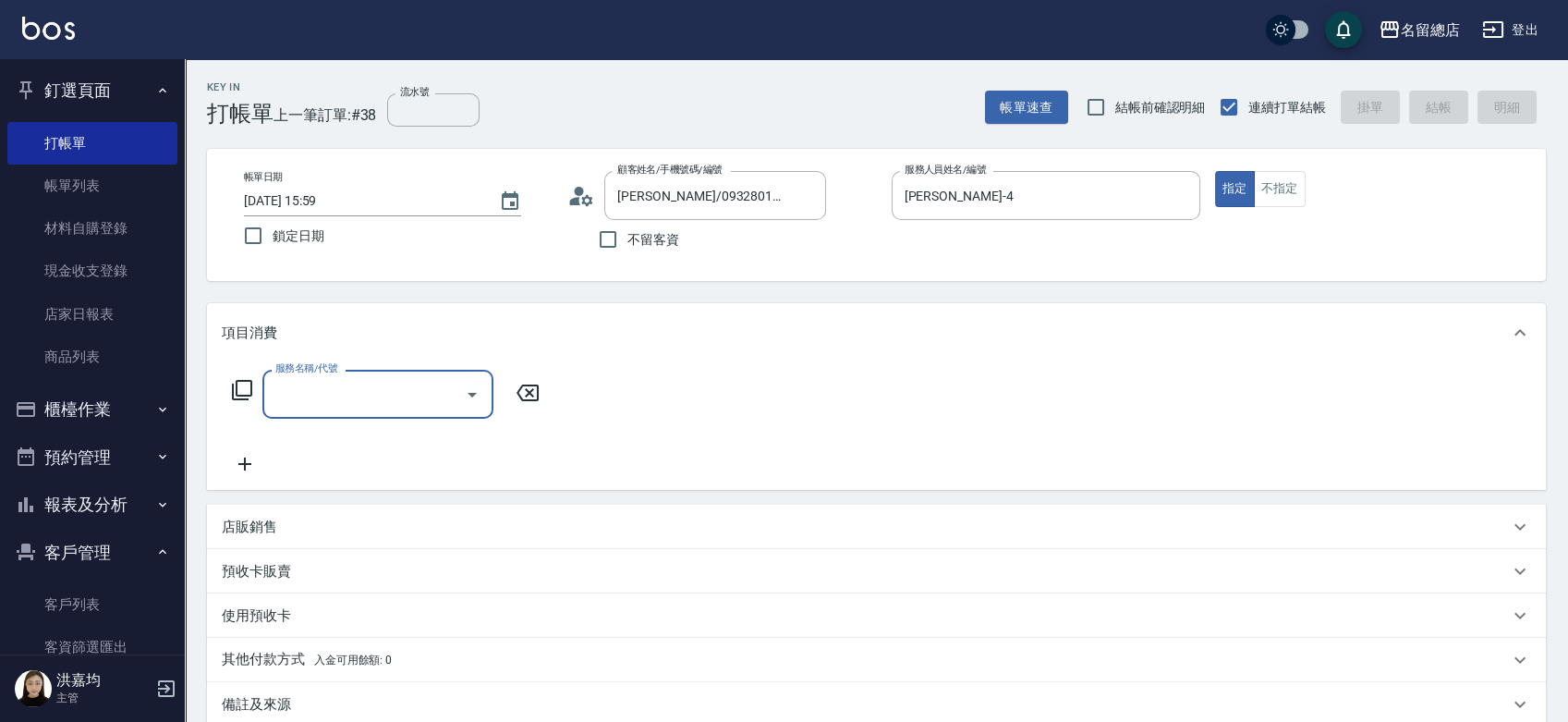
type input "4"
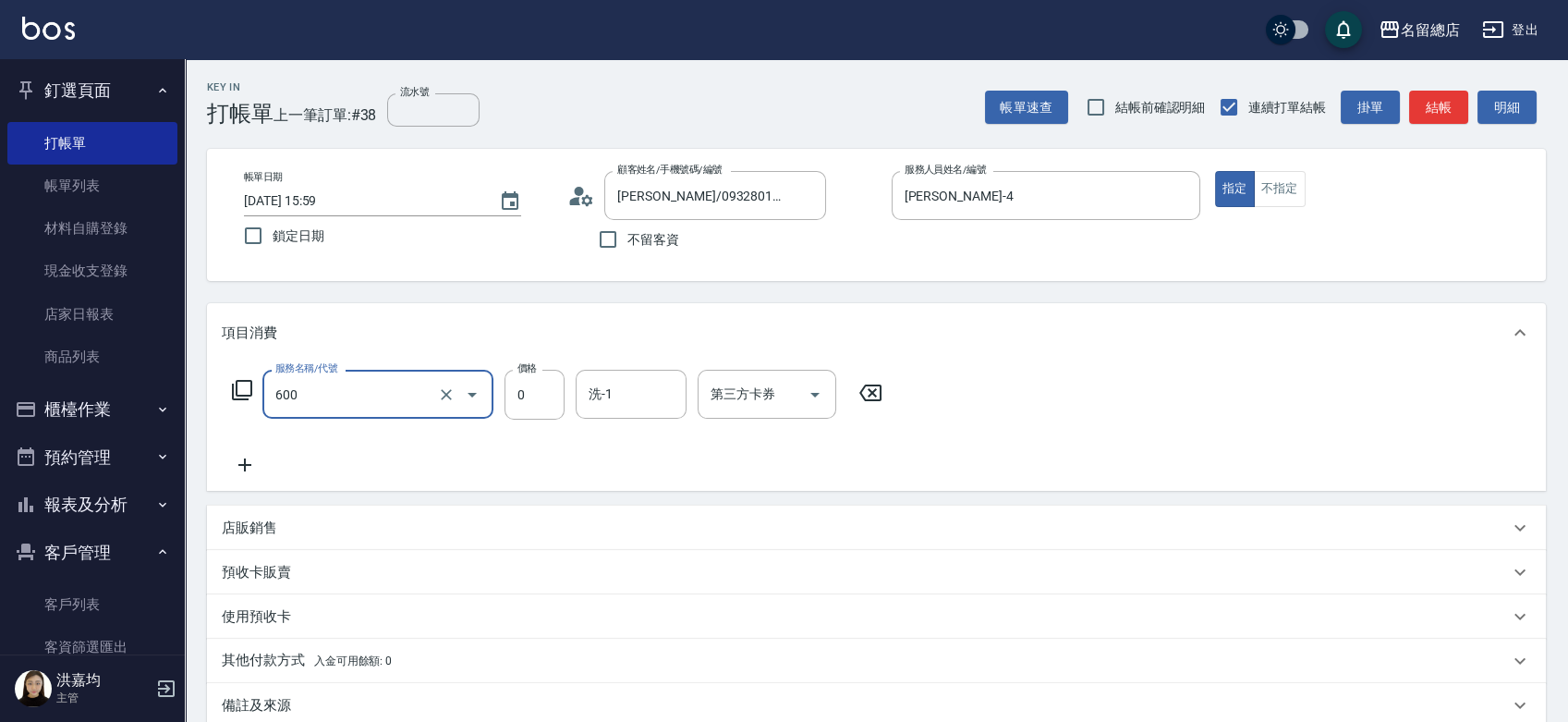
type input "洗髮(免費)(600)"
type input "6"
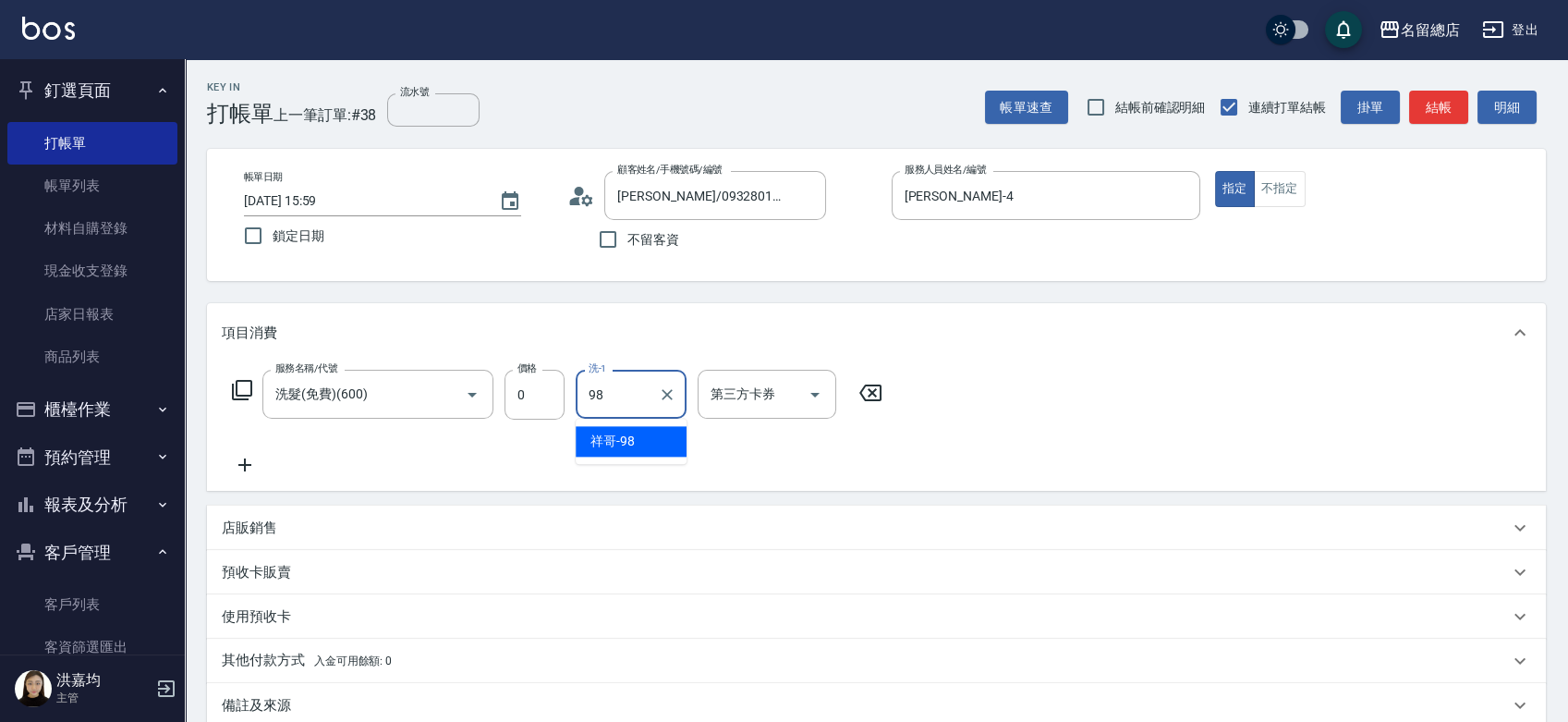
type input "祥哥-98"
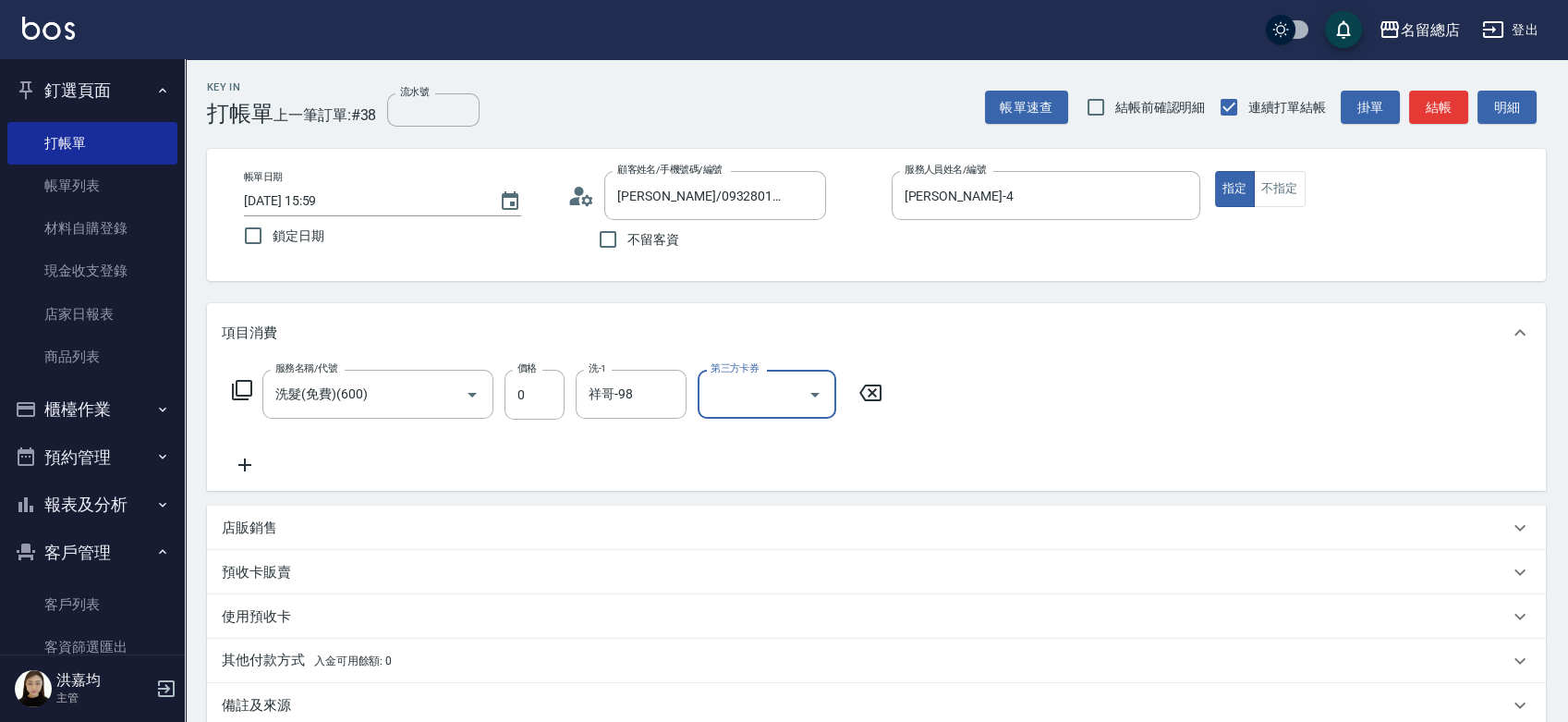
click at [262, 571] on p "預收卡販賣" at bounding box center [257, 572] width 70 height 20
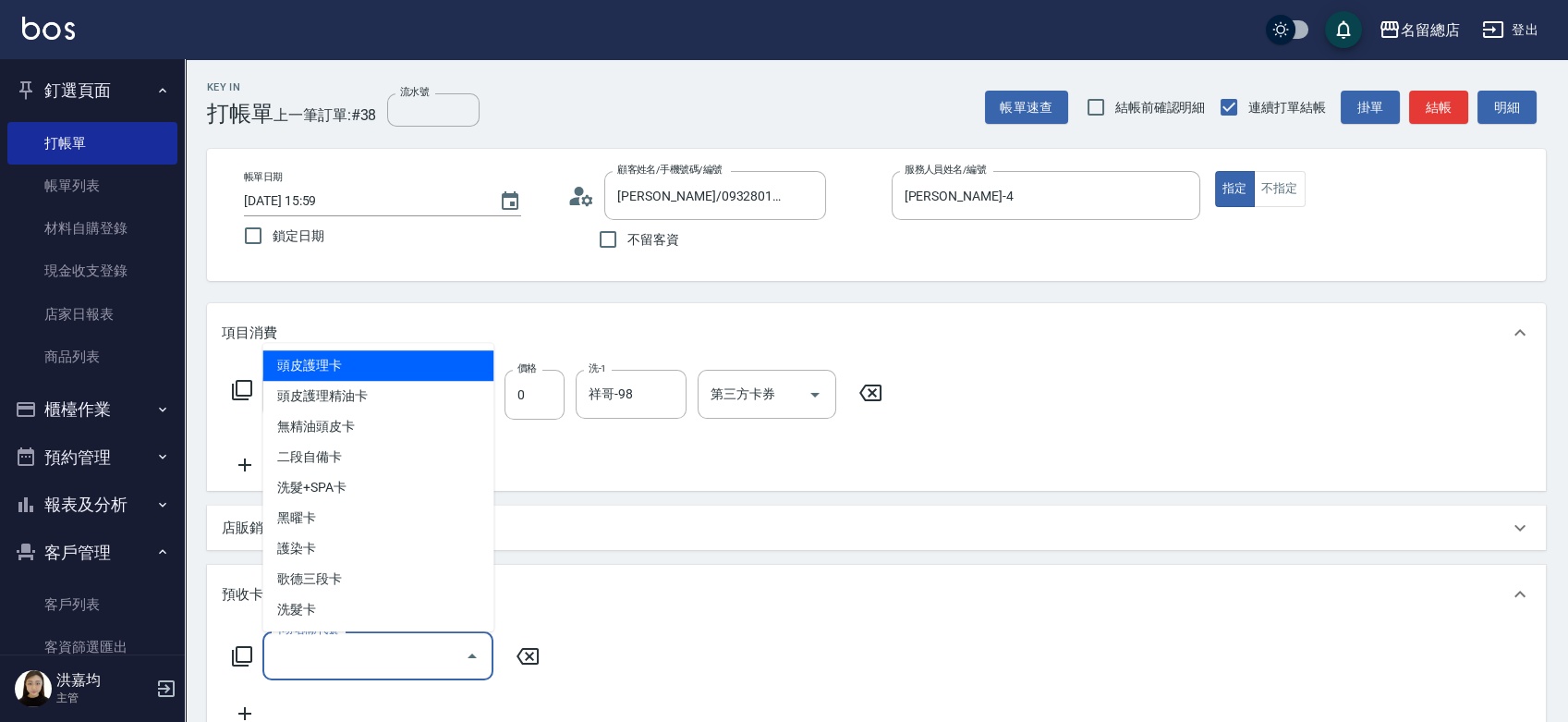
click at [325, 656] on input "卡券名稱/代號" at bounding box center [364, 656] width 187 height 32
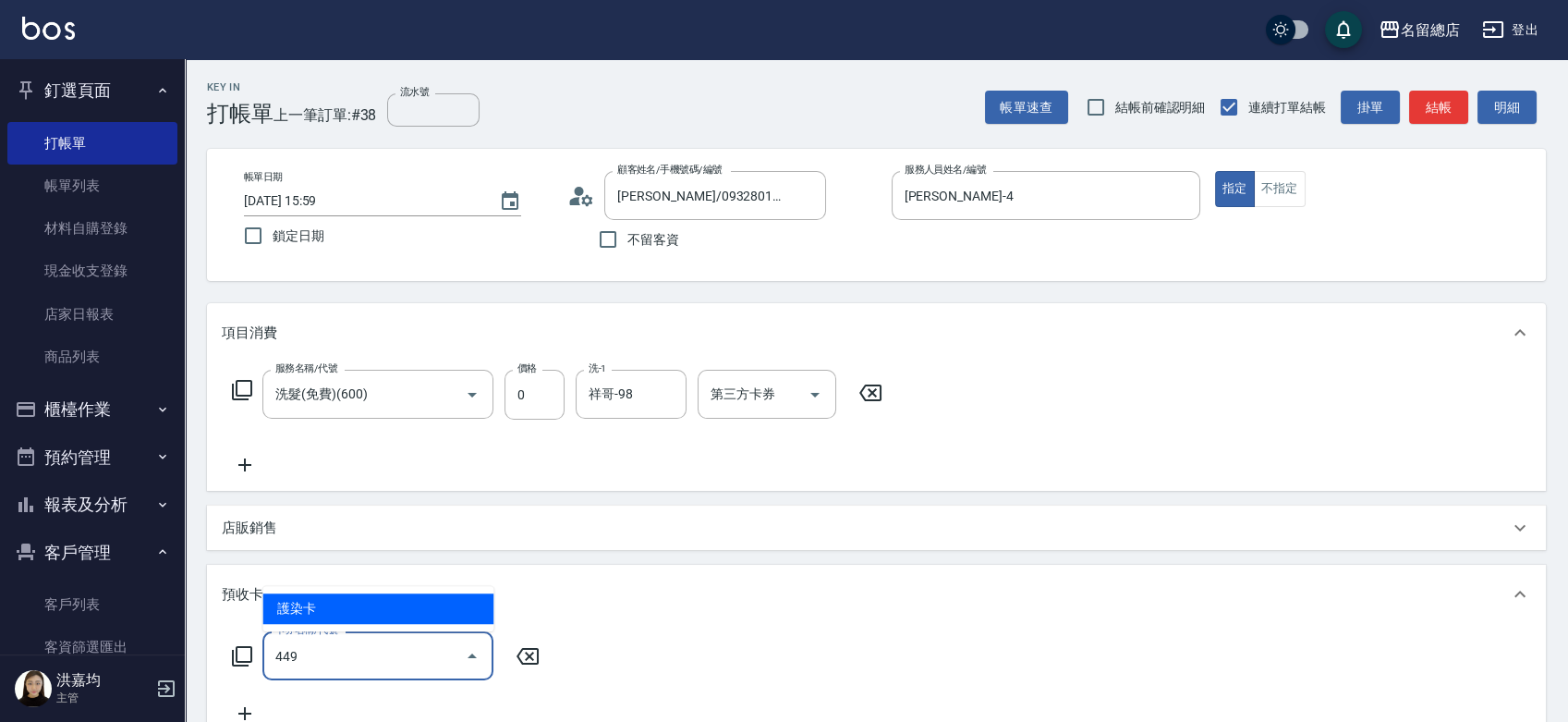
type input "護染卡(449)"
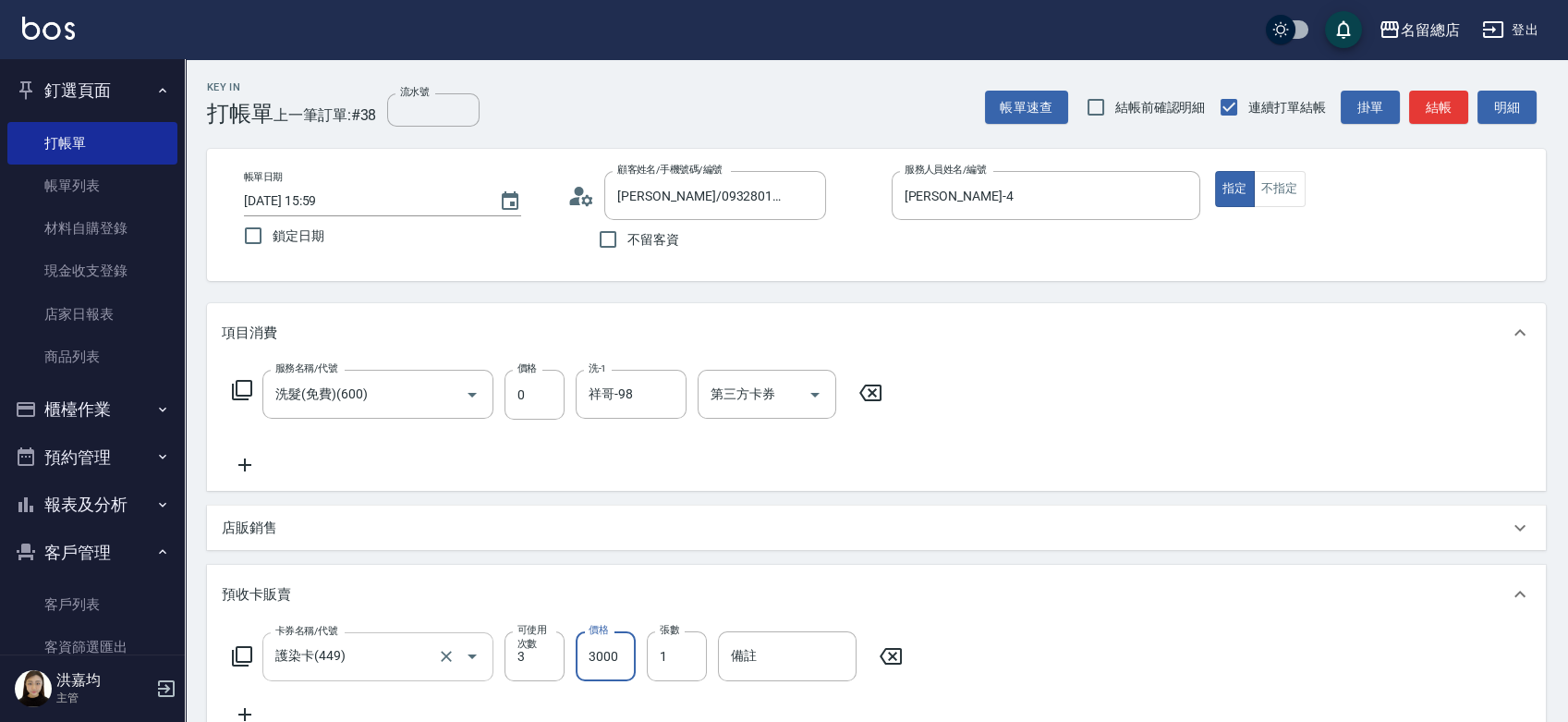
type input "3000"
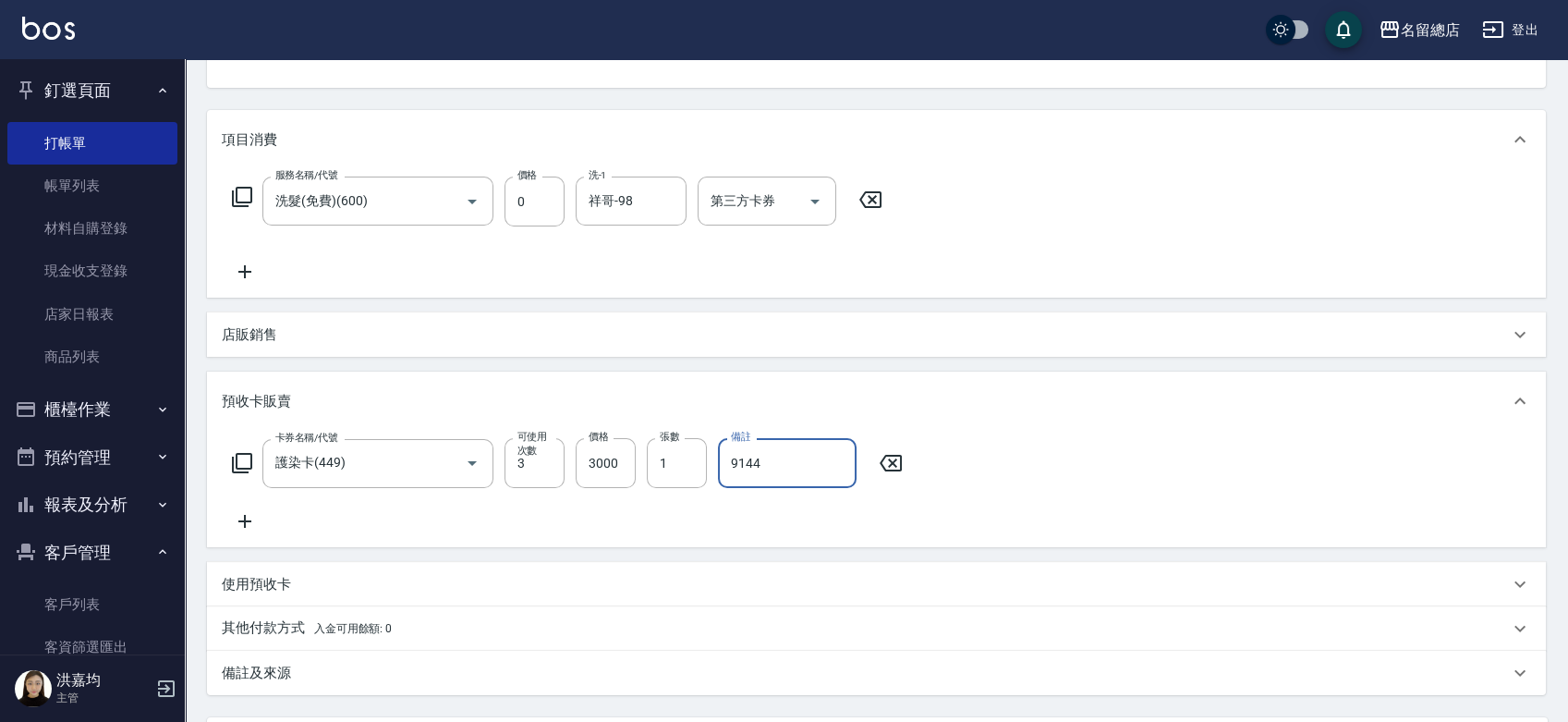
scroll to position [373, 0]
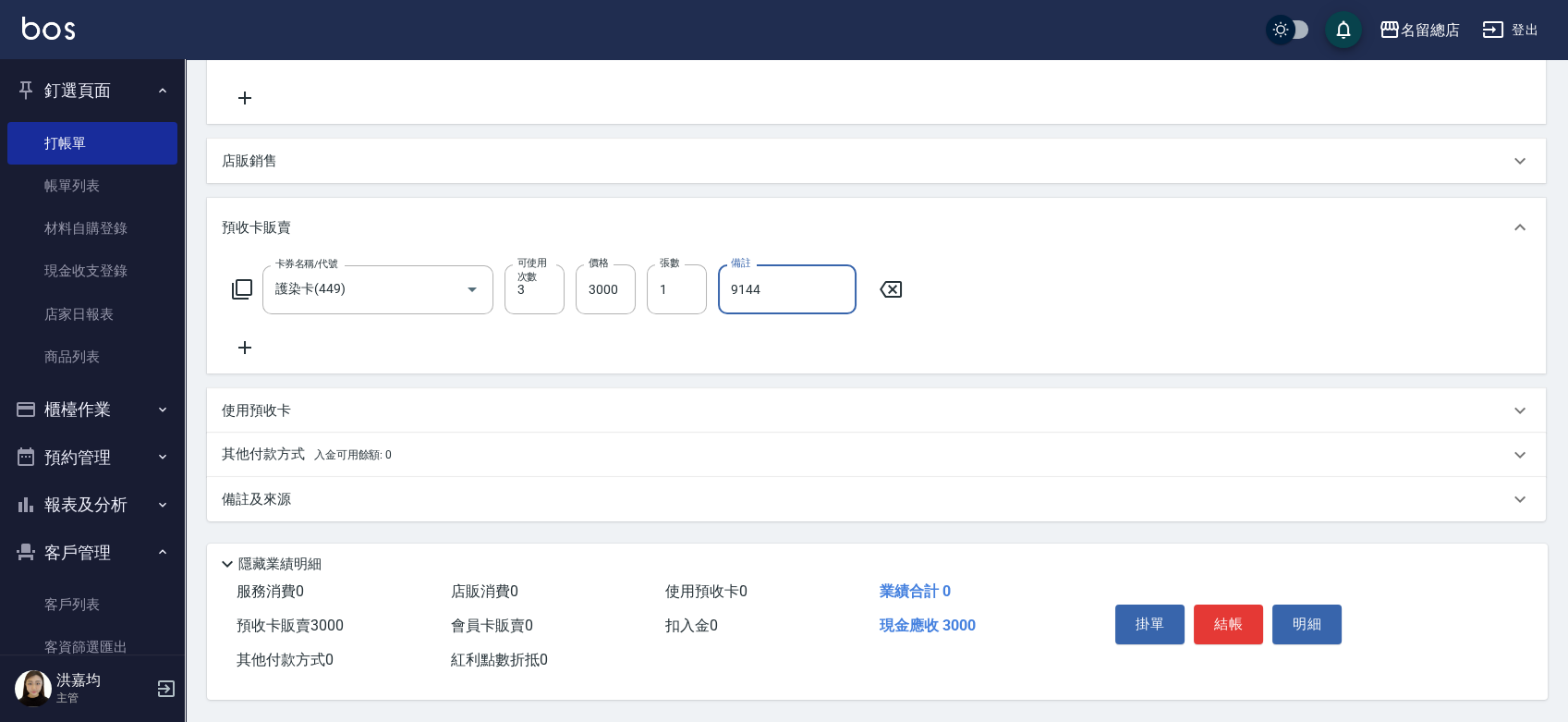
type input "9144"
click at [591, 401] on div "使用預收卡" at bounding box center [866, 411] width 1288 height 20
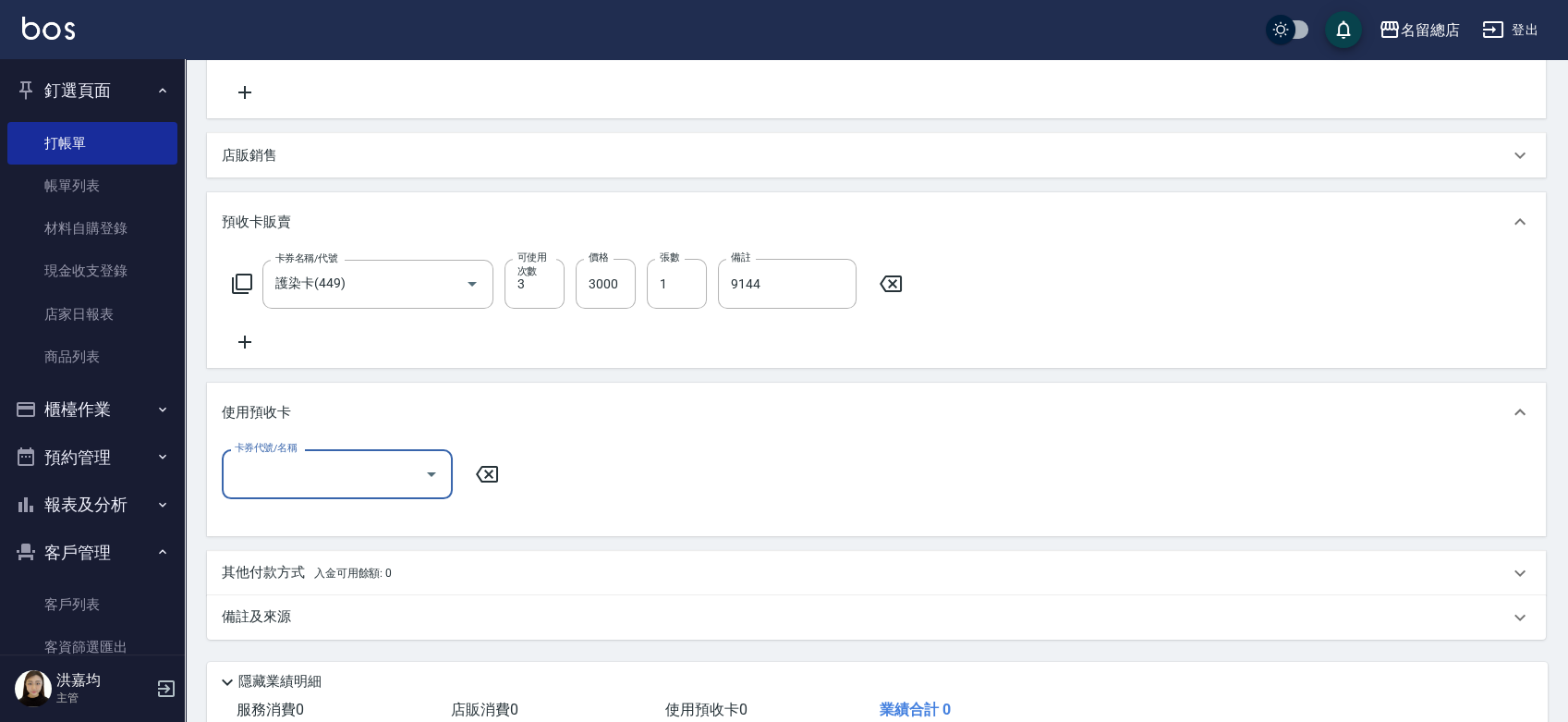
scroll to position [0, 0]
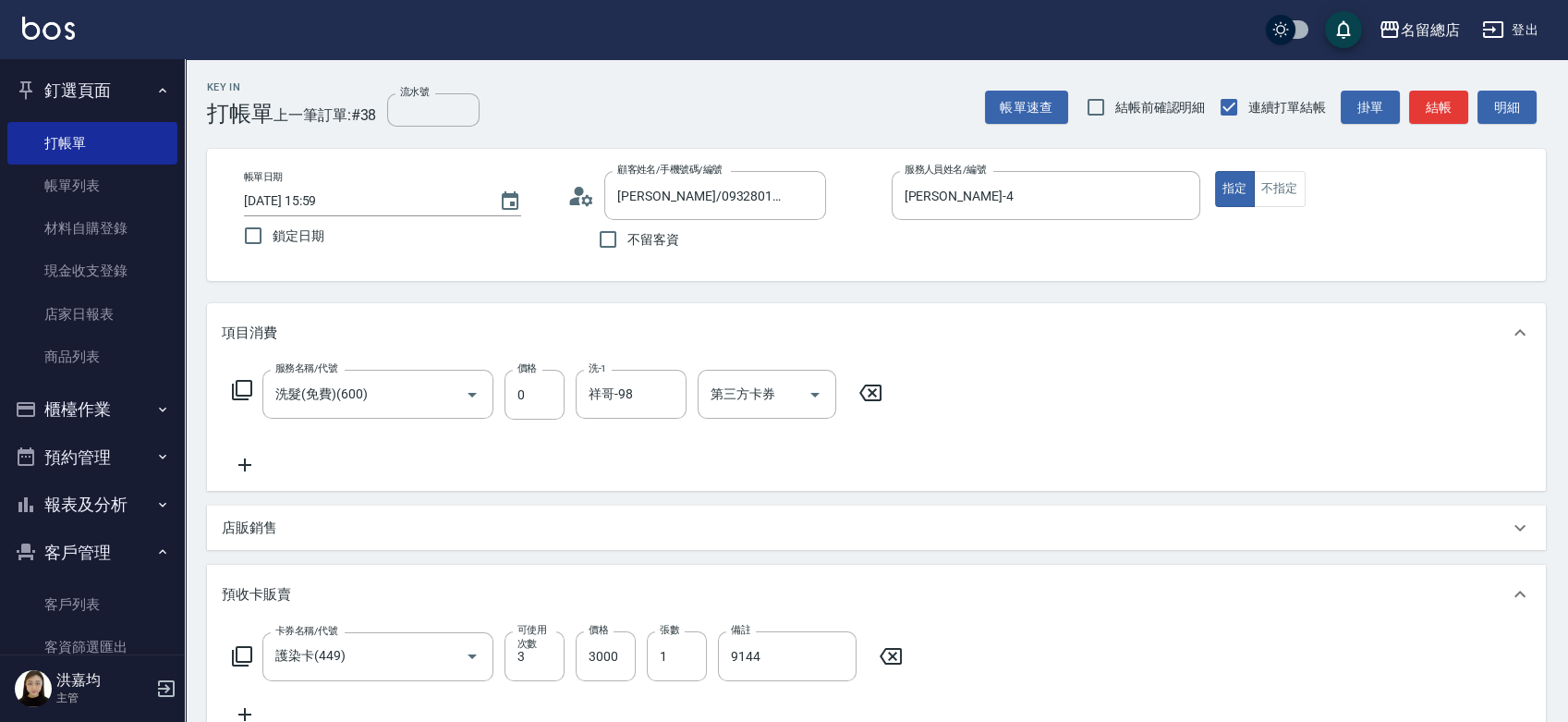
click at [458, 450] on div "服務名稱/代號 洗髮(免費)(600) 服務名稱/代號 價格 0 價格 洗-1 祥哥-98 洗-1 第三方卡券 第三方卡券" at bounding box center [557, 423] width 671 height 106
click at [429, 109] on input "流水號" at bounding box center [434, 110] width 92 height 33
type input "9144"
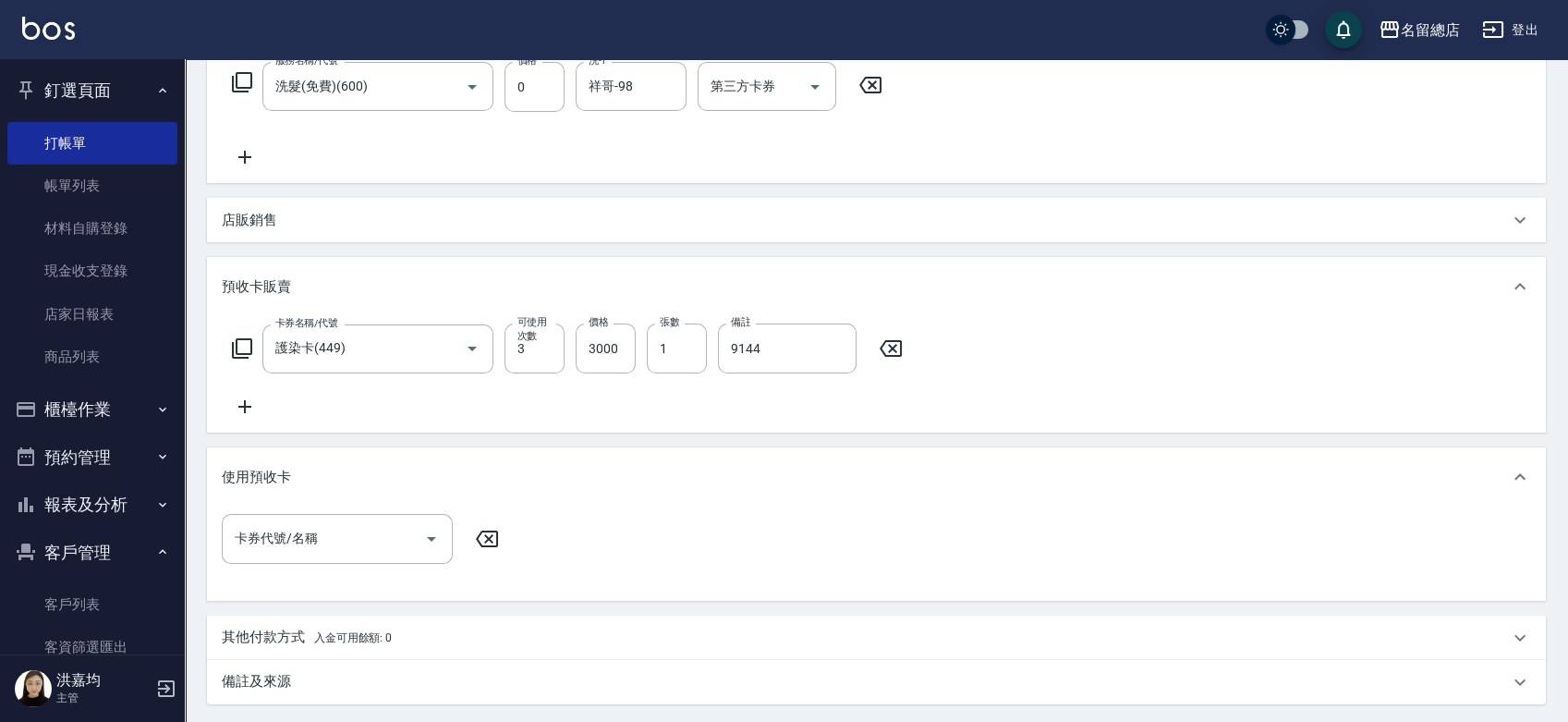
scroll to position [206, 0]
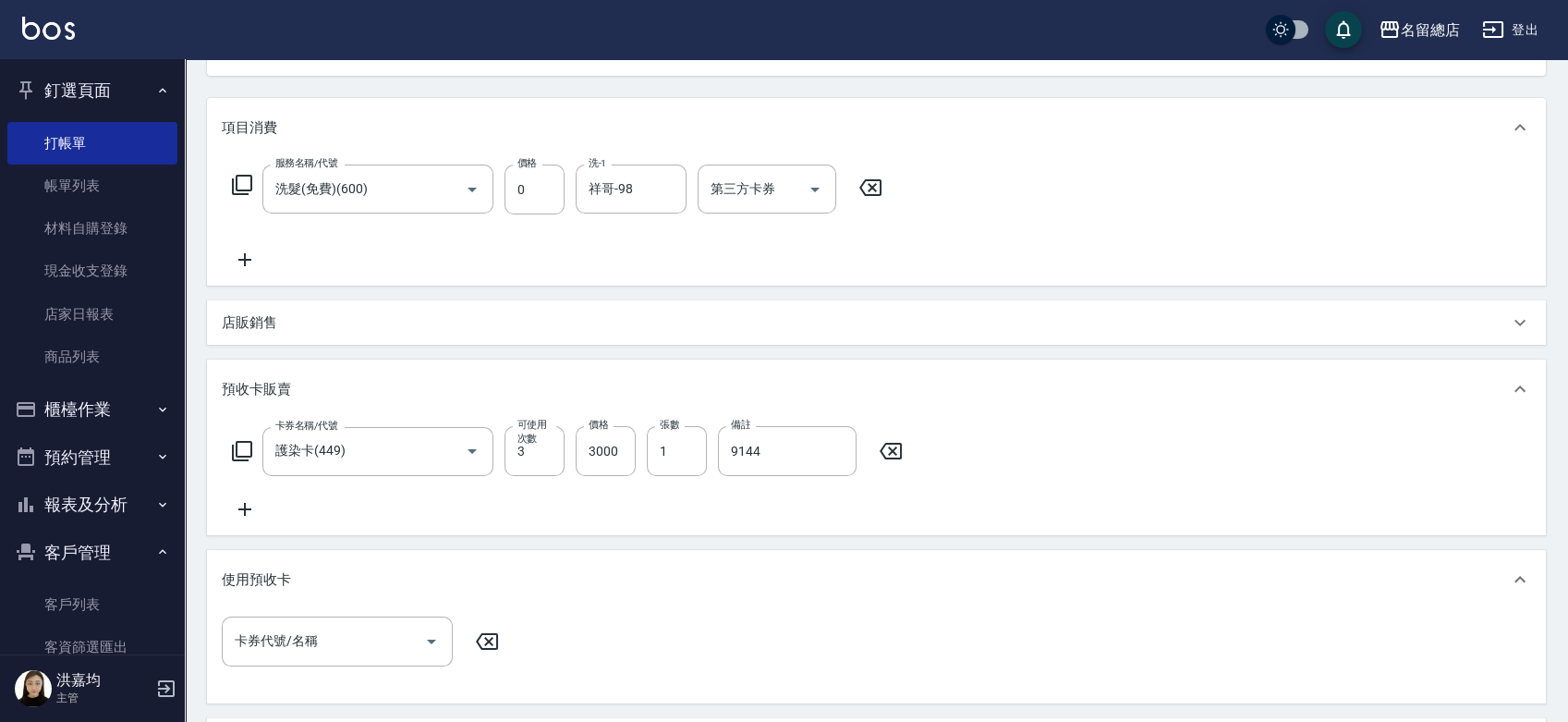
type input "[DATE] 16:02"
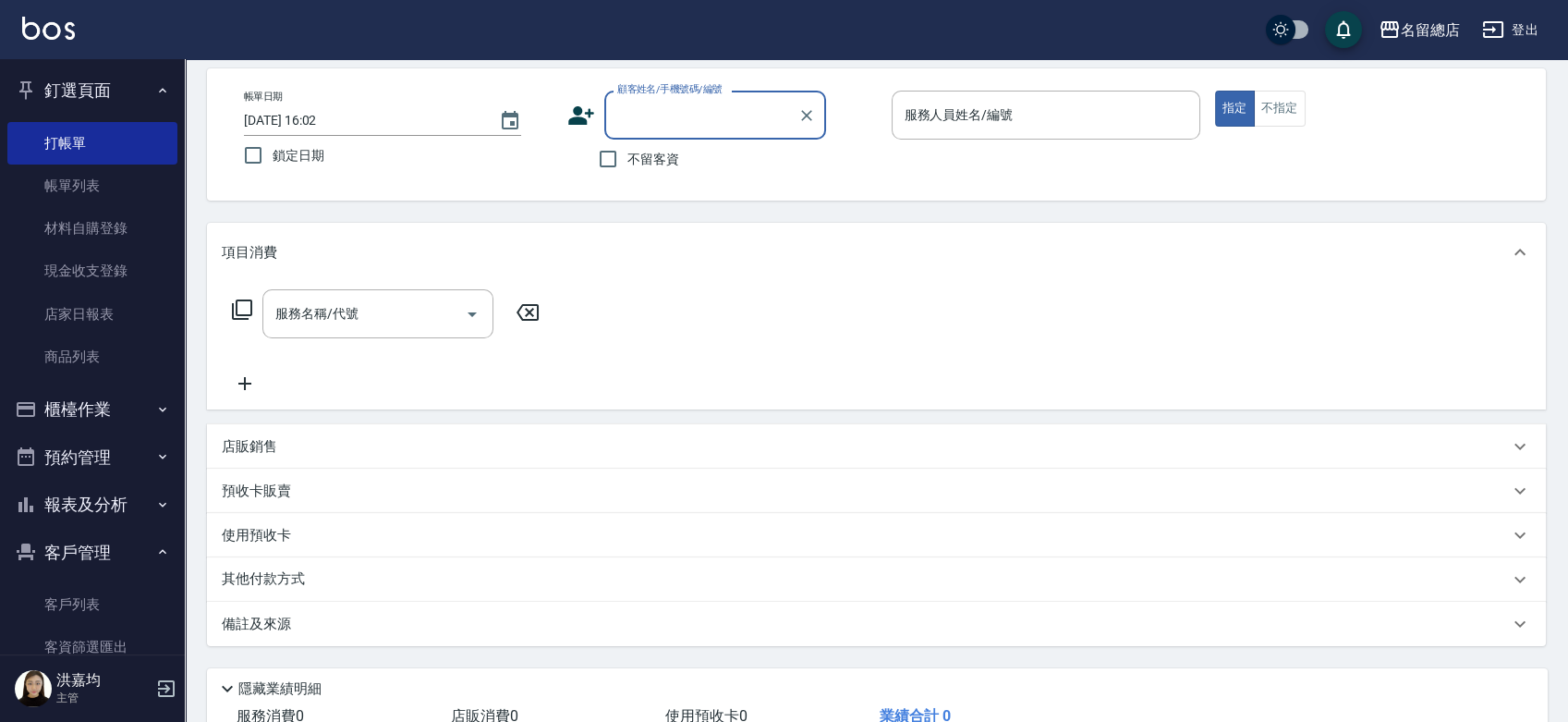
scroll to position [0, 0]
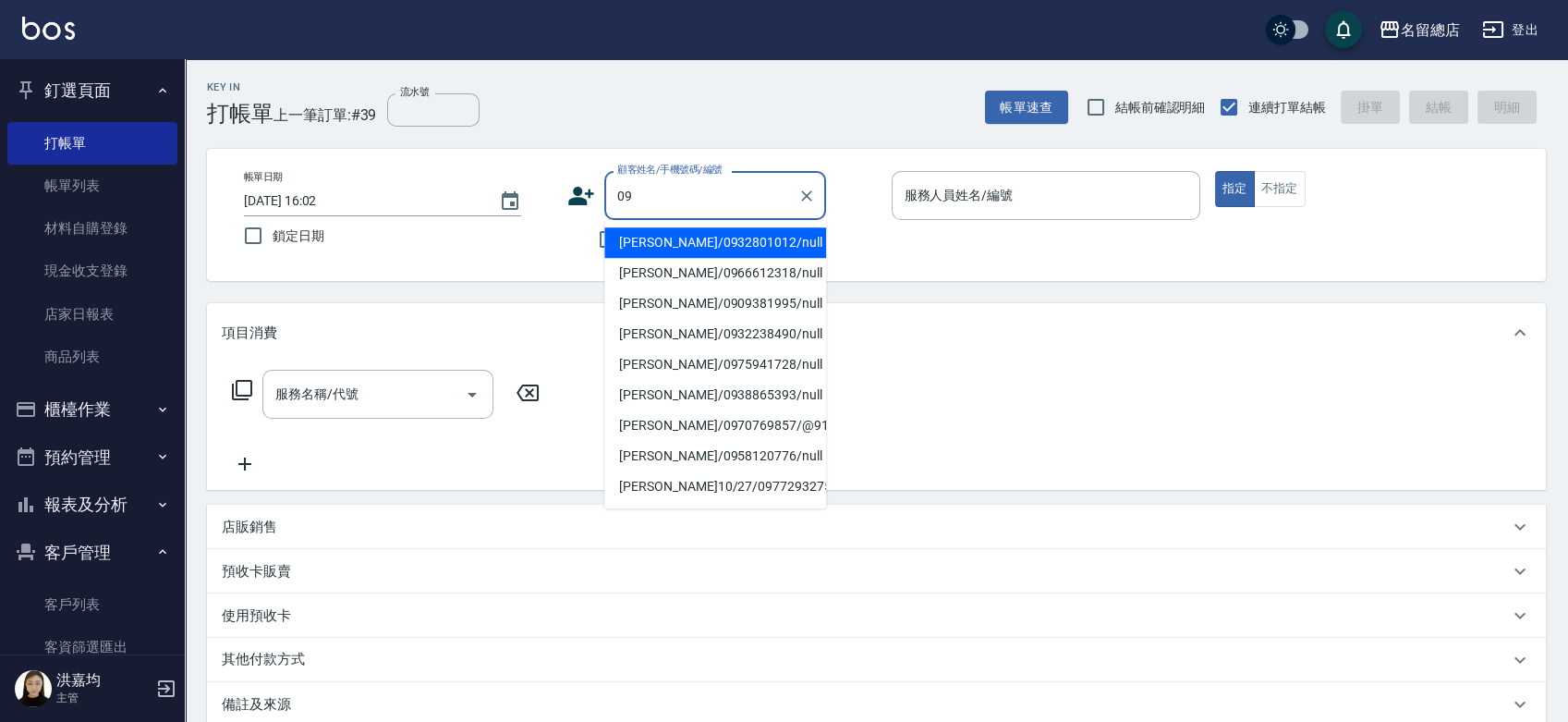
click at [688, 242] on li "[PERSON_NAME]/0932801012/null" at bounding box center [716, 242] width 222 height 30
type input "[PERSON_NAME]/0932801012/null"
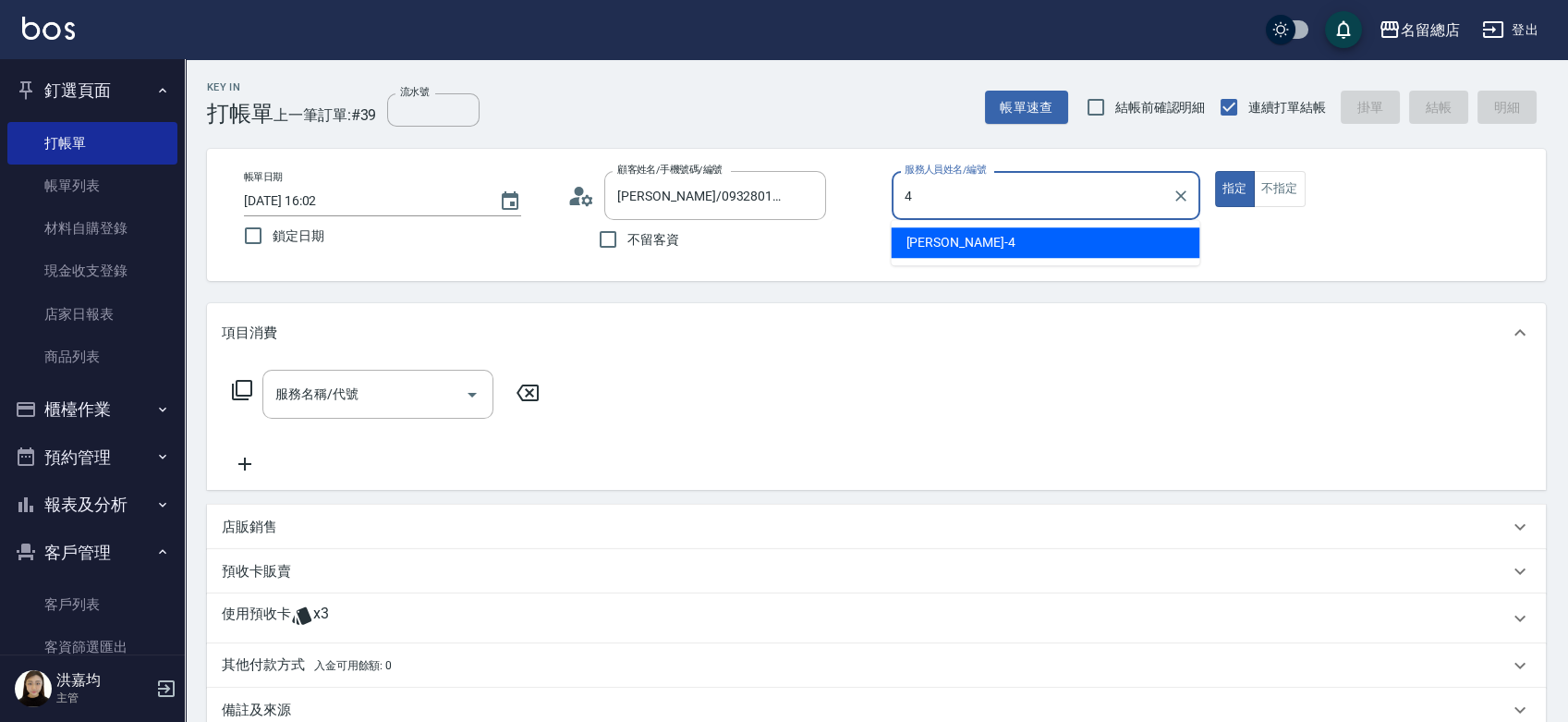
type input "[PERSON_NAME]-4"
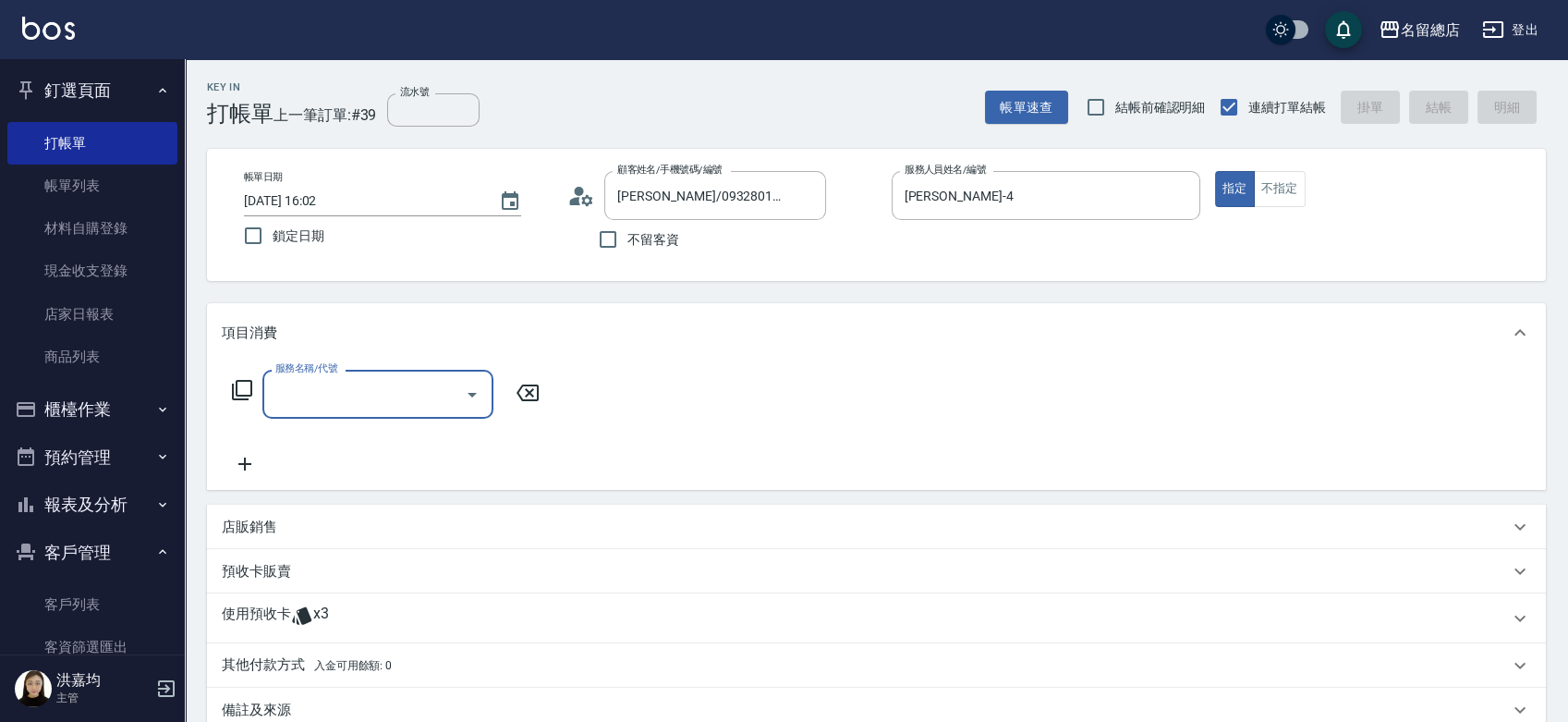
type input "1"
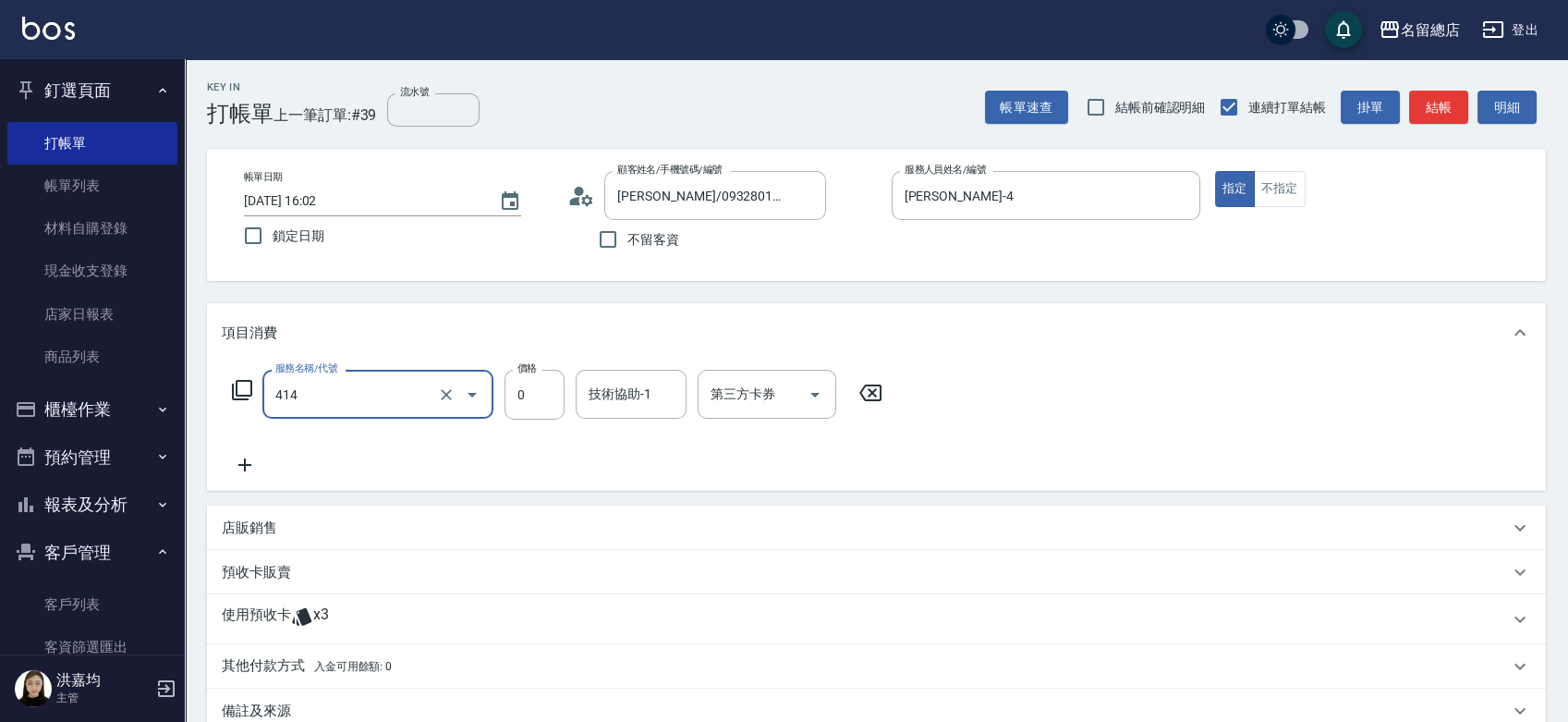
type input "護染蓋卡1000~1499(414)"
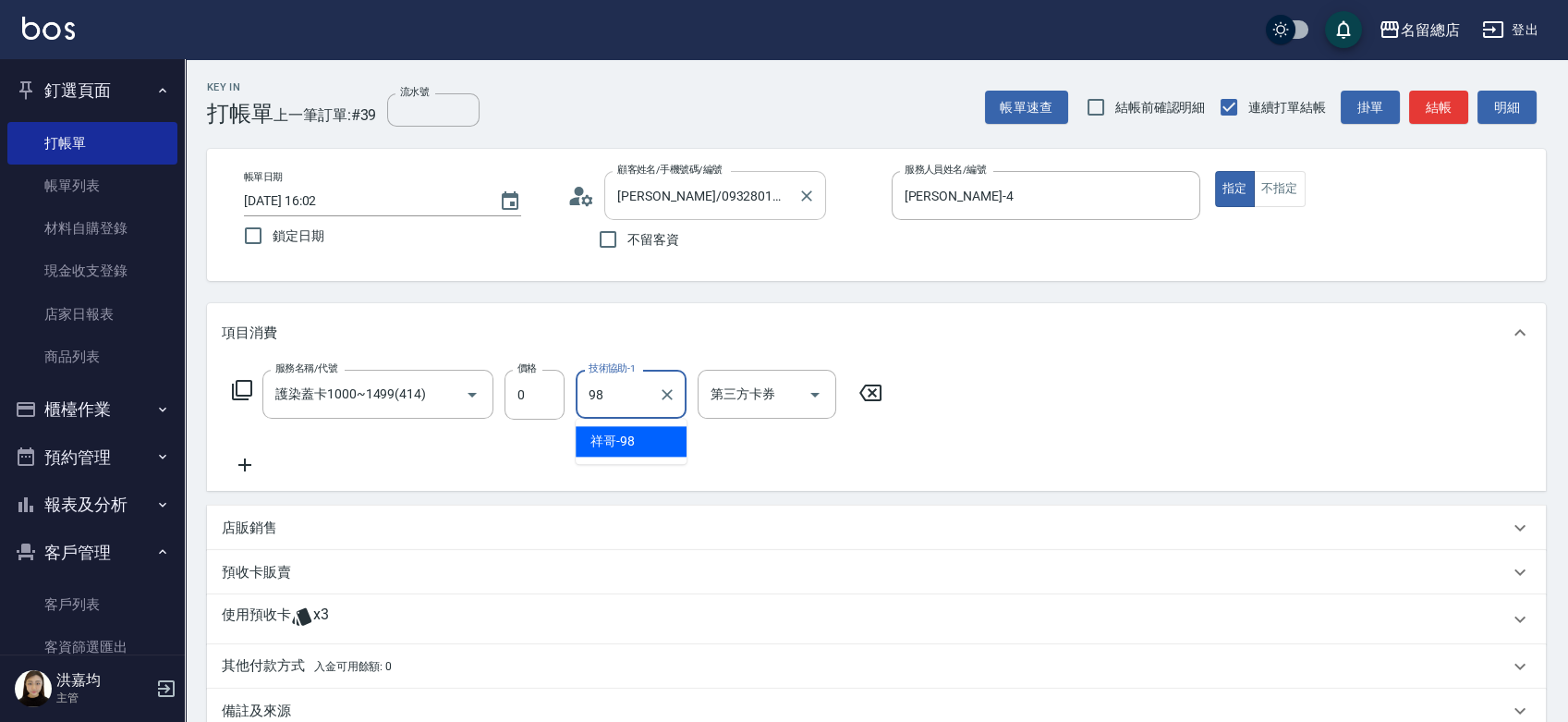
type input "祥哥-98"
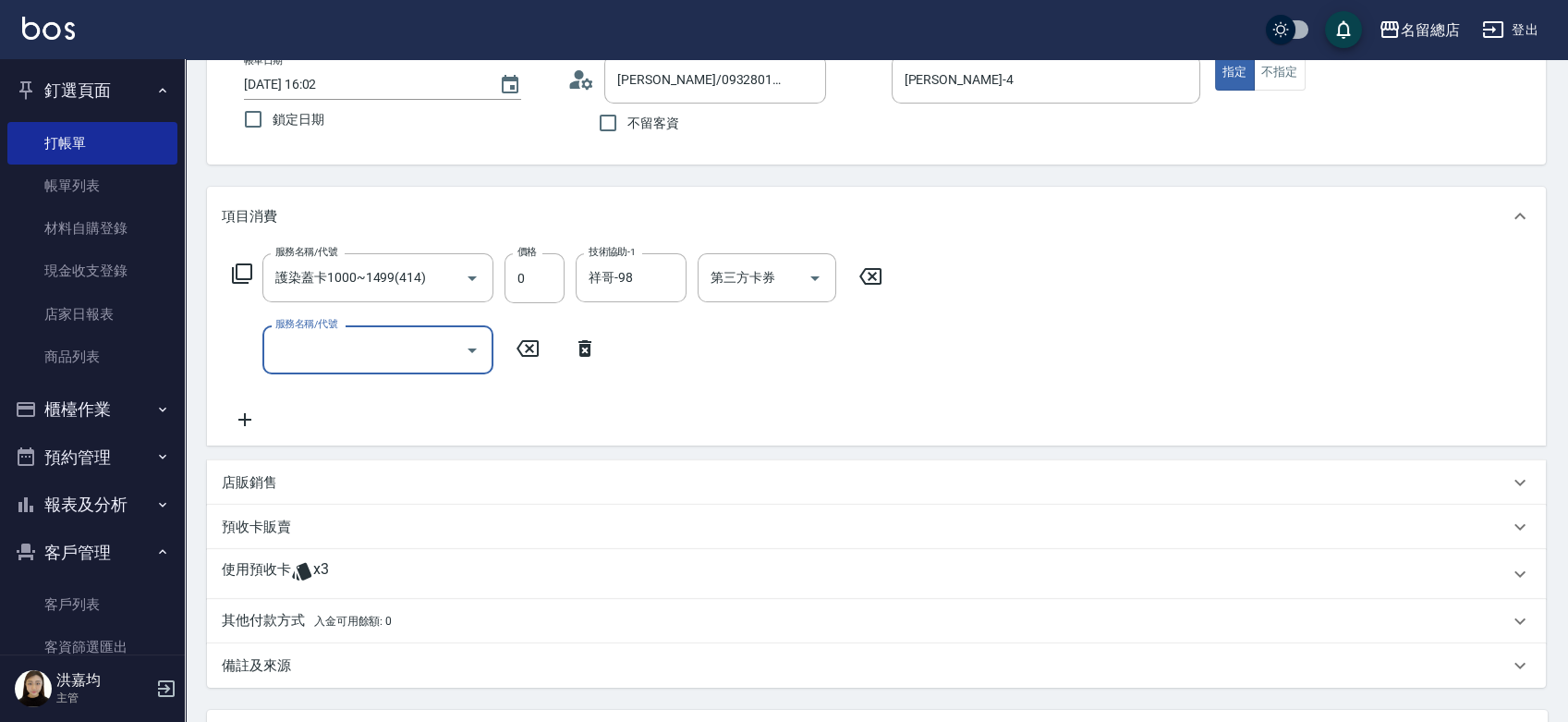
scroll to position [206, 0]
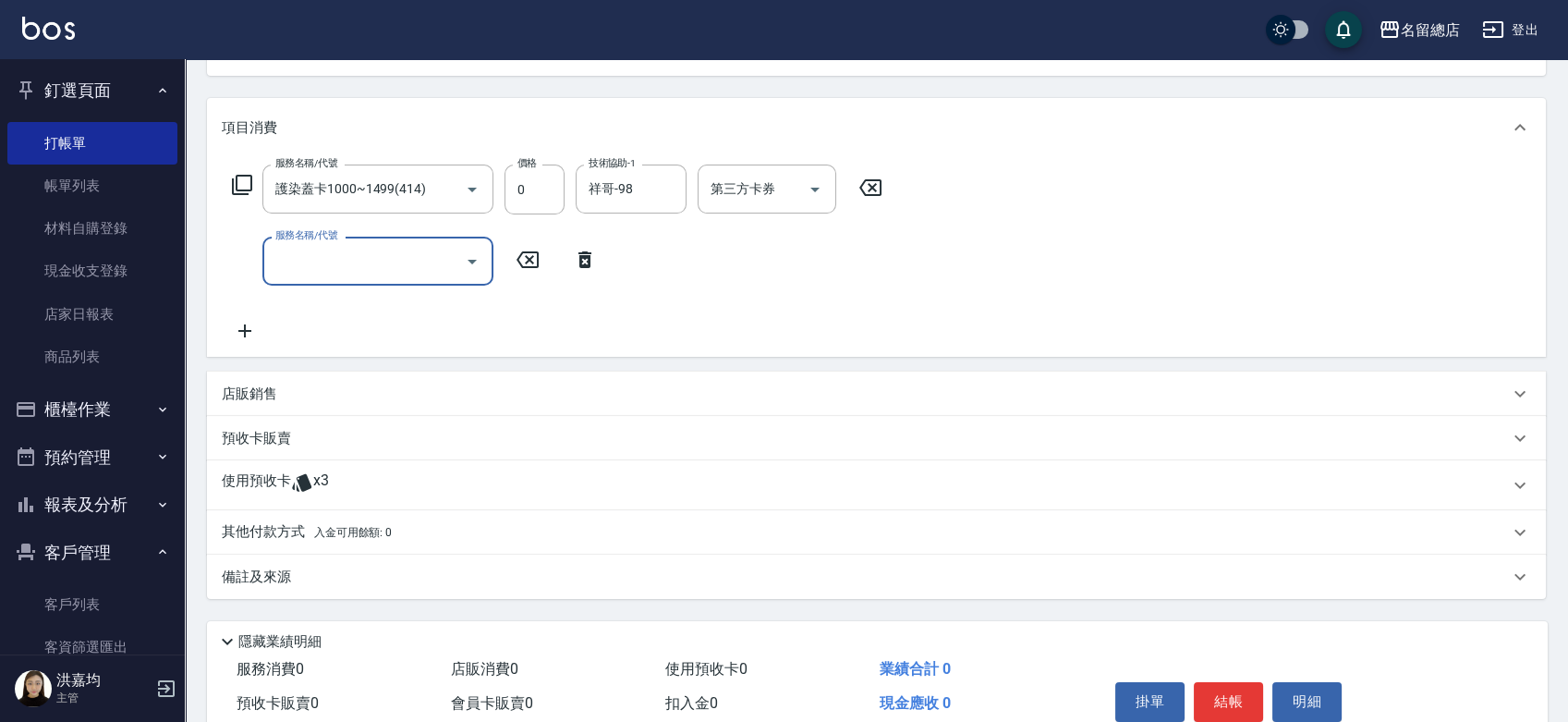
click at [237, 490] on p "使用預收卡" at bounding box center [257, 485] width 70 height 28
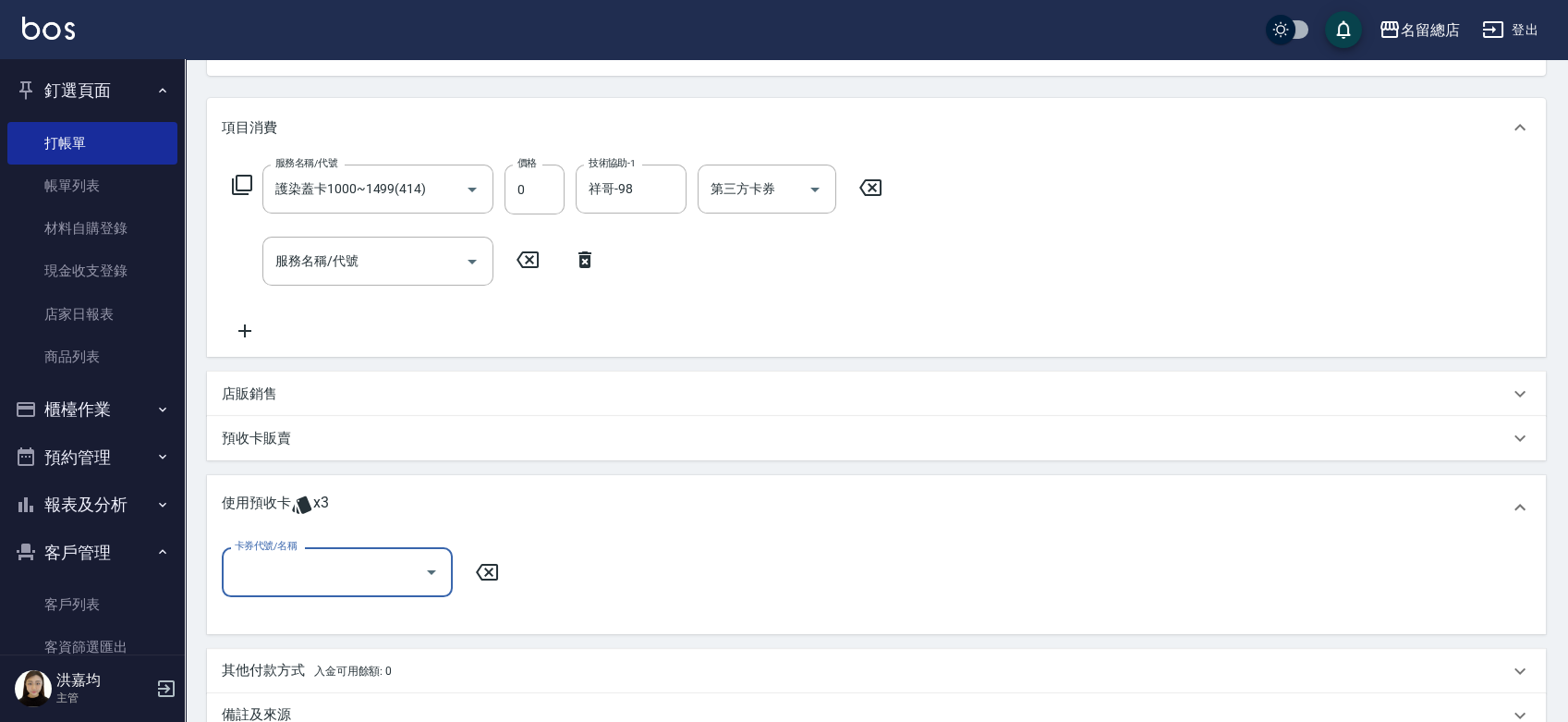
scroll to position [0, 0]
click at [284, 570] on input "卡券代號/名稱" at bounding box center [323, 572] width 187 height 32
click at [307, 627] on div "護染卡 剩餘3張 9144" at bounding box center [337, 620] width 231 height 30
type input "護染卡 9144"
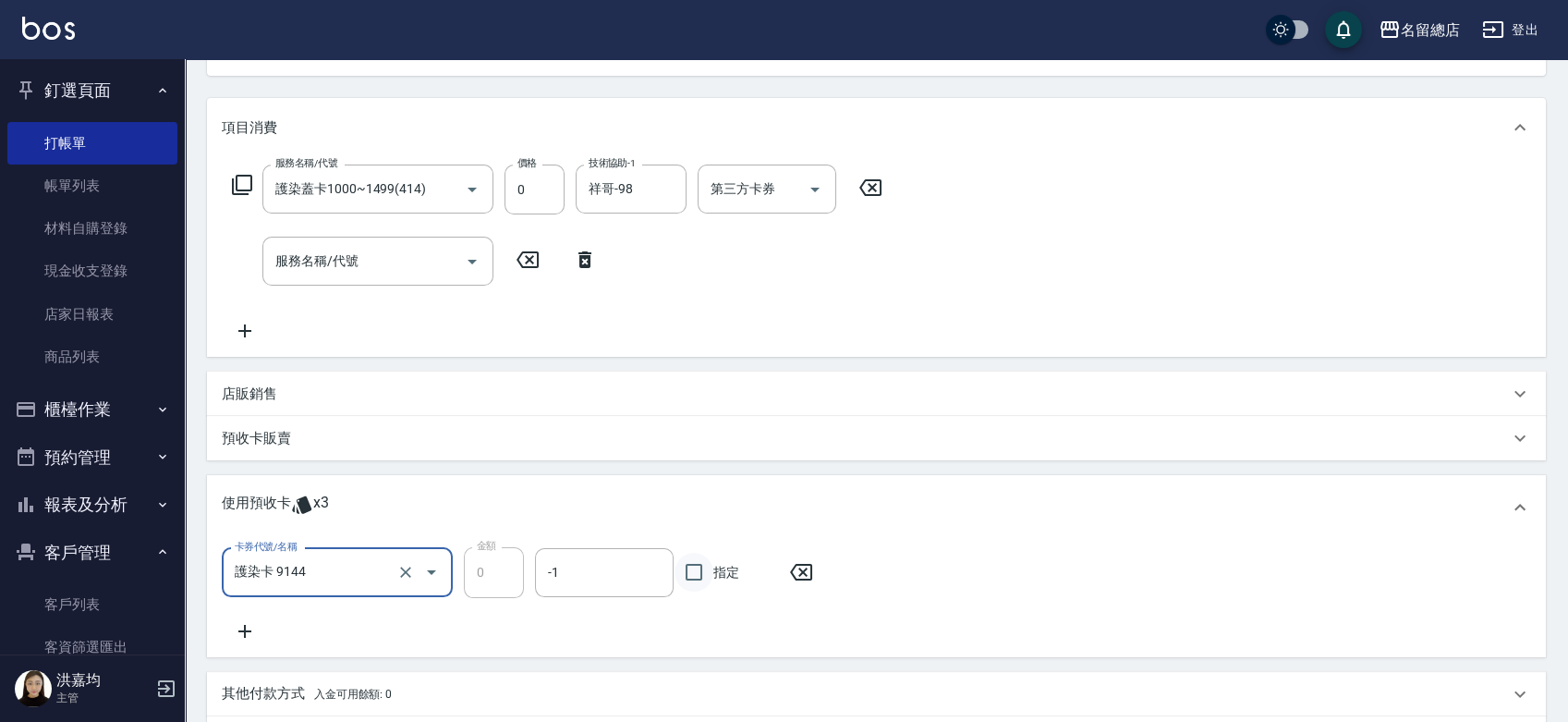
click at [689, 575] on input "指定" at bounding box center [693, 572] width 38 height 38
checkbox input "true"
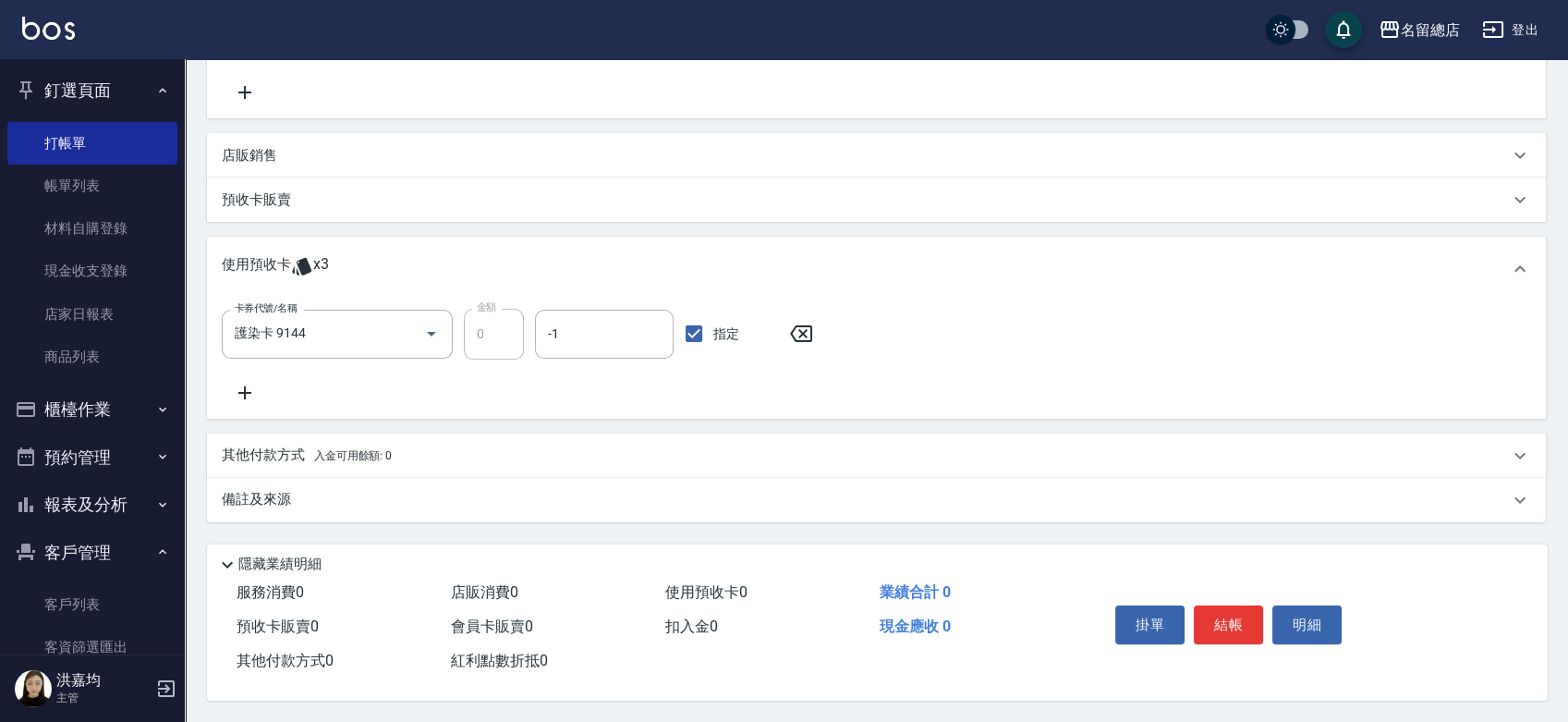
scroll to position [450, 0]
type input "[DATE] 16:04"
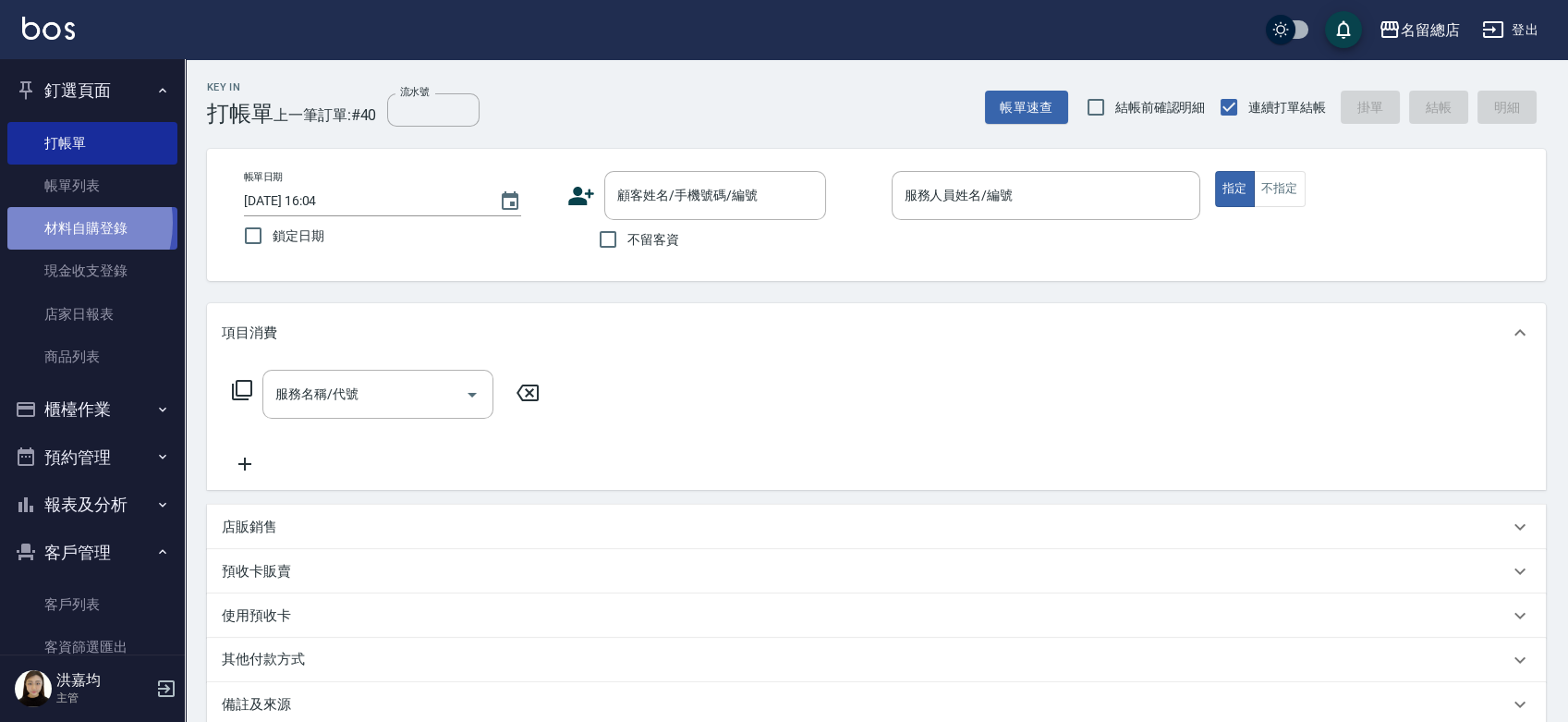
click at [60, 222] on link "材料自購登錄" at bounding box center [92, 228] width 170 height 42
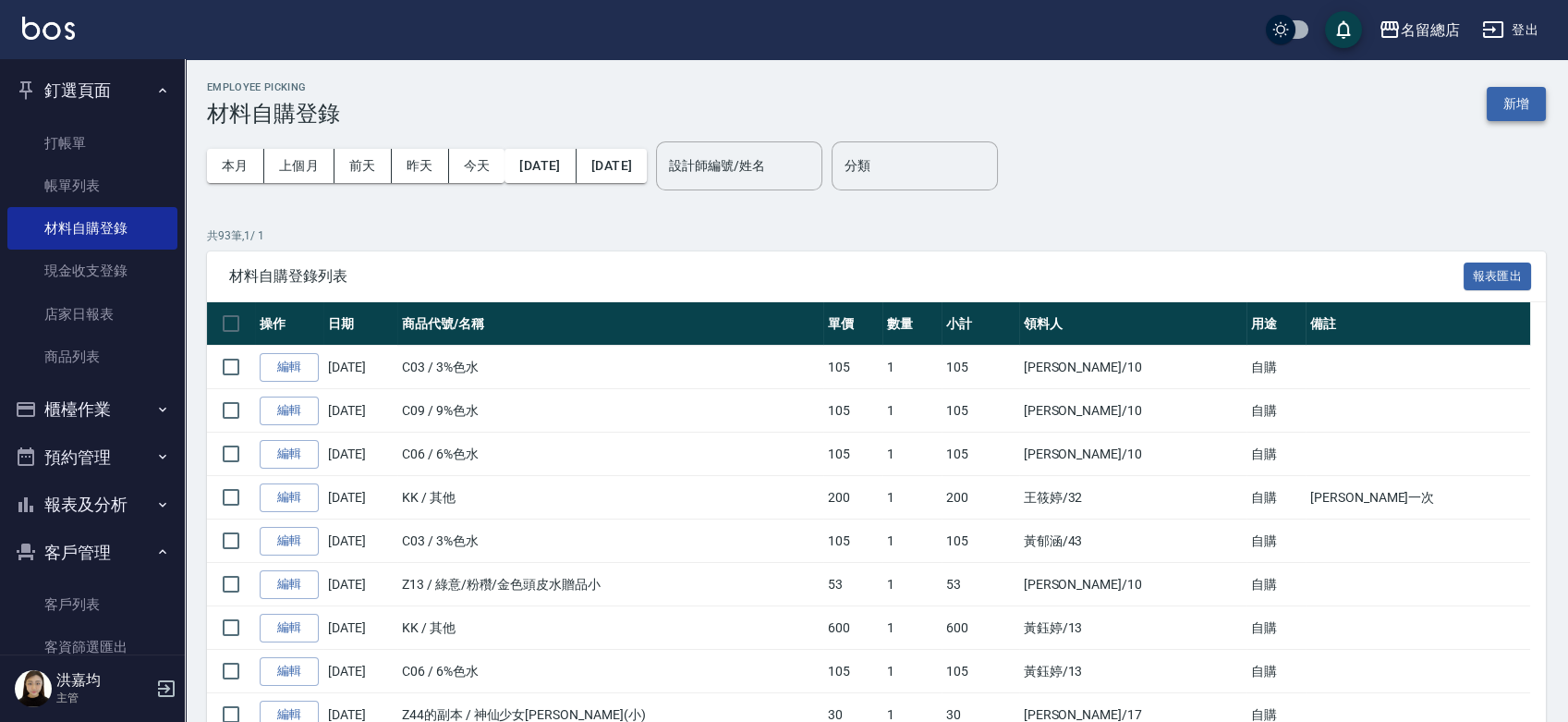
click at [1511, 110] on button "新增" at bounding box center [1517, 103] width 59 height 34
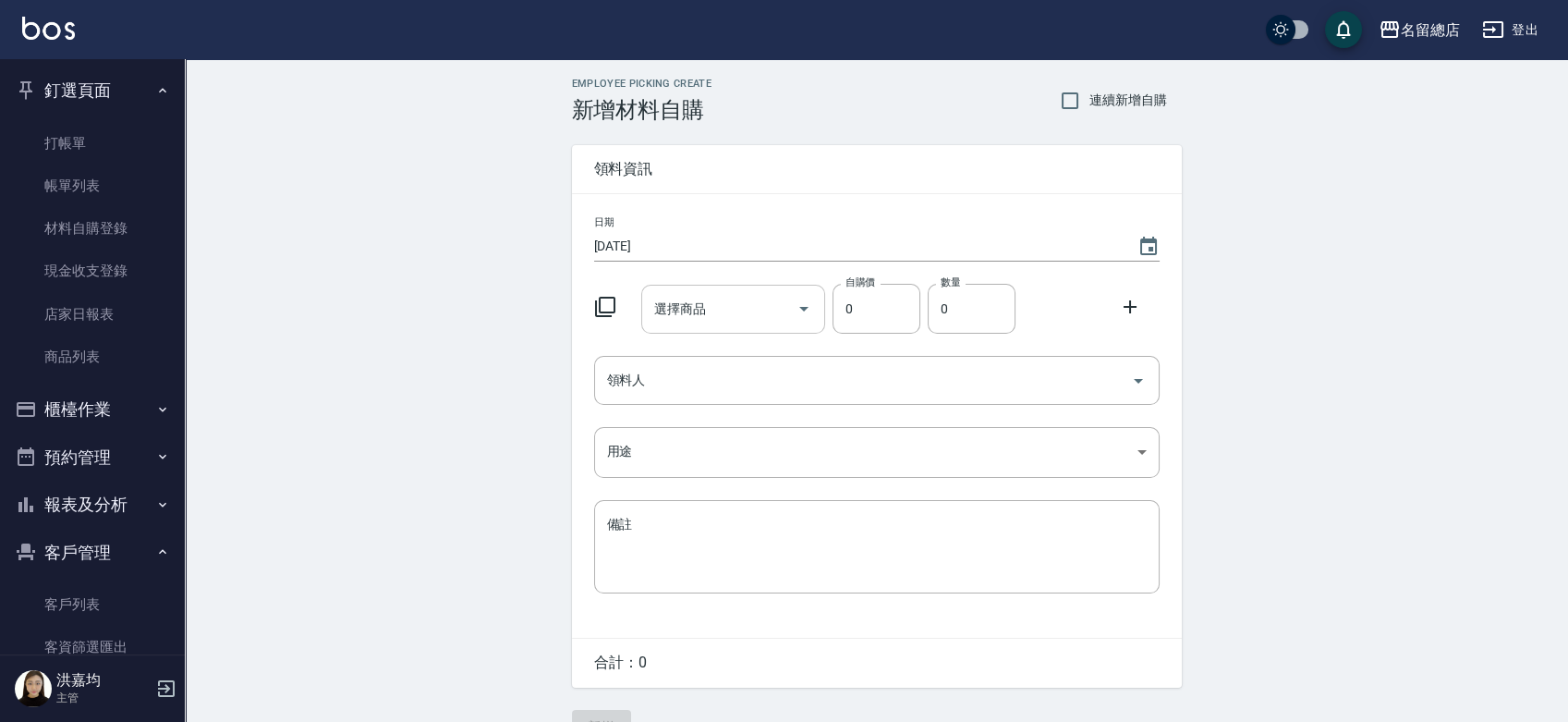
click at [757, 307] on input "選擇商品" at bounding box center [720, 309] width 140 height 32
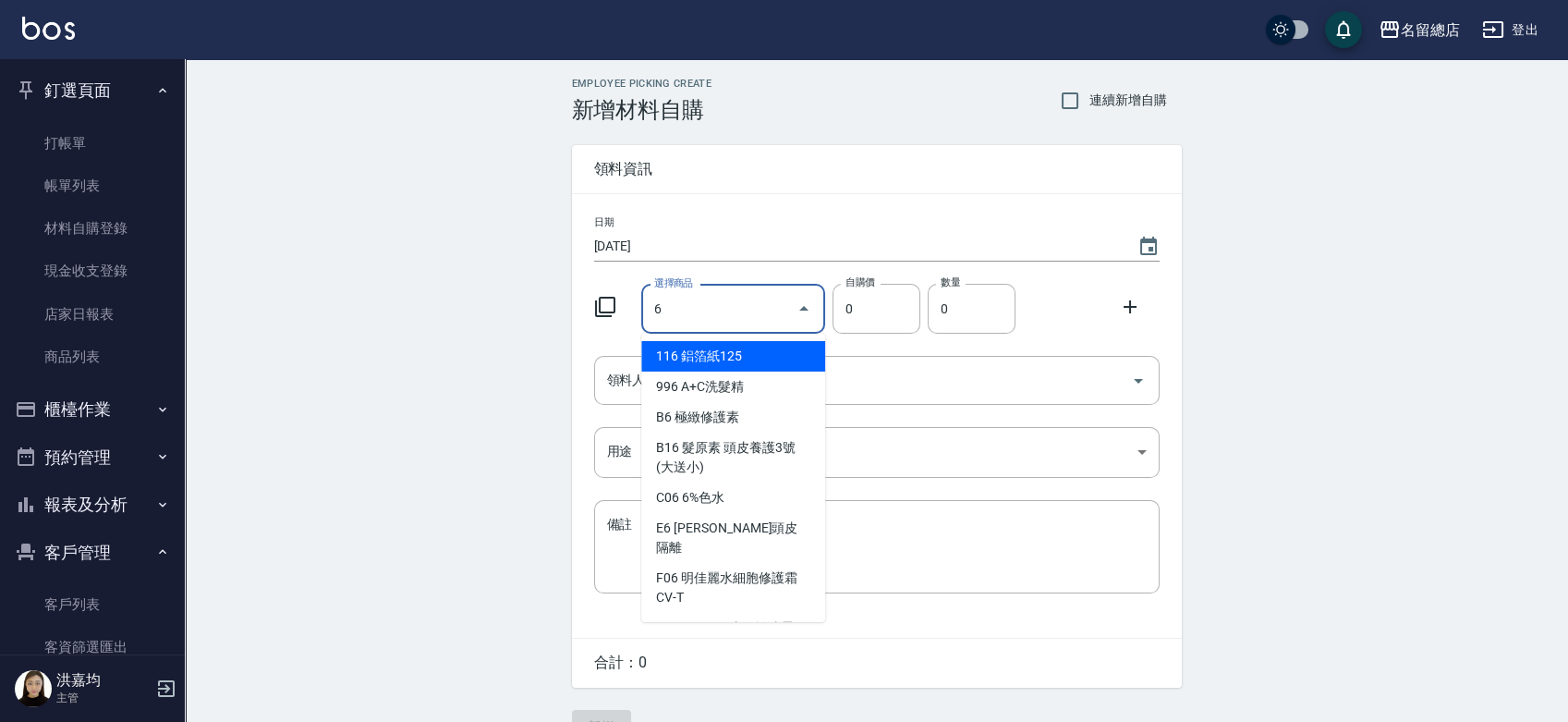
type input "6%色水"
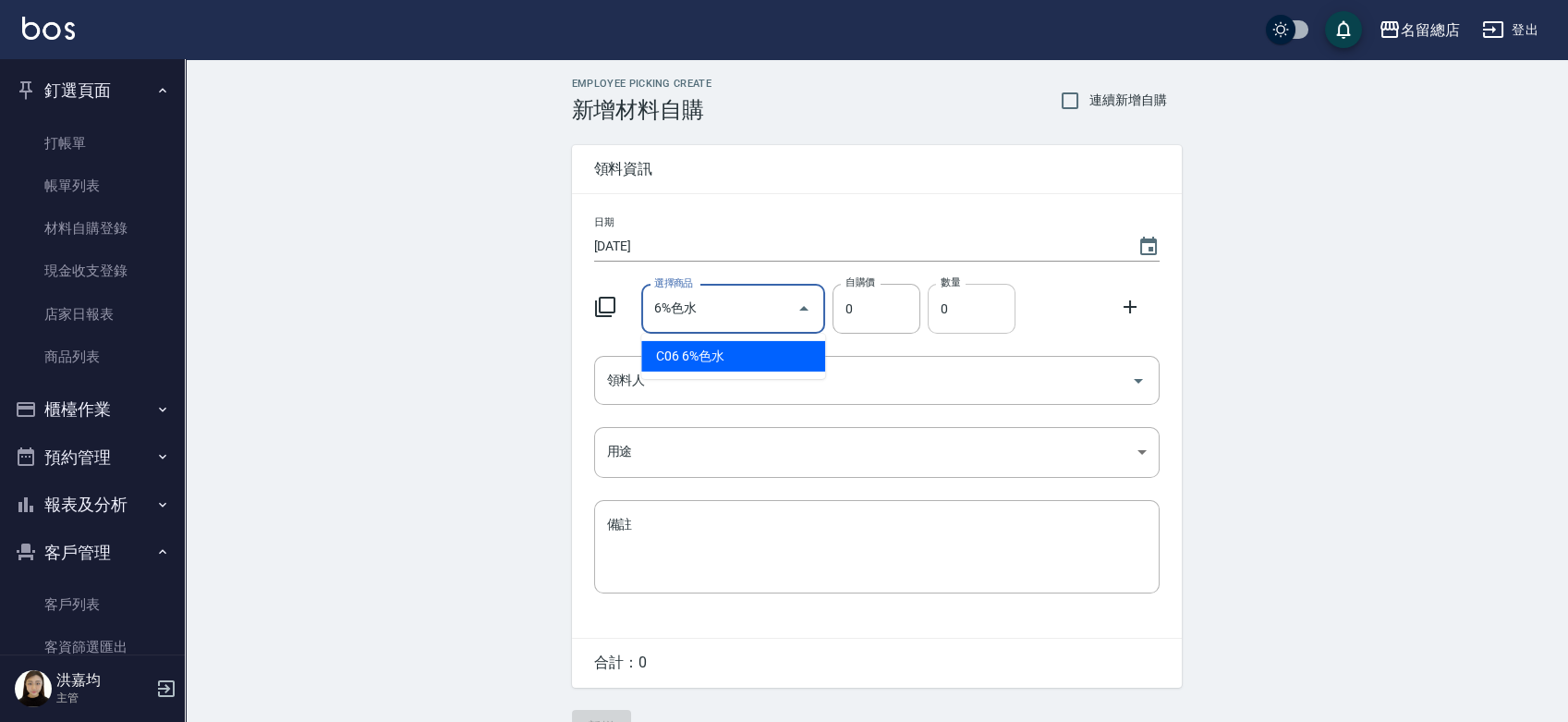
type input "105"
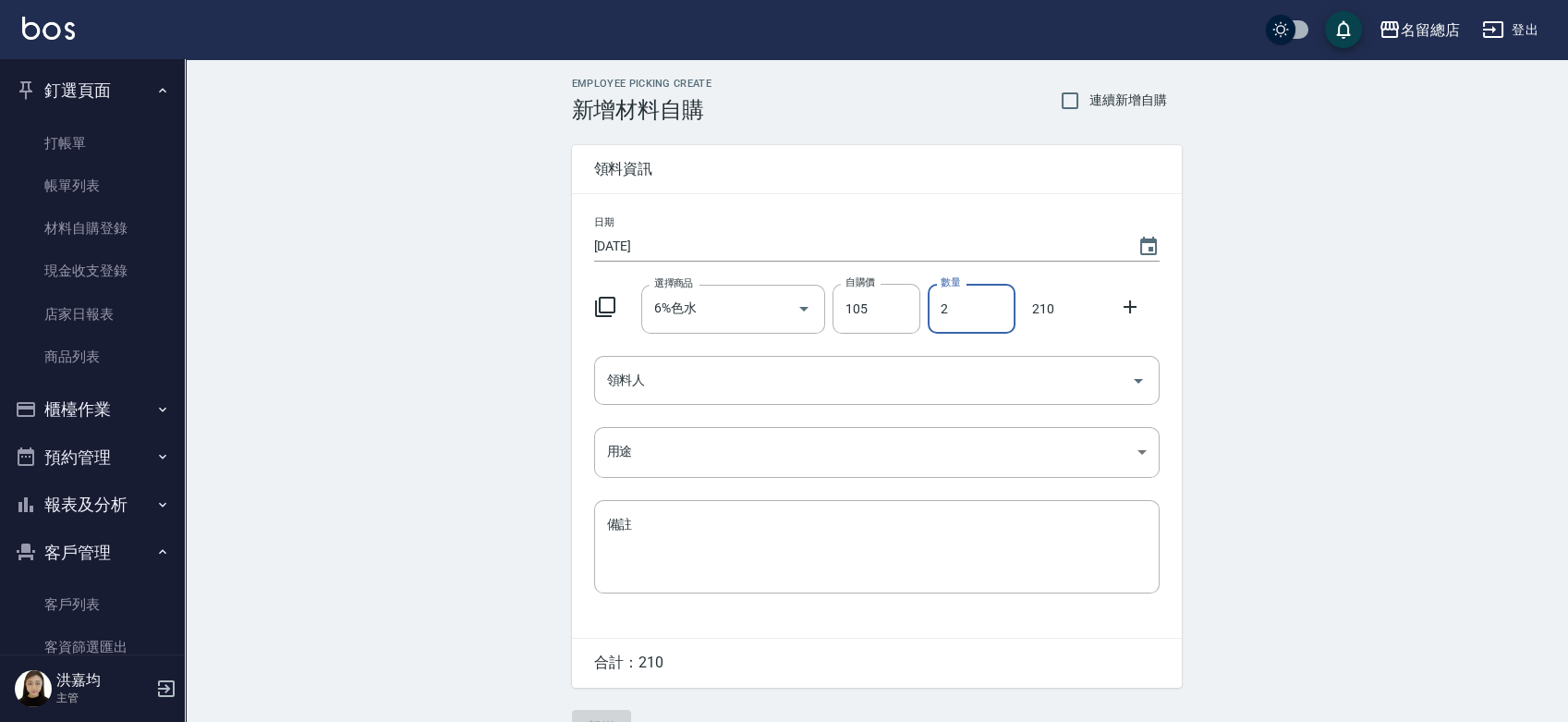
type input "2"
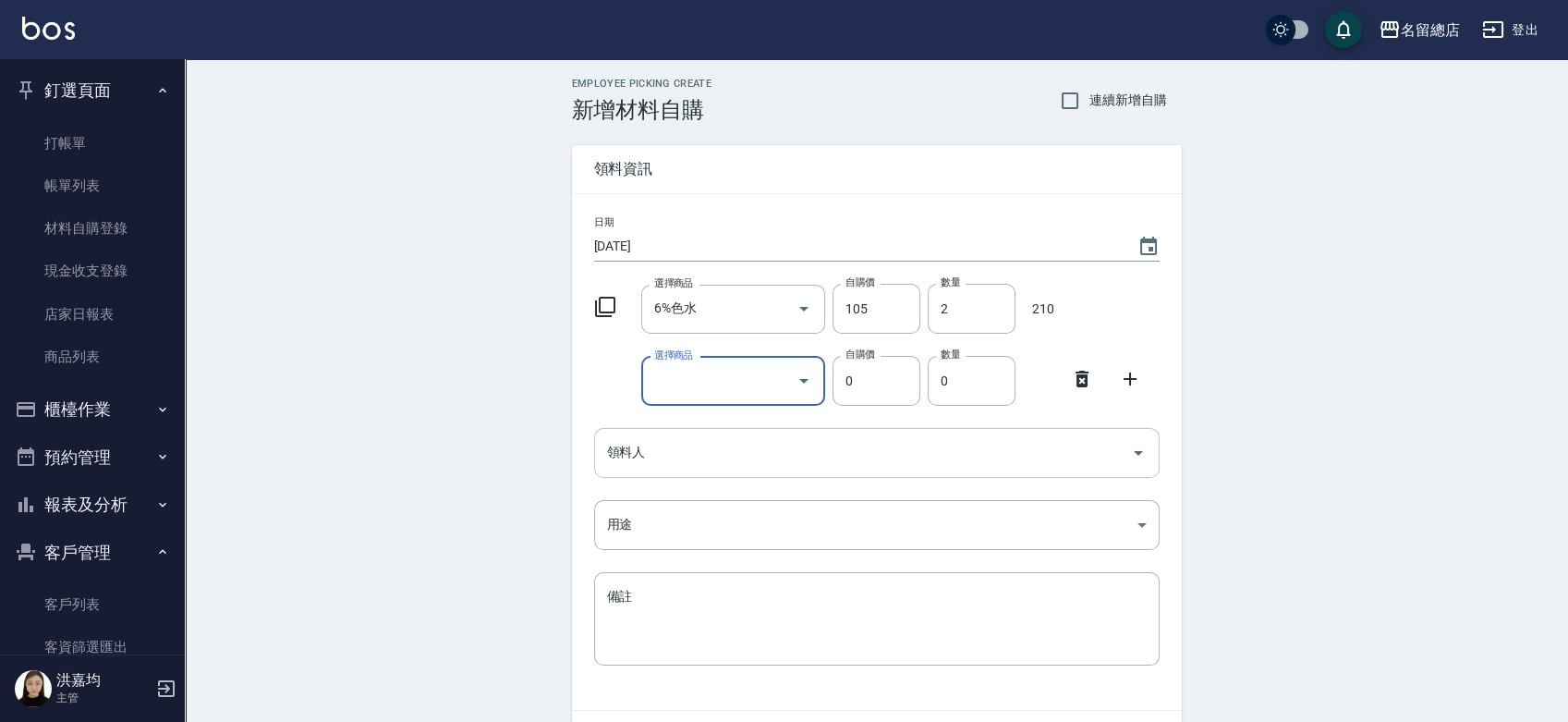
click at [1091, 382] on icon at bounding box center [1082, 379] width 23 height 23
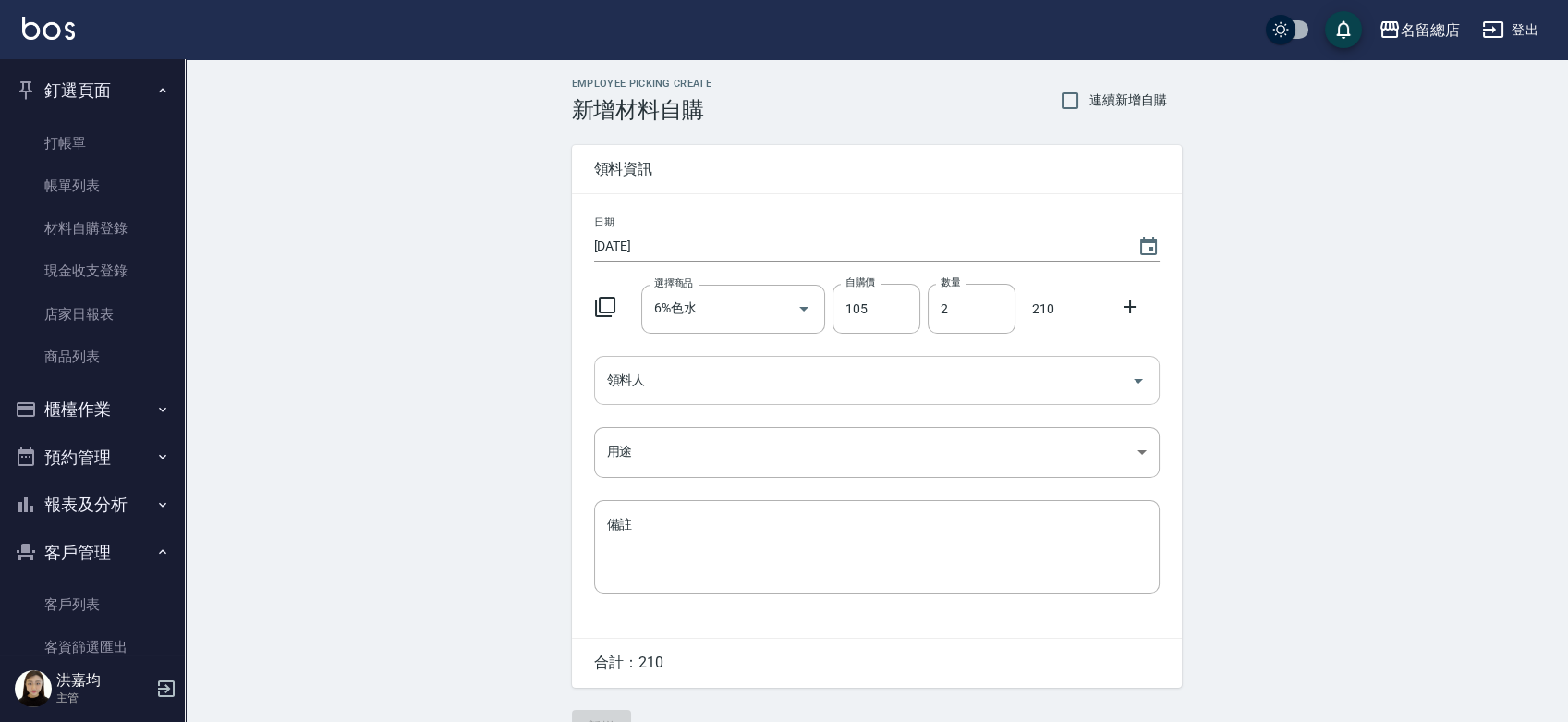
click at [898, 376] on input "領料人" at bounding box center [863, 380] width 521 height 32
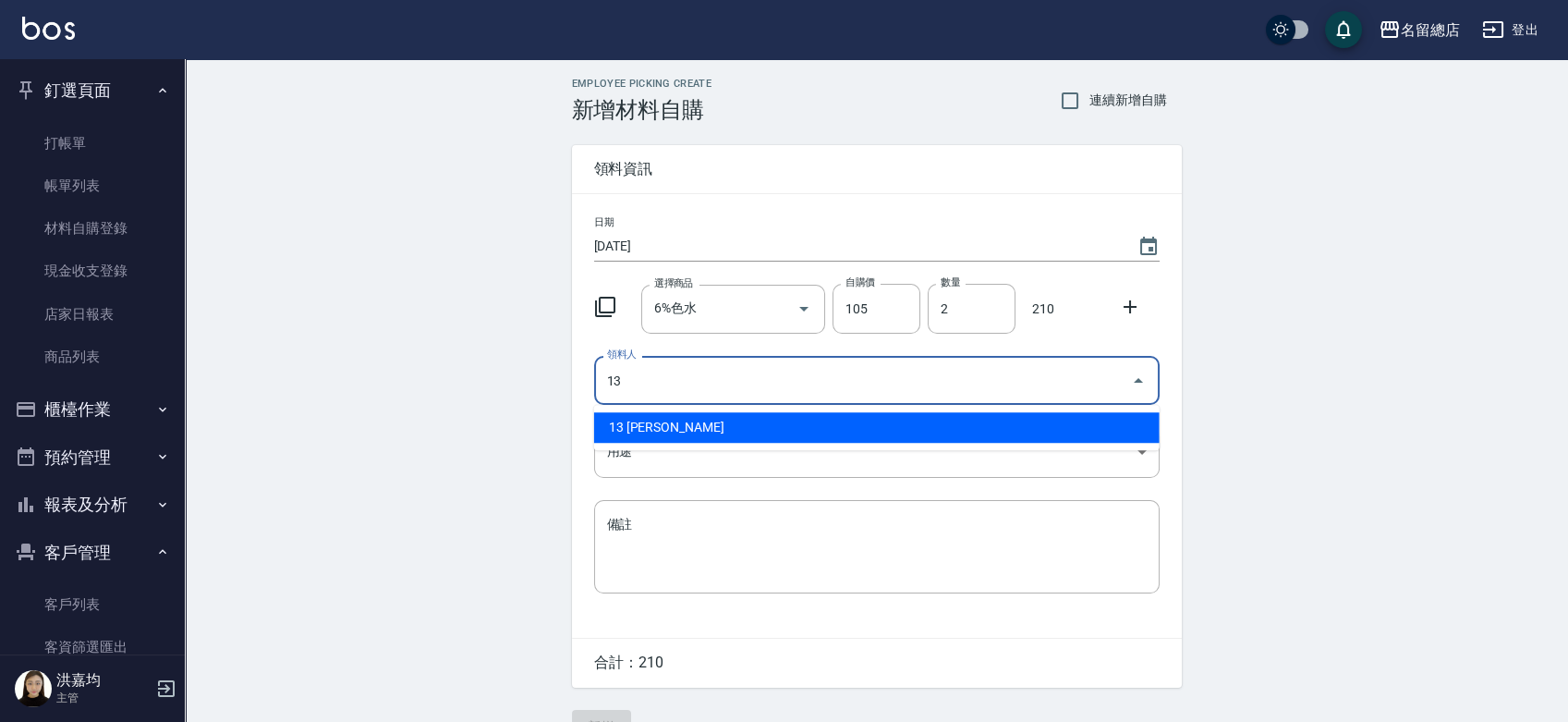
click at [887, 422] on li "13 [PERSON_NAME]" at bounding box center [876, 427] width 565 height 30
type input "13 [PERSON_NAME]"
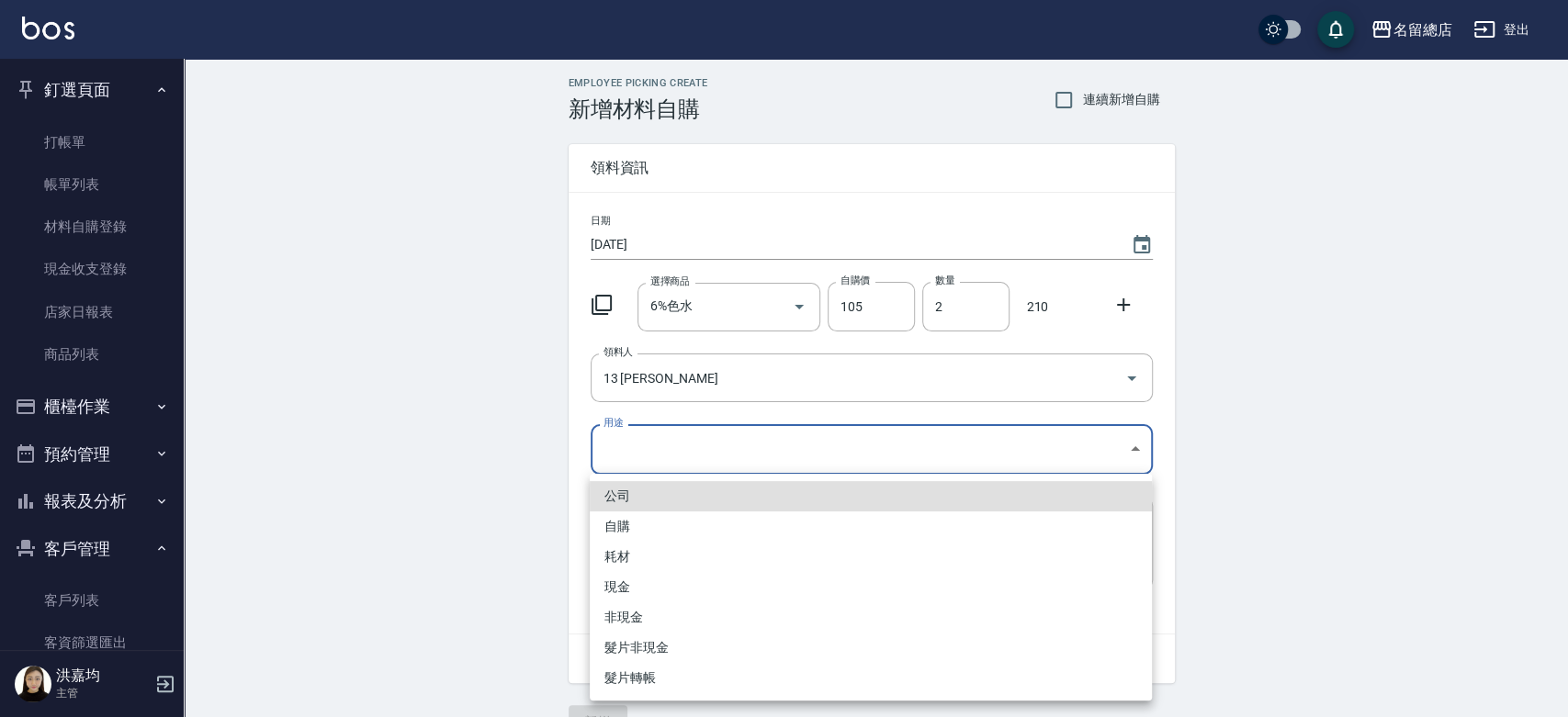
click at [871, 429] on body "名留總店 登出 釘選頁面 打帳單 帳單列表 材料自購登錄 現金收支登錄 店家日報表 商品列表 櫃檯作業 打帳單 帳單列表 掛單列表 營業儀表板 現金收支登錄 …" at bounding box center [784, 378] width 1568 height 757
click at [636, 521] on li "自購" at bounding box center [870, 527] width 562 height 30
type input "自購"
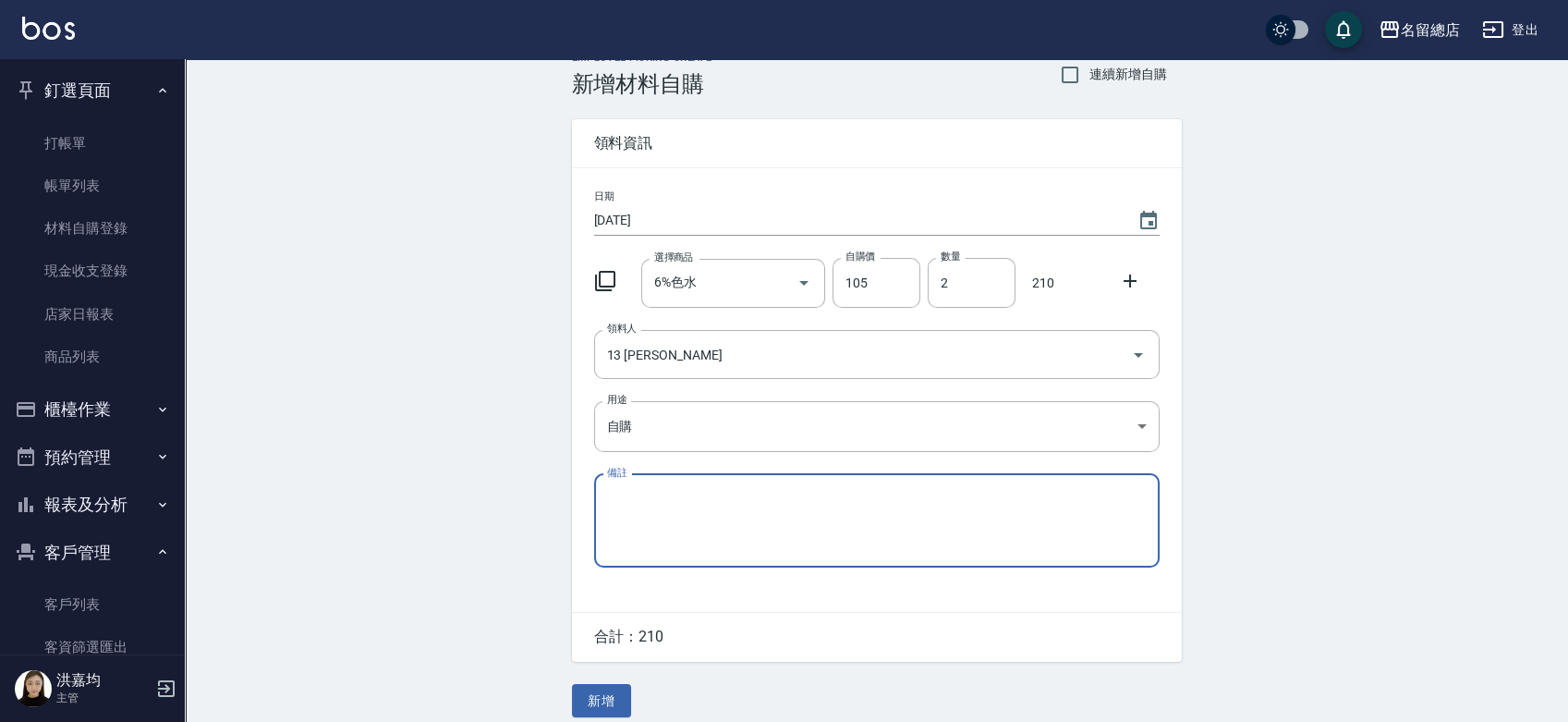
scroll to position [40, 0]
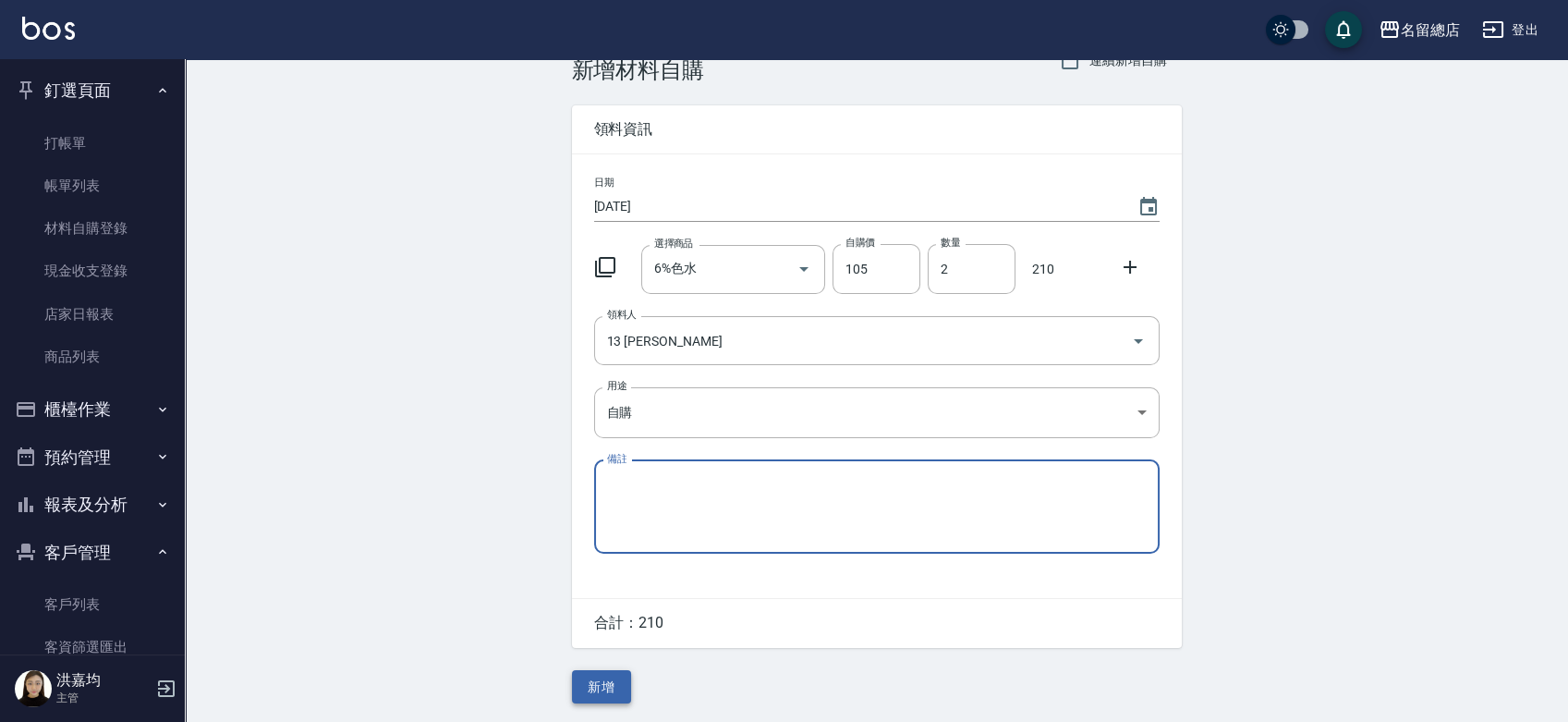
click at [584, 686] on button "新增" at bounding box center [602, 688] width 59 height 34
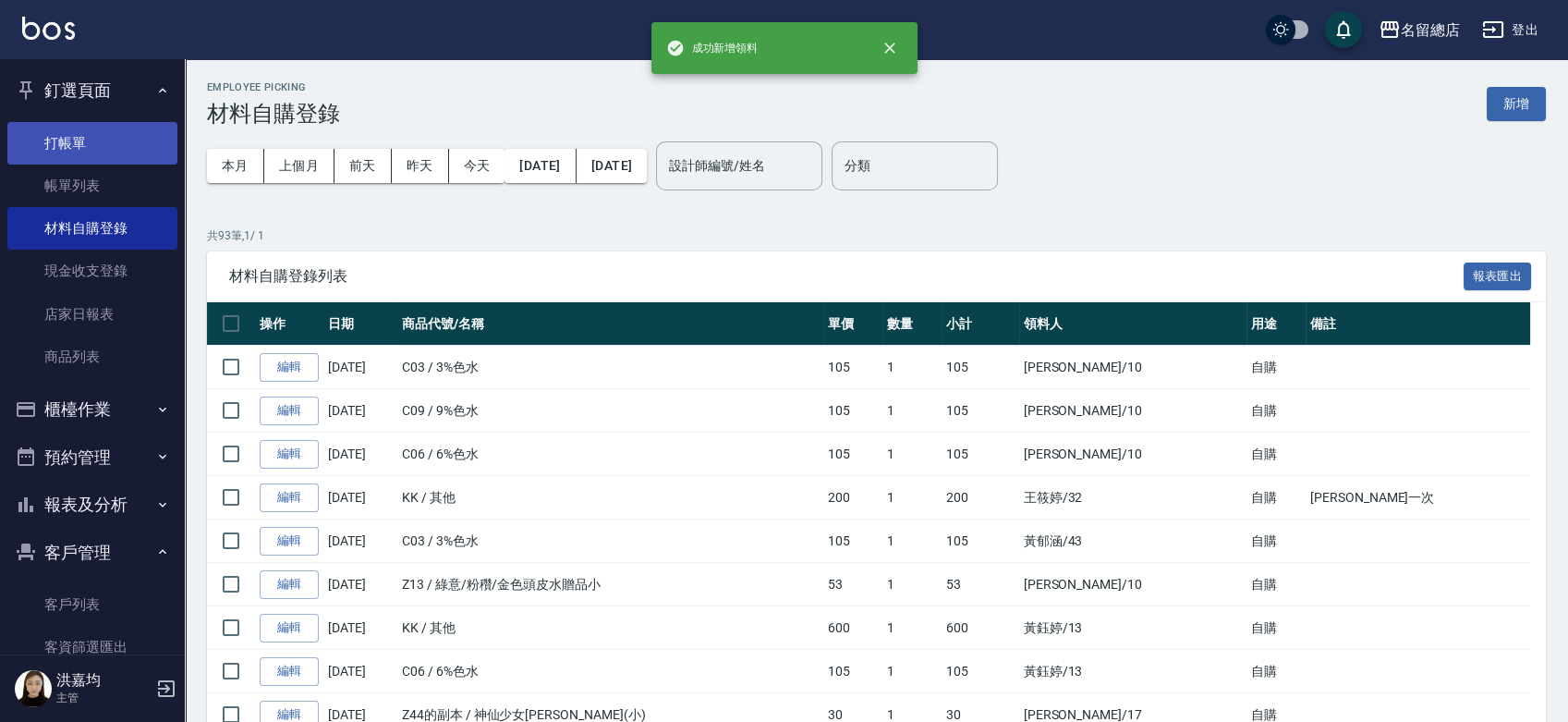
click at [92, 145] on link "打帳單" at bounding box center [92, 143] width 170 height 42
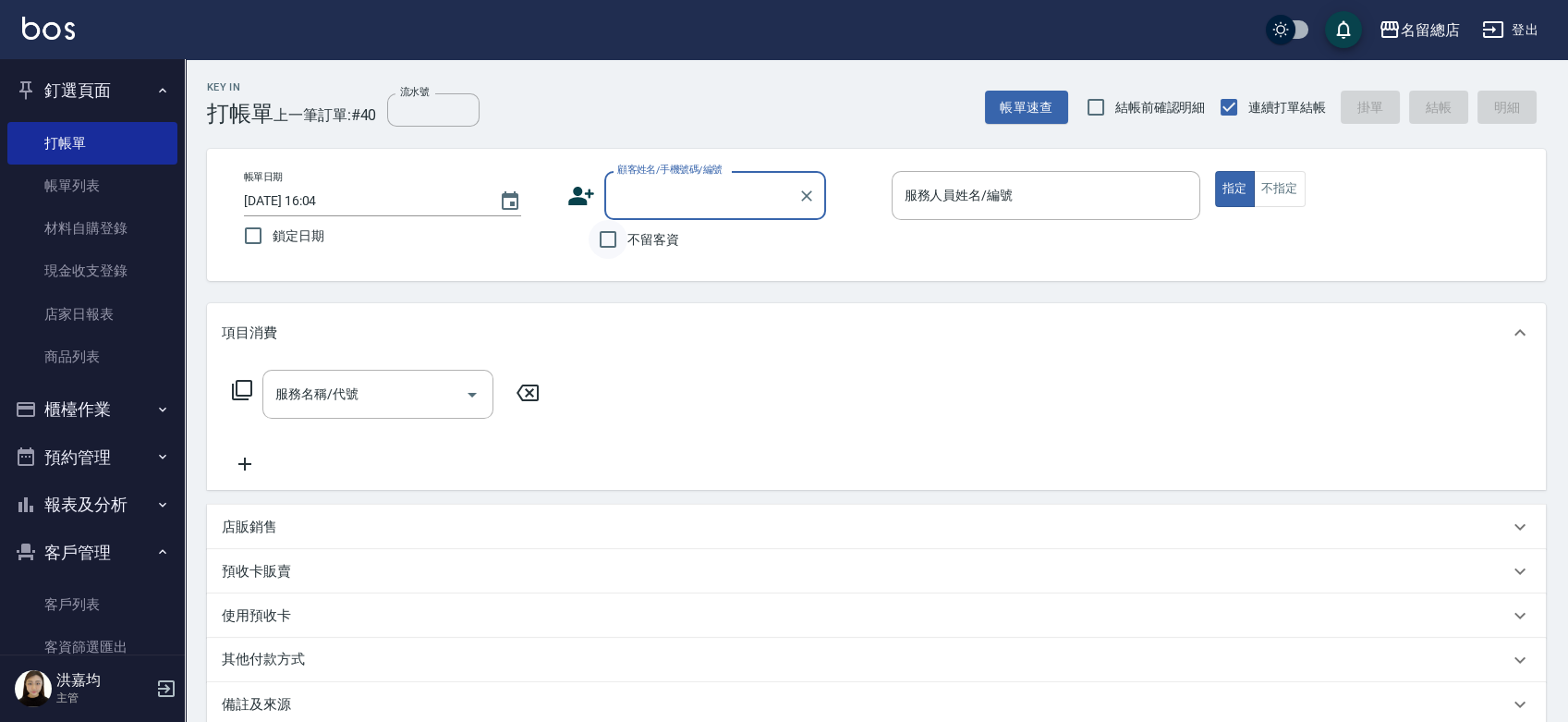
click at [611, 239] on input "不留客資" at bounding box center [608, 239] width 38 height 38
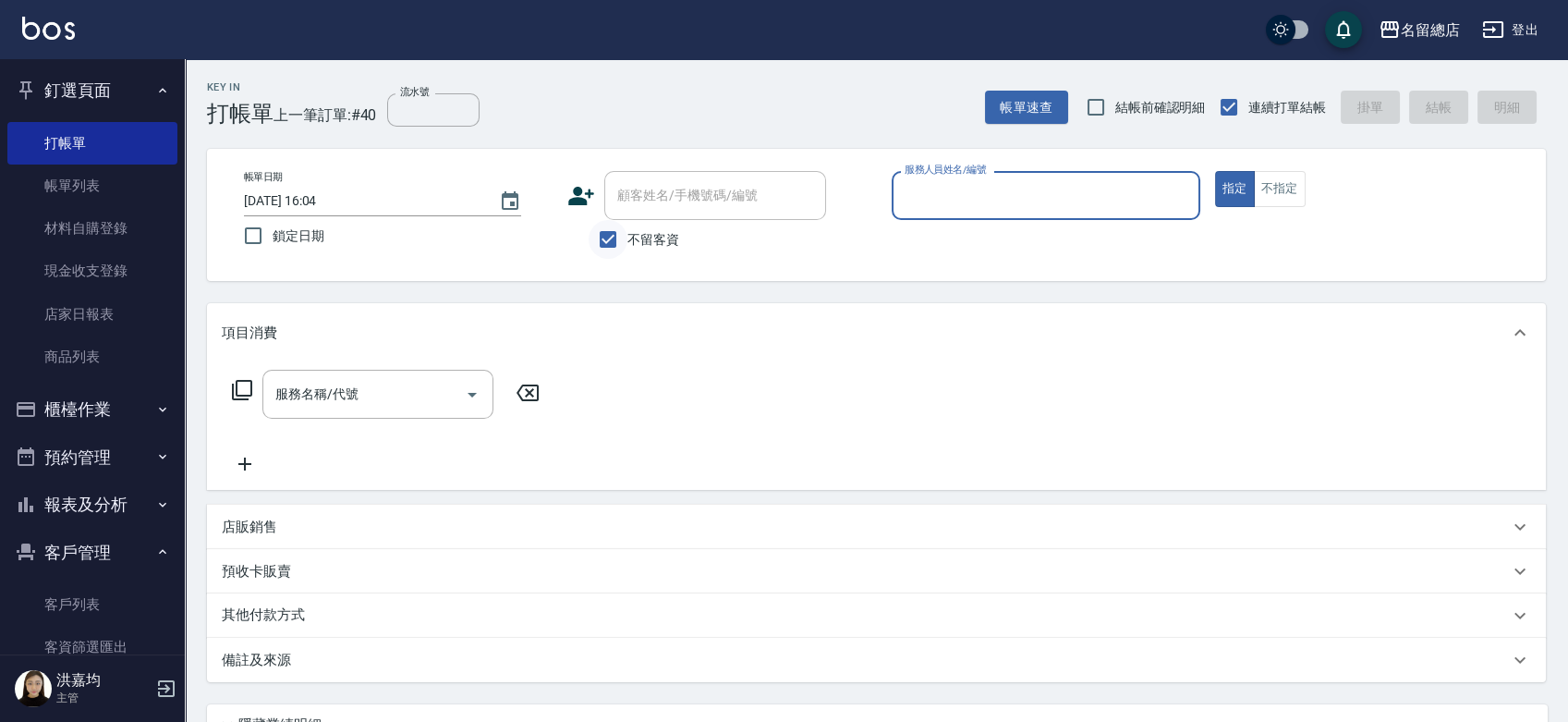
click at [611, 239] on input "不留客資" at bounding box center [608, 239] width 38 height 38
checkbox input "false"
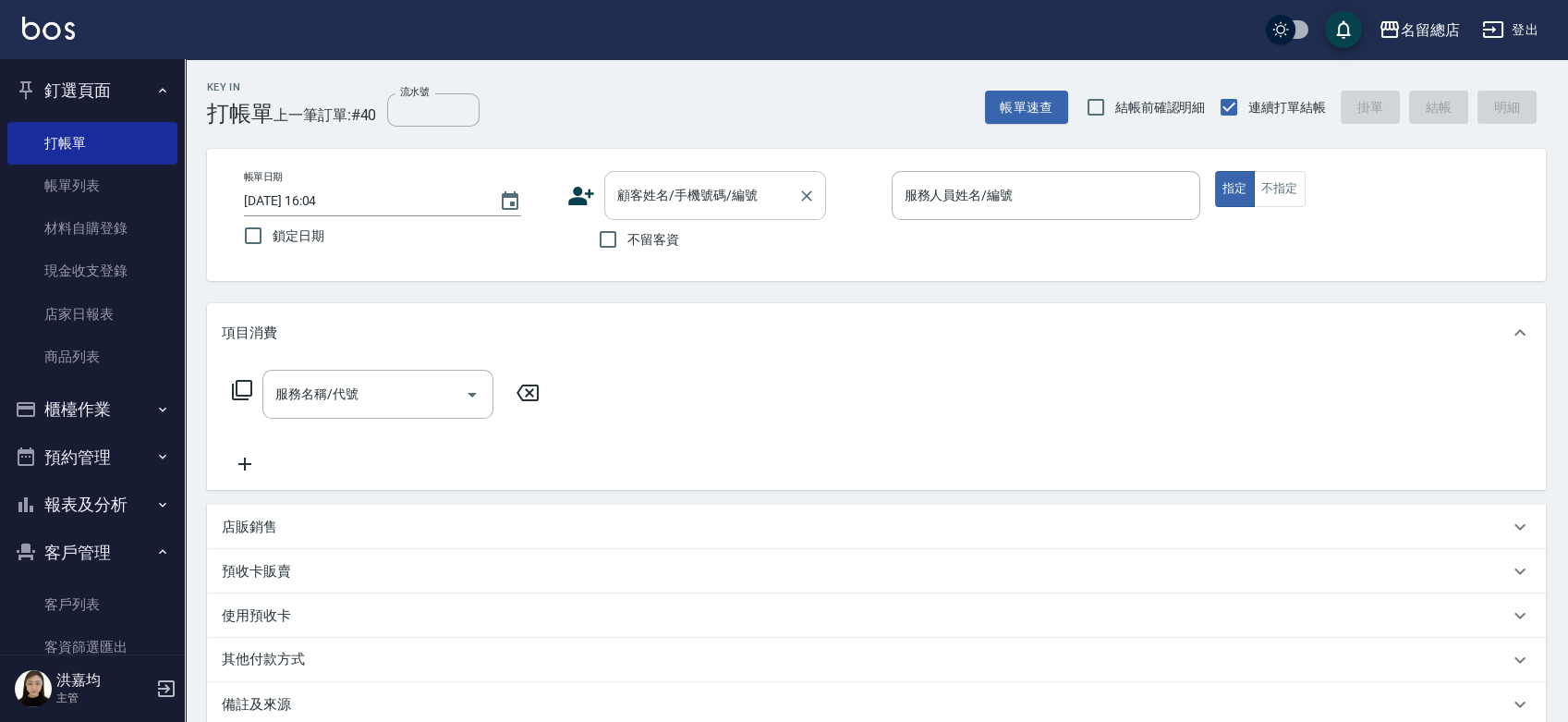
click at [664, 206] on input "顧客姓名/手機號碼/編號" at bounding box center [701, 195] width 177 height 32
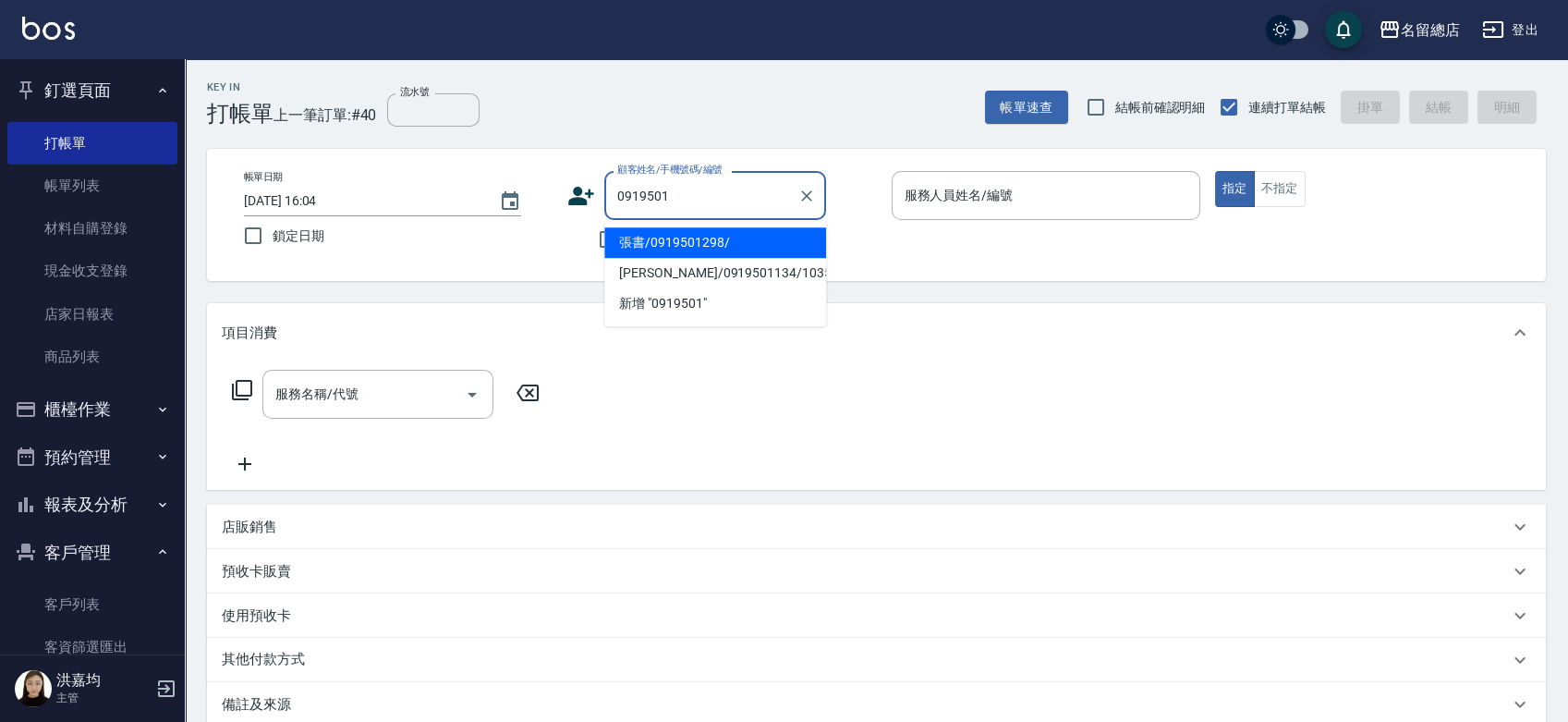
click at [732, 250] on li "張書/0919501298/" at bounding box center [716, 242] width 222 height 30
type input "張書/0919501298/"
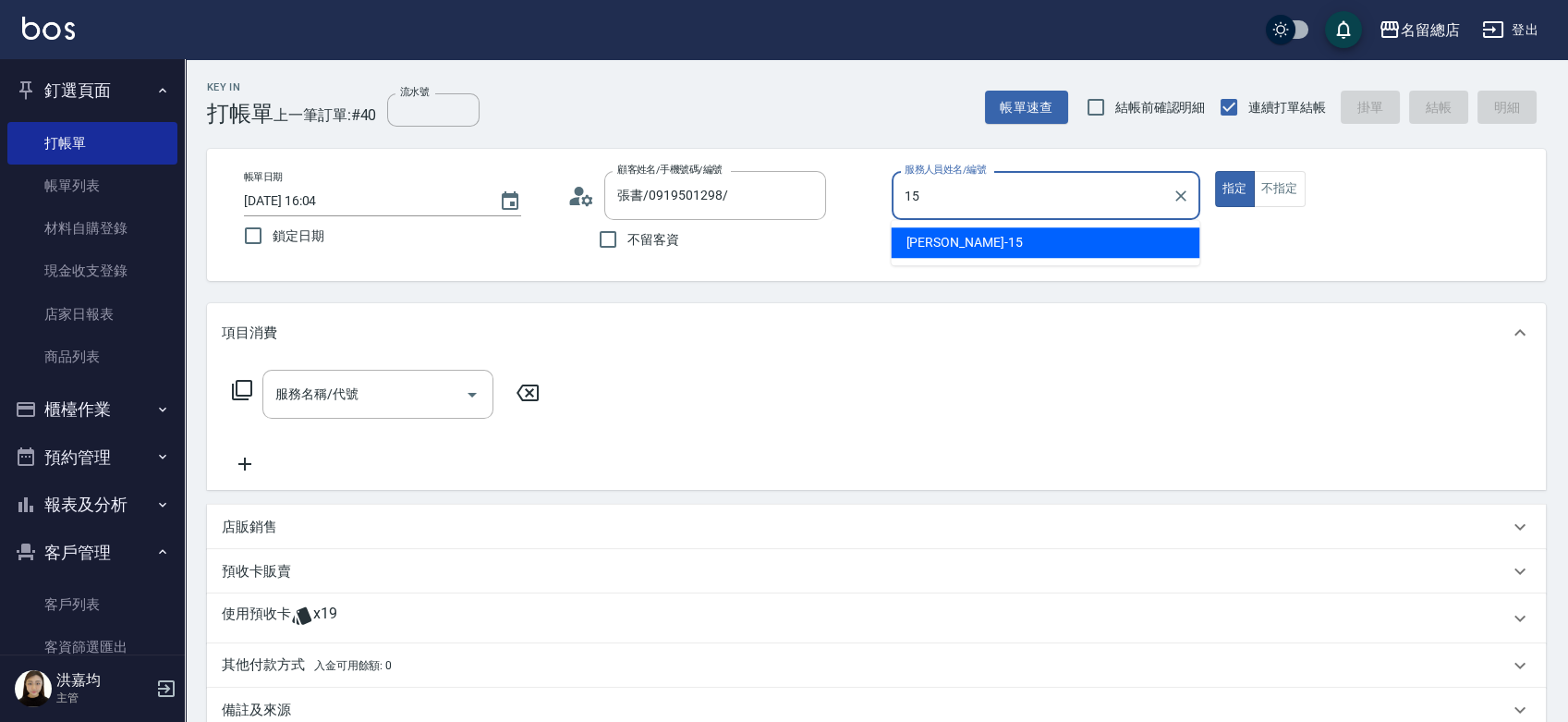
type input "[PERSON_NAME]-15"
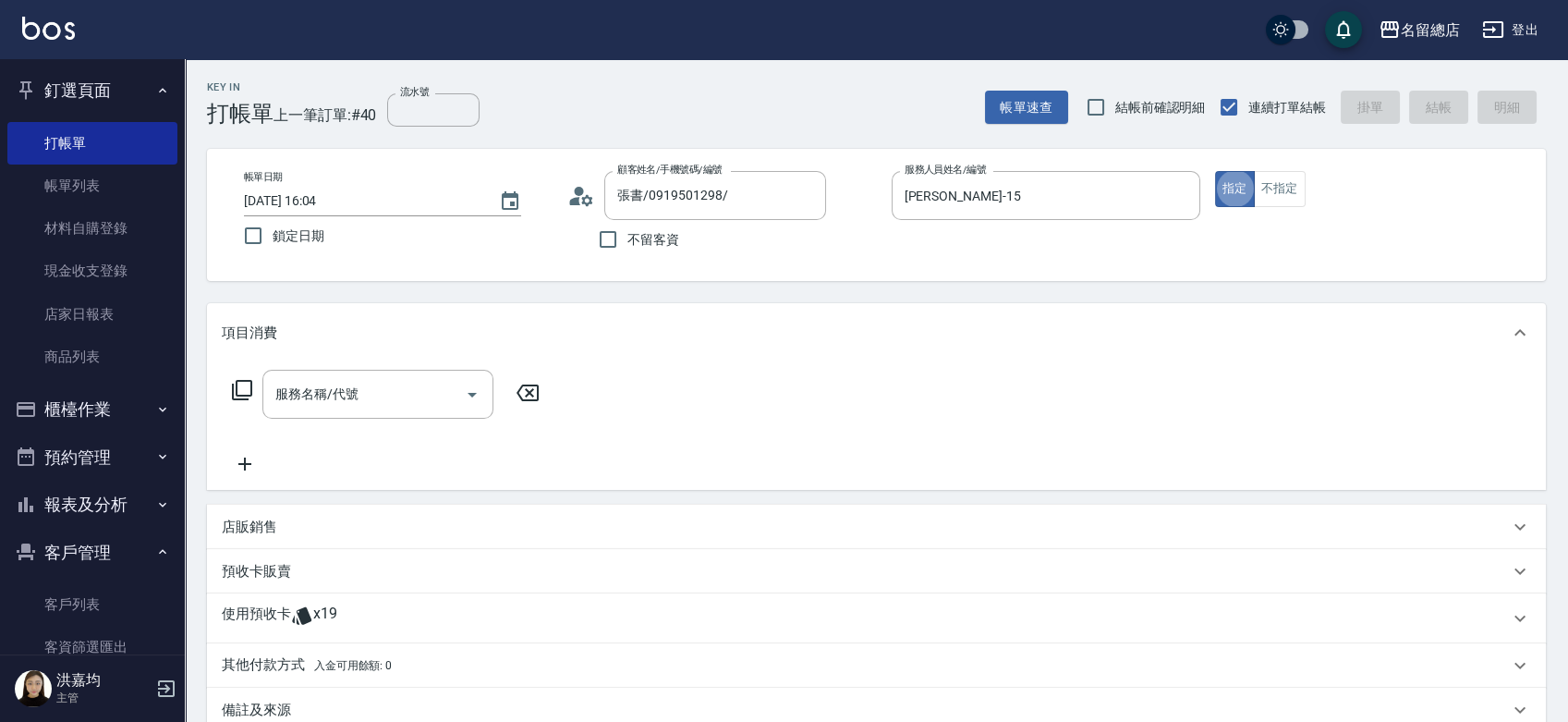
type button "true"
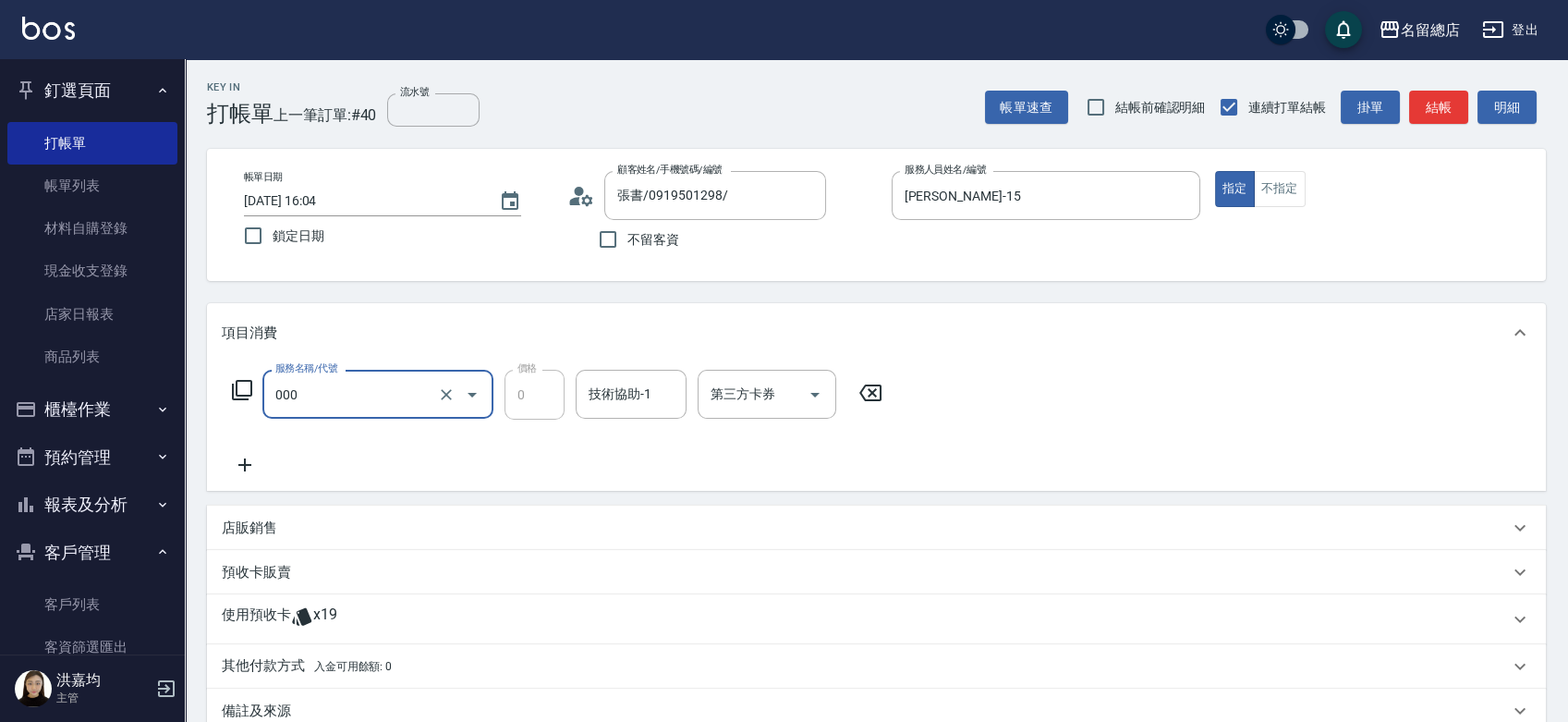
type input "小會計10點(000)"
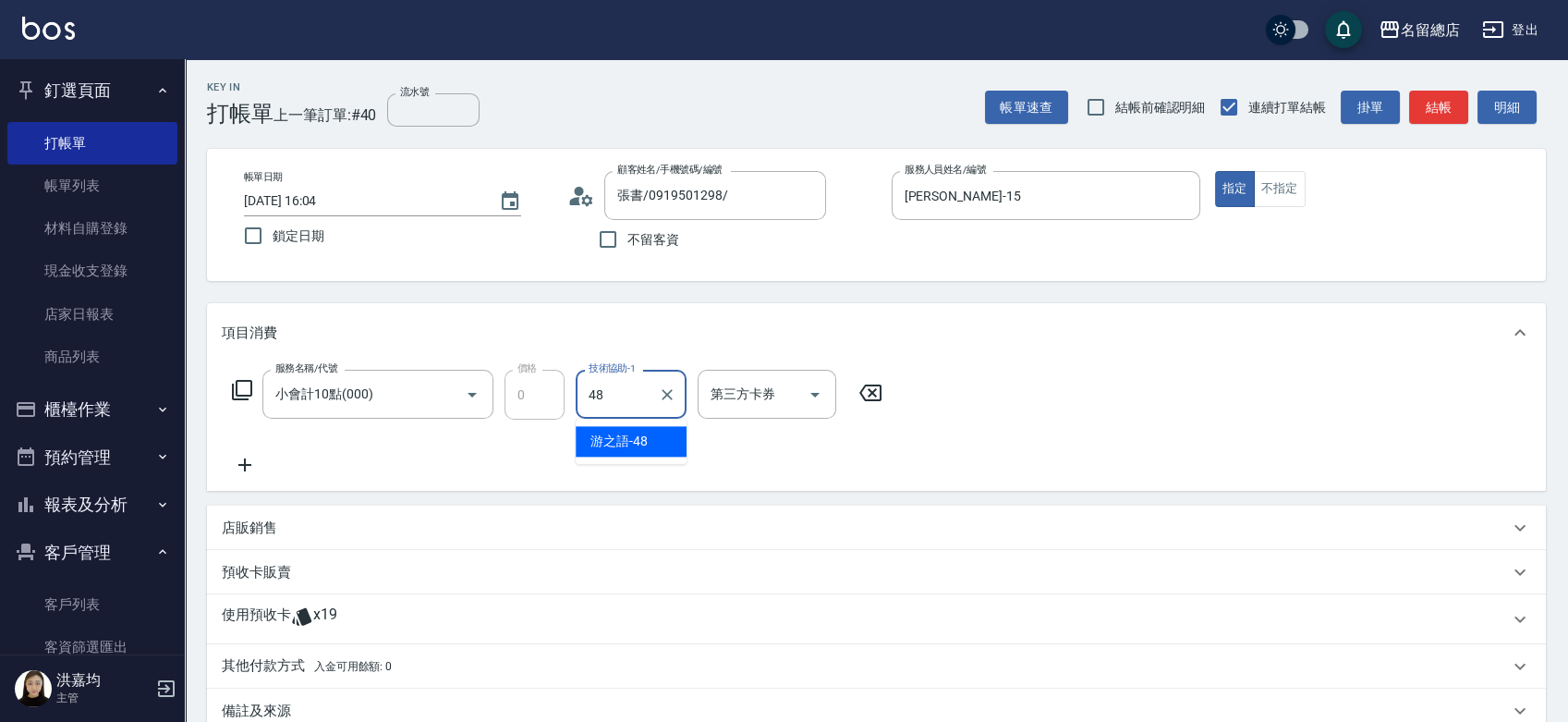
type input "游之語-48"
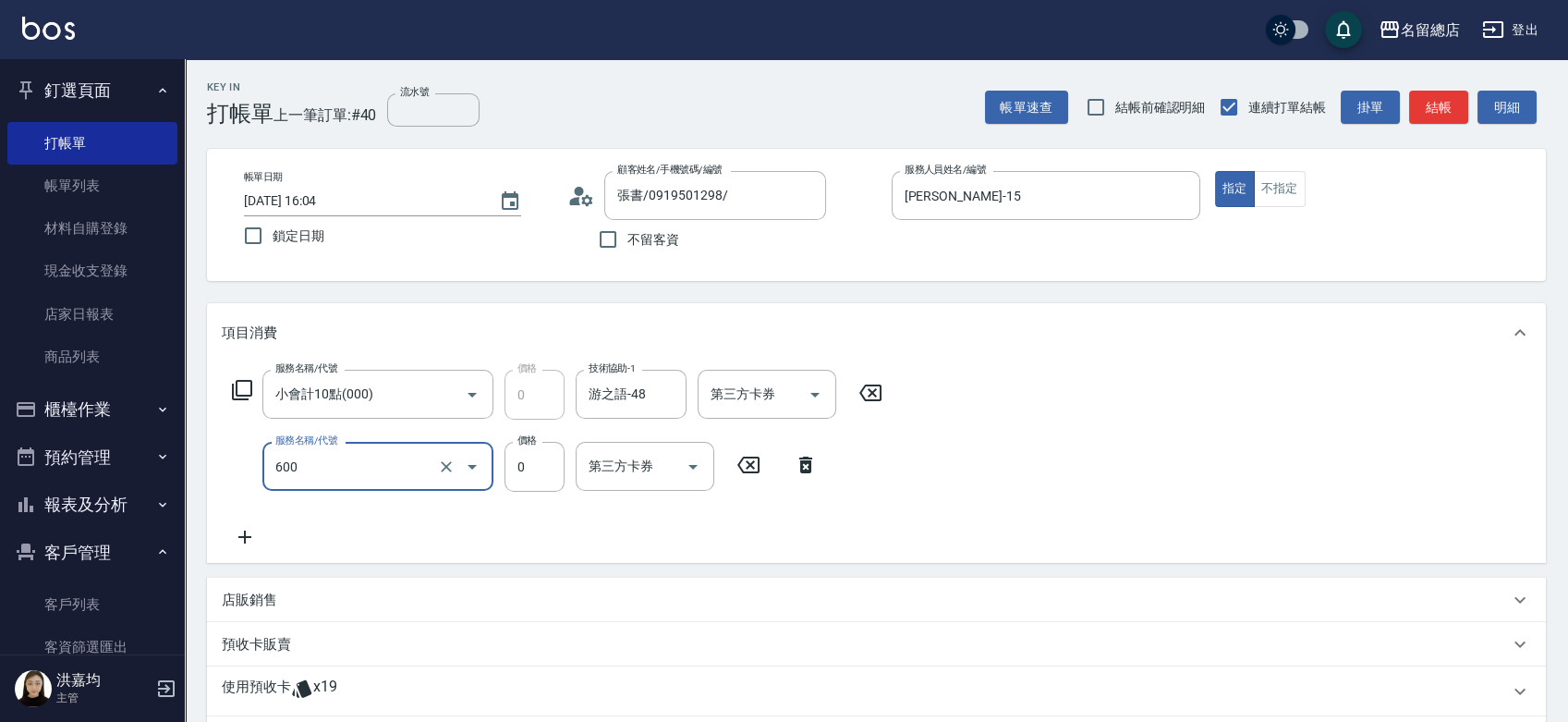
type input "洗髮(免費)(600)"
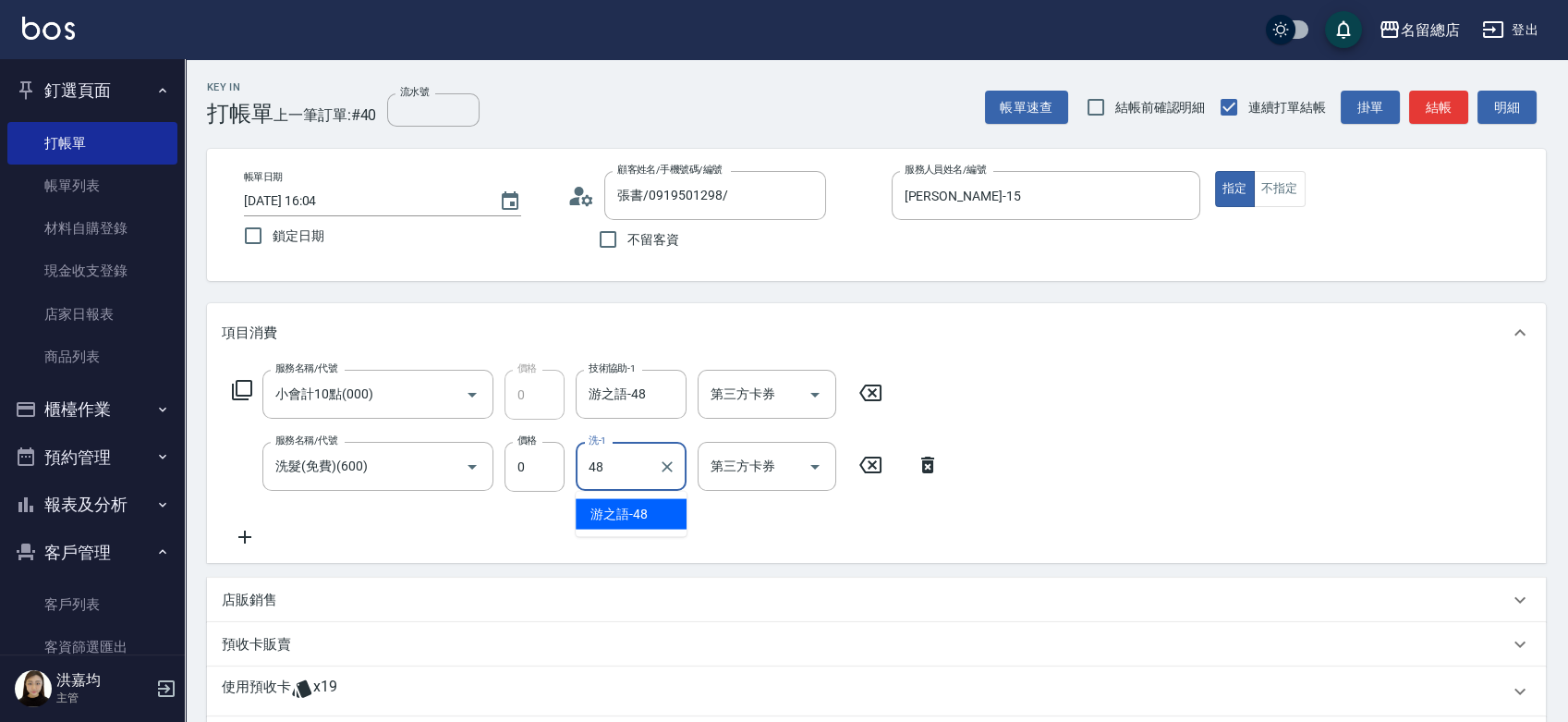
type input "游之語-48"
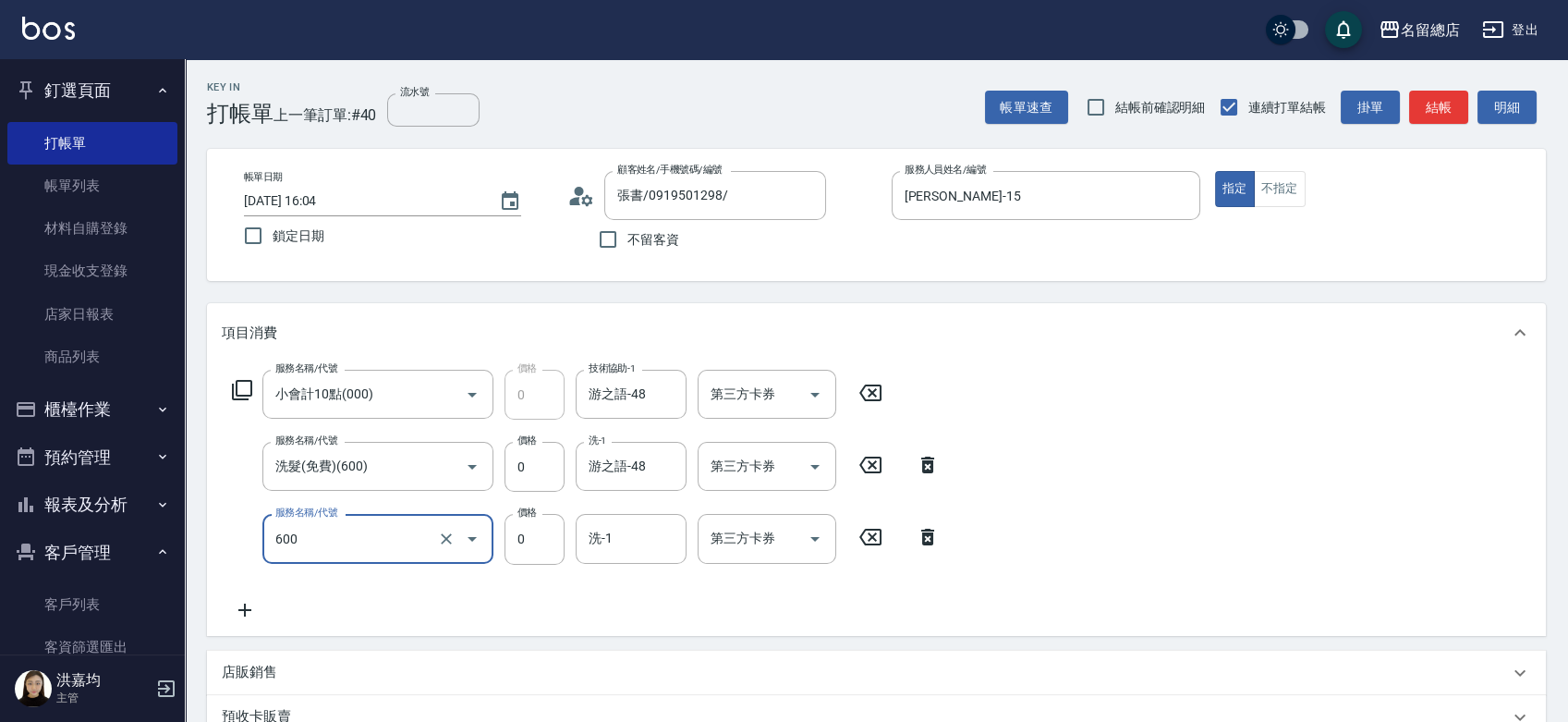
type input "洗髮(免費)(600)"
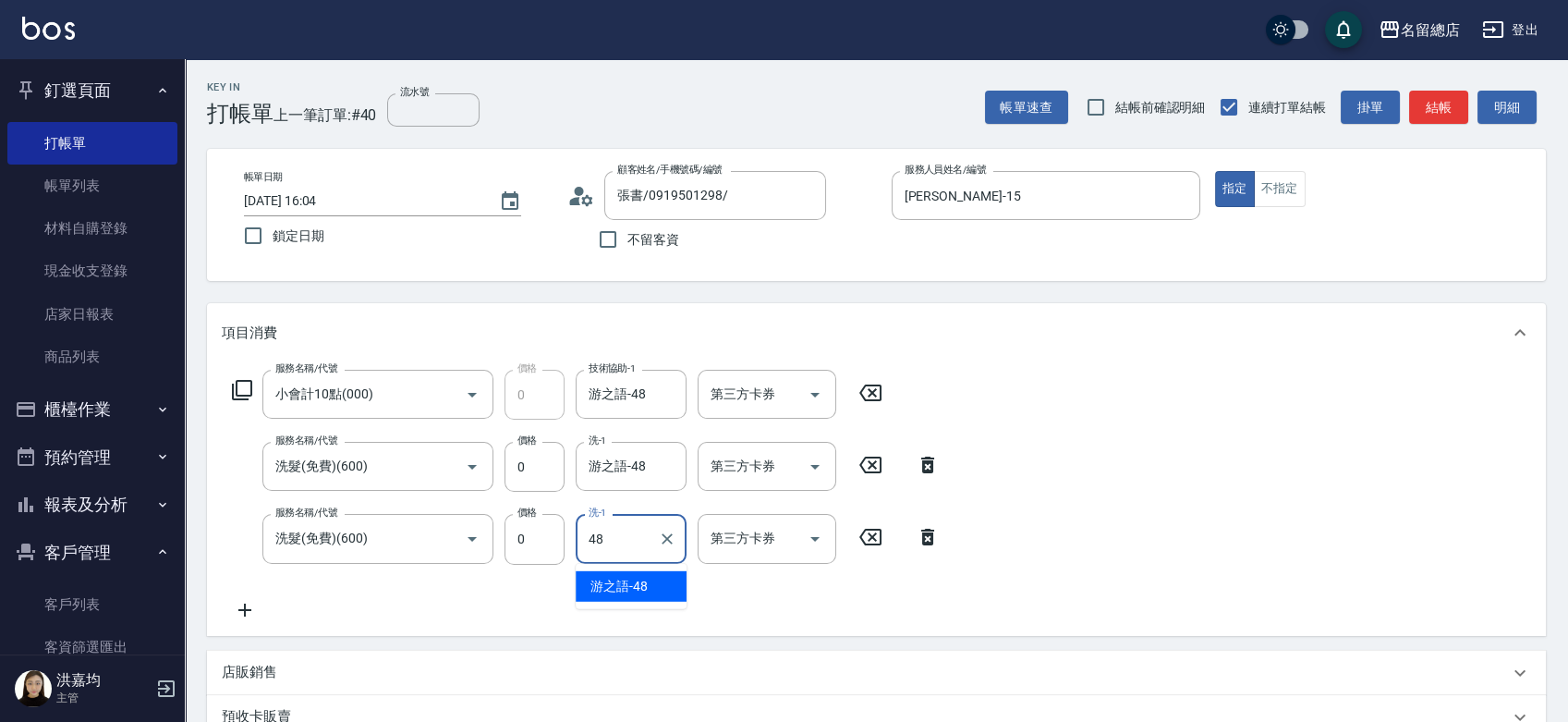
type input "游之語-48"
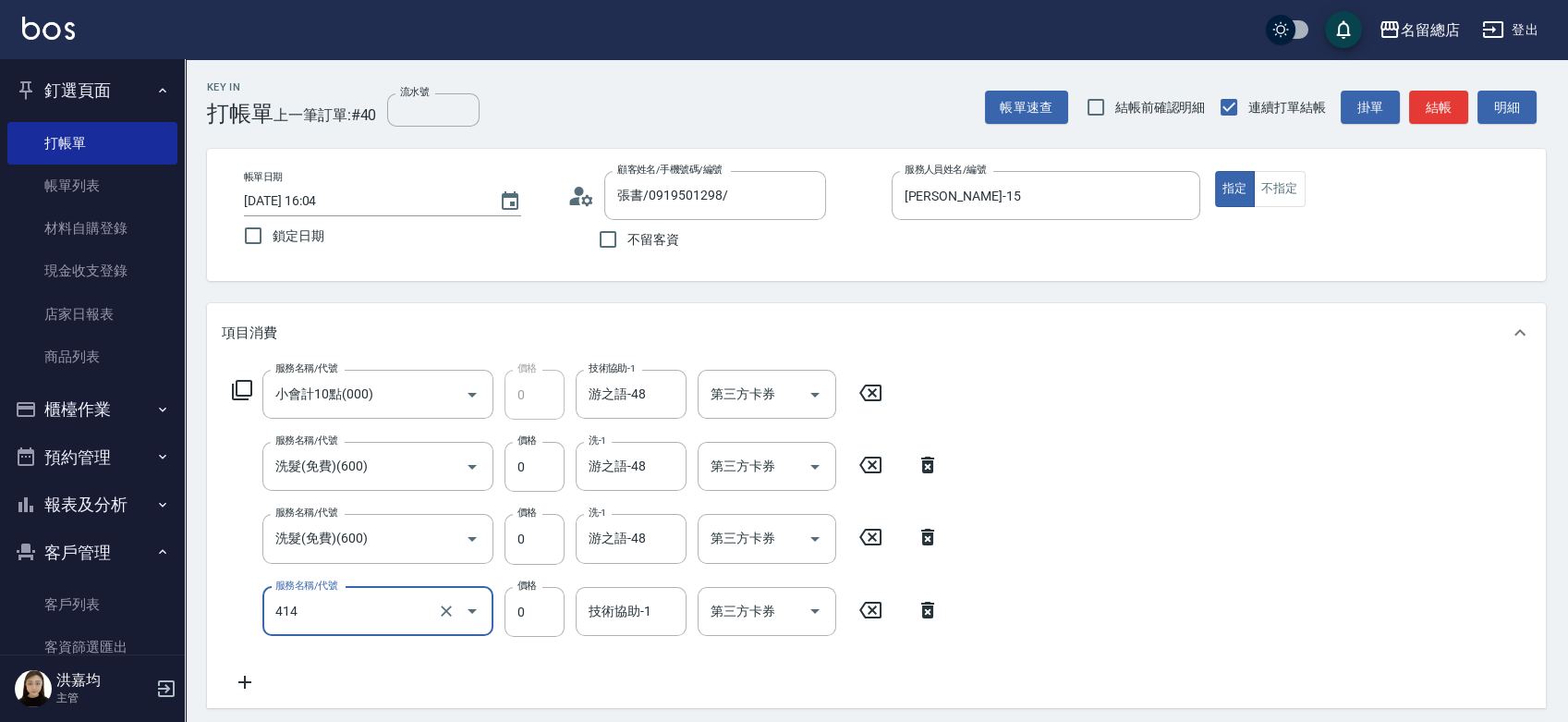
type input "護染蓋卡1000~1499(414)"
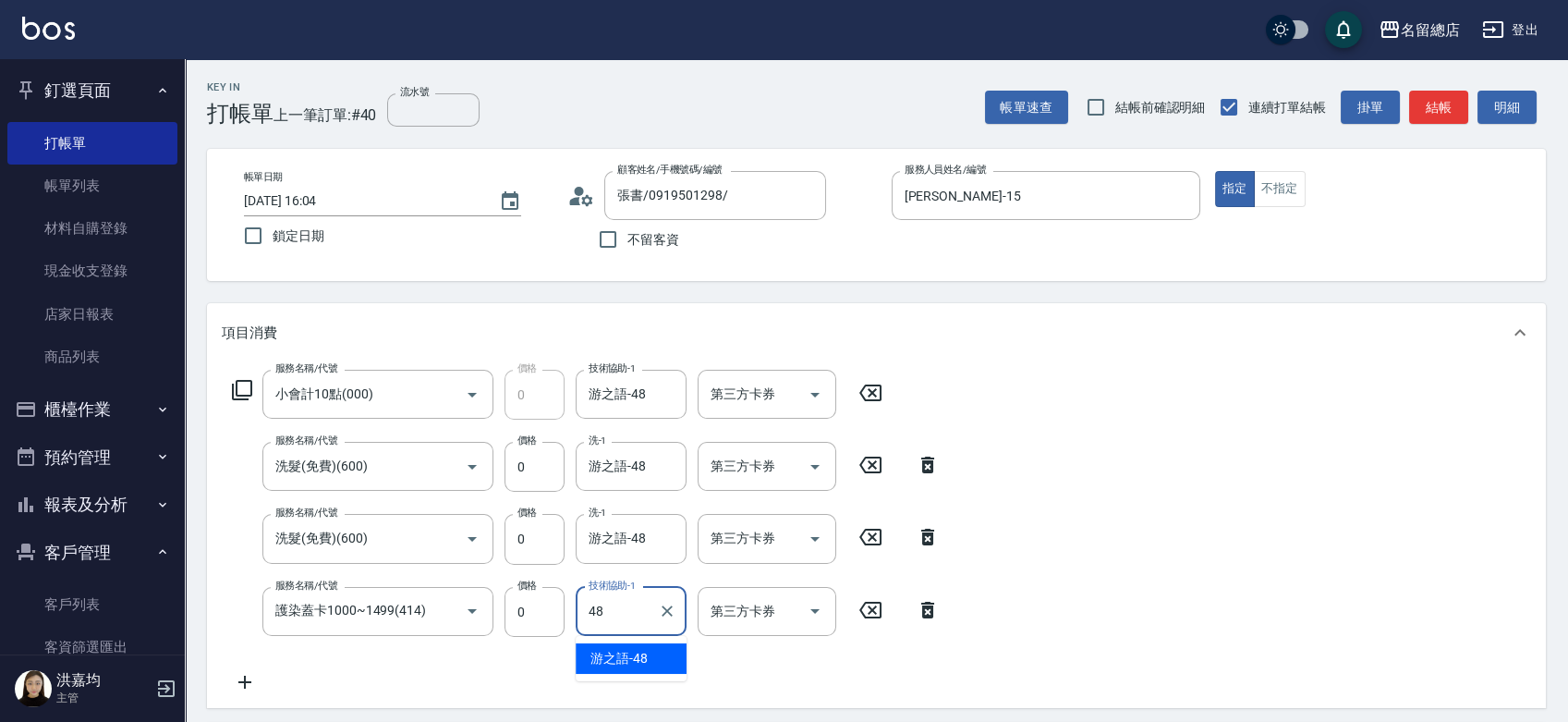
type input "游之語-48"
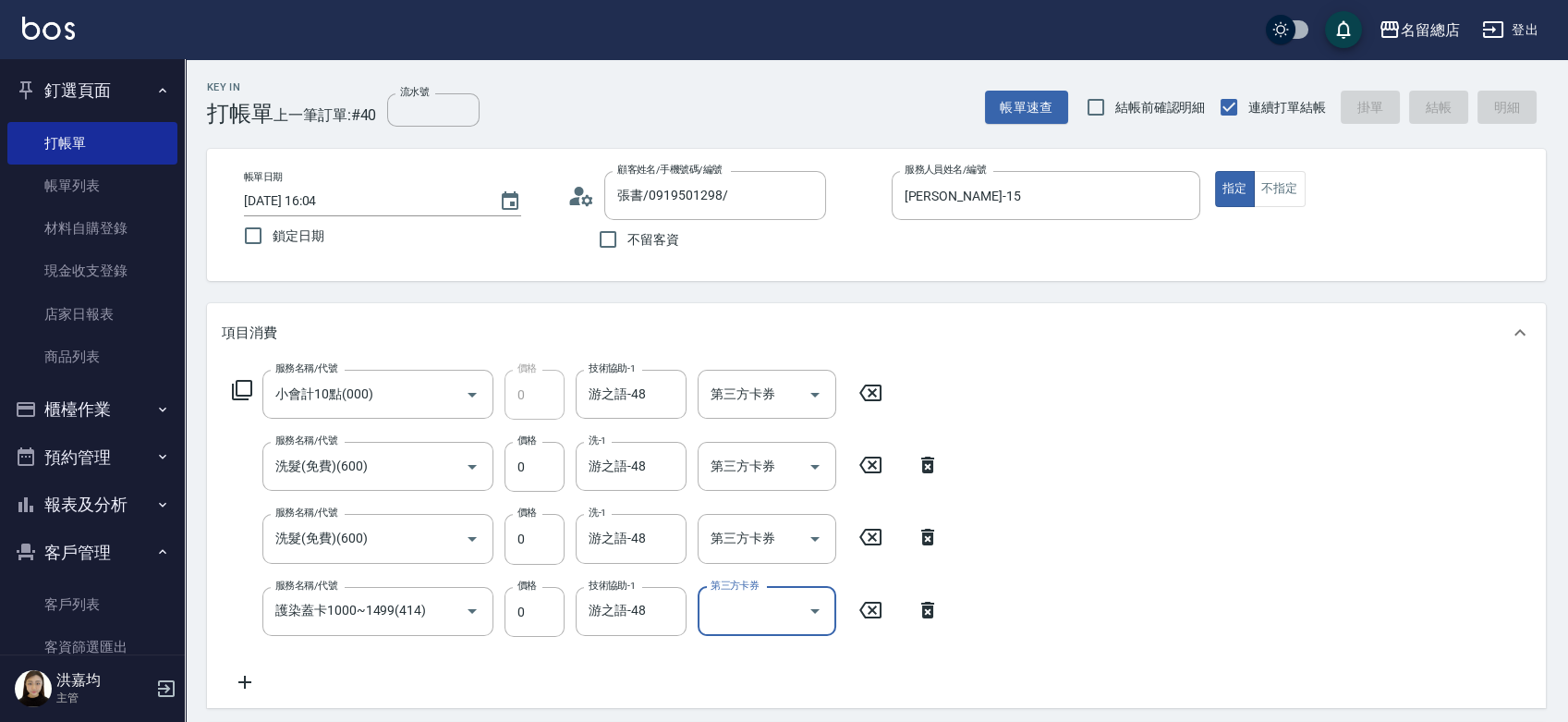
type input "[DATE] 16:06"
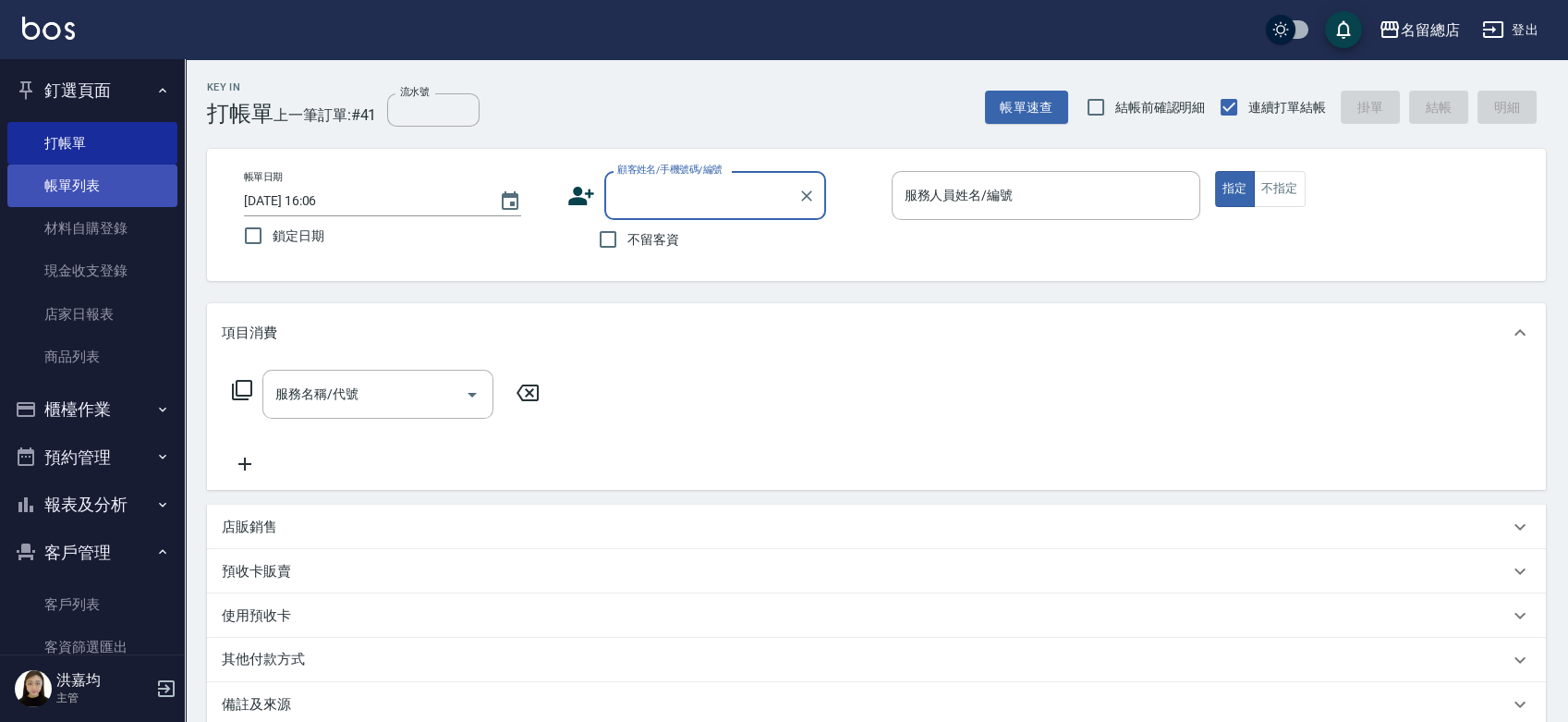
click at [81, 170] on link "帳單列表" at bounding box center [92, 185] width 170 height 42
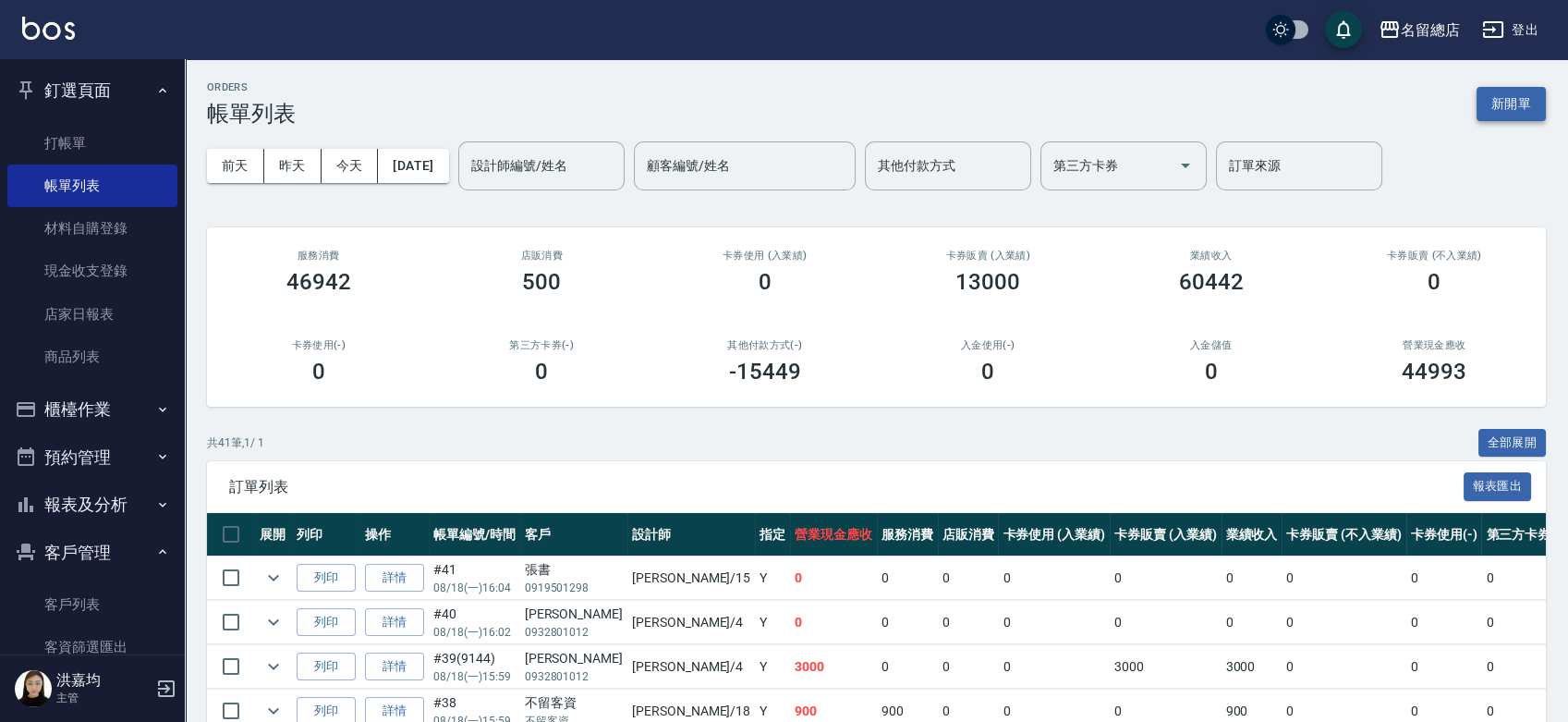
click at [1503, 100] on button "新開單" at bounding box center [1511, 103] width 70 height 34
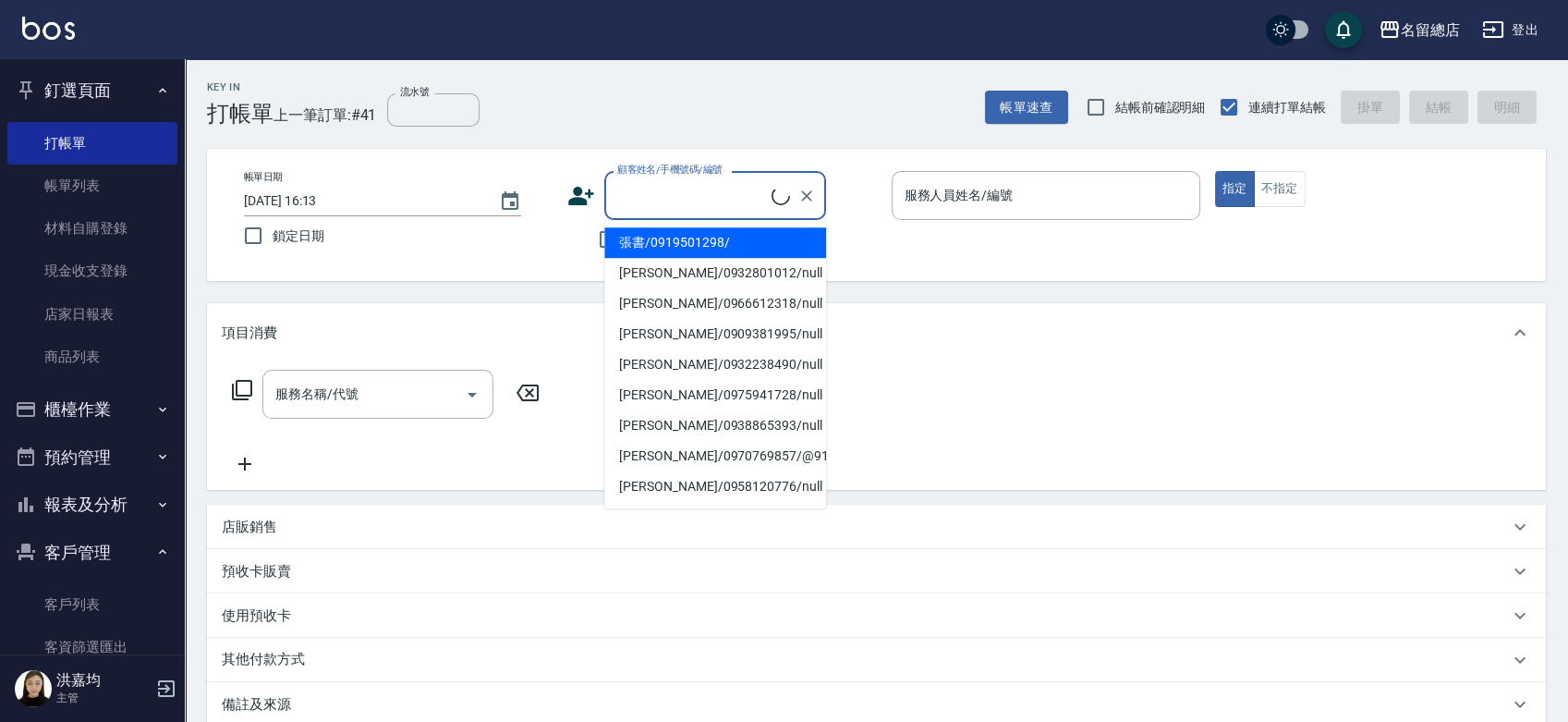
drag, startPoint x: 658, startPoint y: 195, endPoint x: 651, endPoint y: 189, distance: 9.2
click at [656, 195] on input "顧客姓名/手機號碼/編號" at bounding box center [692, 195] width 159 height 32
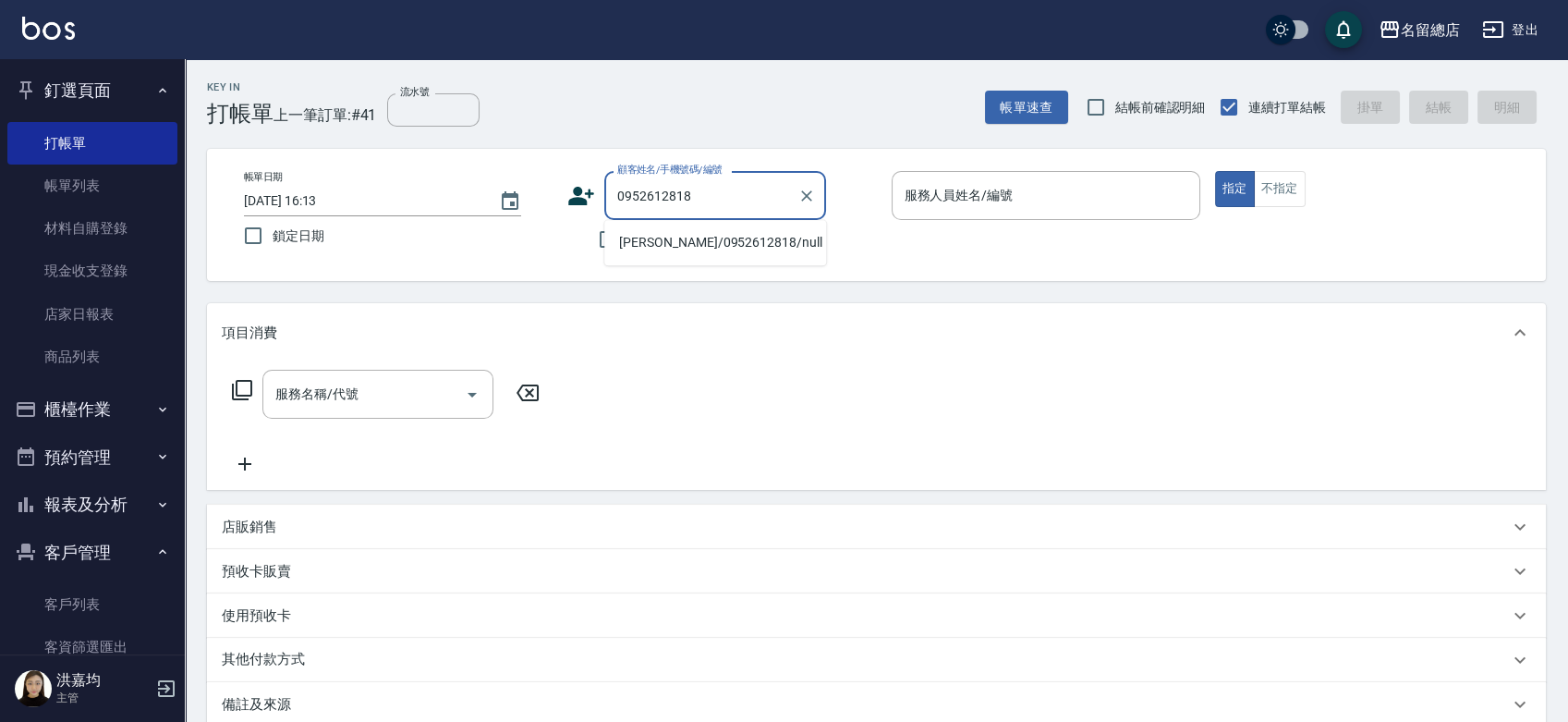
type input "0952612818"
click at [794, 109] on div "Key In 打帳單 上一筆訂單:#41 流水號 流水號 帳單速查 結帳前確認明細 連續打單結帳 掛單 結帳 明細" at bounding box center [865, 92] width 1362 height 68
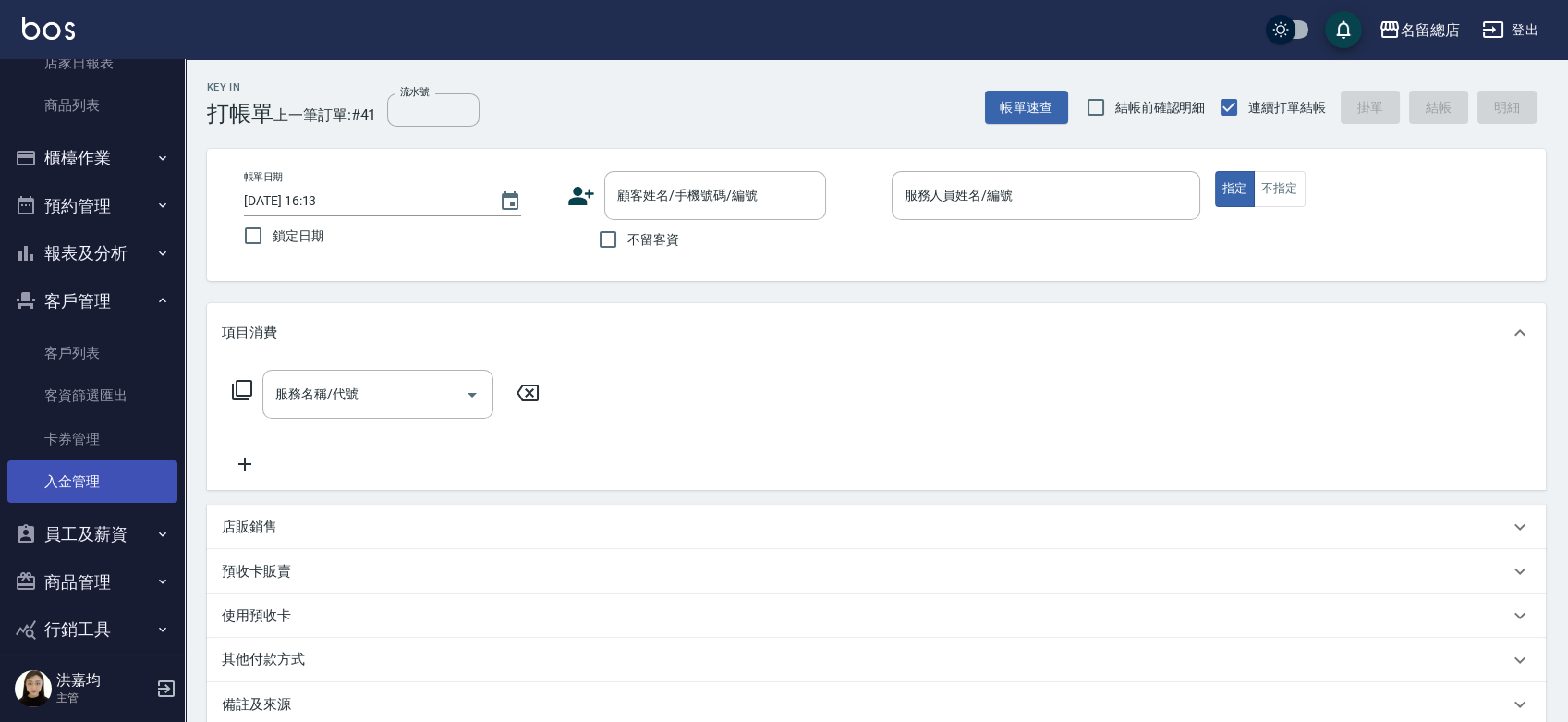
scroll to position [308, 0]
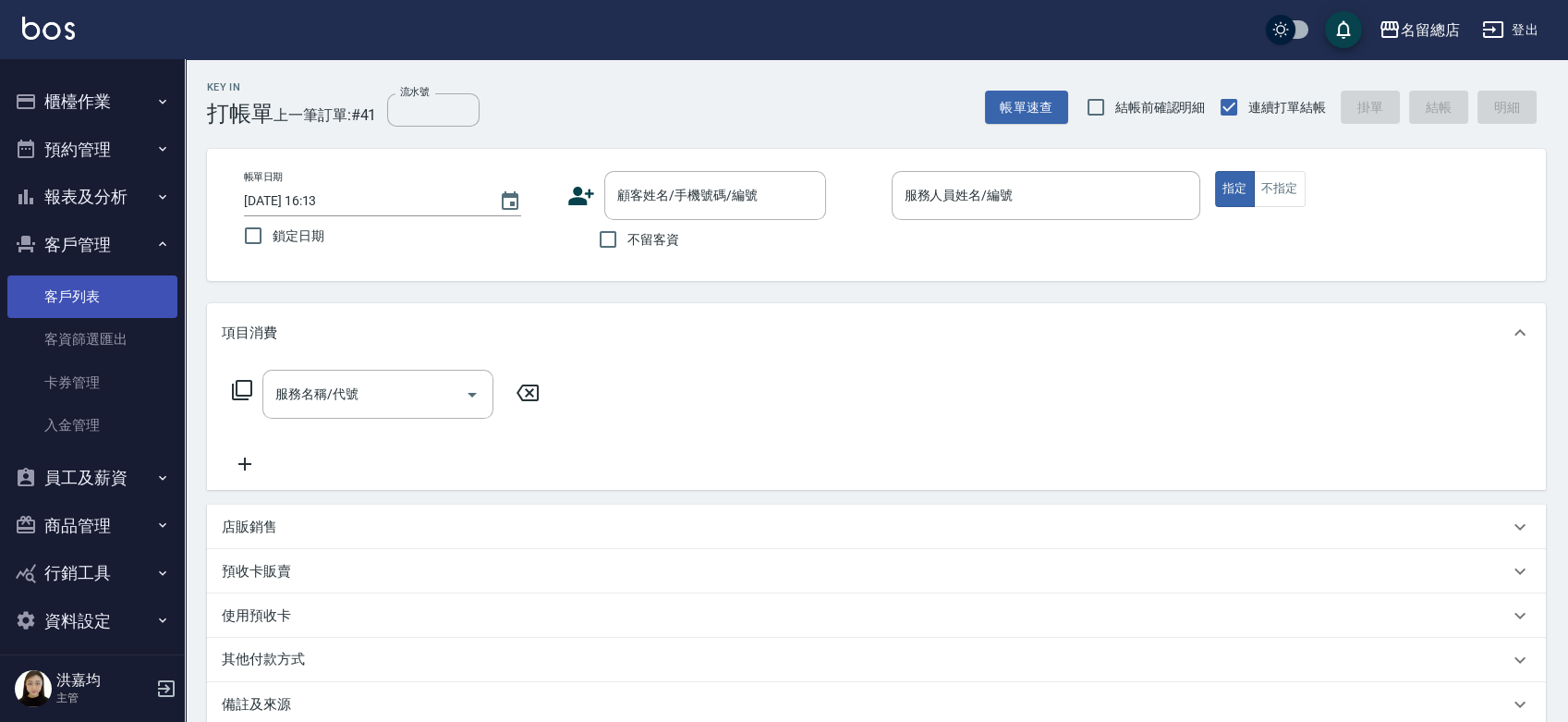
click at [83, 295] on link "客戶列表" at bounding box center [92, 296] width 170 height 42
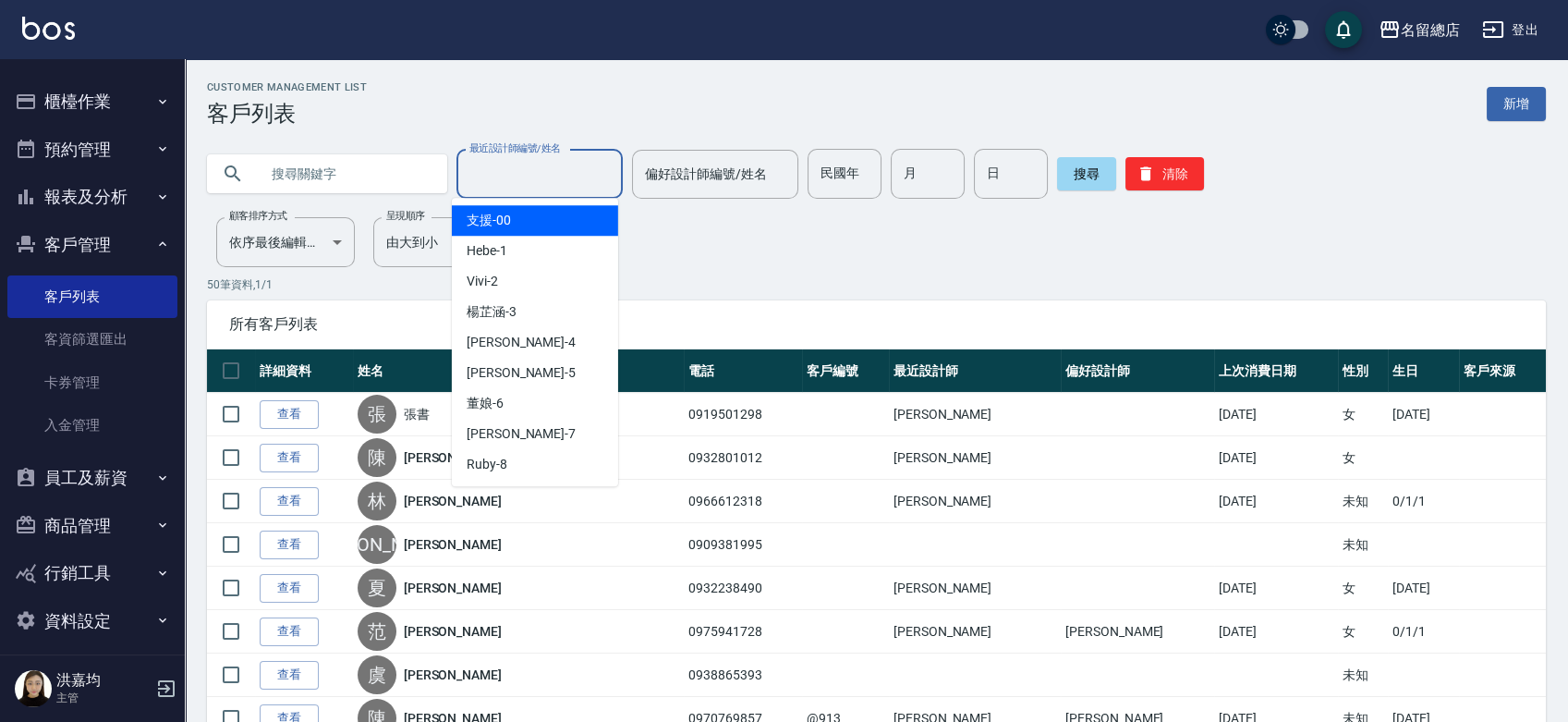
click at [532, 168] on input "最近設計師編號/姓名" at bounding box center [540, 174] width 149 height 32
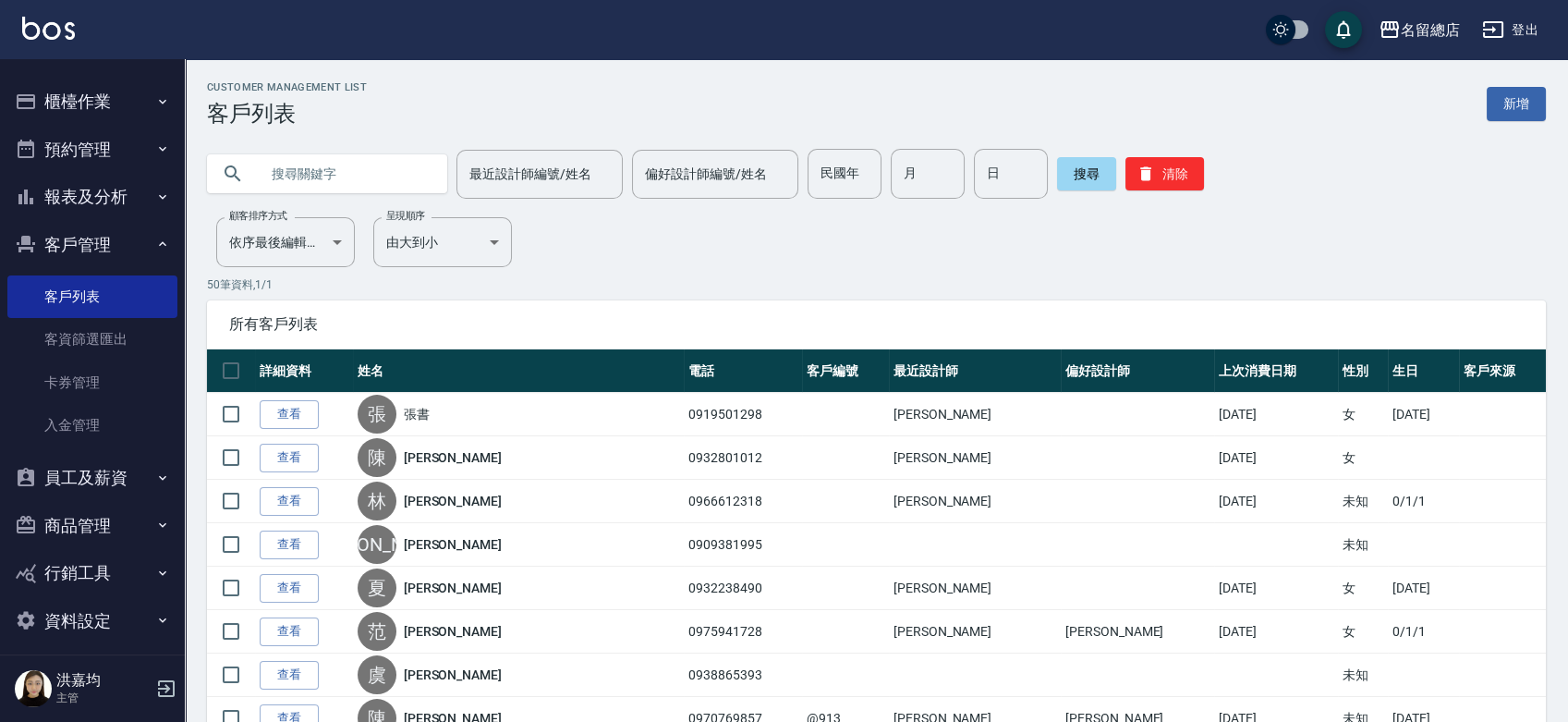
click at [314, 180] on input "text" at bounding box center [345, 173] width 174 height 50
type input "x"
type input "0952612818"
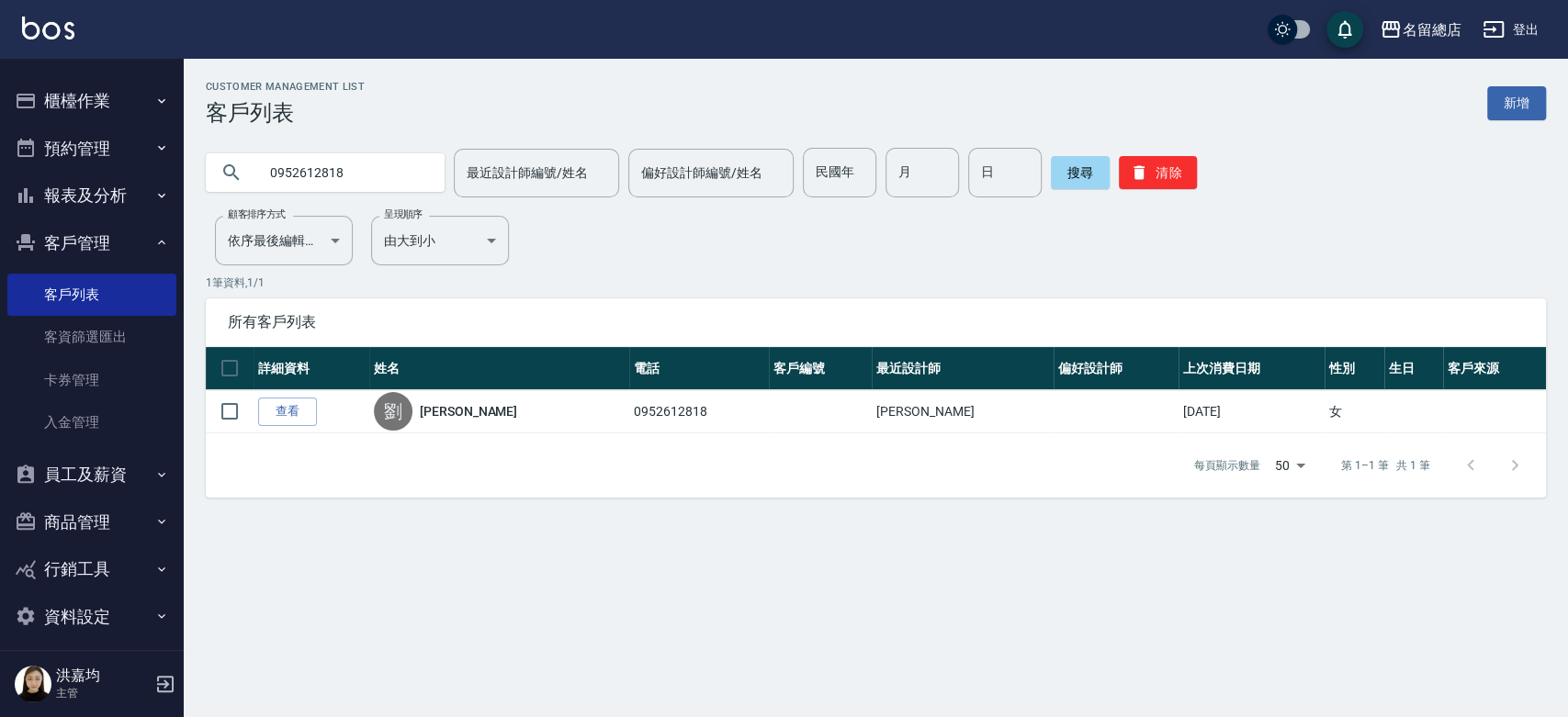
click at [283, 404] on link "查看" at bounding box center [287, 411] width 59 height 28
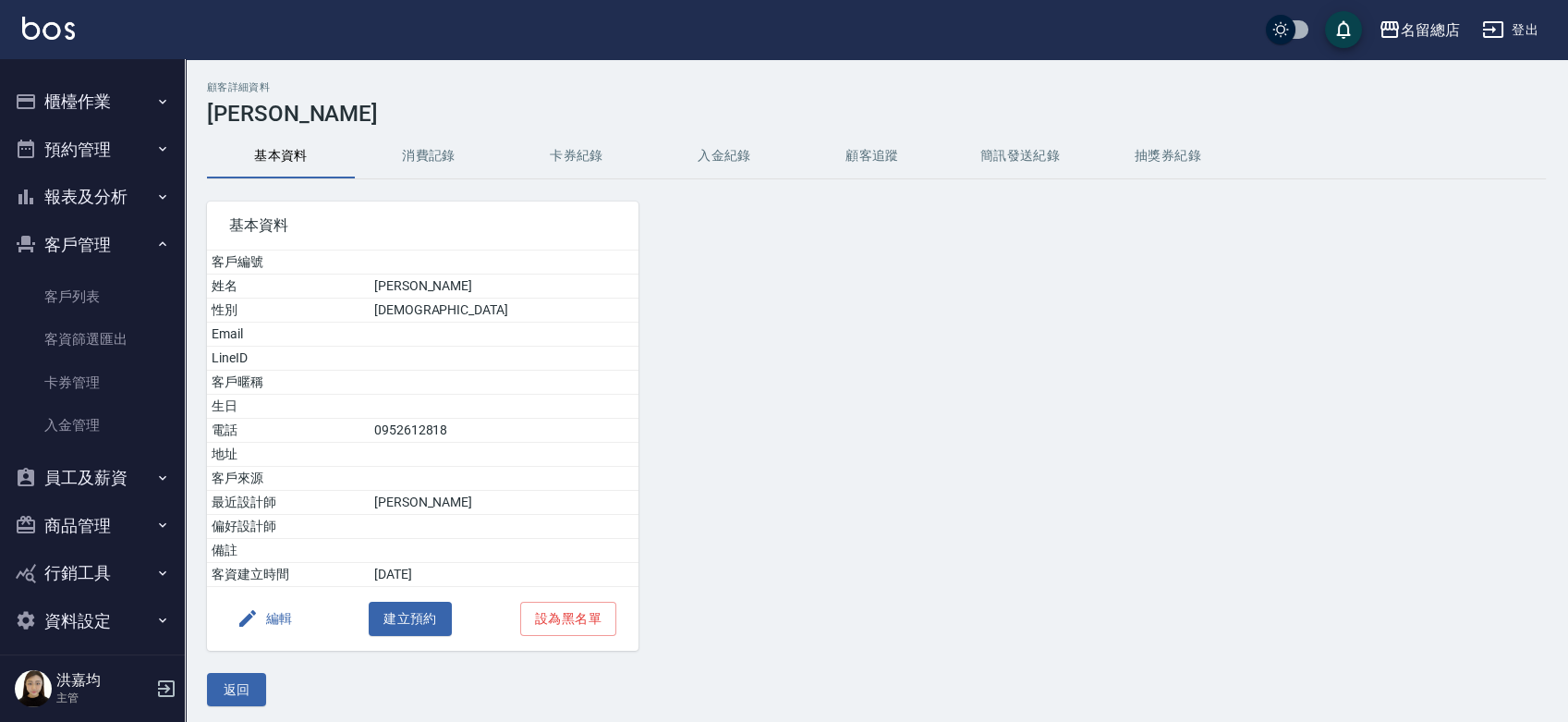
click at [252, 624] on icon "button" at bounding box center [248, 619] width 23 height 23
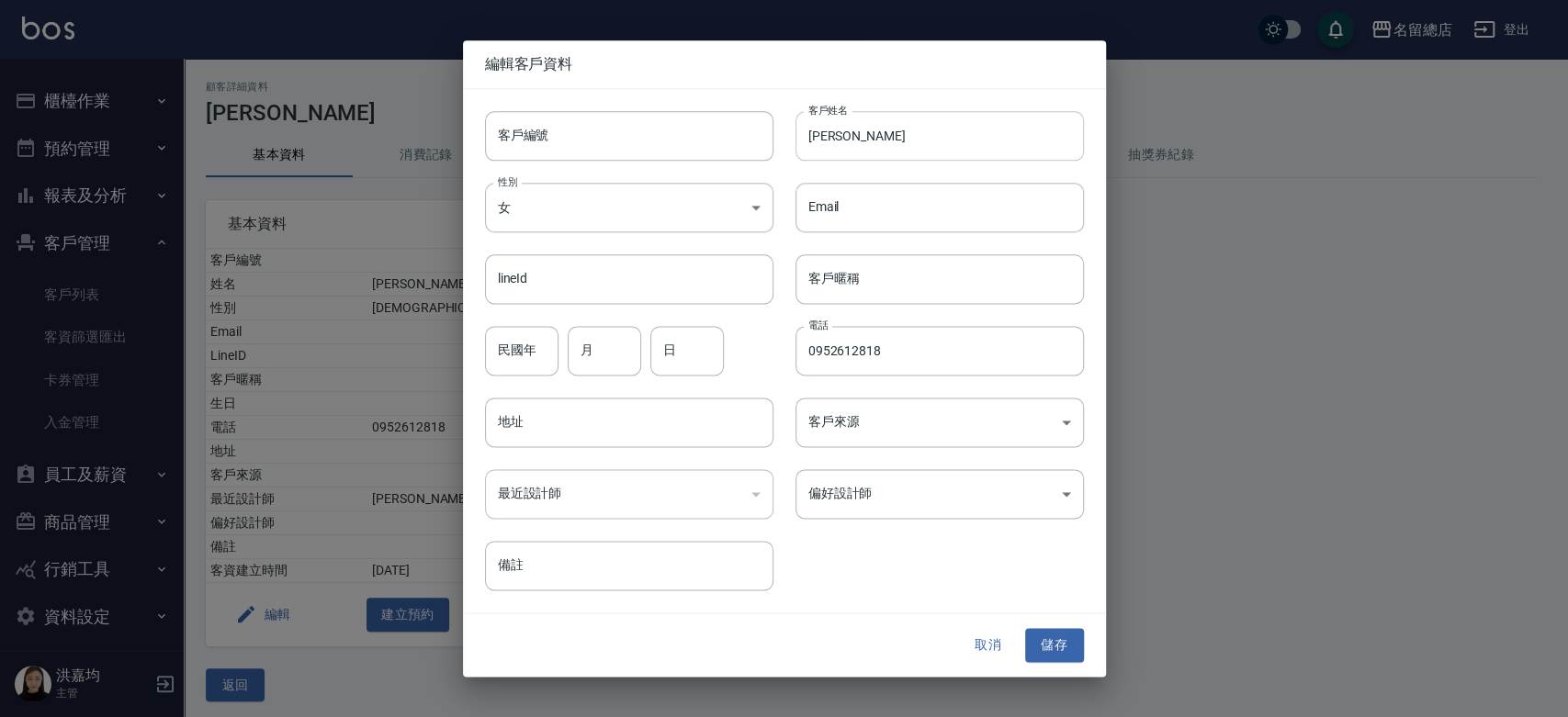
click at [805, 136] on input "[PERSON_NAME]" at bounding box center [939, 136] width 288 height 50
click at [845, 135] on input "[PERSON_NAME]" at bounding box center [939, 136] width 288 height 50
click at [808, 137] on input "[PERSON_NAME]" at bounding box center [939, 136] width 288 height 50
click at [905, 136] on input "原)原)[PERSON_NAME]" at bounding box center [939, 136] width 288 height 50
click at [847, 135] on input "原)原)[PERSON_NAME]" at bounding box center [939, 136] width 288 height 50
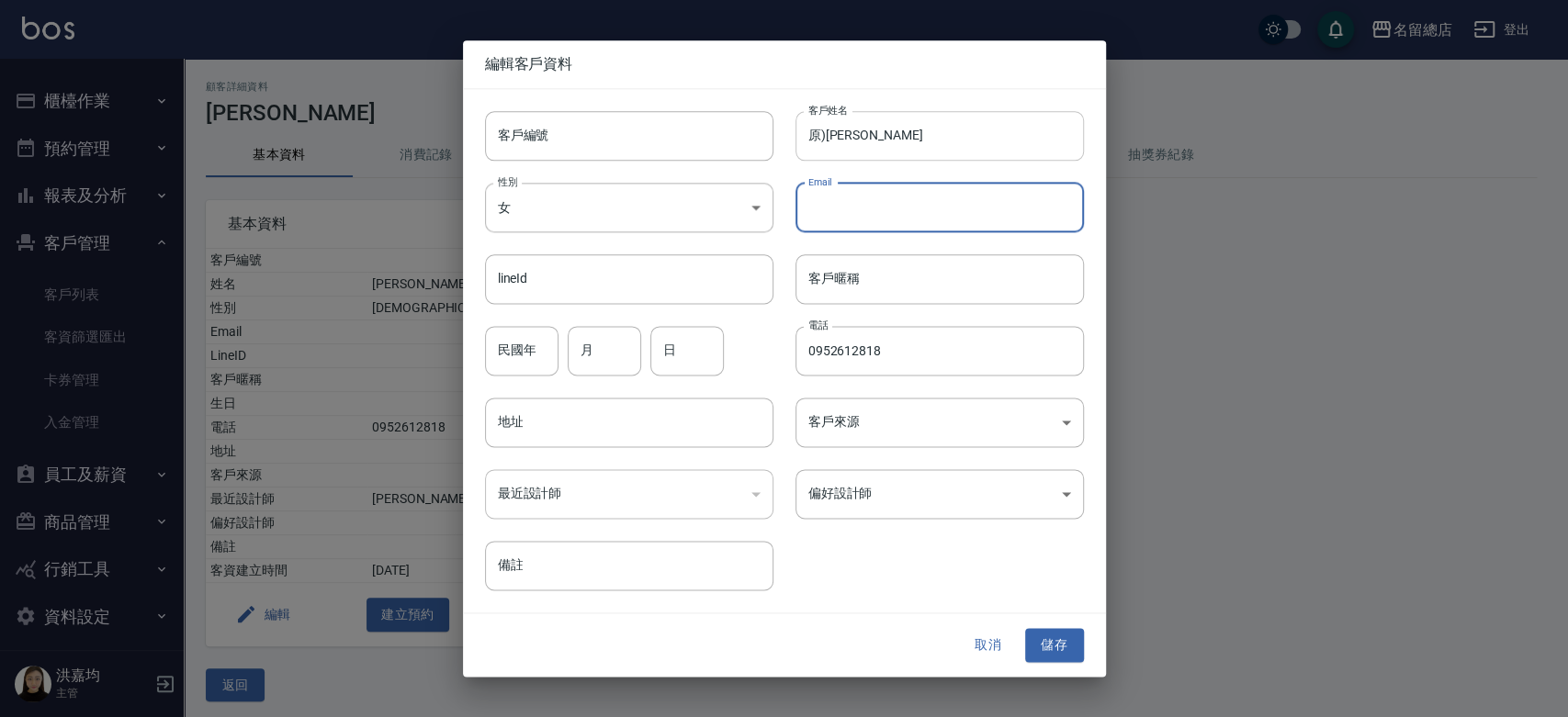
click at [808, 138] on input "原)[PERSON_NAME]" at bounding box center [939, 136] width 288 height 50
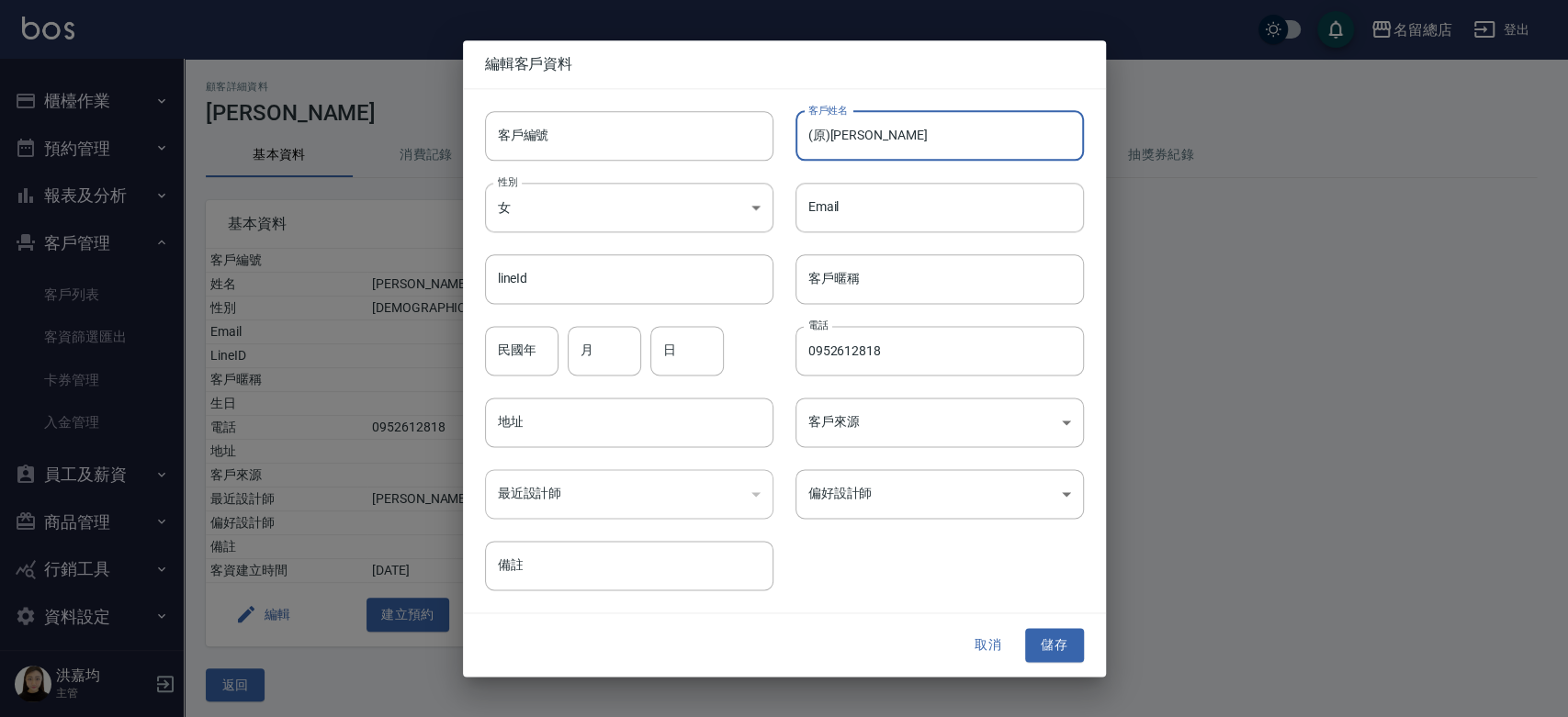
click at [904, 129] on input "(原)[PERSON_NAME]" at bounding box center [939, 136] width 288 height 50
type input "(原)[PERSON_NAME](new)[PERSON_NAME]"
click at [1054, 646] on button "儲存" at bounding box center [1054, 646] width 59 height 34
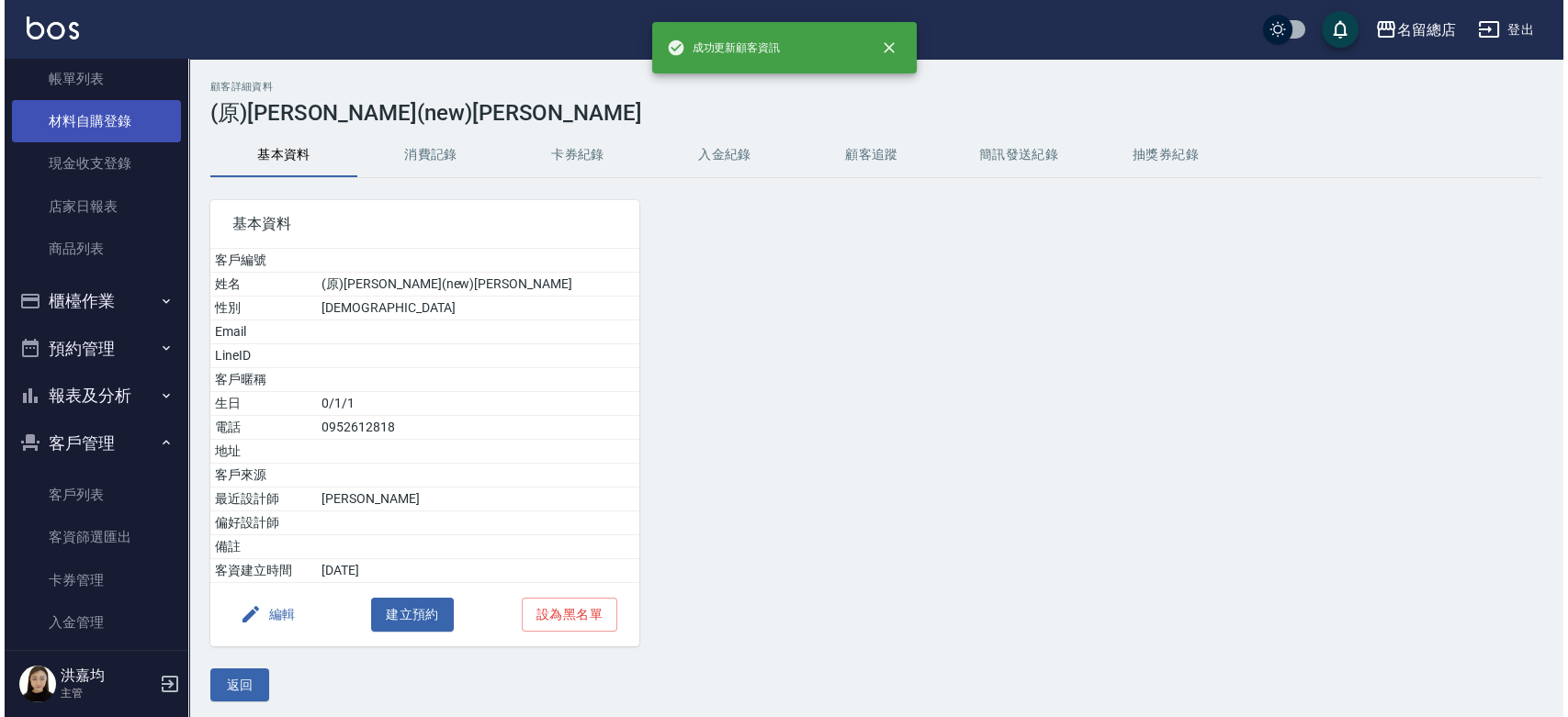
scroll to position [102, 0]
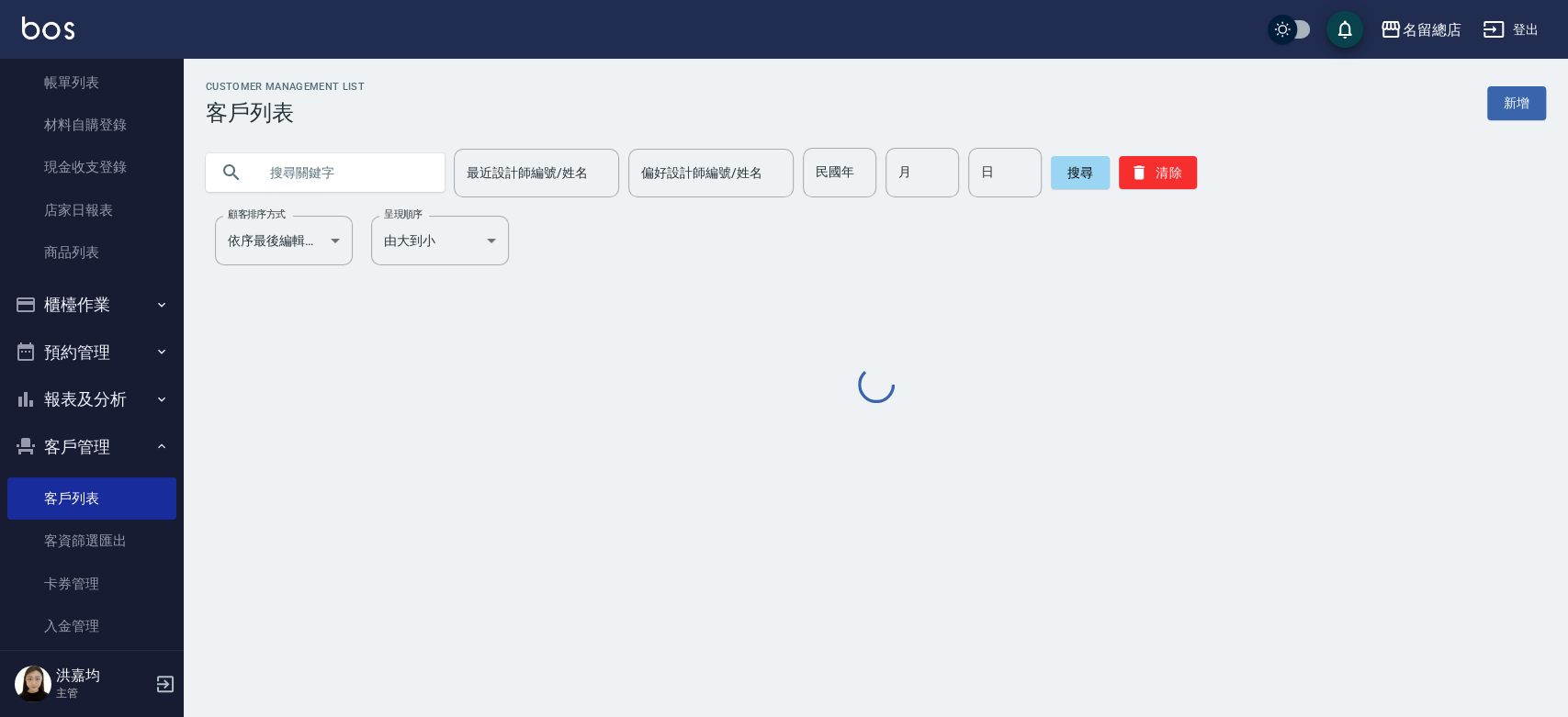
click at [304, 173] on input "text" at bounding box center [343, 172] width 173 height 50
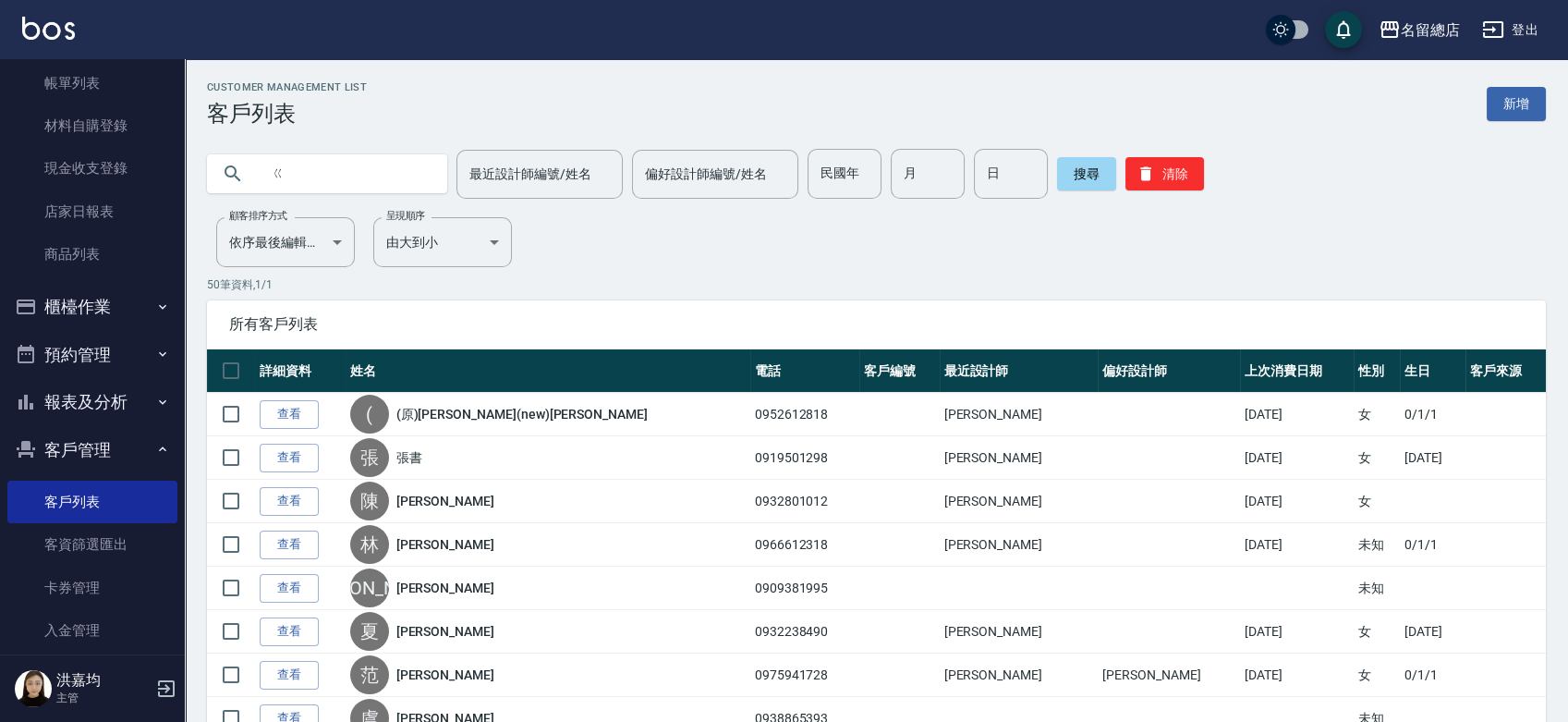
type input "ㄊ"
type input "new"
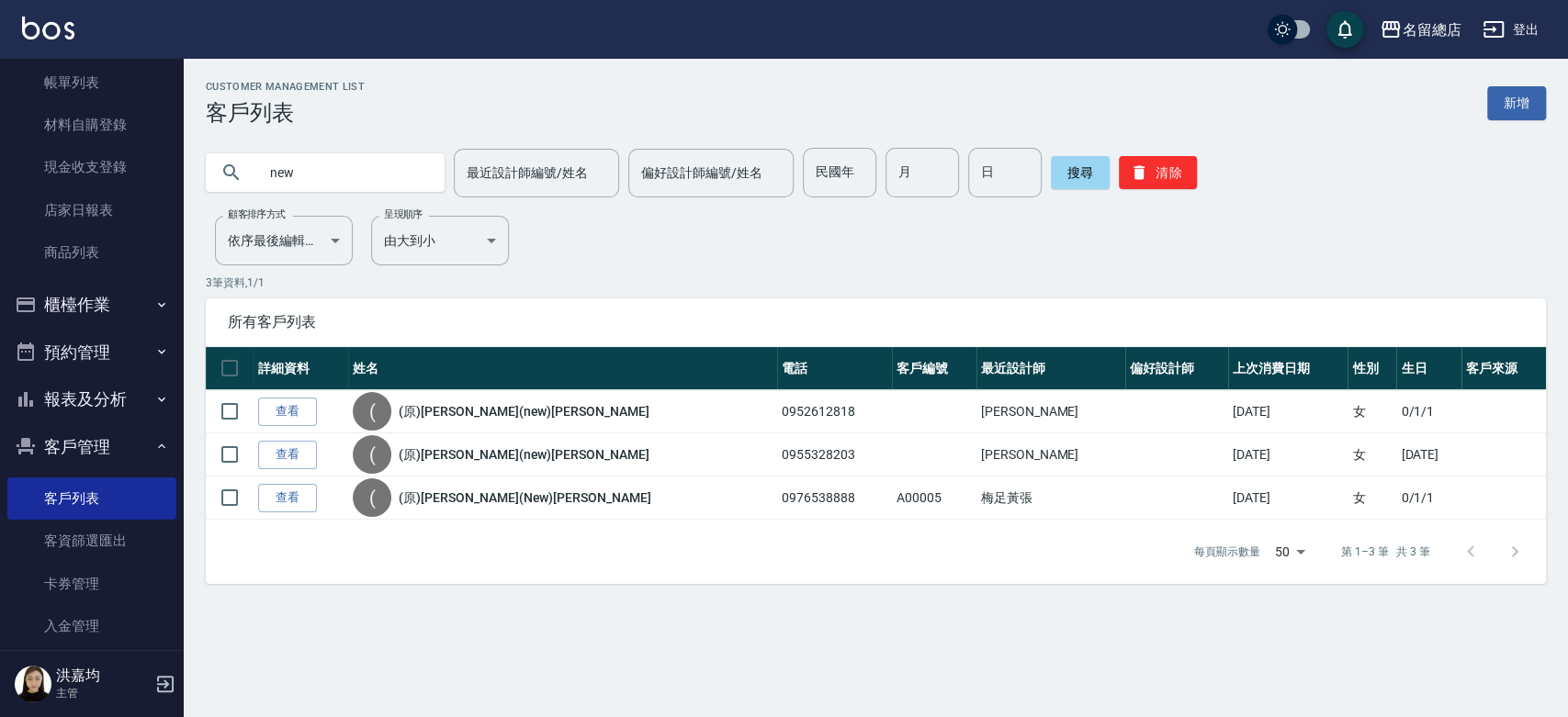
click at [302, 211] on div "Customer Management List 客戶列表 新增 new 最近設計師編號/姓名 最近設計師編號/姓名 偏好設計師編號/姓名 偏好設計師編號/姓…" at bounding box center [875, 332] width 1384 height 503
drag, startPoint x: 304, startPoint y: 211, endPoint x: 771, endPoint y: 640, distance: 634.1
click at [771, 639] on div "Customer Management List 客戶列表 新增 new 最近設計師編號/姓名 最近設計師編號/姓名 偏好設計師編號/姓名 偏好設計師編號/姓…" at bounding box center [784, 358] width 1568 height 717
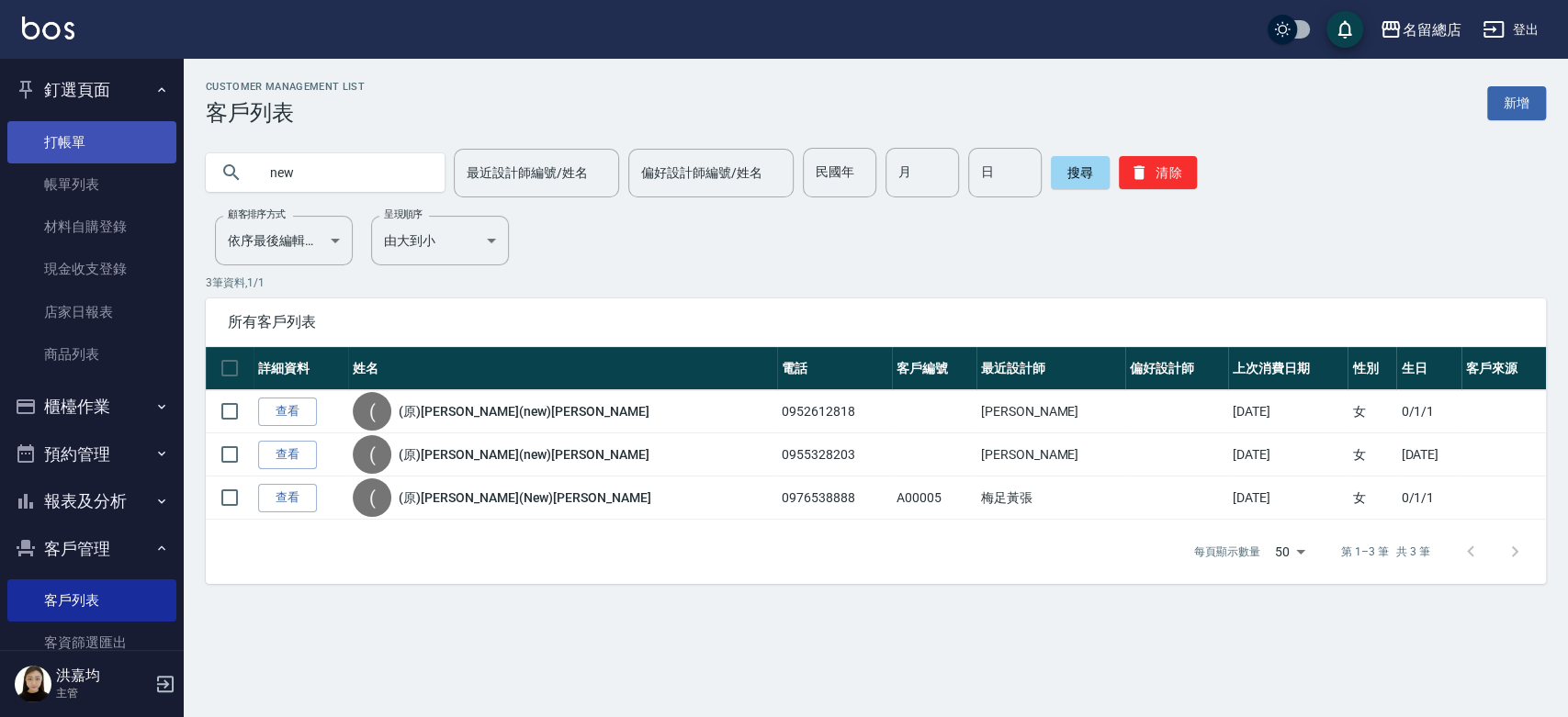
click at [83, 147] on link "打帳單" at bounding box center [92, 142] width 169 height 42
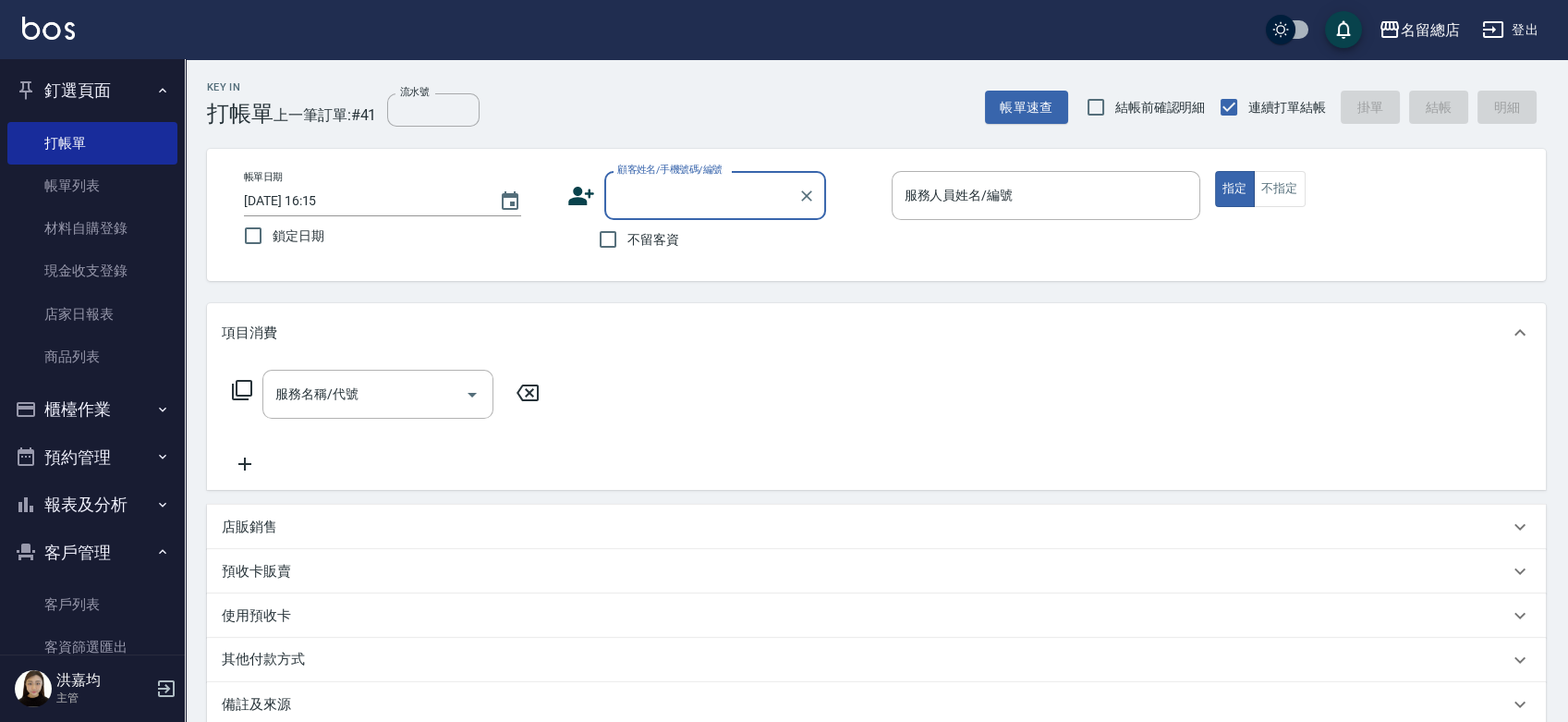
type input "x"
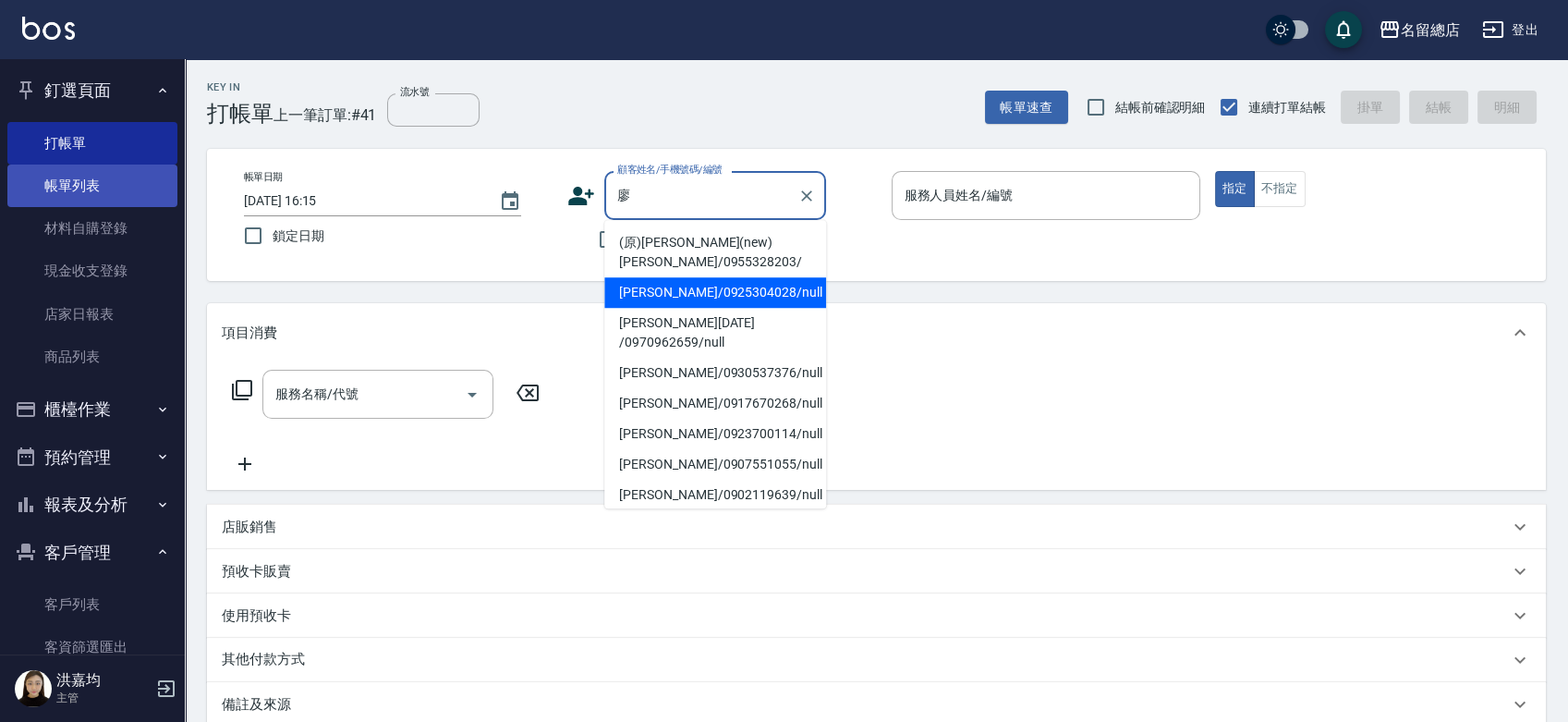
type input "廖"
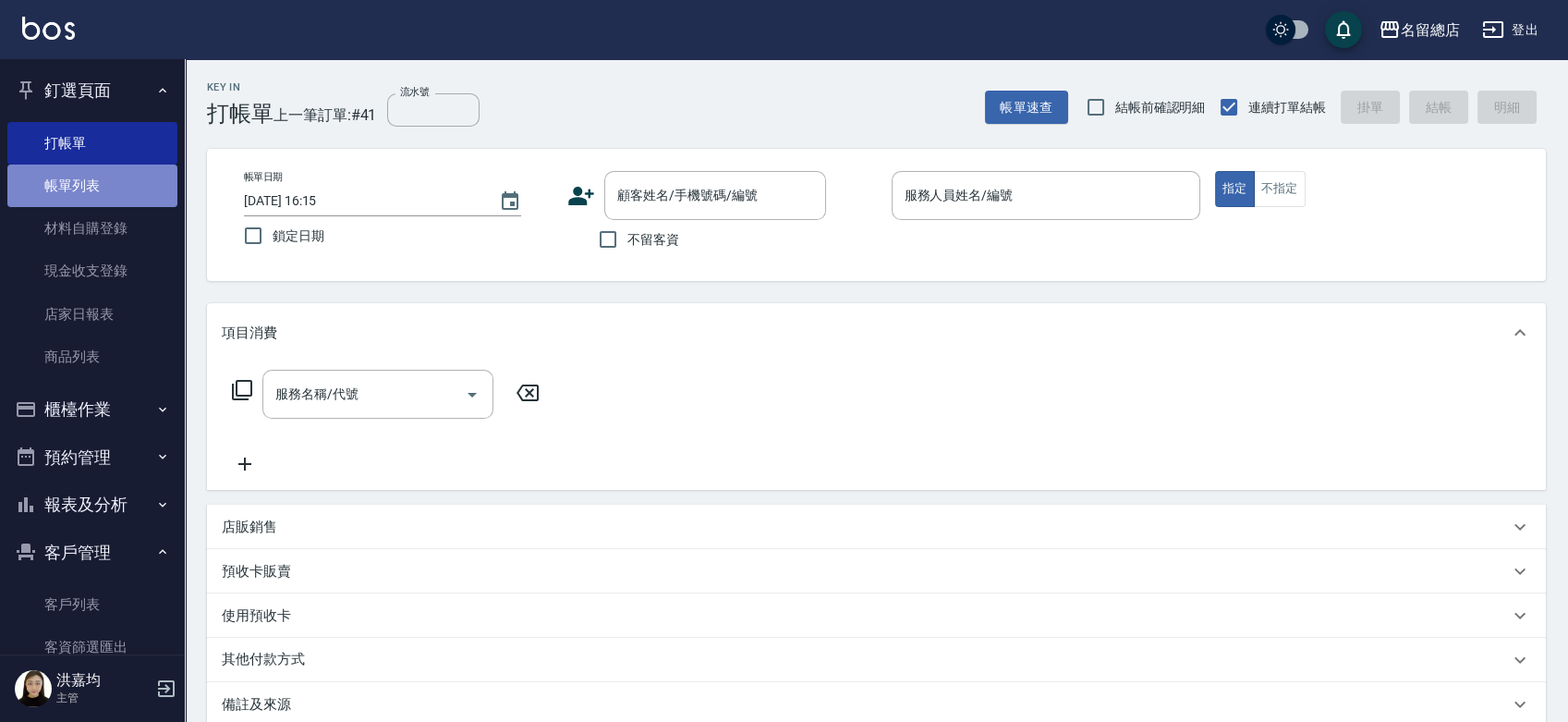
click at [100, 191] on link "帳單列表" at bounding box center [92, 185] width 170 height 42
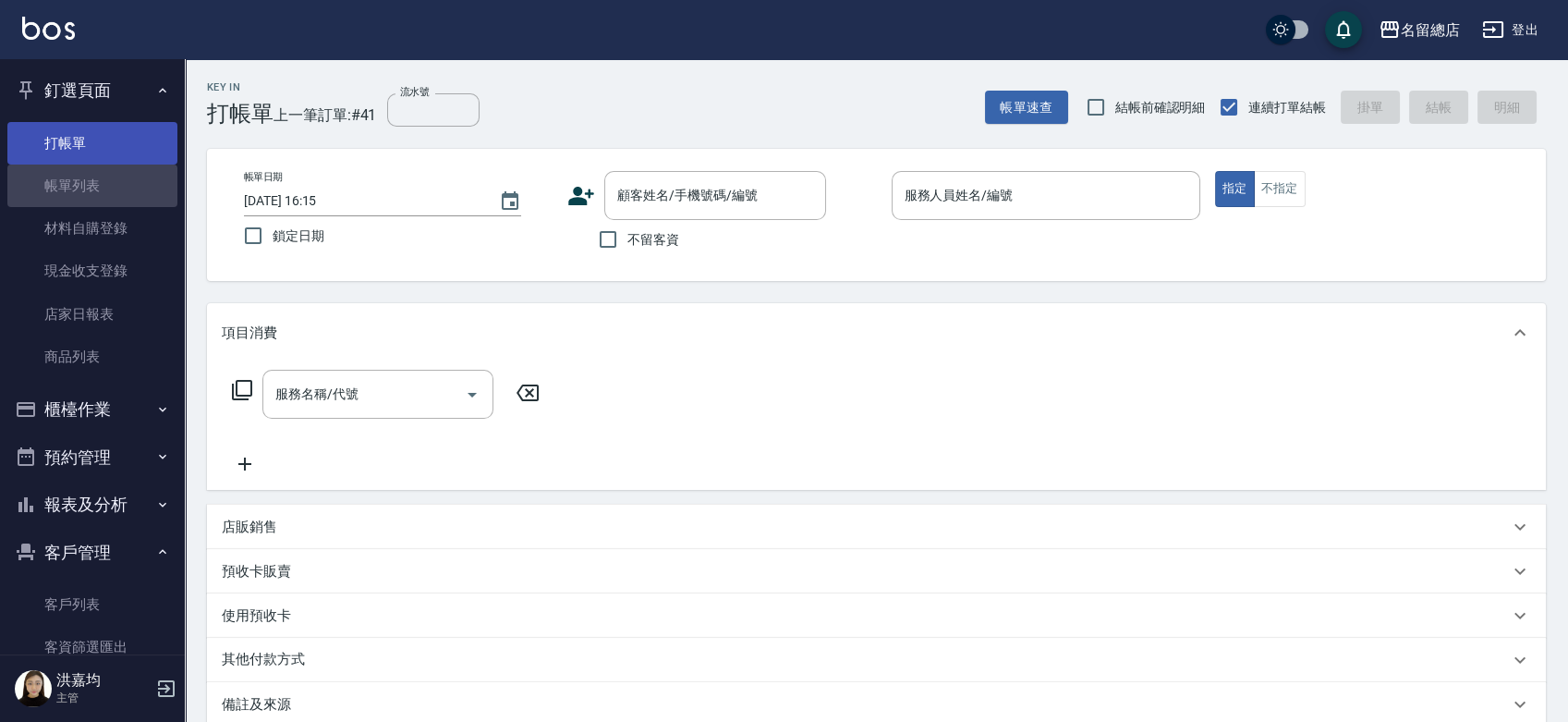
click at [123, 131] on link "打帳單" at bounding box center [92, 143] width 170 height 42
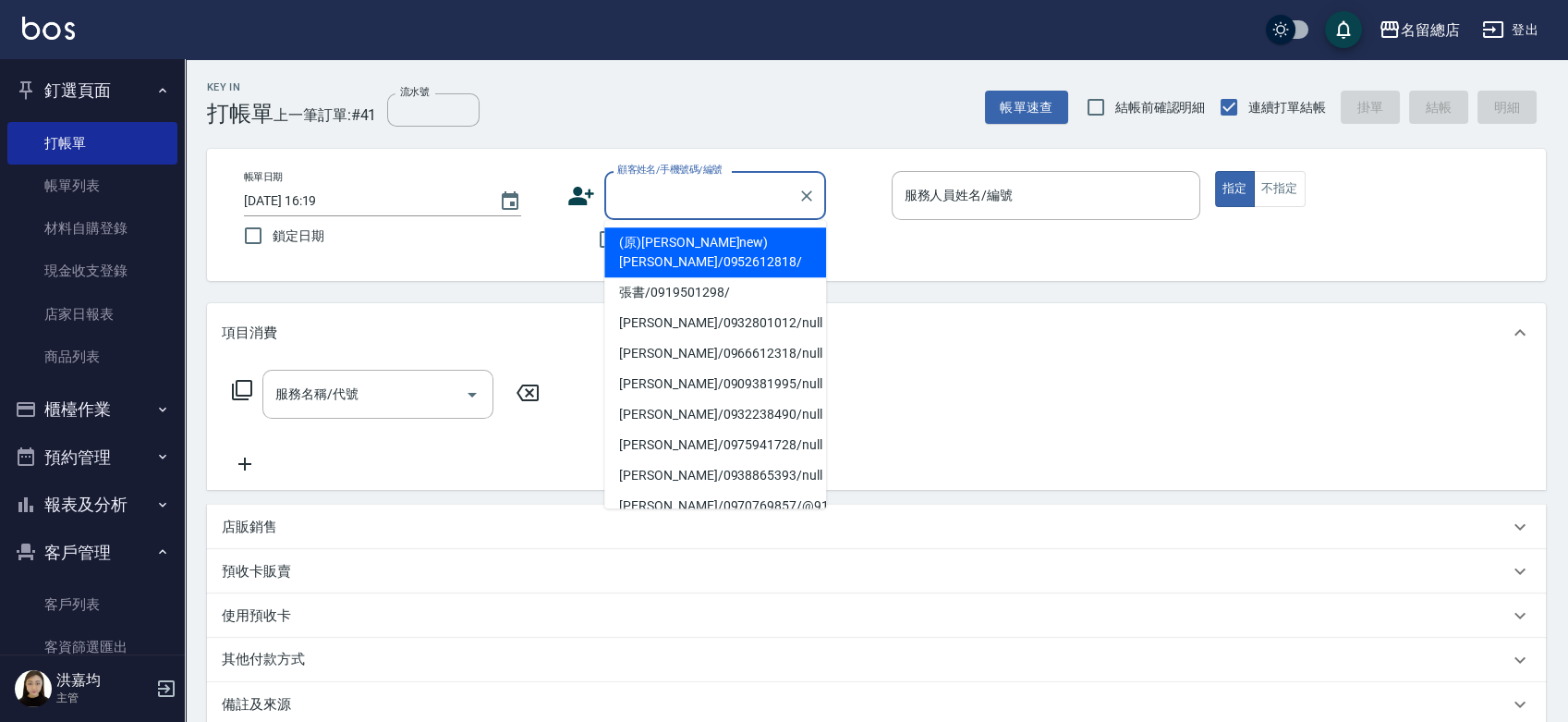
click at [647, 190] on input "顧客姓名/手機號碼/編號" at bounding box center [701, 195] width 177 height 32
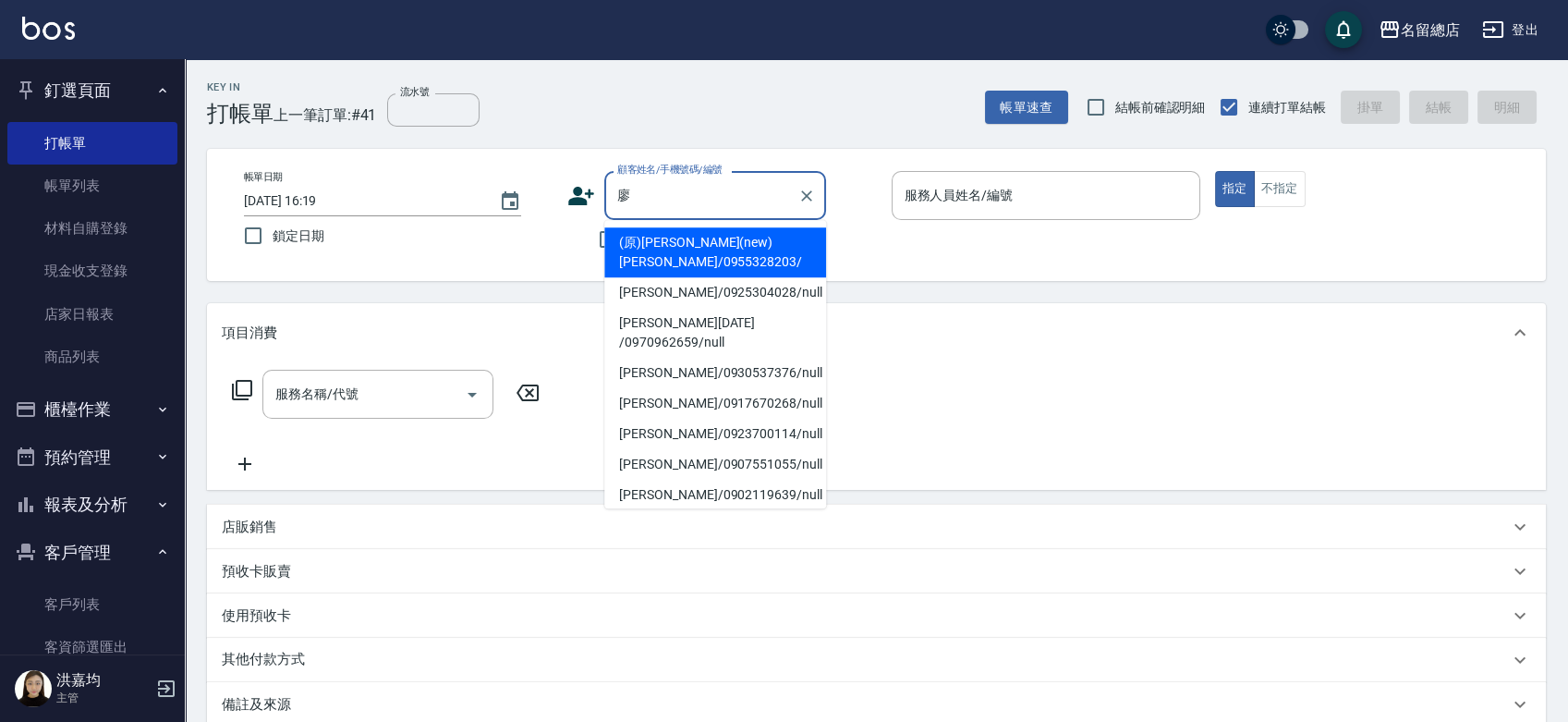
click at [683, 305] on li "[PERSON_NAME]/0925304028/null" at bounding box center [716, 292] width 222 height 30
type input "[PERSON_NAME]/0925304028/null"
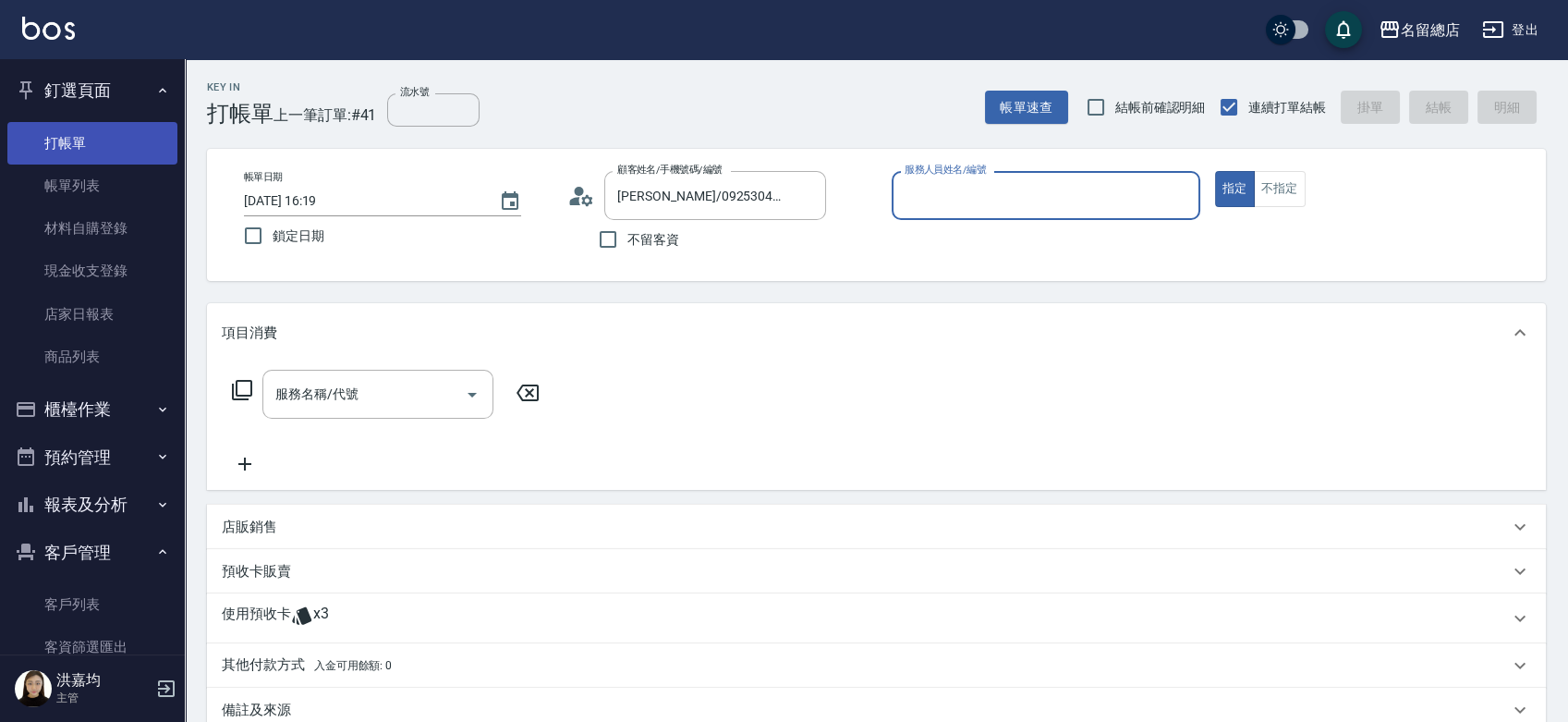
click at [87, 147] on link "打帳單" at bounding box center [92, 143] width 170 height 42
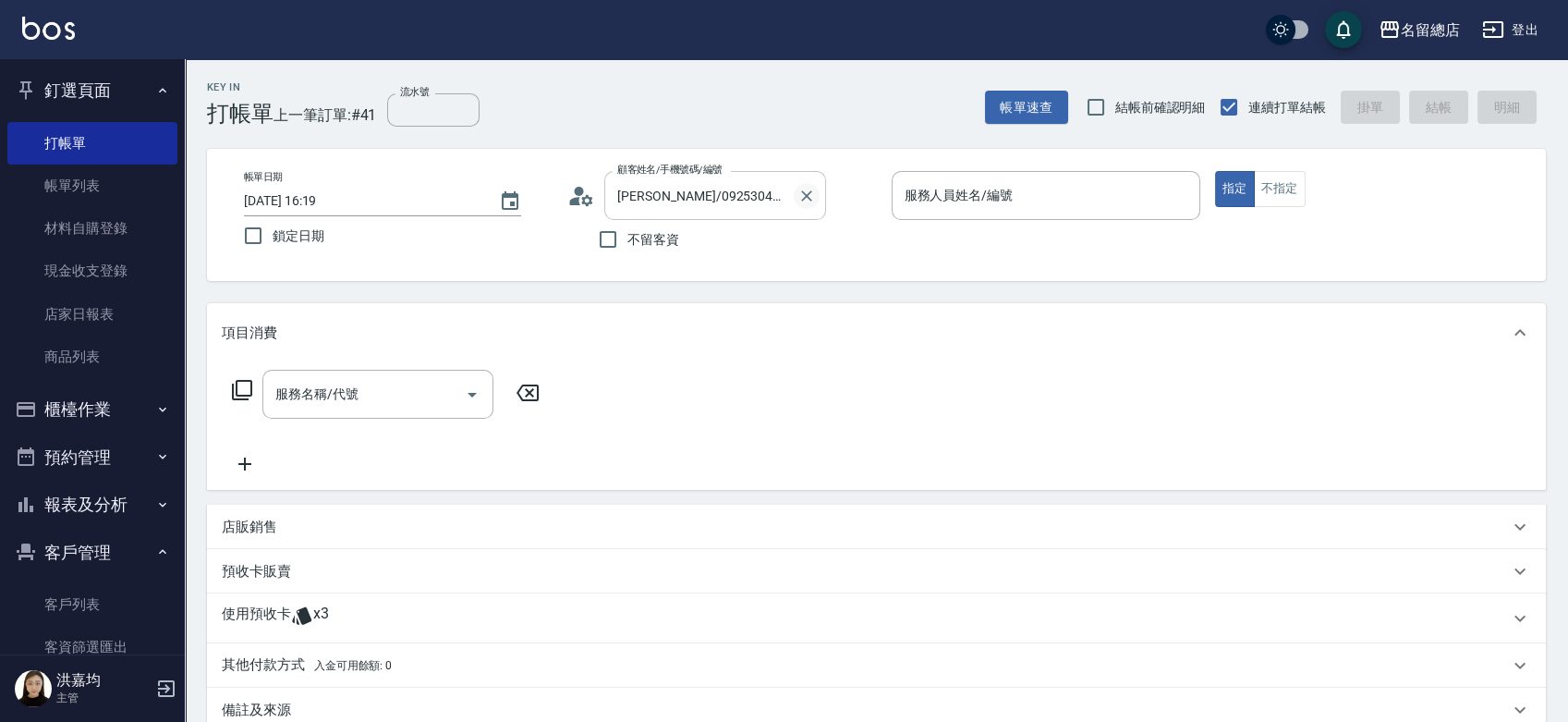
click at [809, 200] on icon "Clear" at bounding box center [806, 196] width 19 height 19
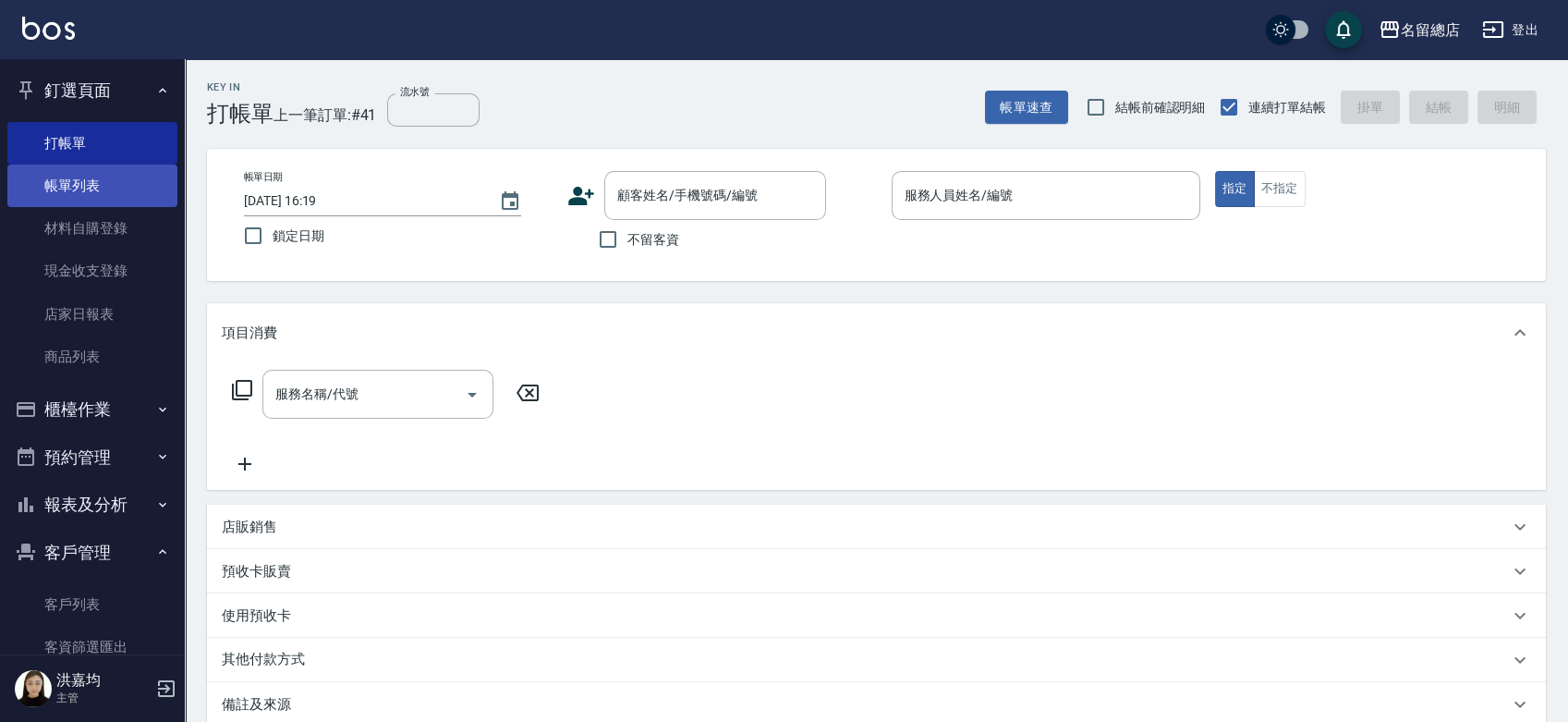
click at [69, 188] on link "帳單列表" at bounding box center [92, 185] width 170 height 42
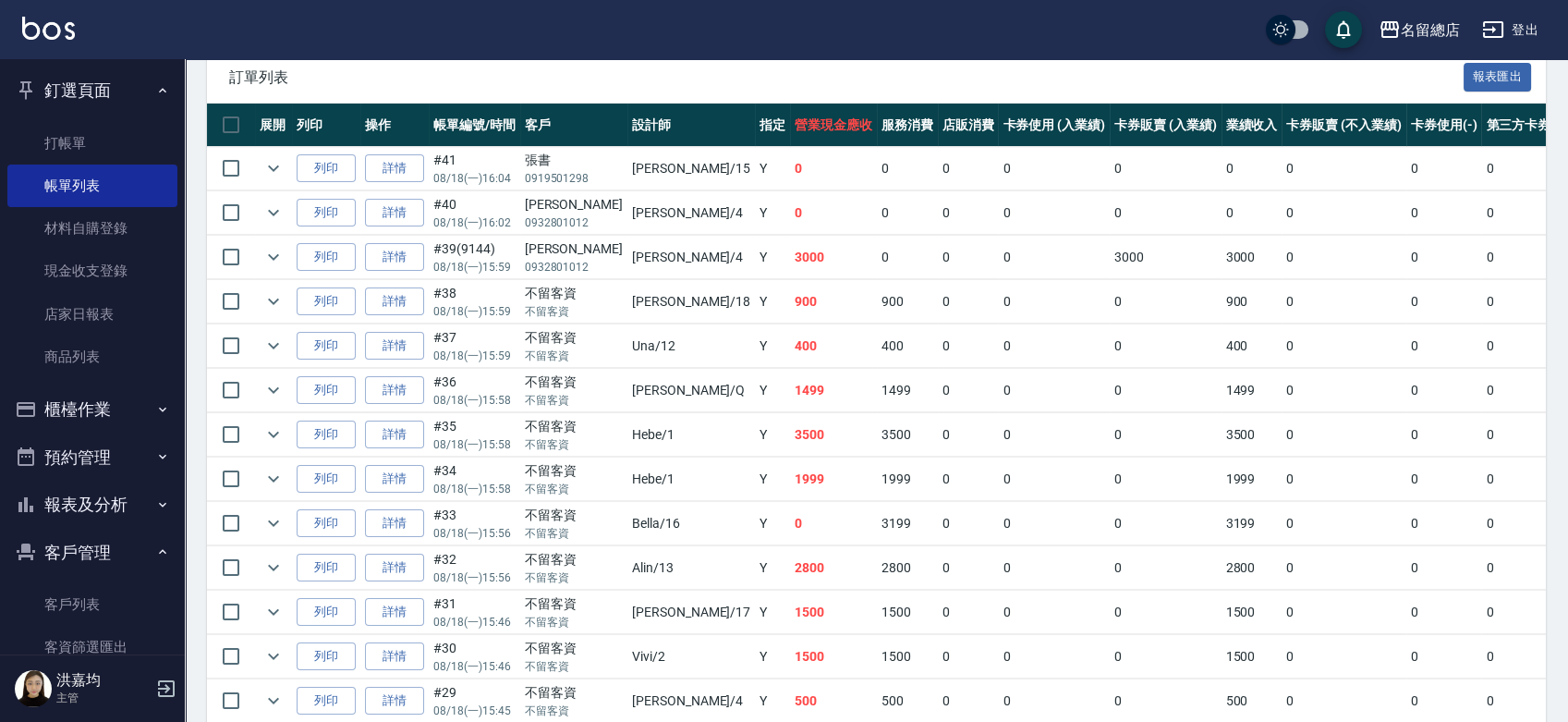
scroll to position [410, 0]
click at [394, 212] on link "詳情" at bounding box center [394, 211] width 59 height 29
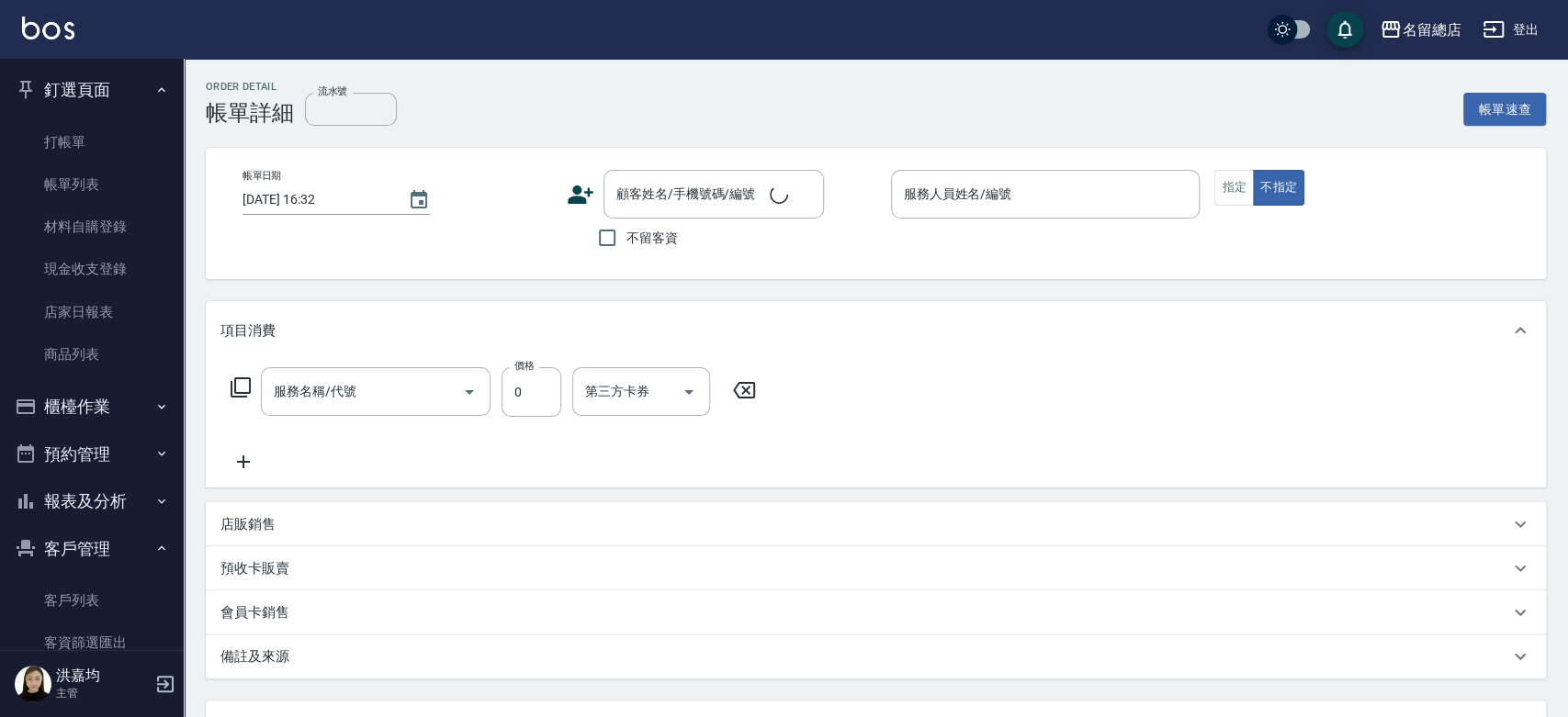
type input "[DATE] 16:02"
type input "[PERSON_NAME]-4"
type input "護染蓋卡1000~1499(414)"
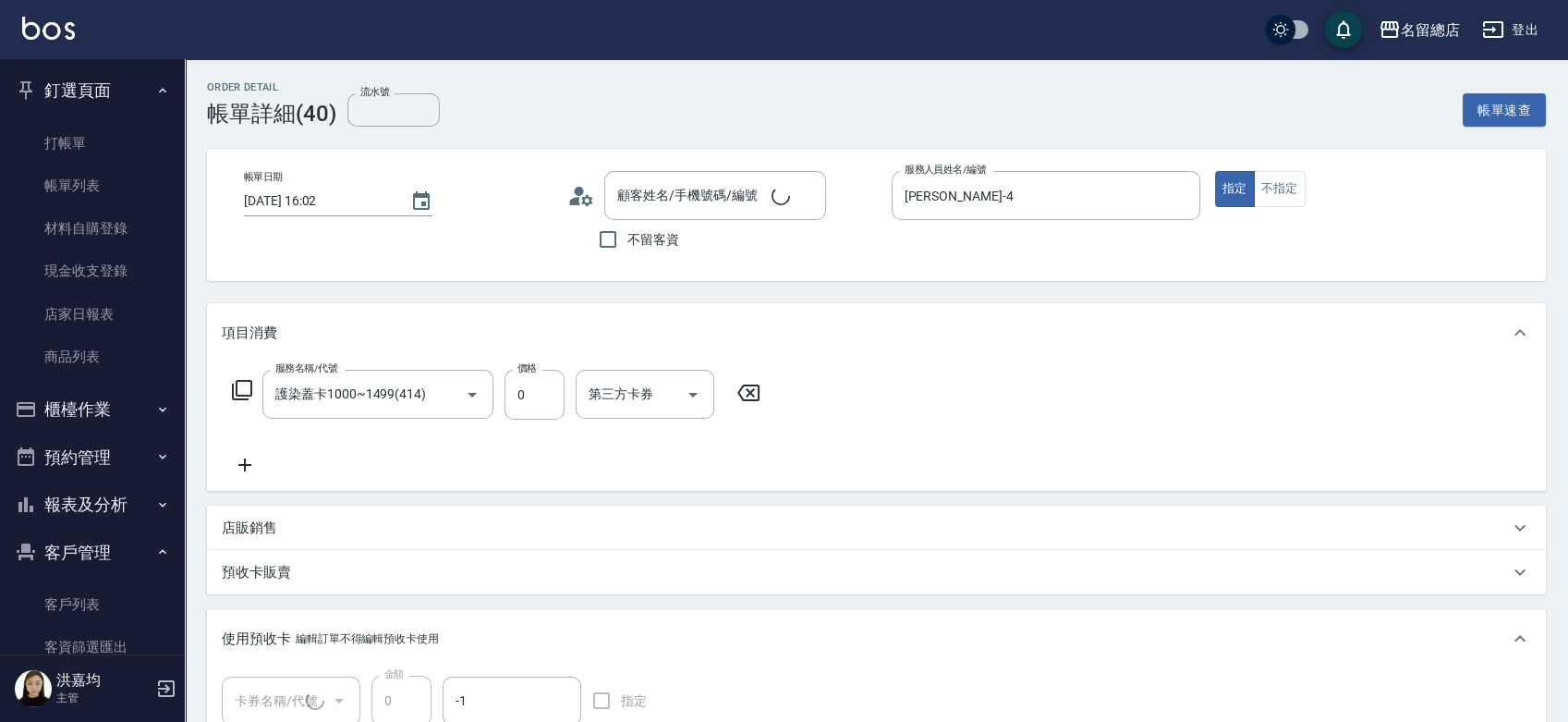
type input "[PERSON_NAME]/0932801012/null"
type input "護染卡(1/1) 9144"
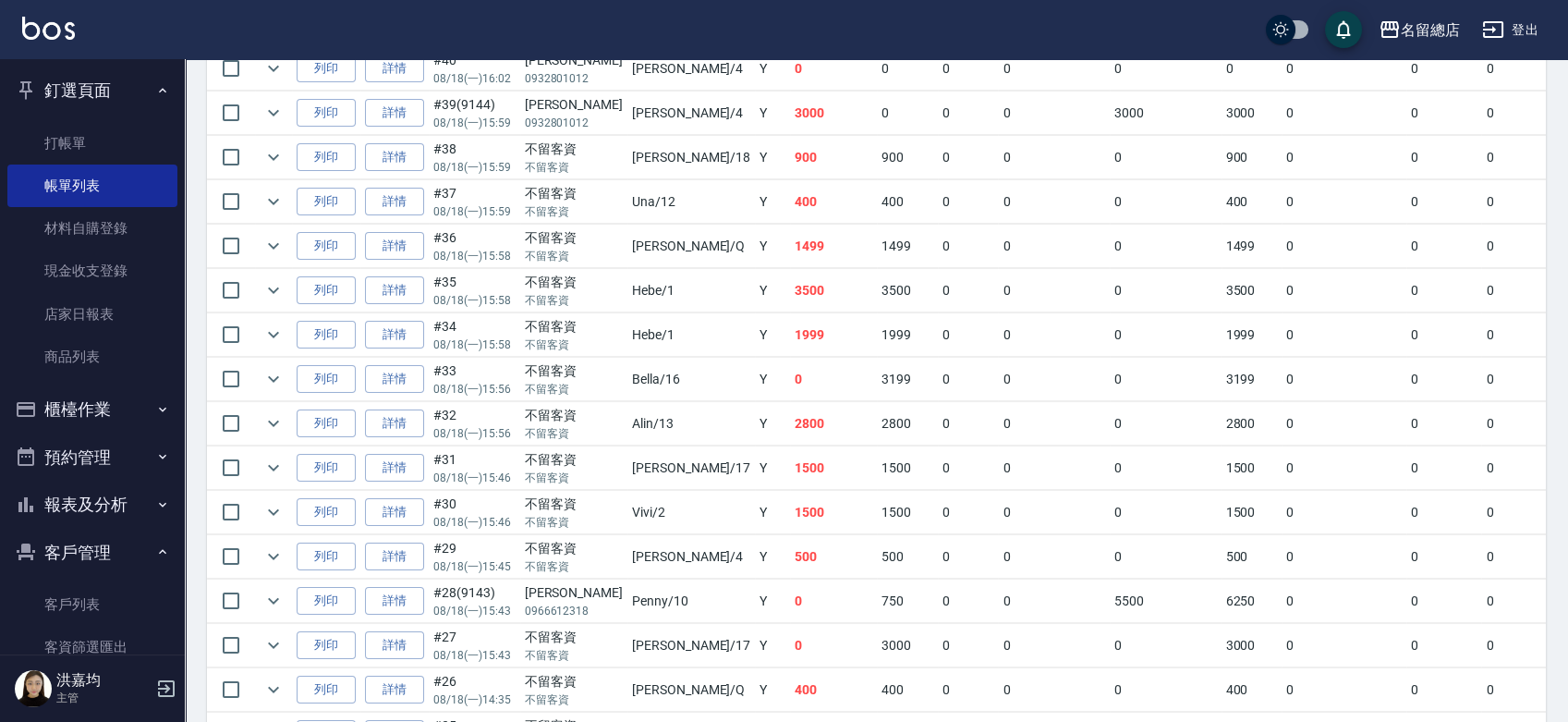
scroll to position [616, 0]
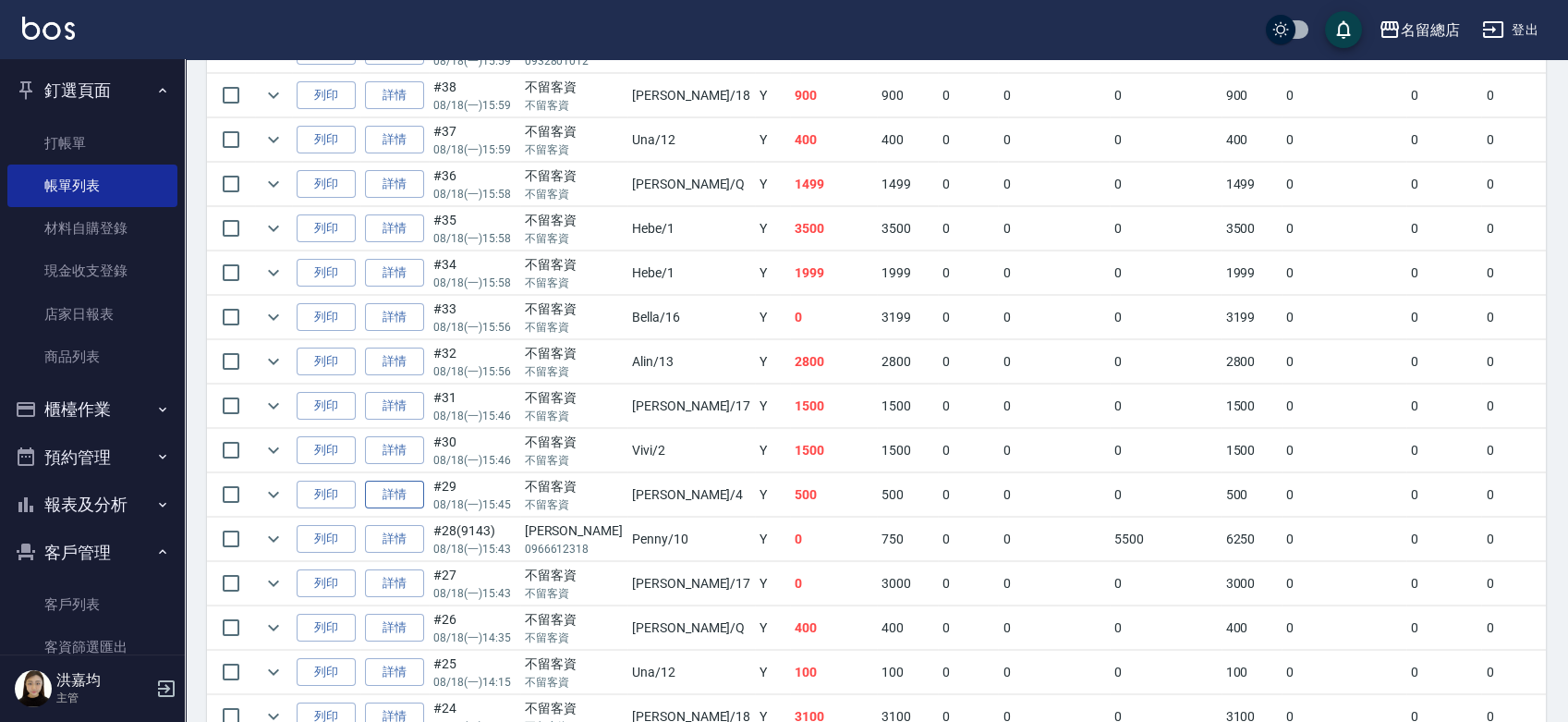
click at [388, 494] on link "詳情" at bounding box center [394, 495] width 59 height 29
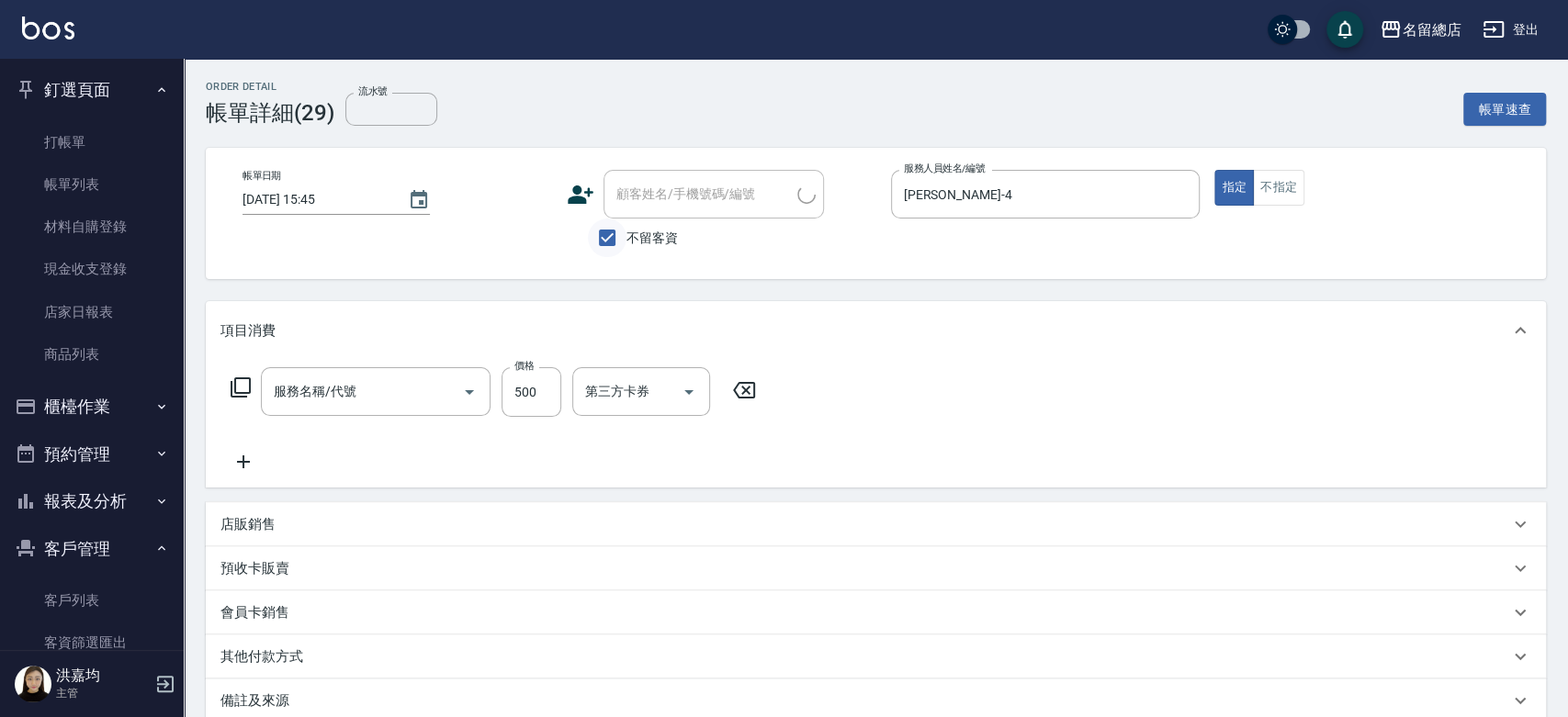
type input "[DATE] 15:45"
checkbox input "true"
type input "[PERSON_NAME]-4"
type input "剪髮(305)"
click at [371, 398] on input "剪髮(305)" at bounding box center [349, 391] width 161 height 32
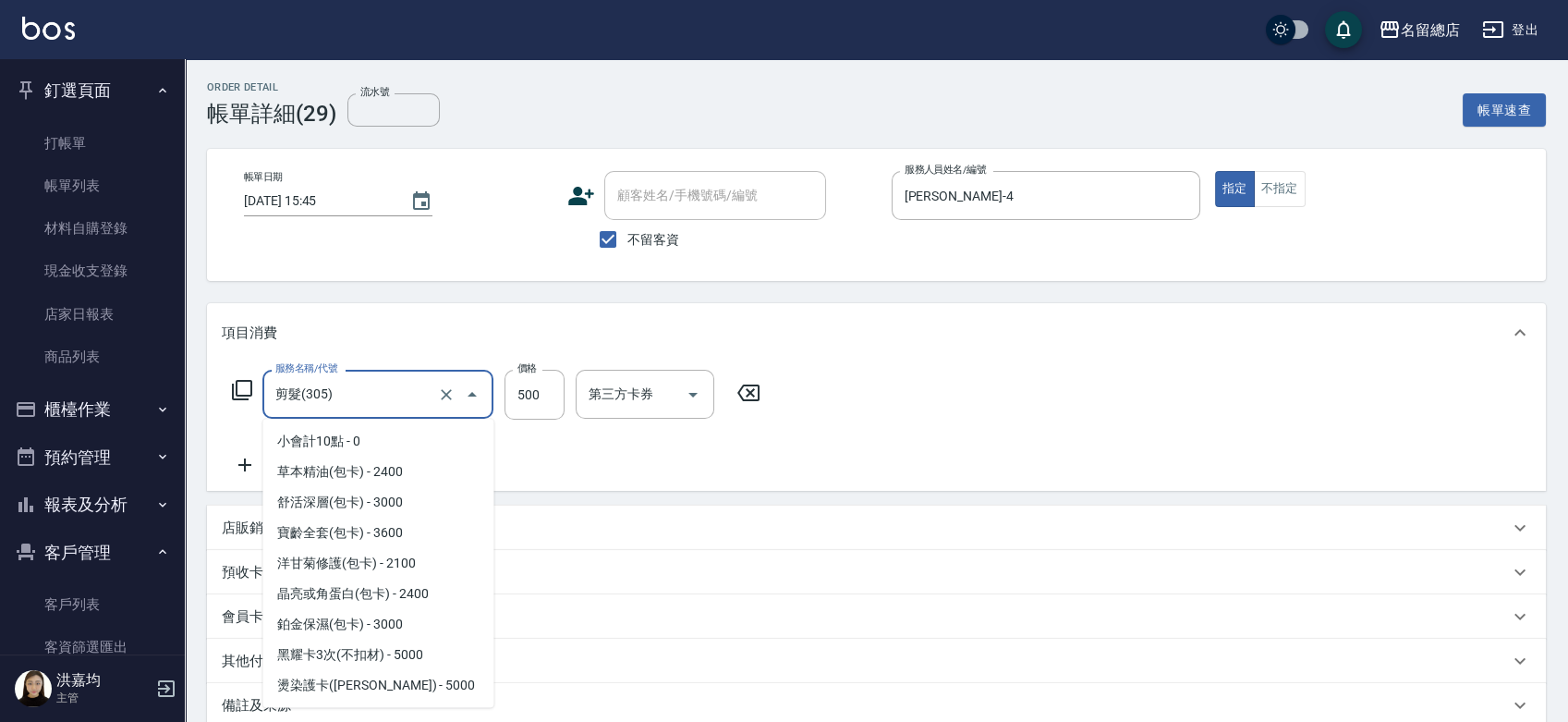
scroll to position [938, 0]
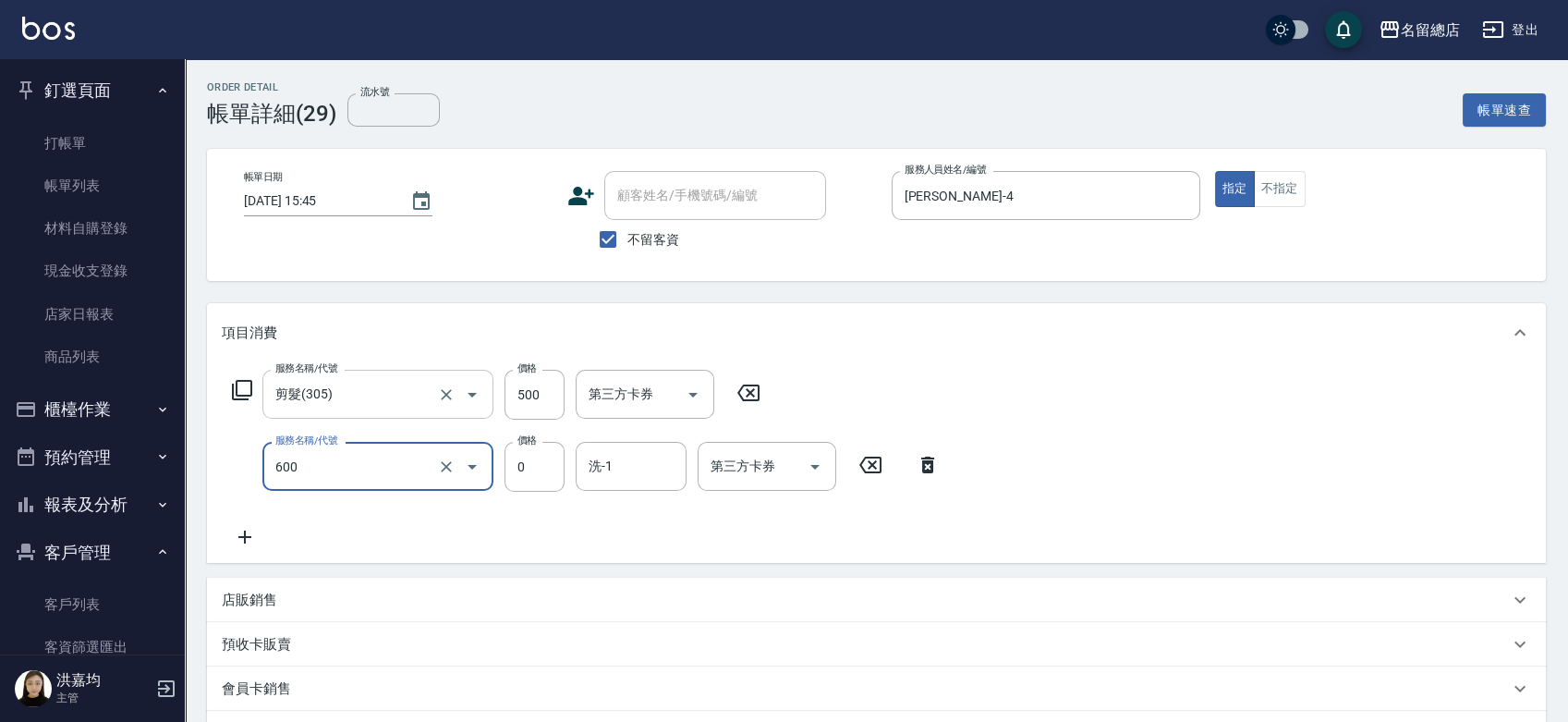
type input "洗髮(免費)(600)"
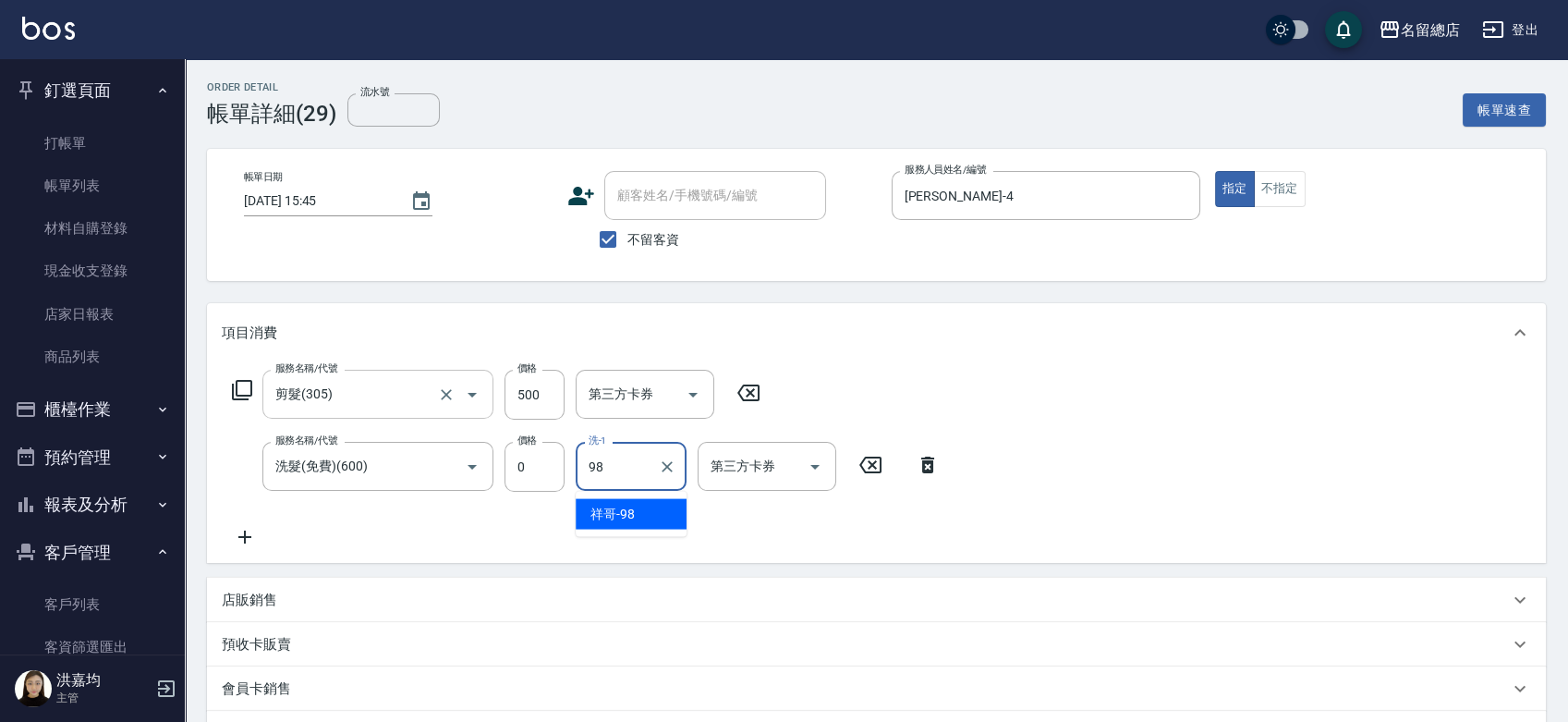
type input "祥哥-98"
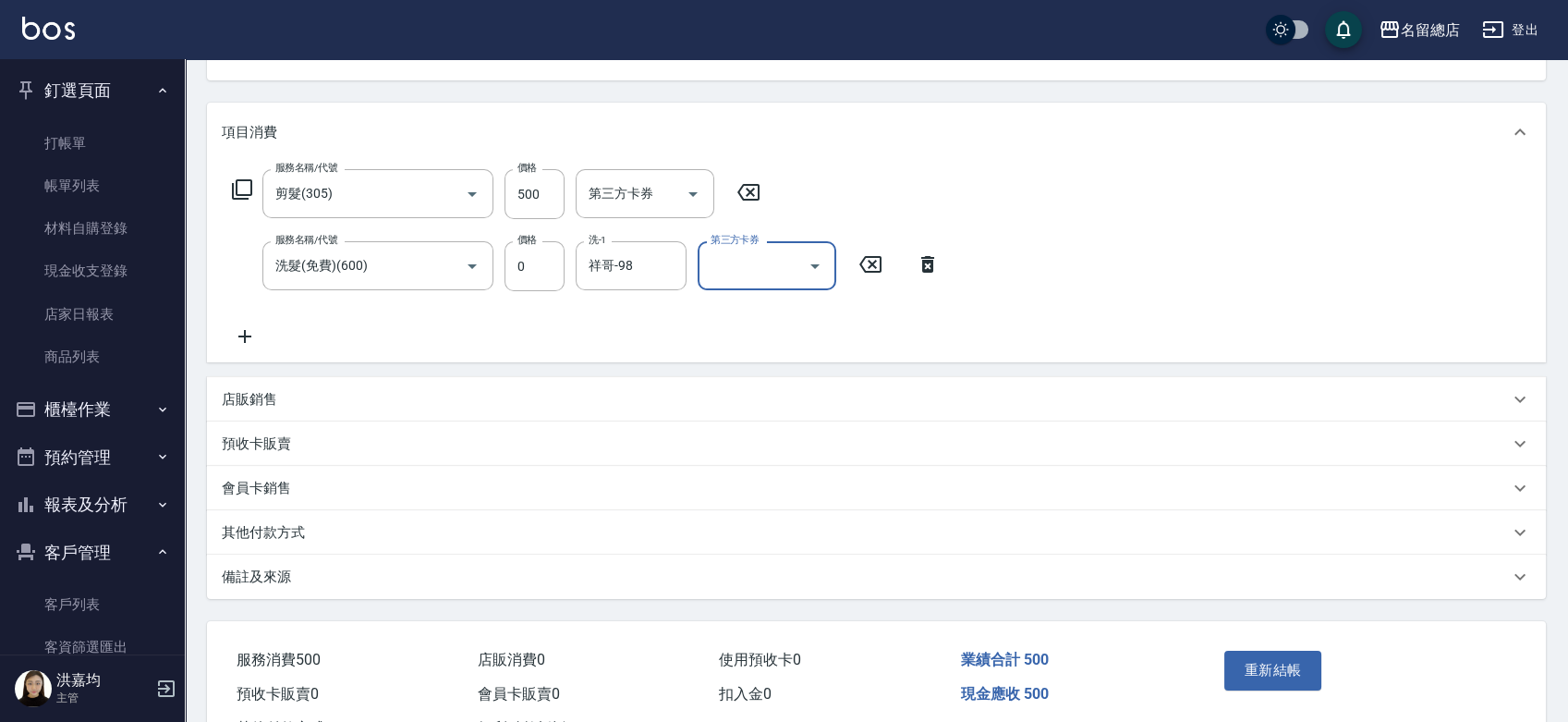
scroll to position [206, 0]
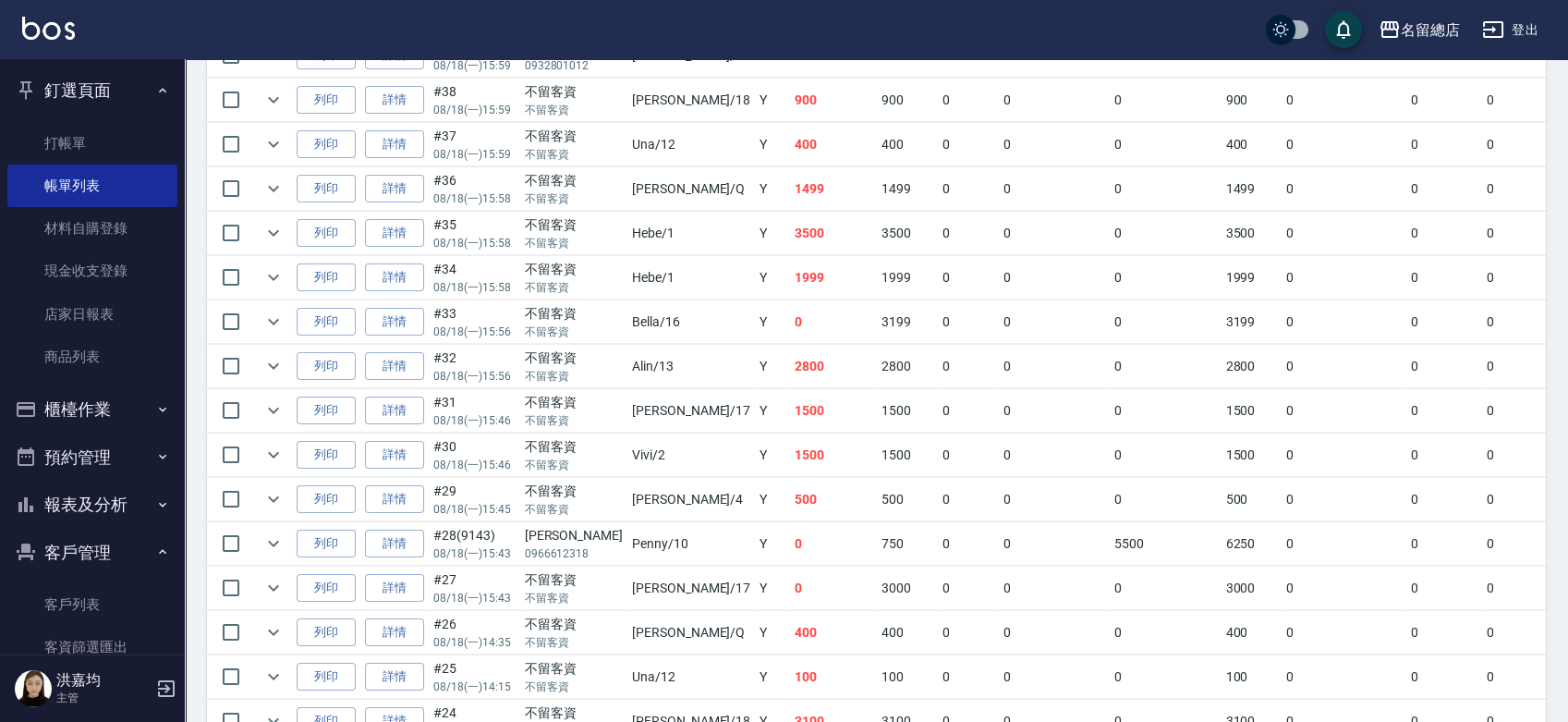
scroll to position [616, 0]
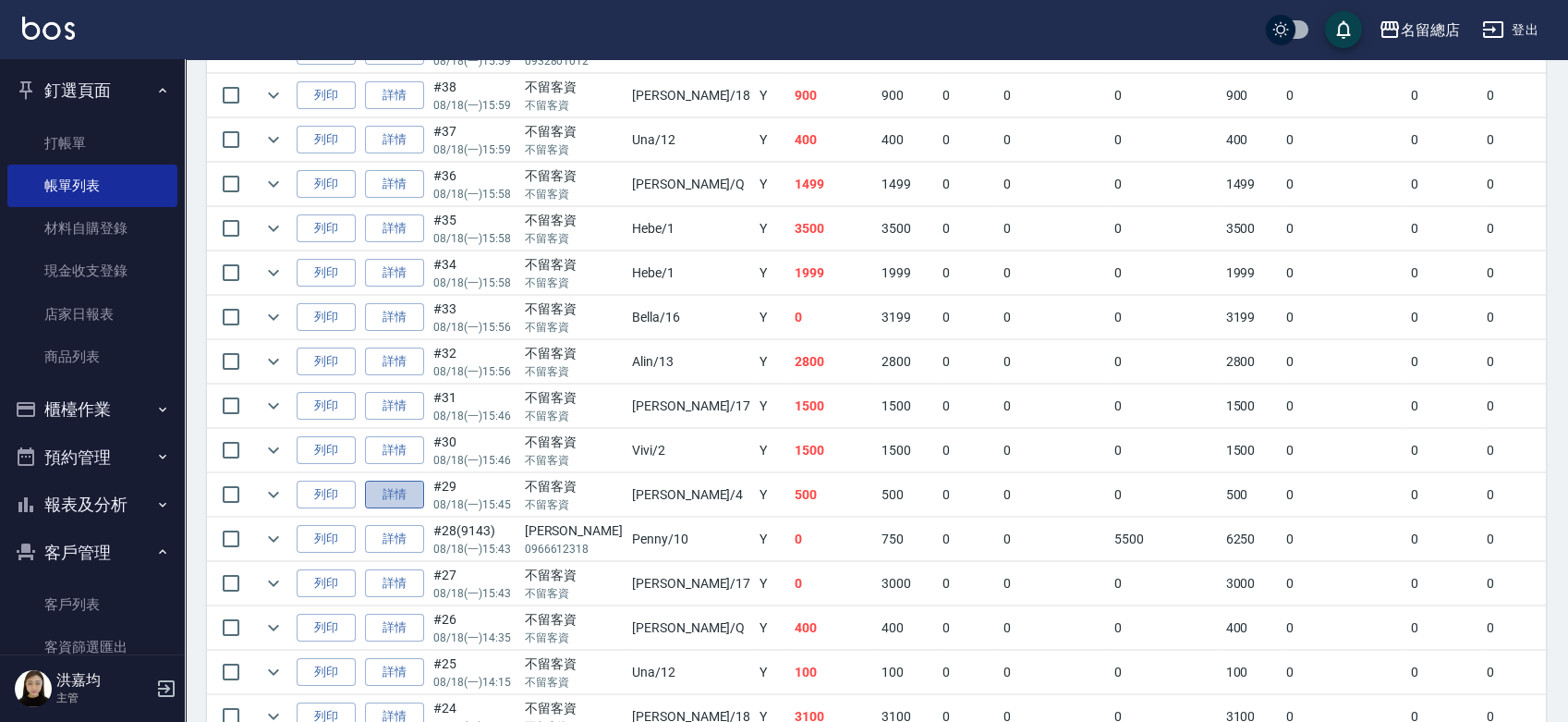
click at [404, 501] on link "詳情" at bounding box center [394, 495] width 59 height 29
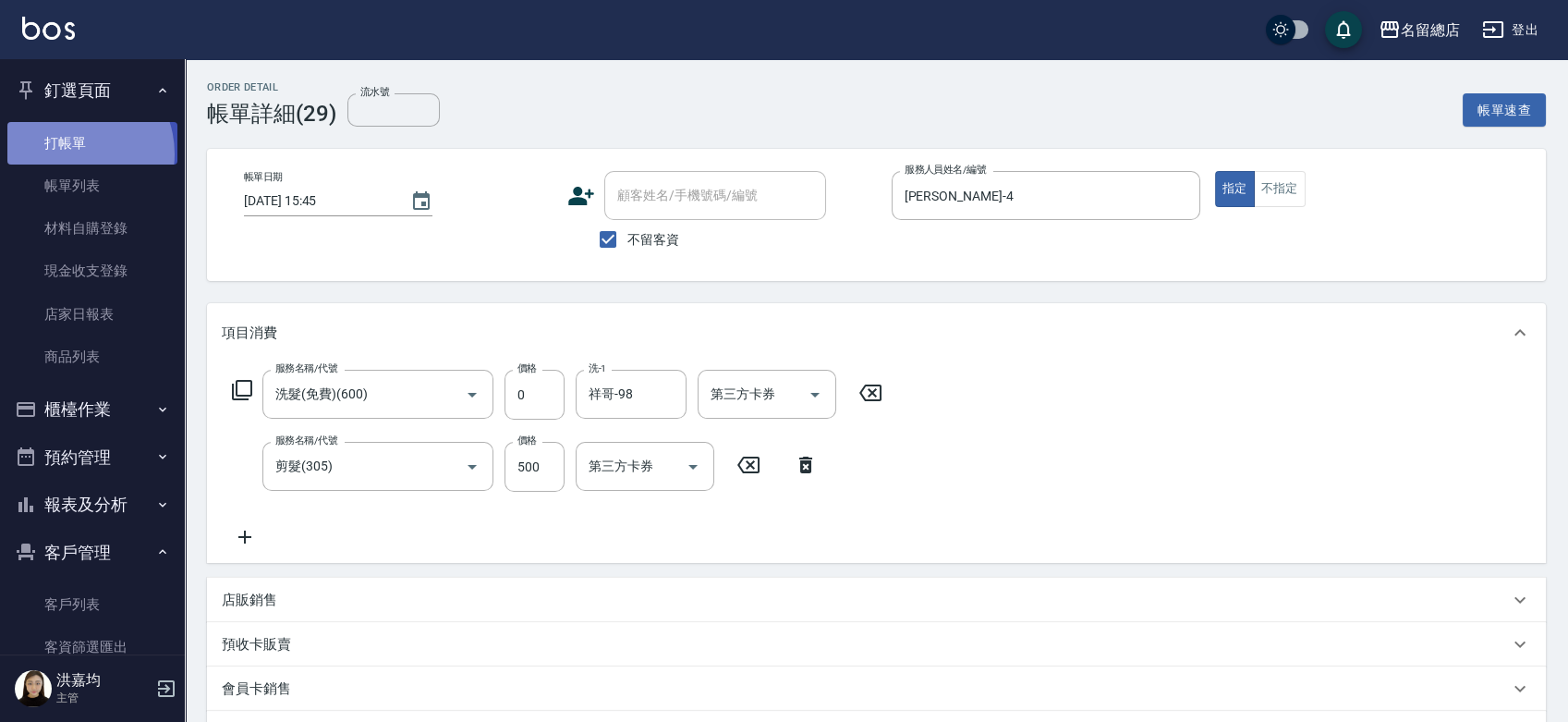
click at [70, 153] on link "打帳單" at bounding box center [92, 143] width 170 height 42
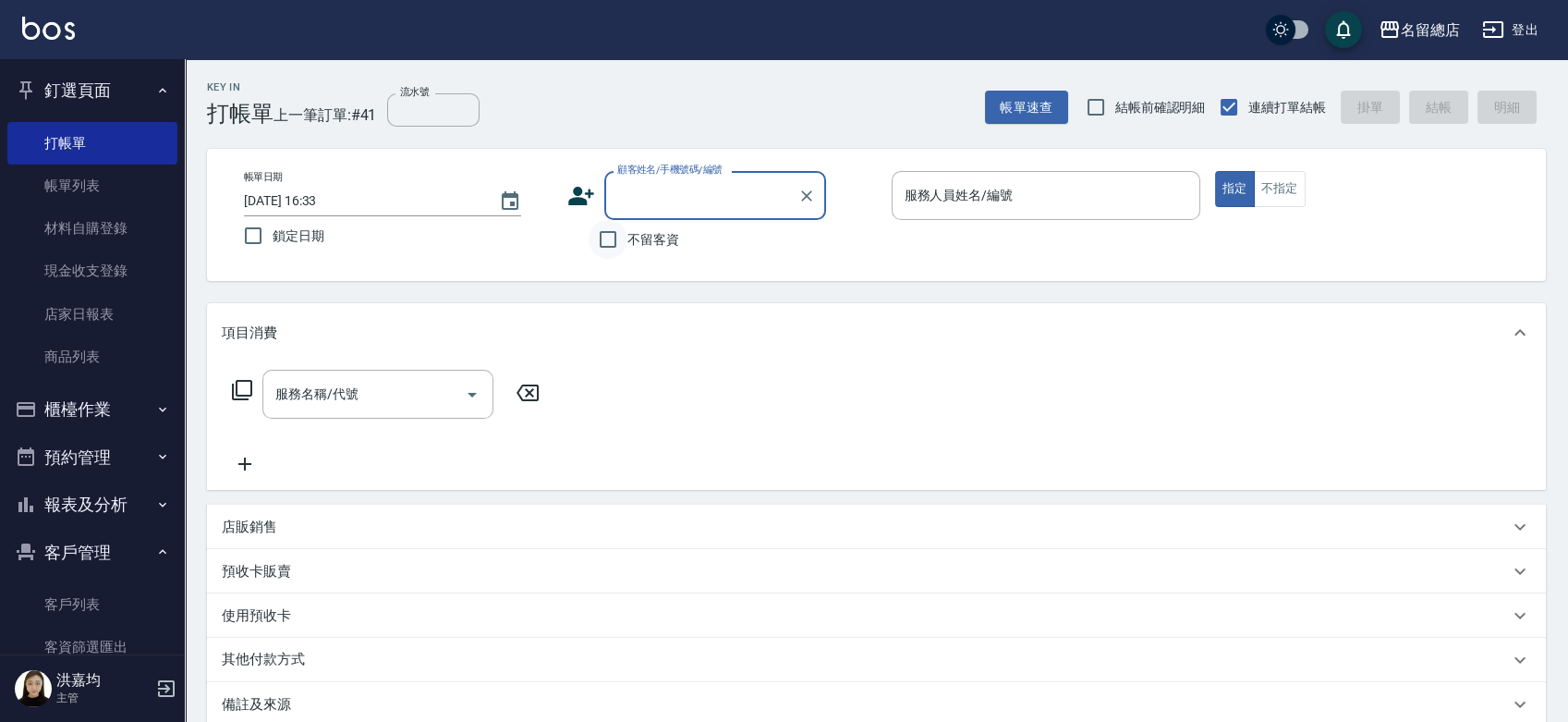
click at [608, 247] on input "不留客資" at bounding box center [608, 239] width 38 height 38
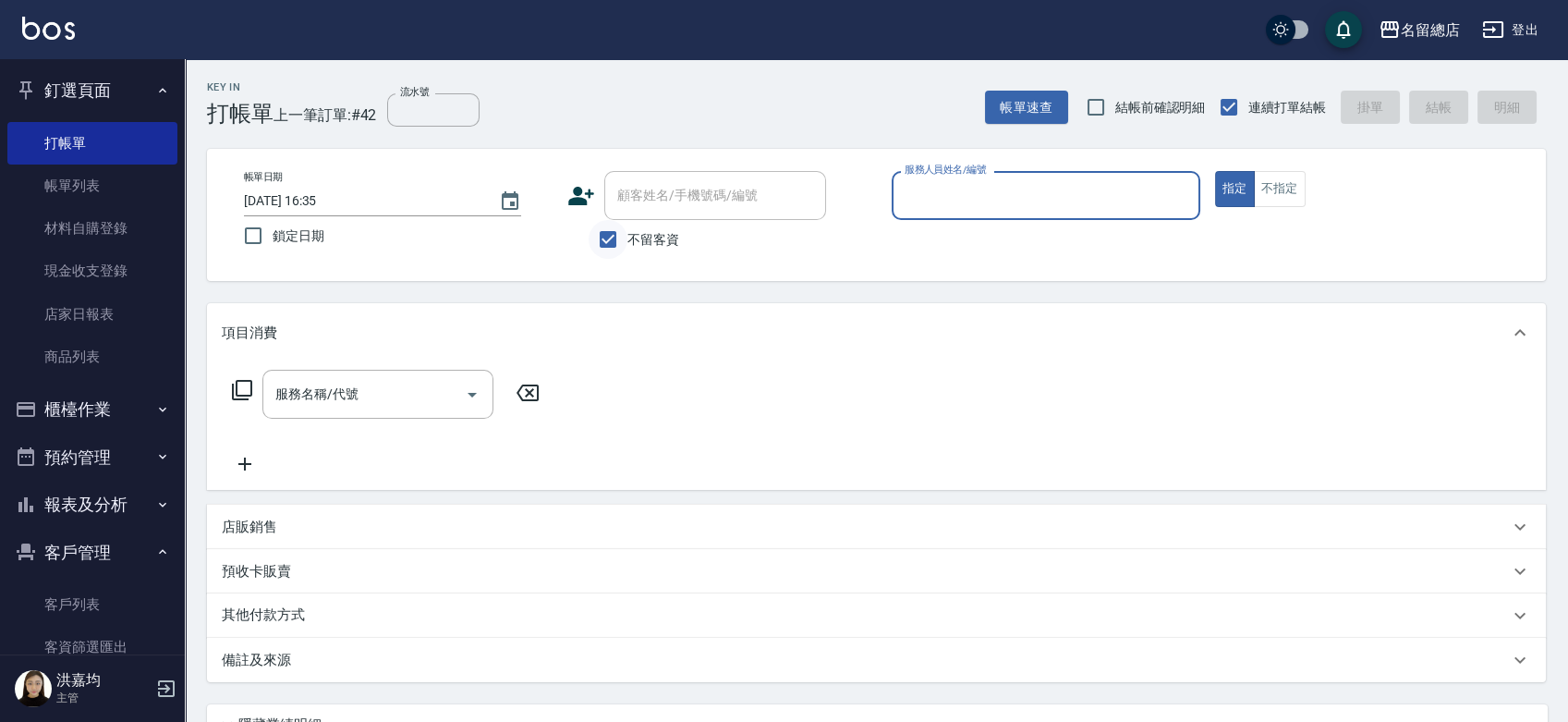
click at [601, 235] on input "不留客資" at bounding box center [608, 239] width 38 height 38
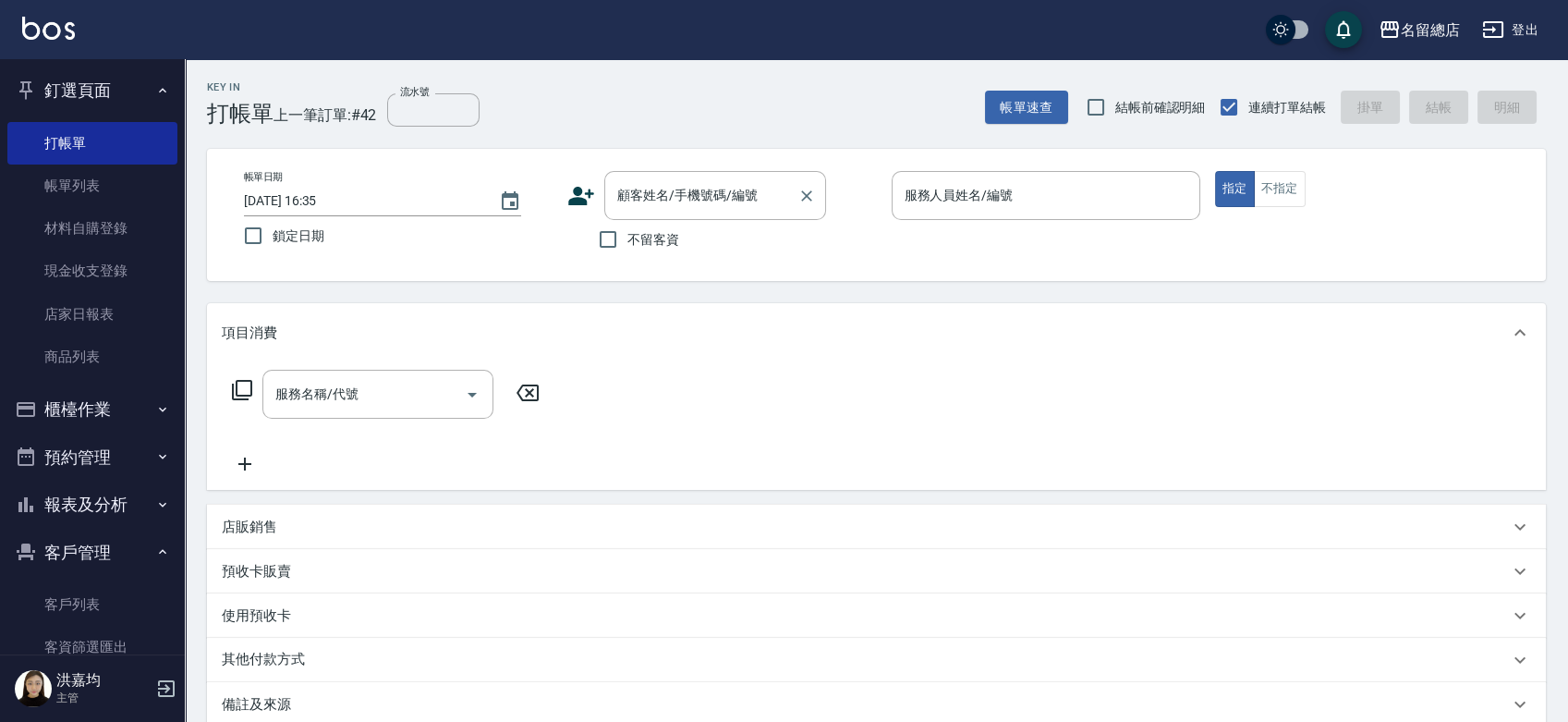
click at [641, 188] on div "顧客姓名/手機號碼/編號 顧客姓名/手機號碼/編號" at bounding box center [716, 196] width 222 height 49
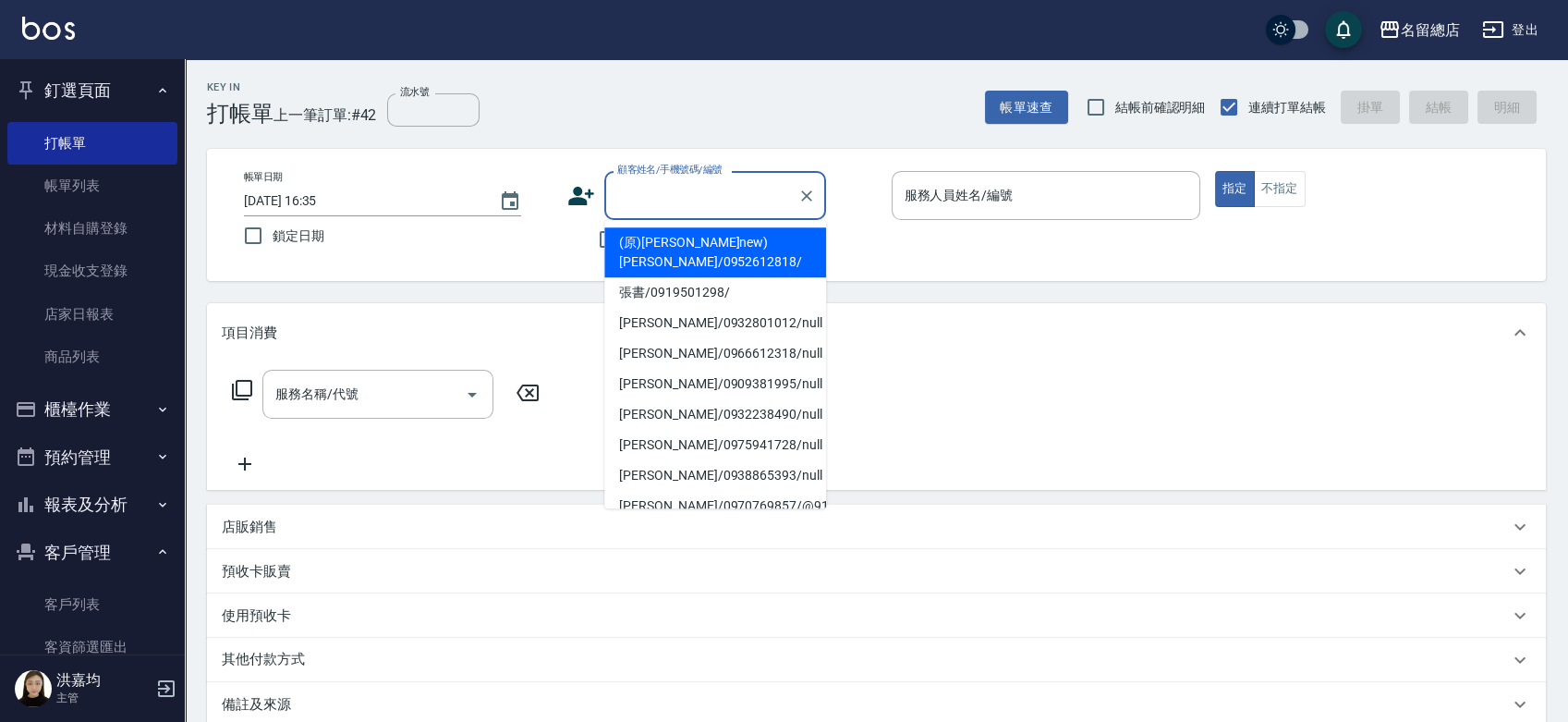
click at [645, 238] on li "(原)[PERSON_NAME]new)[PERSON_NAME]/0952612818/" at bounding box center [716, 252] width 222 height 50
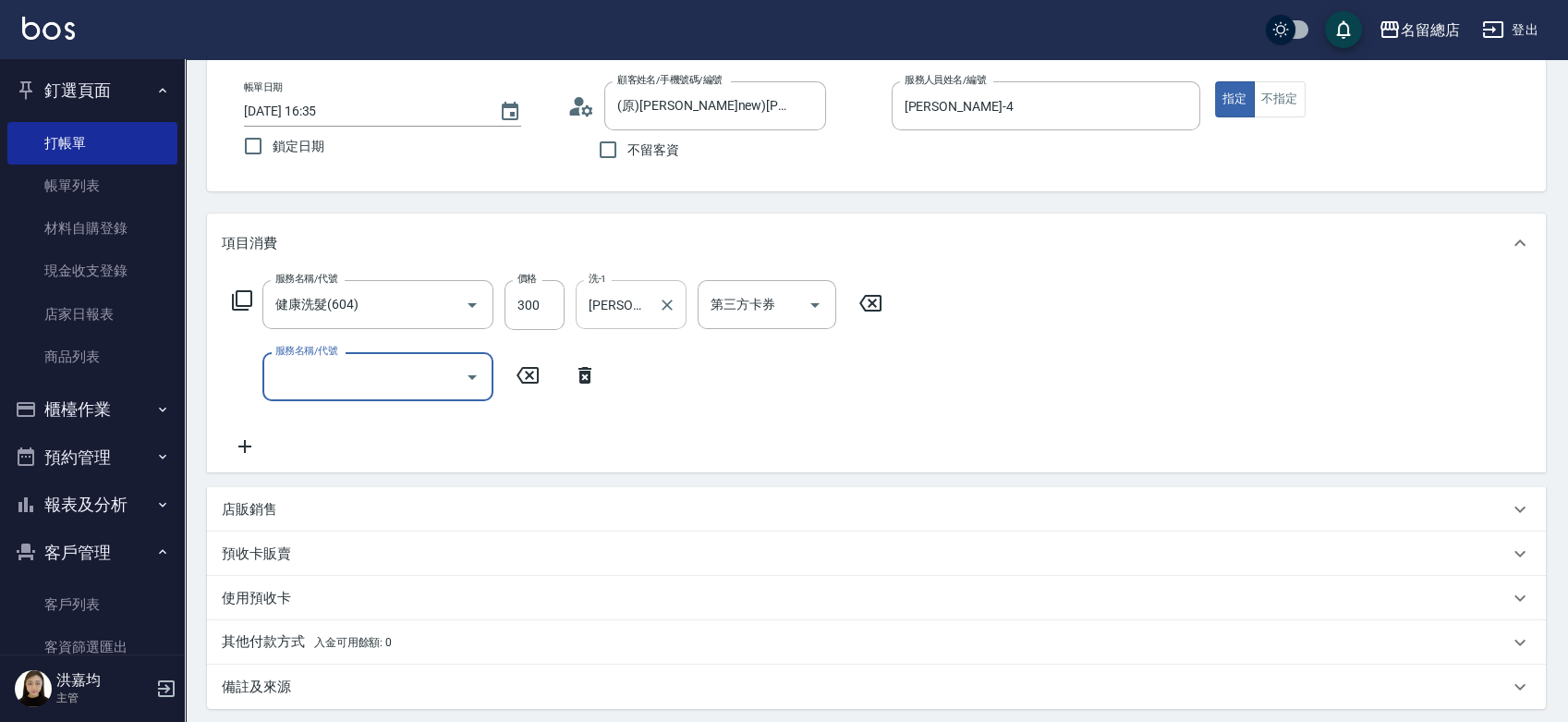
scroll to position [206, 0]
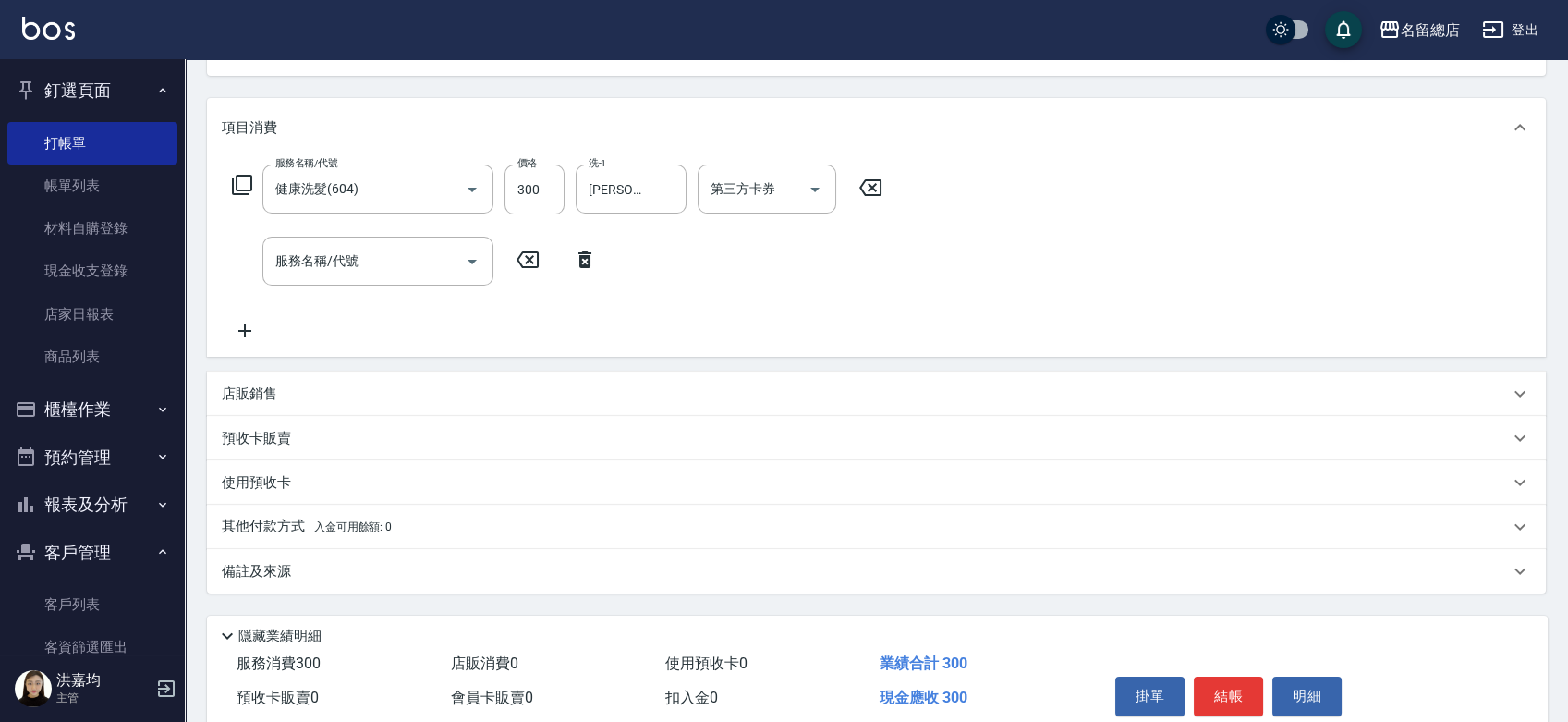
click at [255, 435] on p "預收卡販賣" at bounding box center [257, 439] width 70 height 20
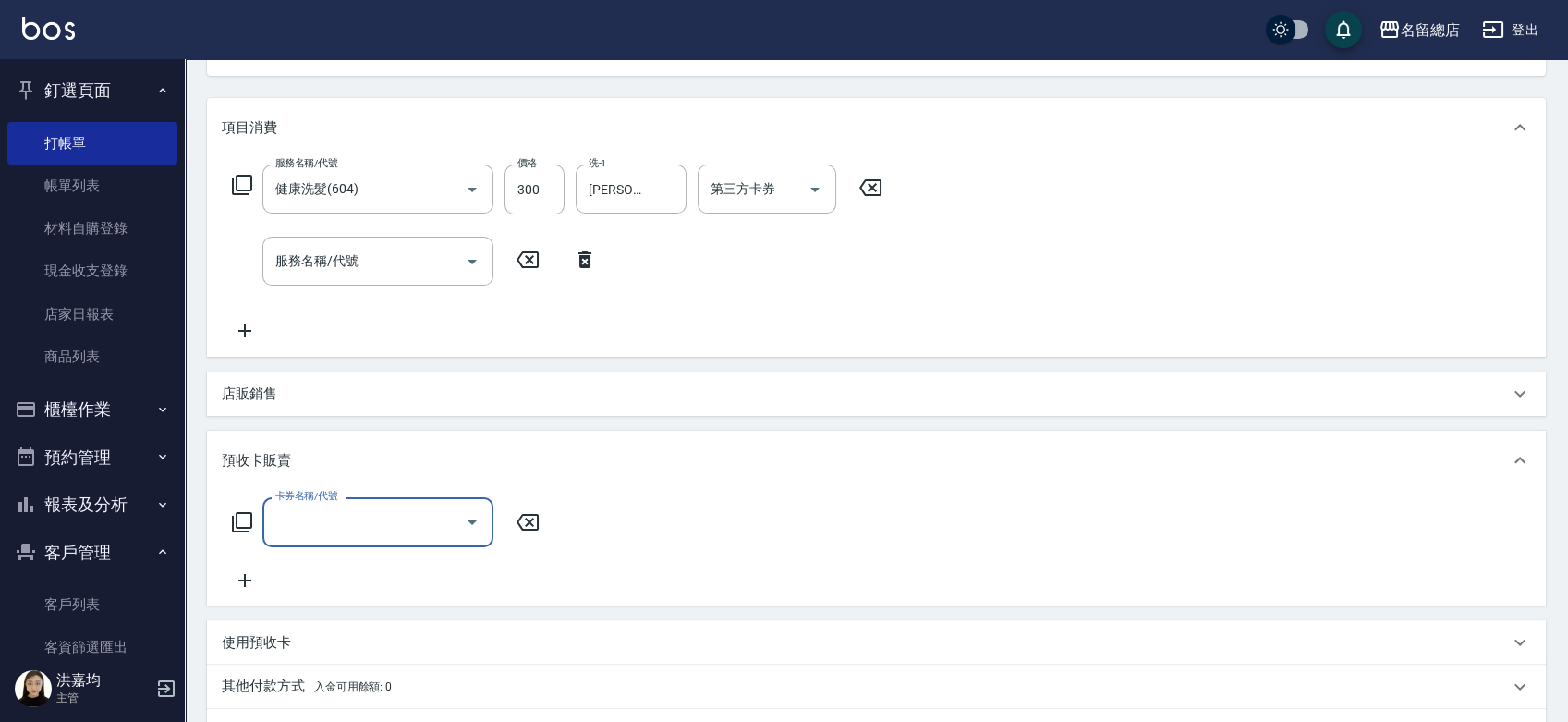
scroll to position [0, 0]
click at [292, 512] on input "卡券名稱/代號" at bounding box center [364, 521] width 187 height 32
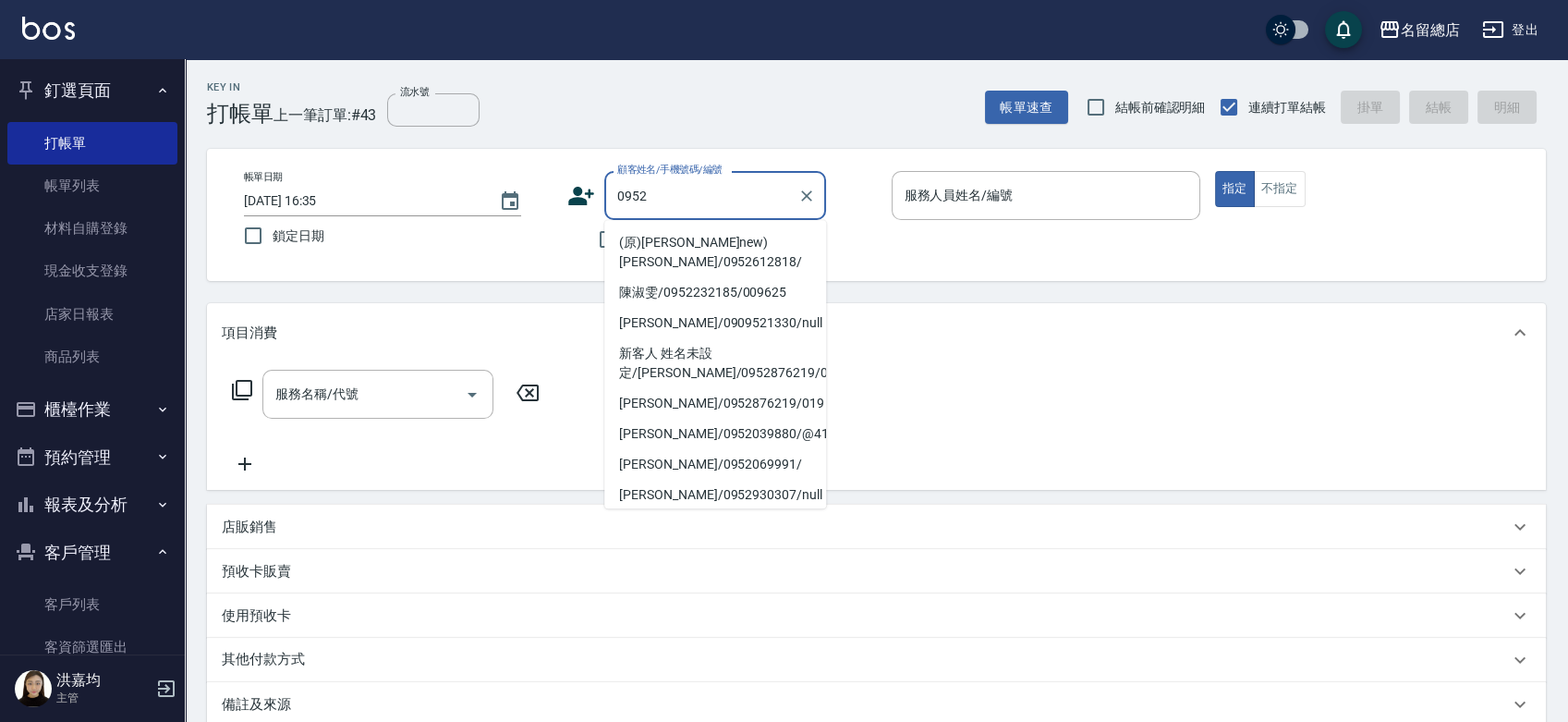
click at [666, 245] on li "(原)[PERSON_NAME]new)[PERSON_NAME]/0952612818/" at bounding box center [716, 252] width 222 height 50
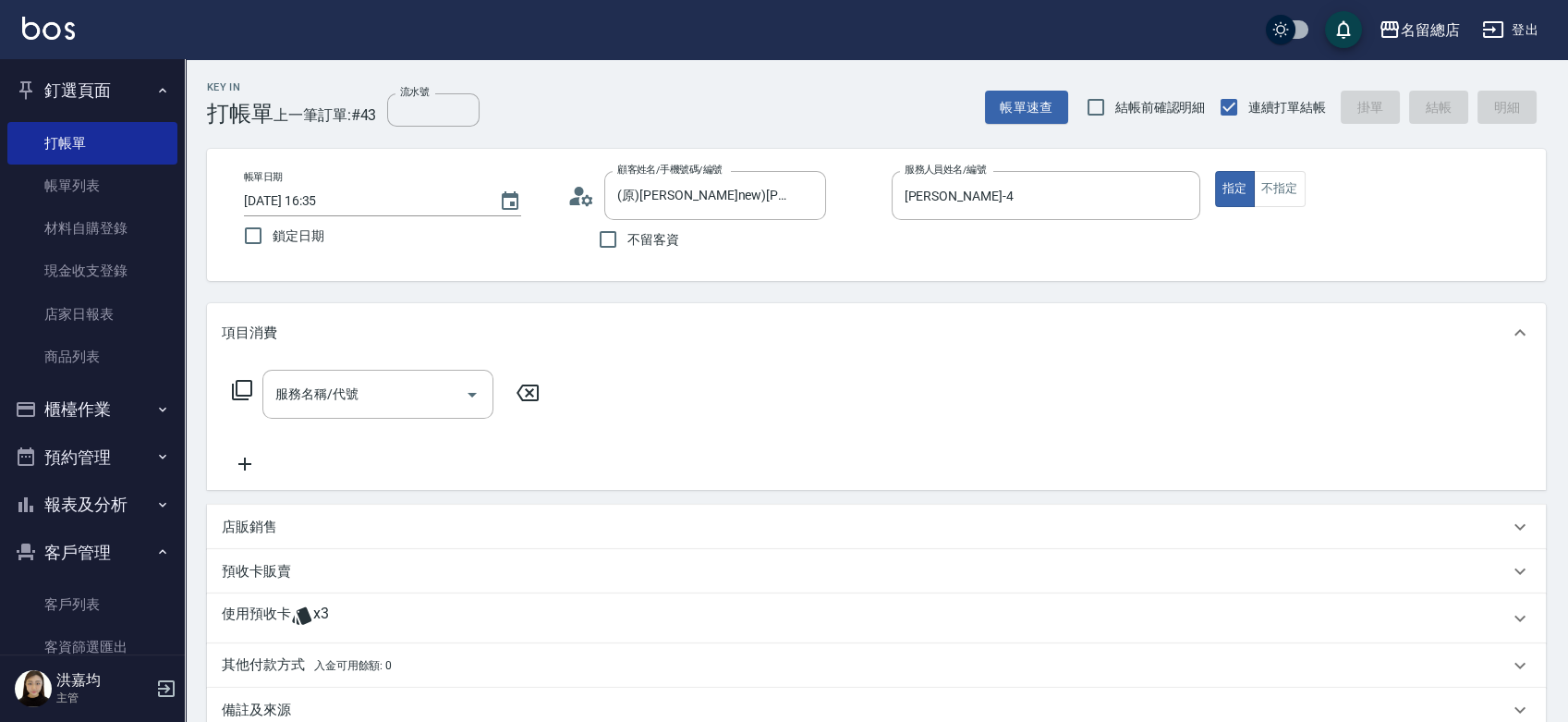
click at [239, 627] on p "使用預收卡" at bounding box center [257, 619] width 70 height 28
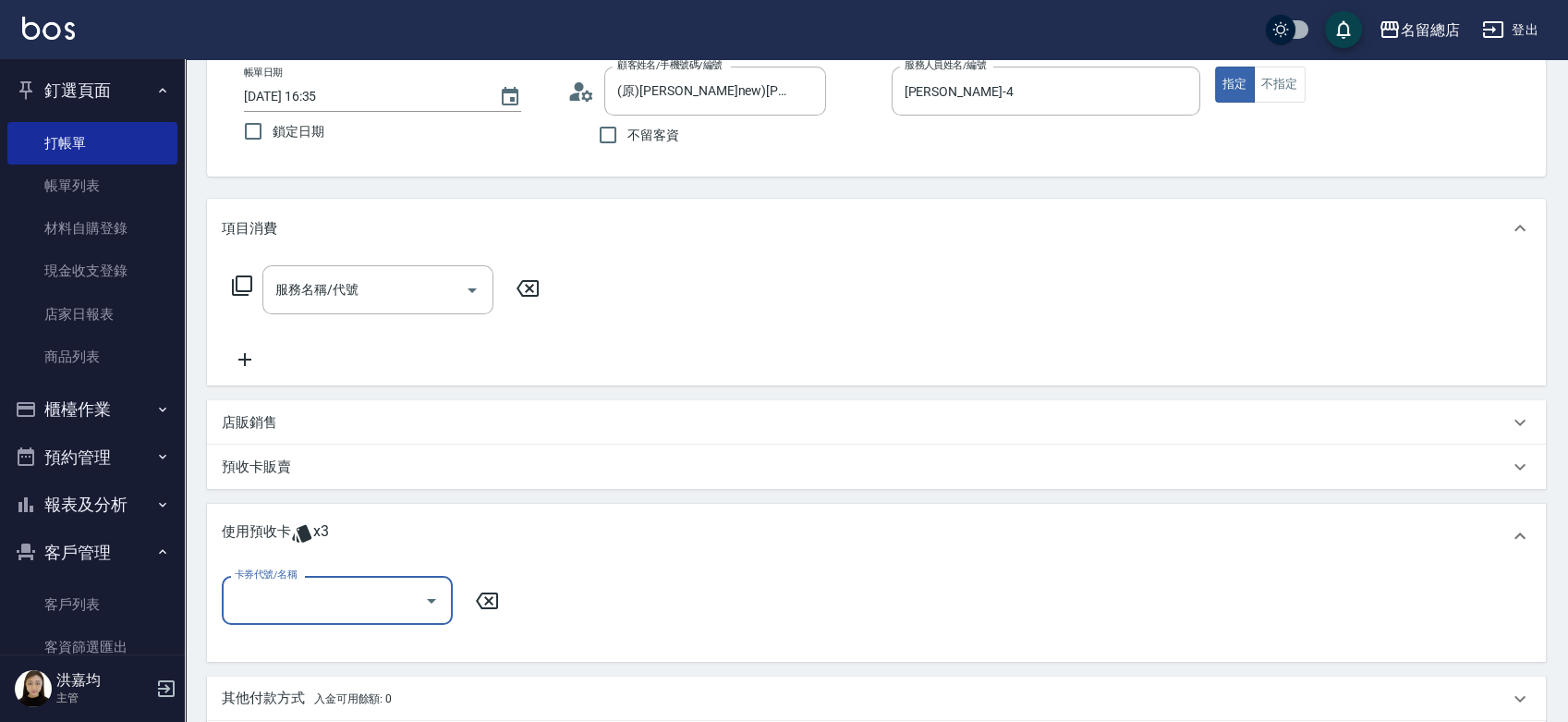
scroll to position [206, 0]
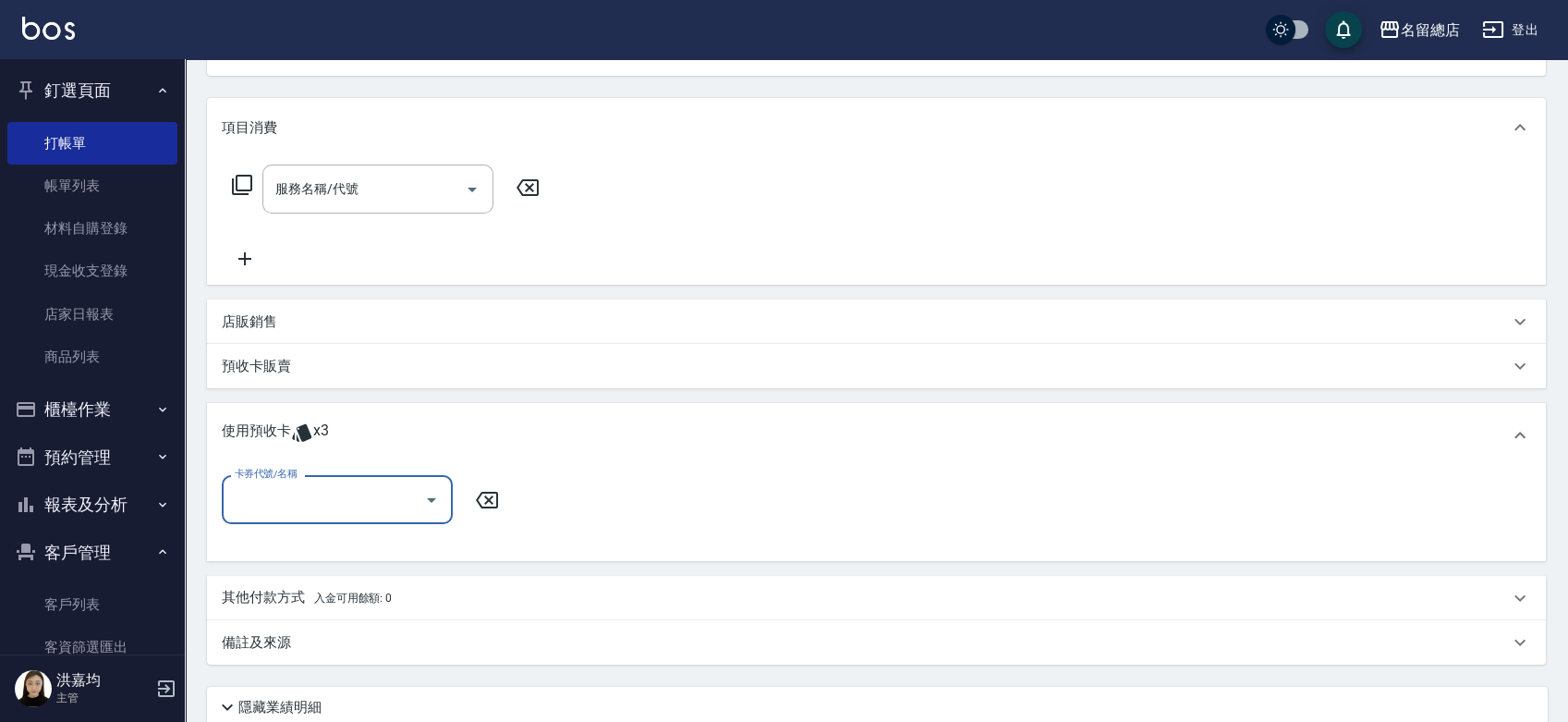
click at [315, 502] on input "卡券代號/名稱" at bounding box center [323, 500] width 187 height 32
click at [333, 553] on div "護染卡 剩餘3張 9145" at bounding box center [337, 547] width 231 height 30
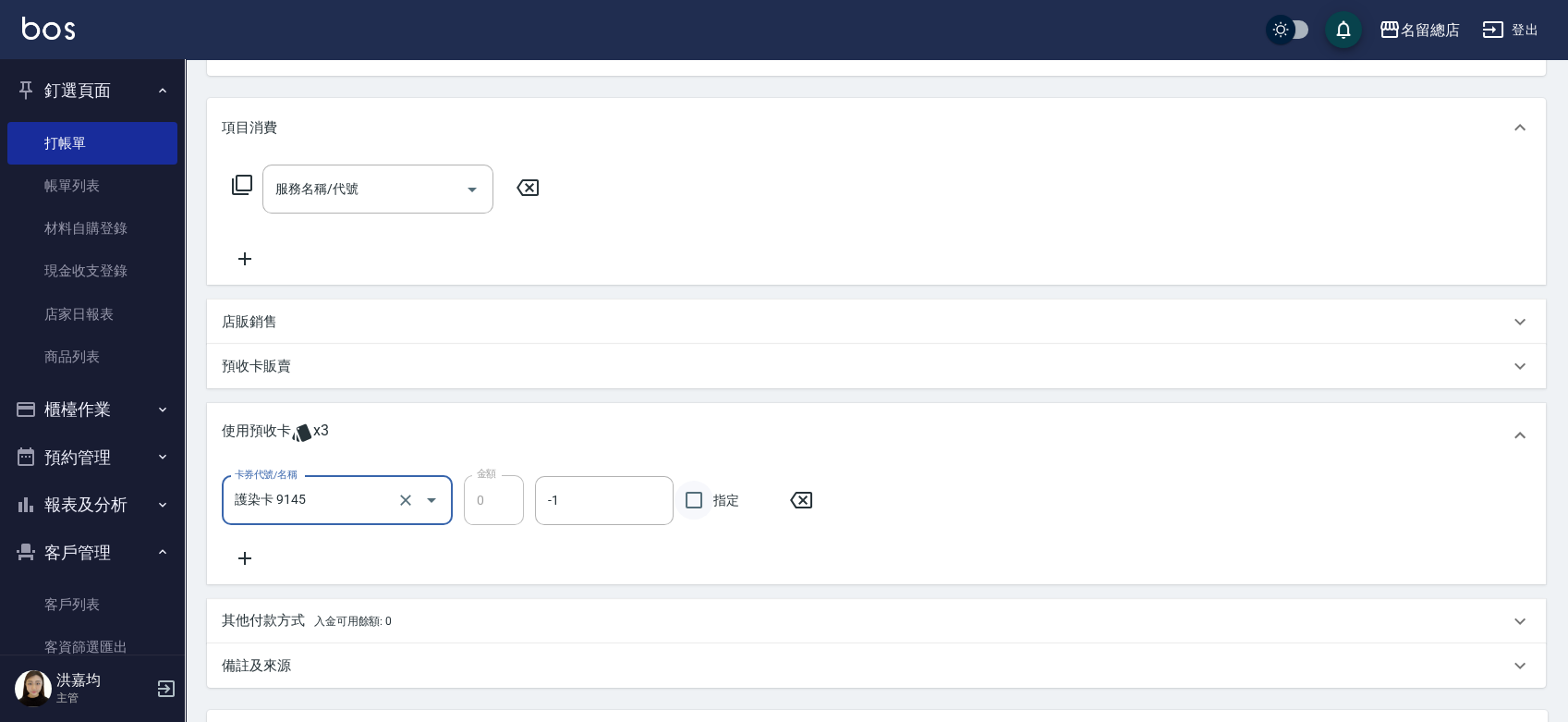
click at [691, 498] on input "指定" at bounding box center [693, 500] width 38 height 38
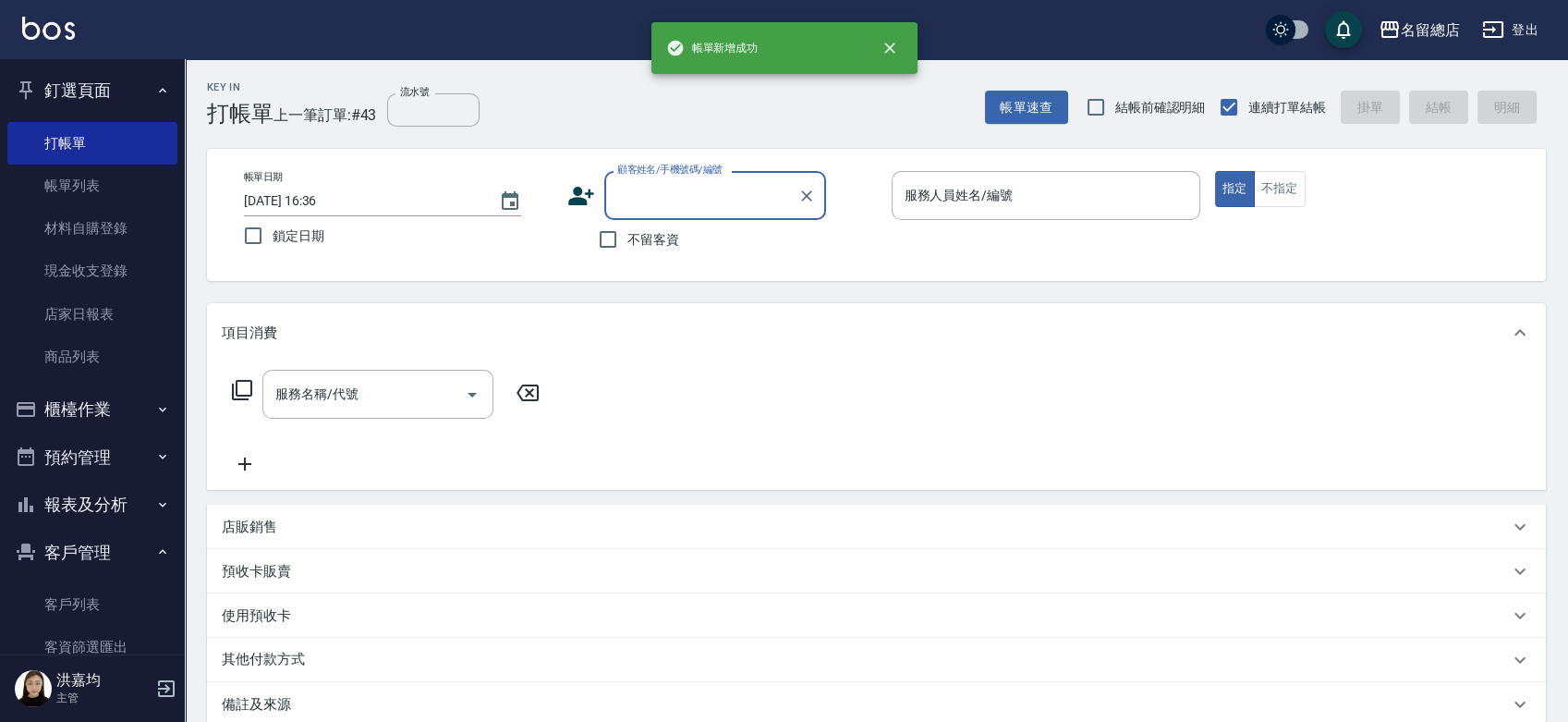
scroll to position [0, 0]
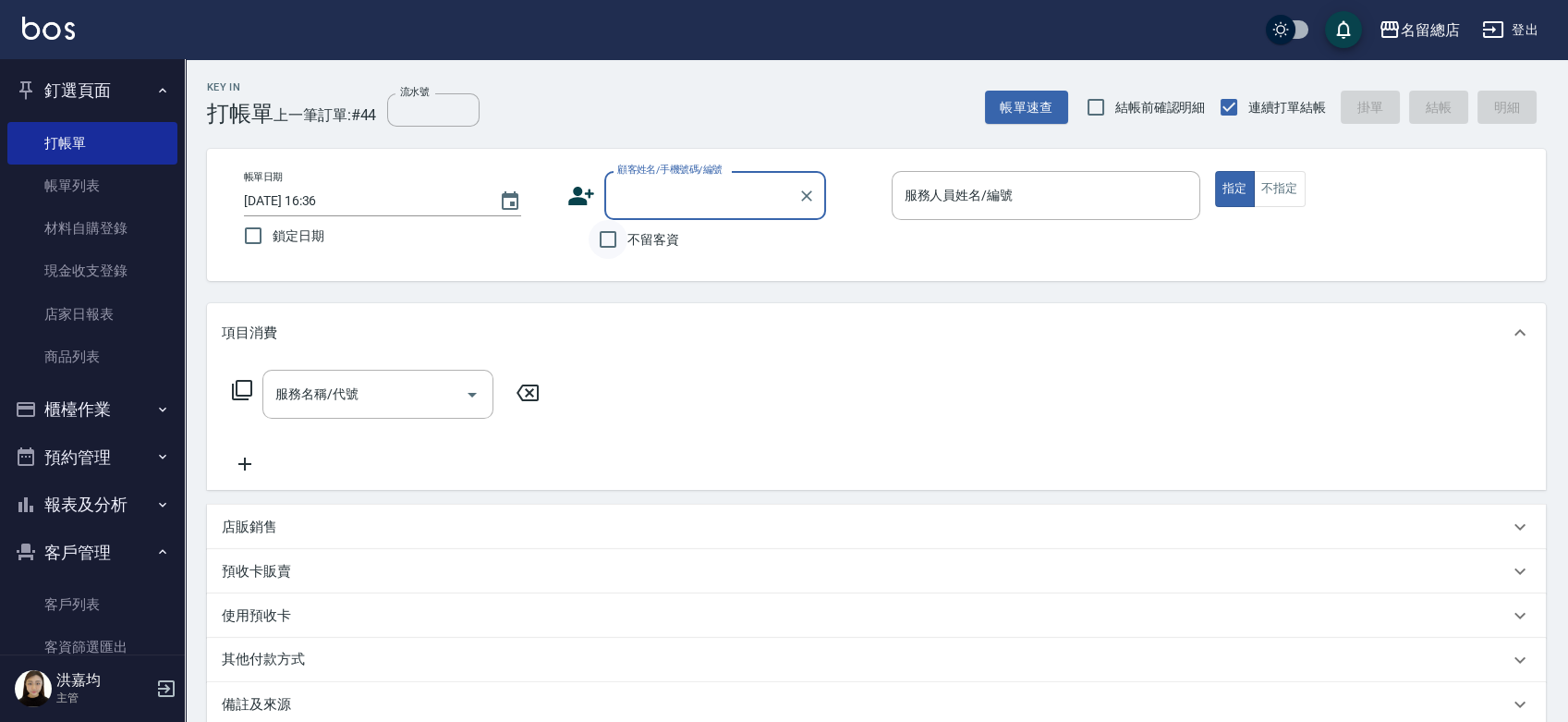
click at [609, 239] on input "不留客資" at bounding box center [608, 239] width 38 height 38
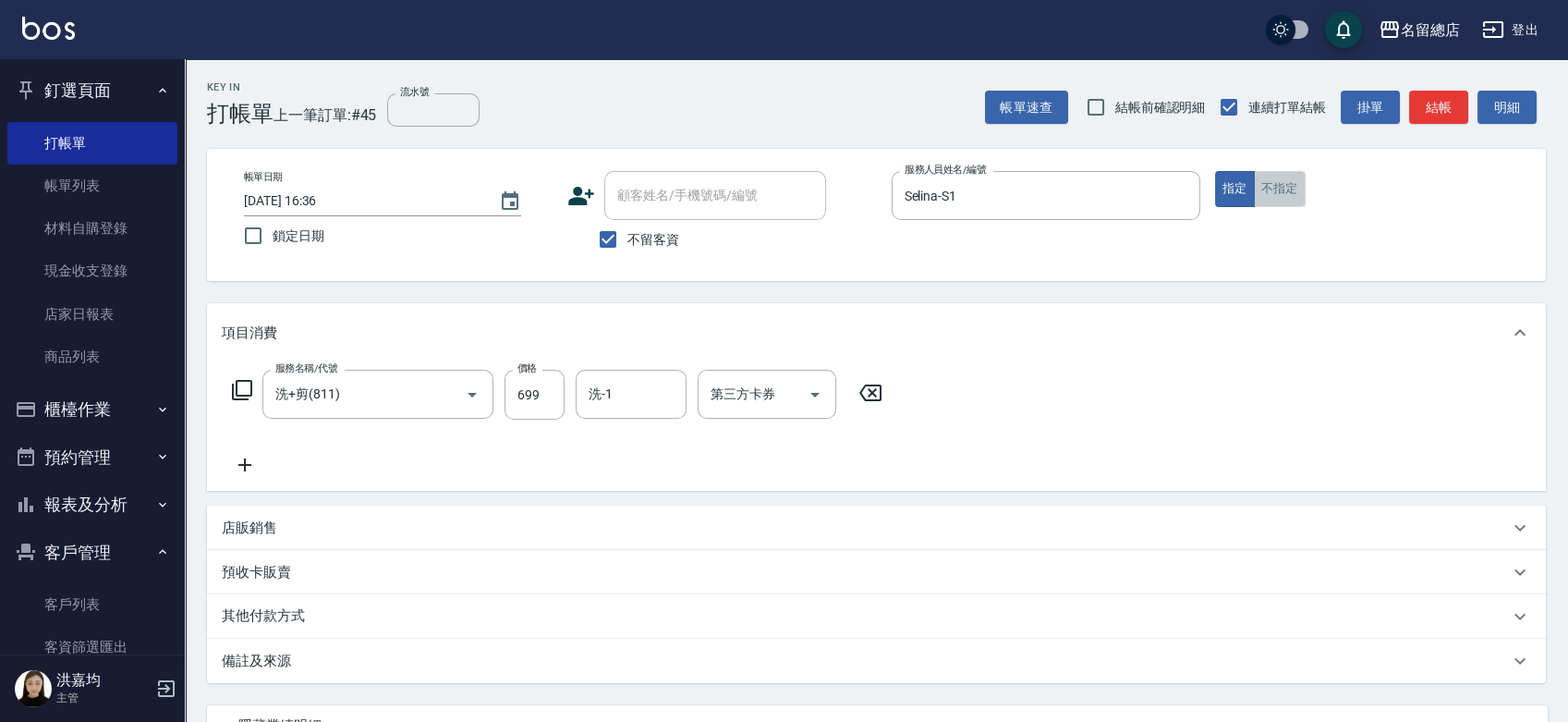
click at [1278, 187] on button "不指定" at bounding box center [1280, 189] width 52 height 36
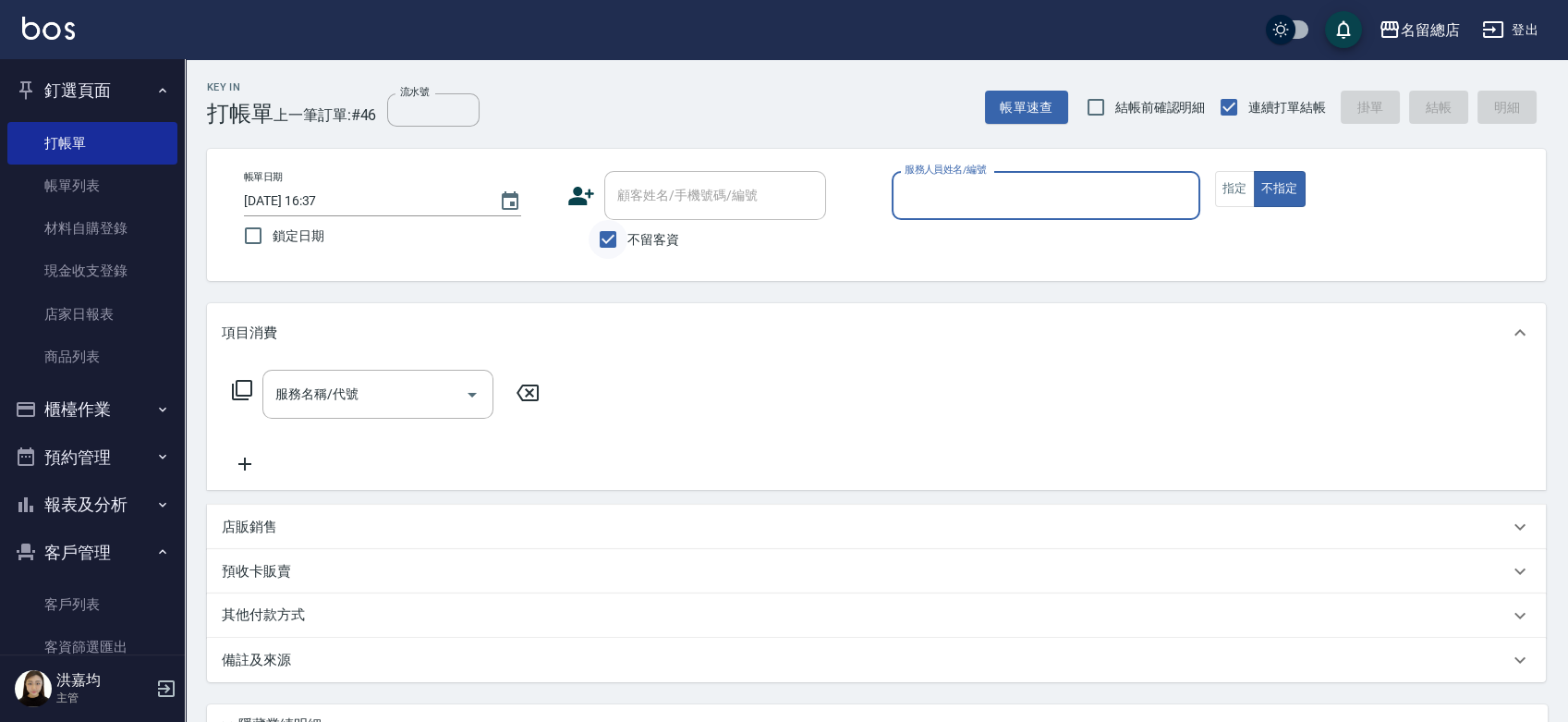
click at [612, 237] on input "不留客資" at bounding box center [608, 239] width 38 height 38
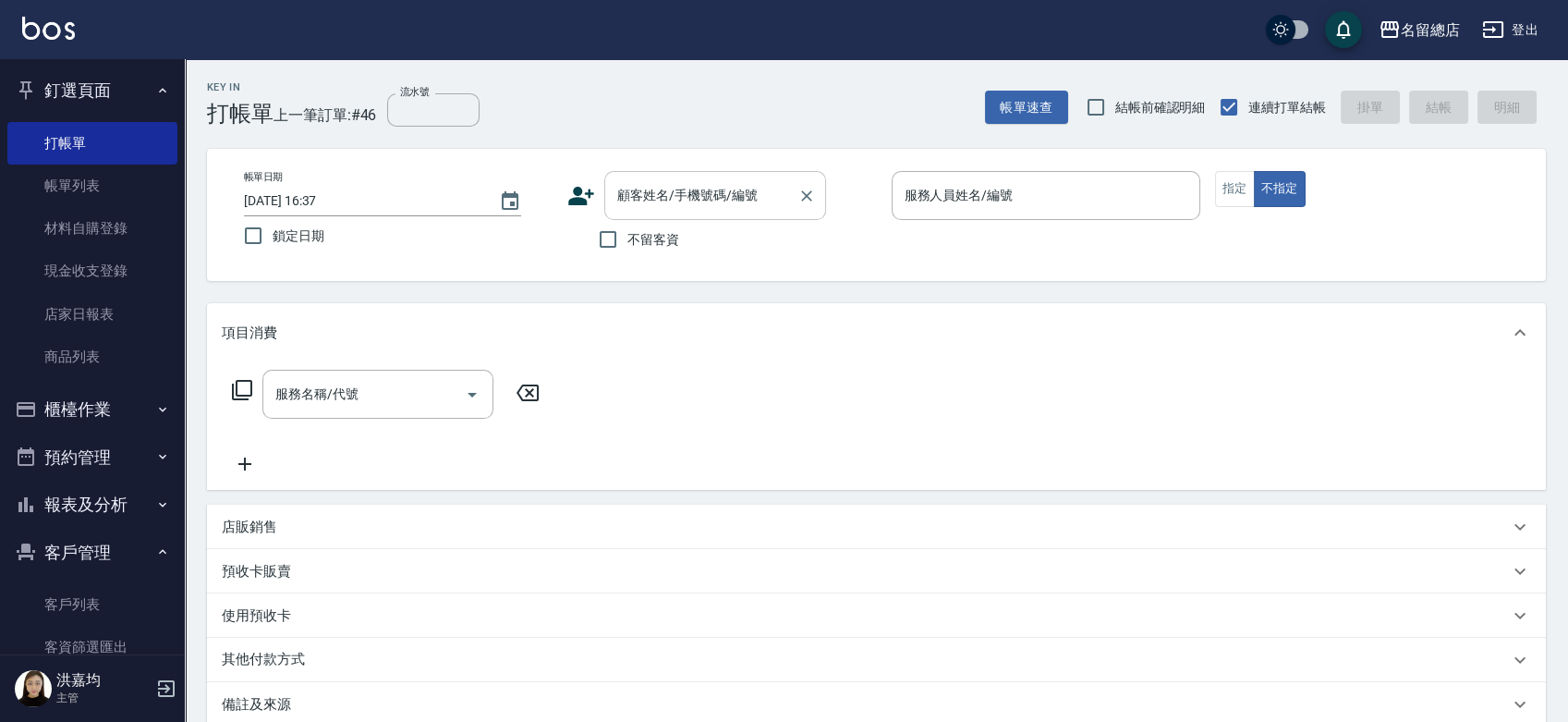
click at [632, 204] on input "顧客姓名/手機號碼/編號" at bounding box center [701, 195] width 177 height 32
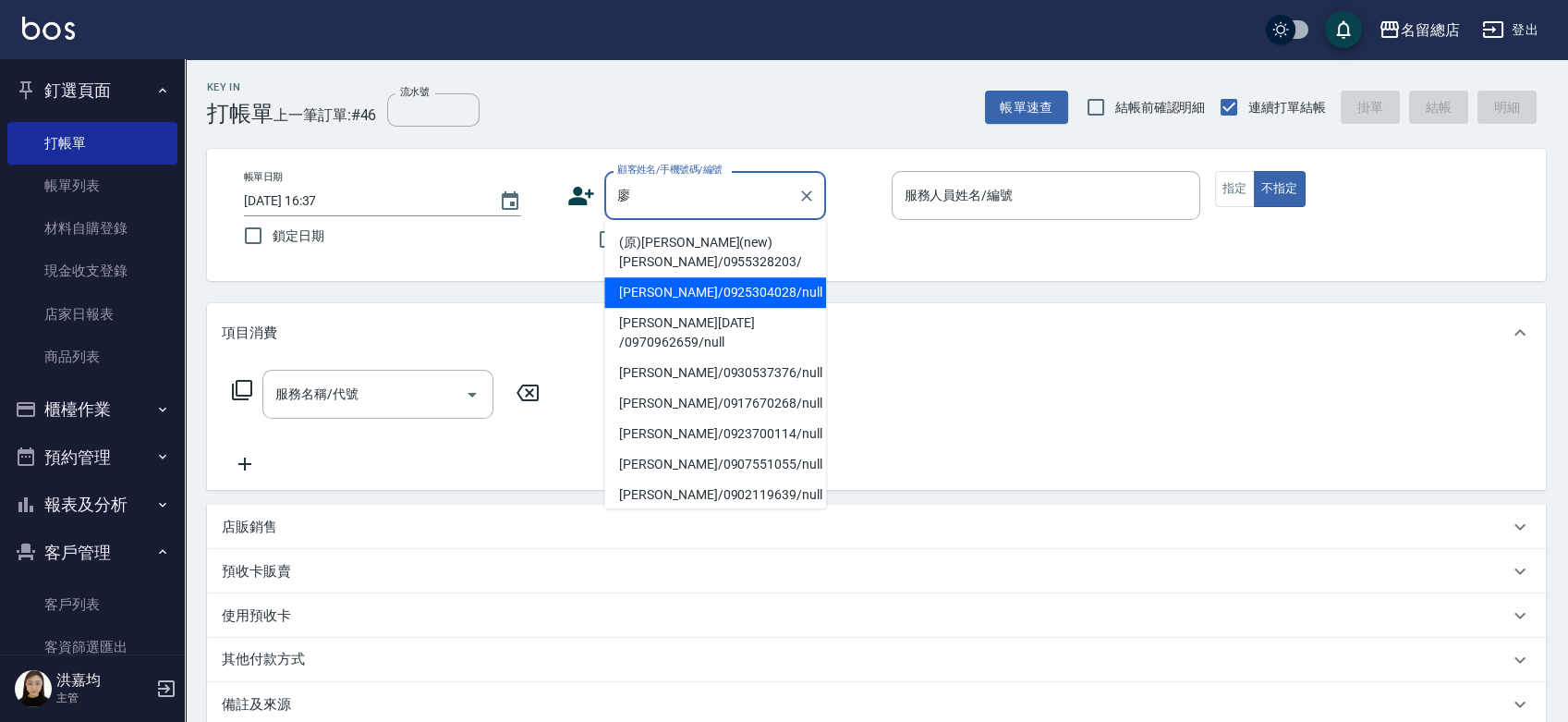
click at [777, 285] on li "[PERSON_NAME]/0925304028/null" at bounding box center [716, 292] width 222 height 30
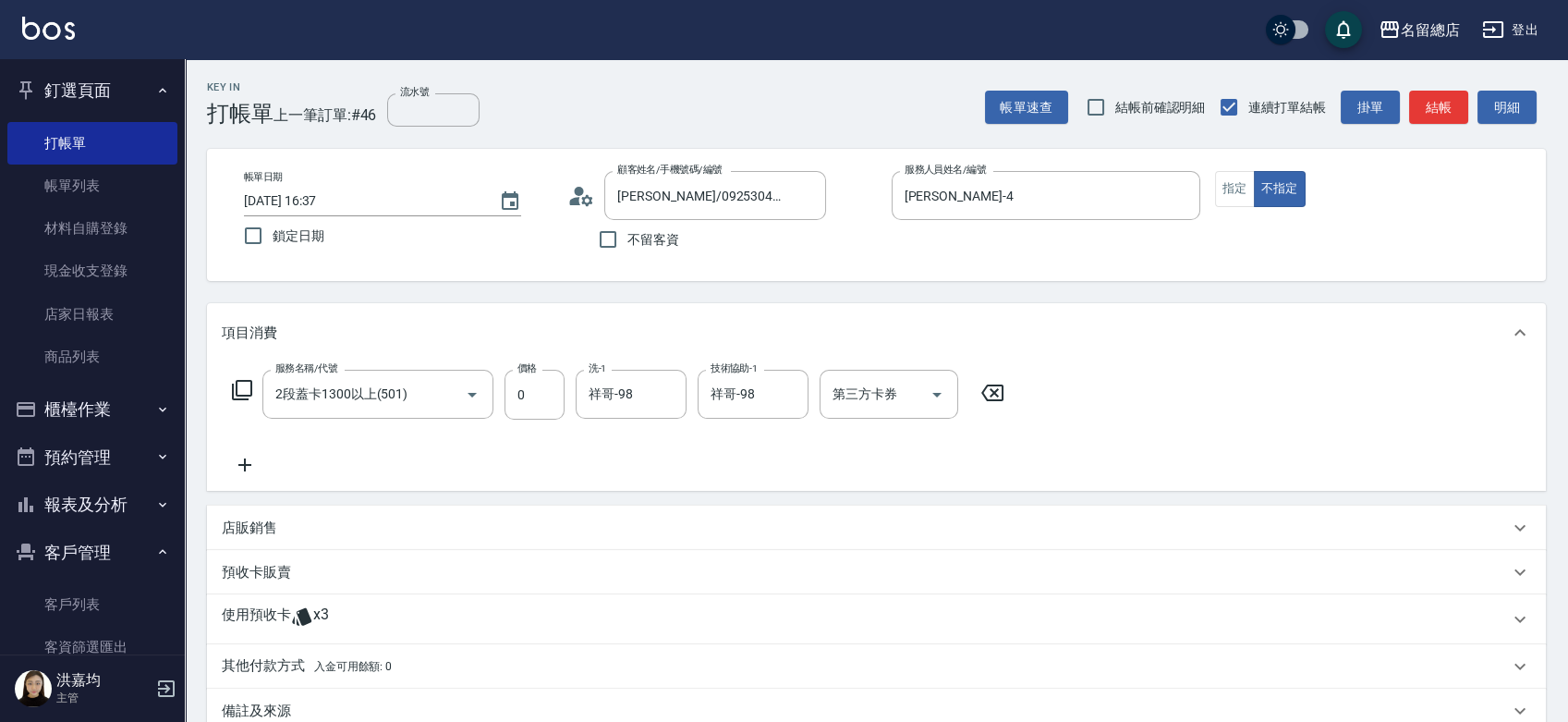
click at [246, 621] on p "使用預收卡" at bounding box center [257, 620] width 70 height 28
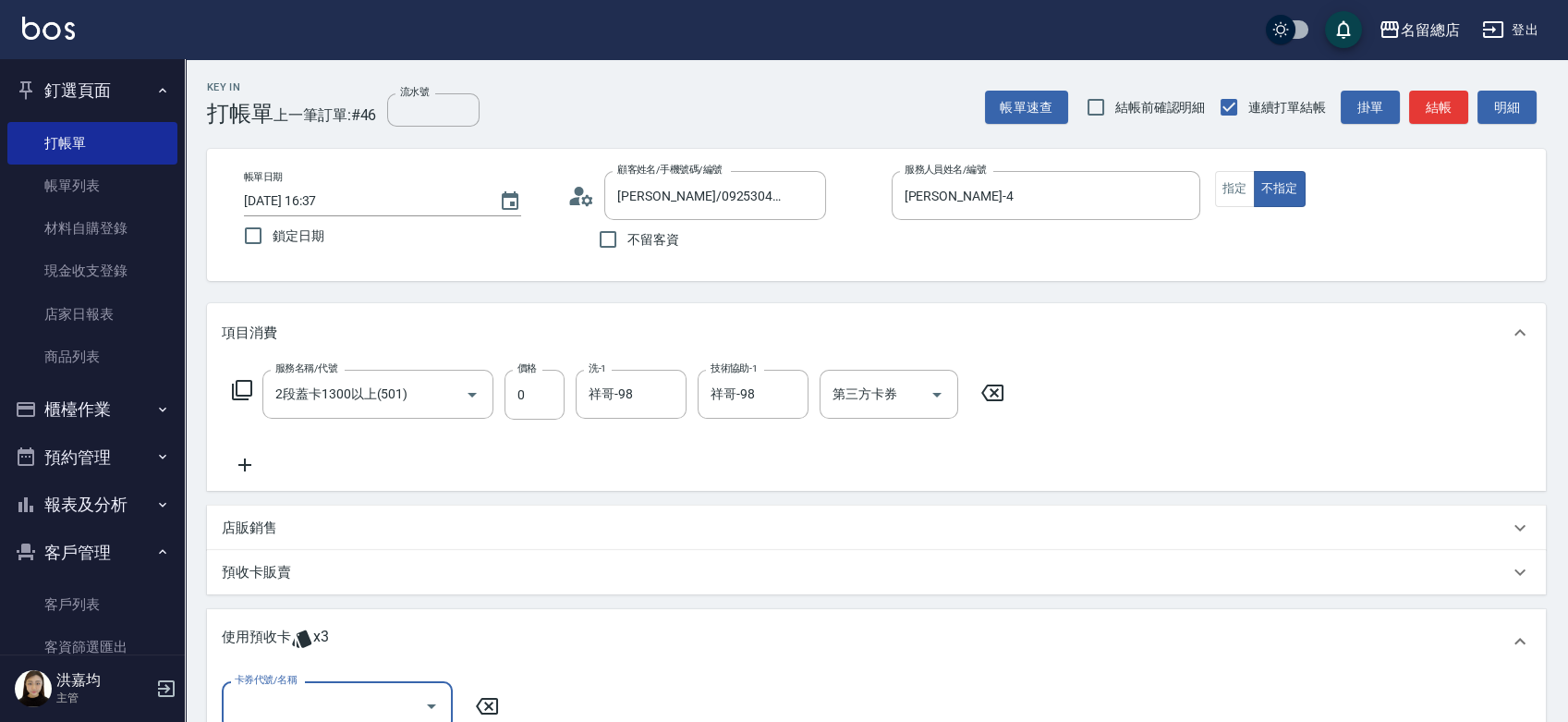
scroll to position [206, 0]
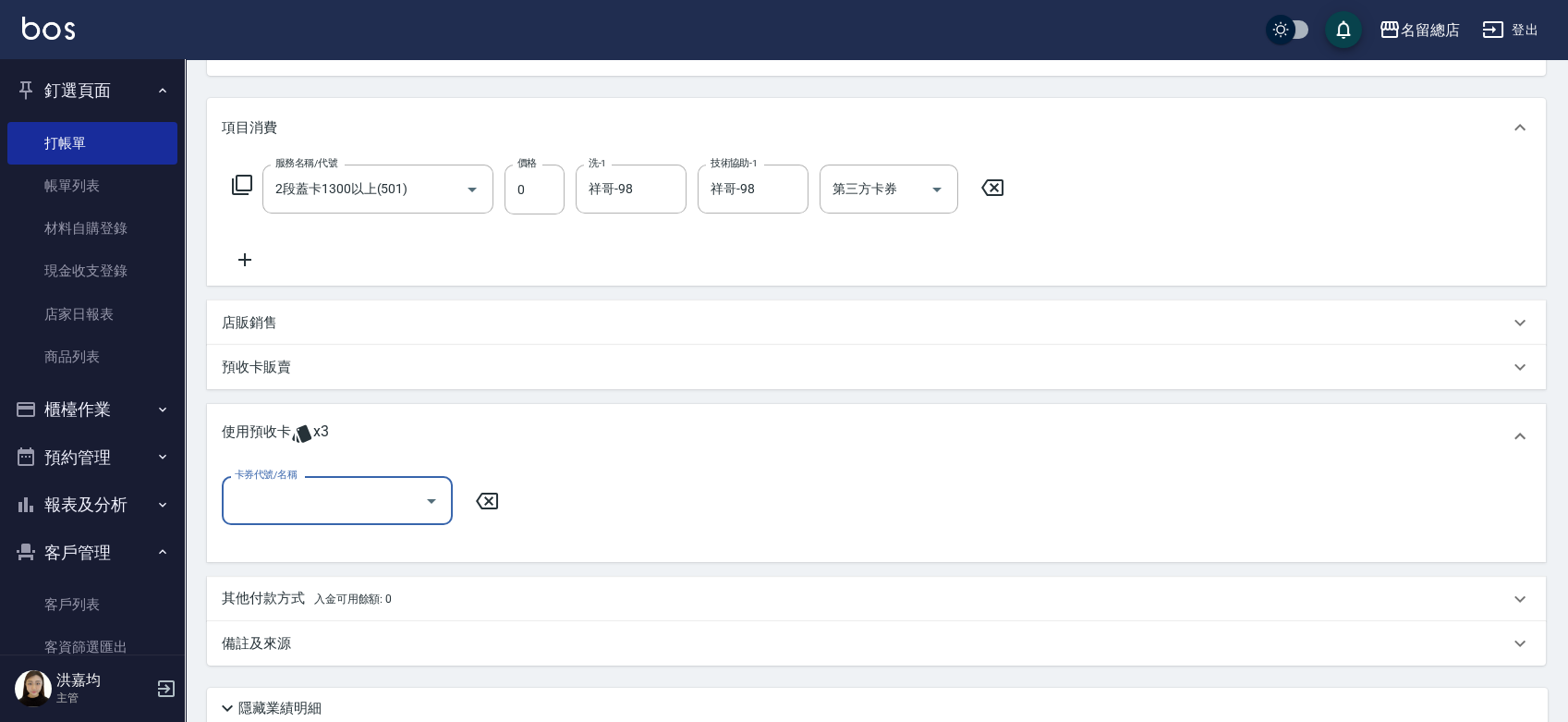
click at [273, 504] on input "卡券代號/名稱" at bounding box center [323, 501] width 187 height 32
click at [336, 553] on div "二段自備卡 剩餘3張 9104" at bounding box center [337, 547] width 231 height 30
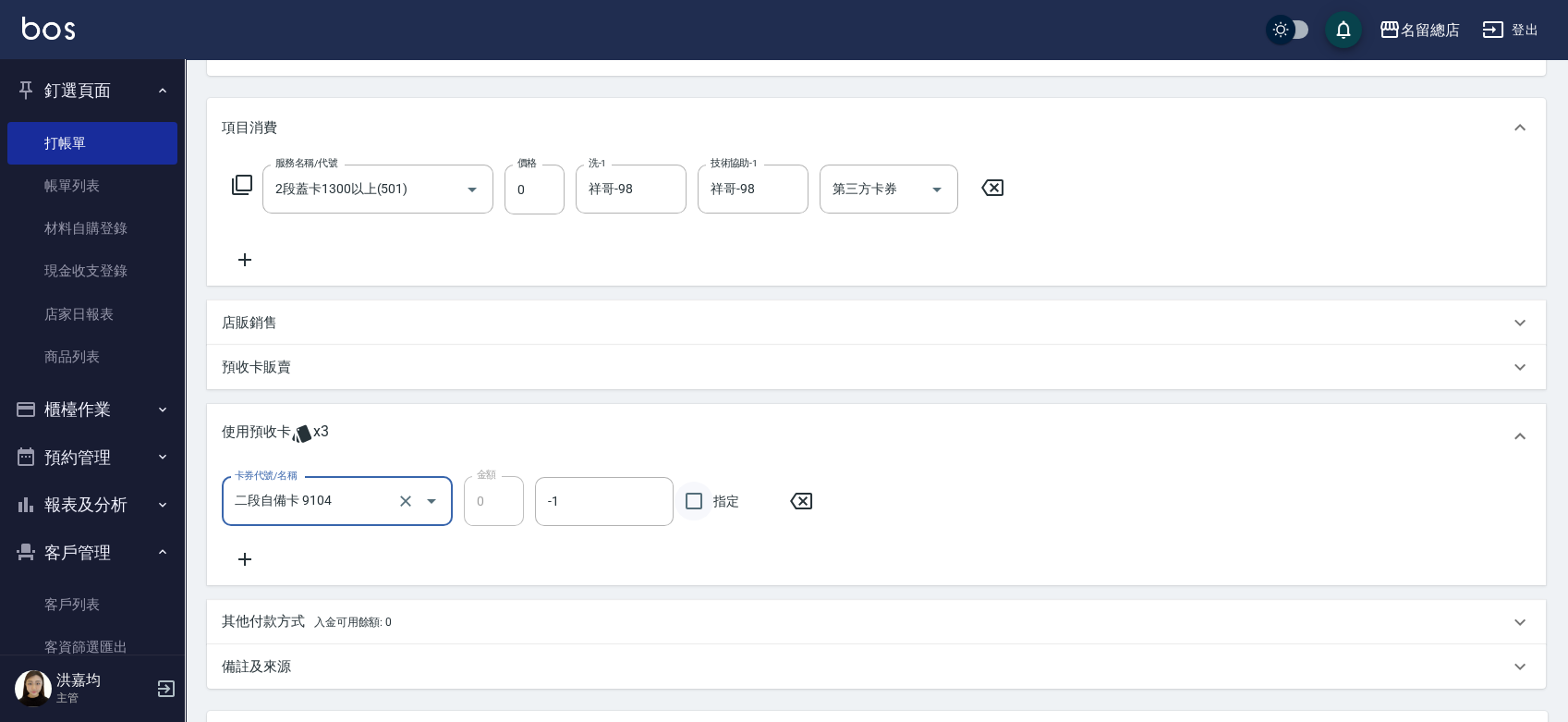
click at [689, 502] on input "指定" at bounding box center [693, 501] width 38 height 38
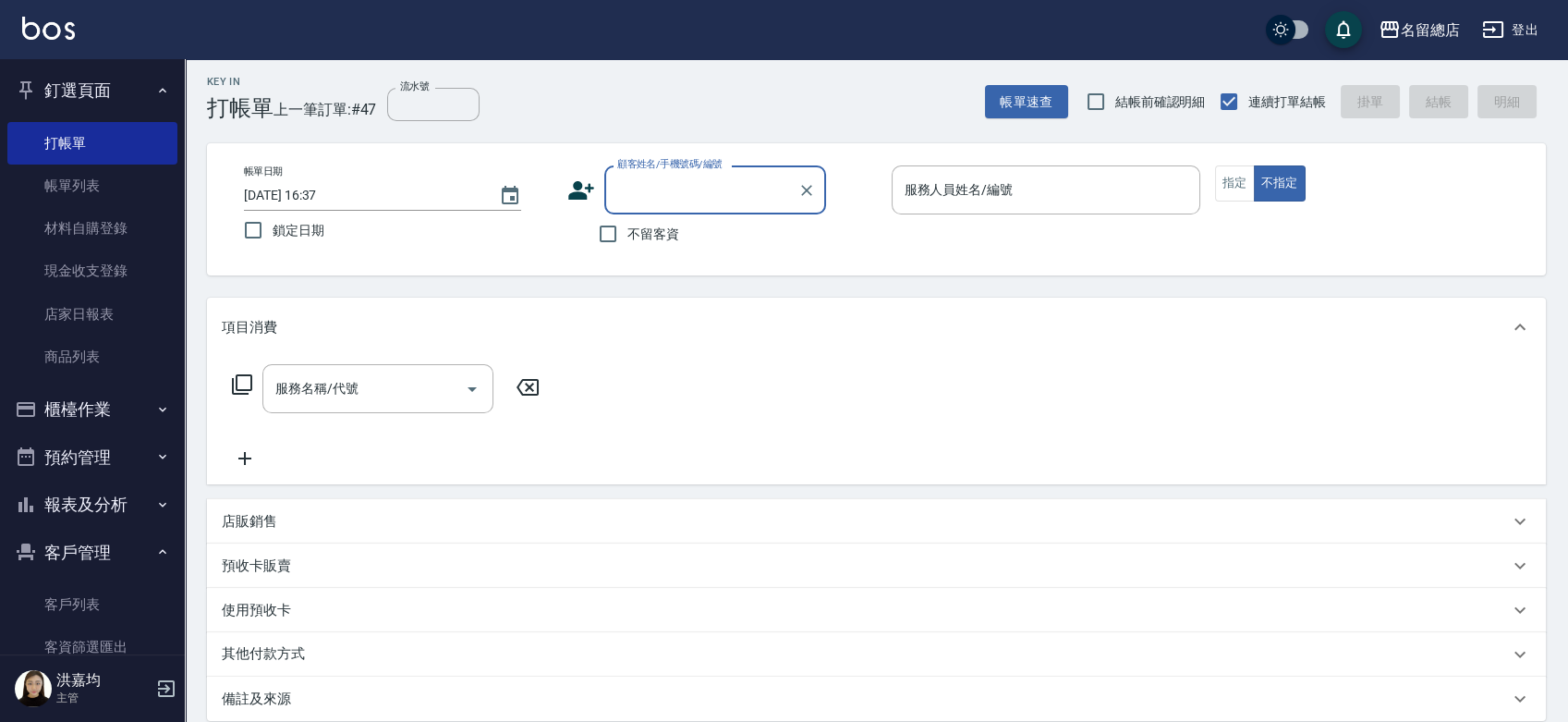
scroll to position [0, 0]
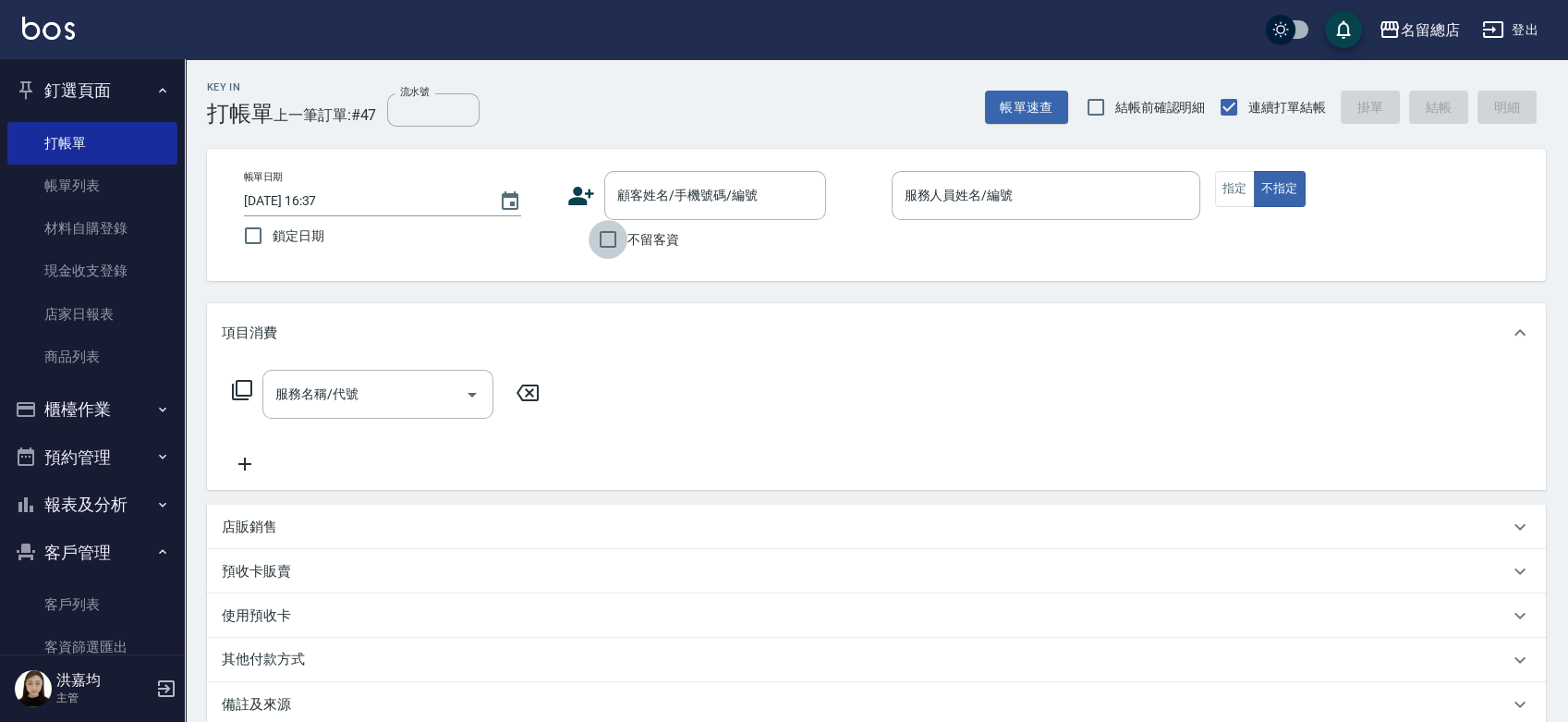
drag, startPoint x: 639, startPoint y: 364, endPoint x: 617, endPoint y: 246, distance: 120.0
click at [617, 246] on input "不留客資" at bounding box center [608, 239] width 38 height 38
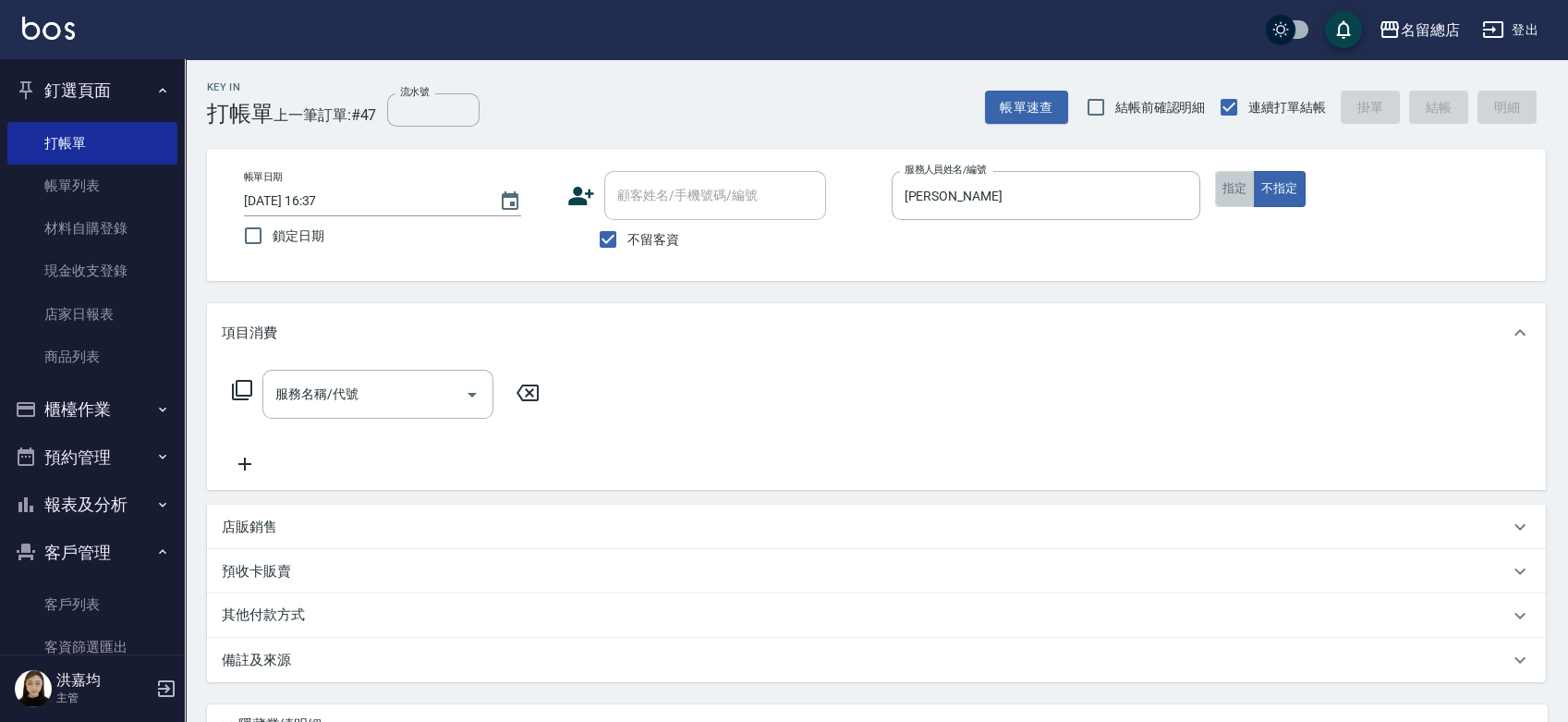
click at [1242, 184] on button "指定" at bounding box center [1235, 189] width 39 height 36
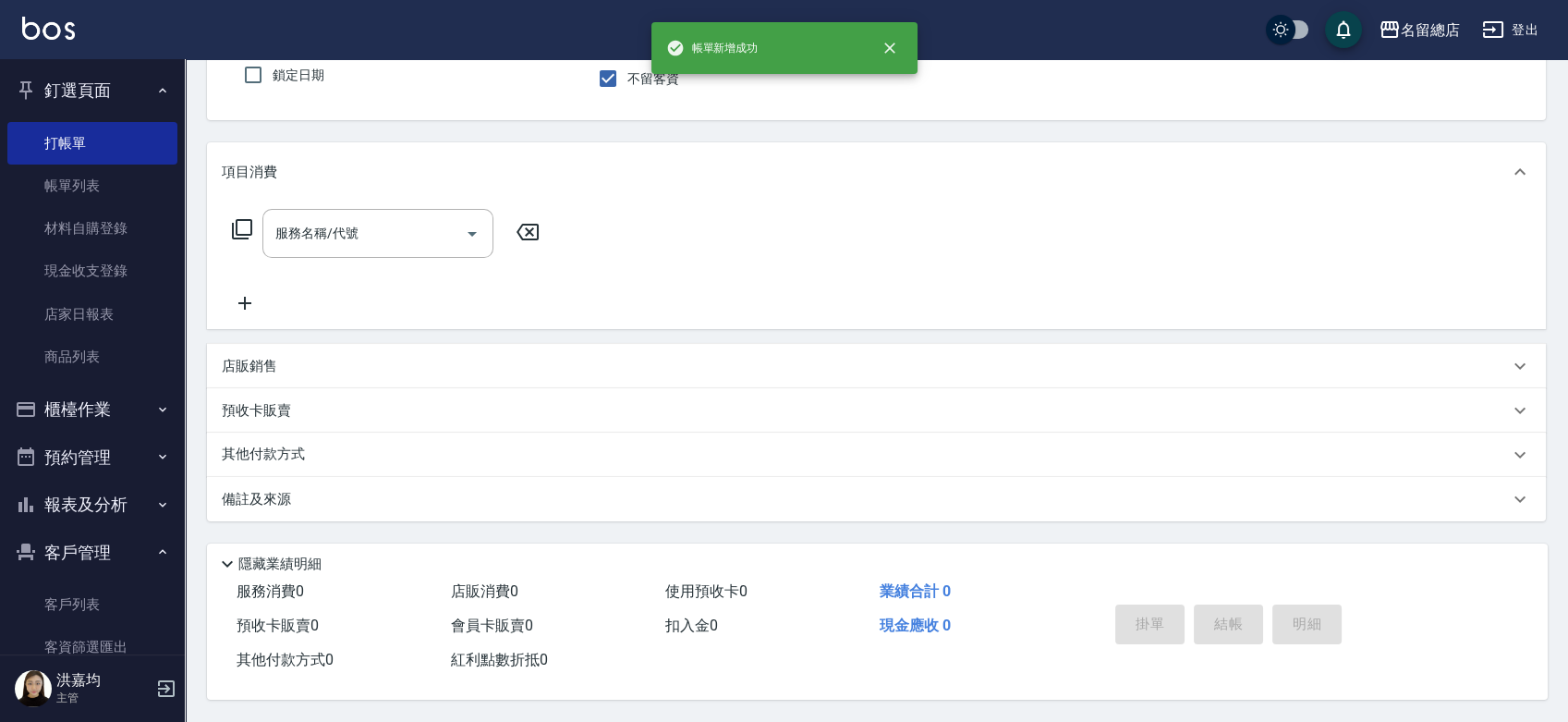
scroll to position [166, 0]
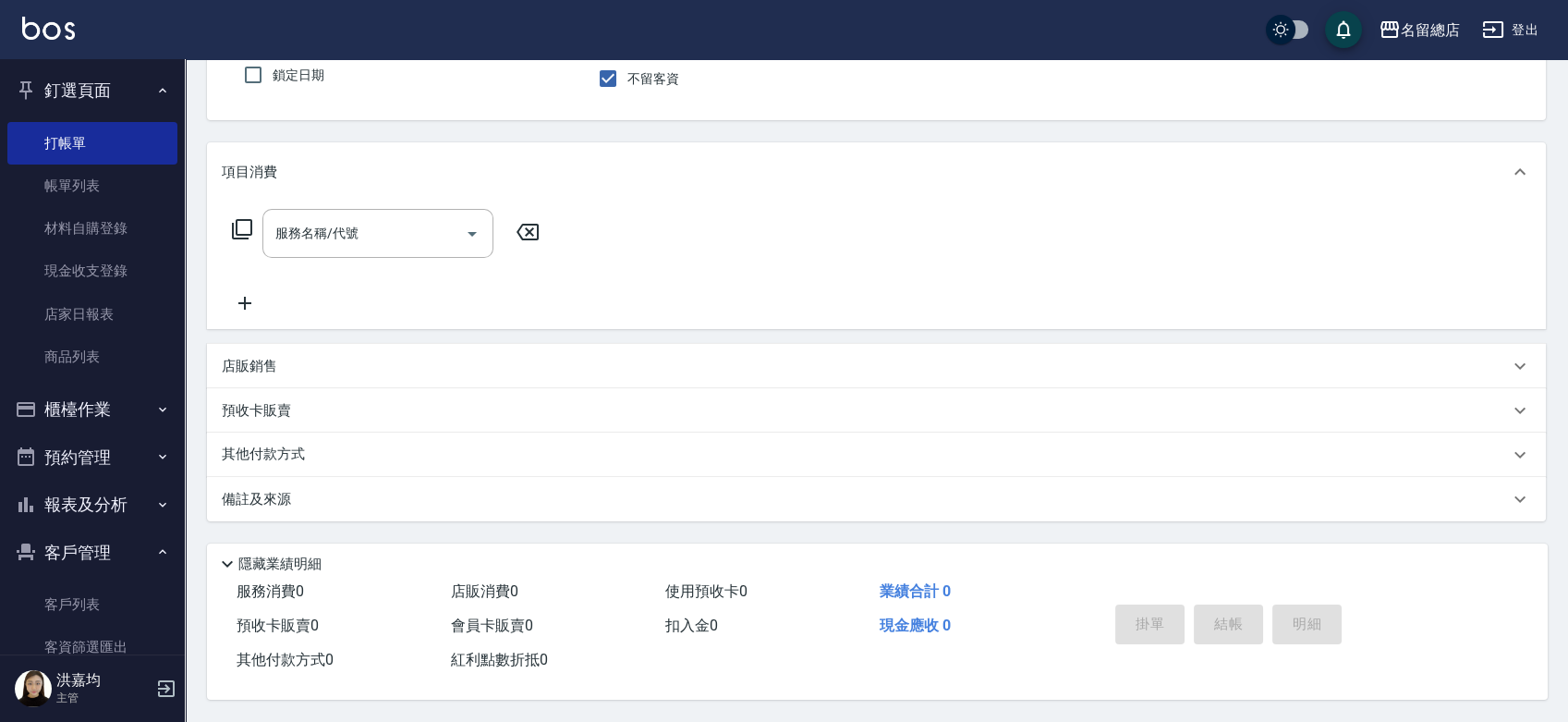
drag, startPoint x: 756, startPoint y: 490, endPoint x: 704, endPoint y: 715, distance: 230.9
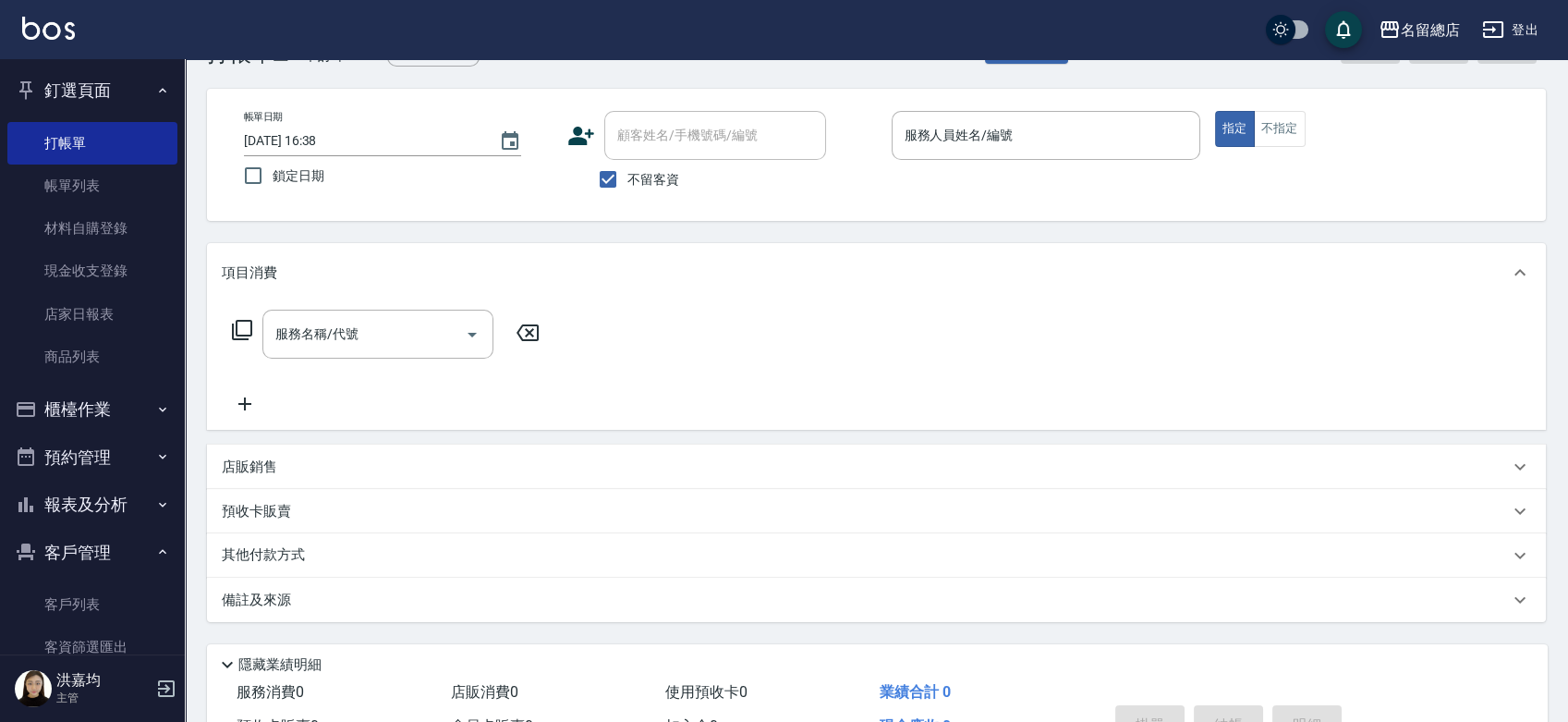
scroll to position [0, 0]
